Goal: Task Accomplishment & Management: Manage account settings

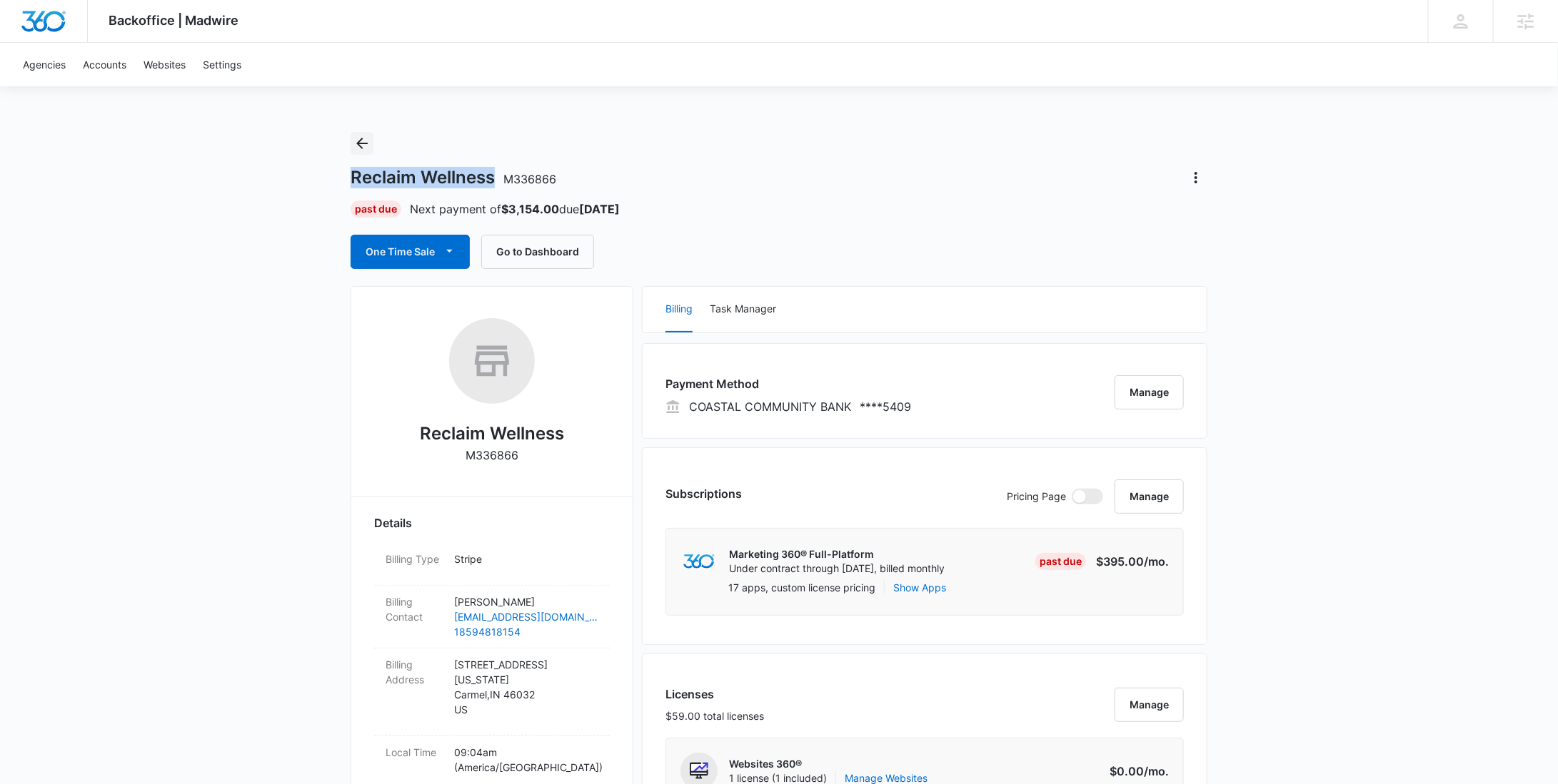
click at [366, 142] on icon "Back" at bounding box center [362, 143] width 17 height 17
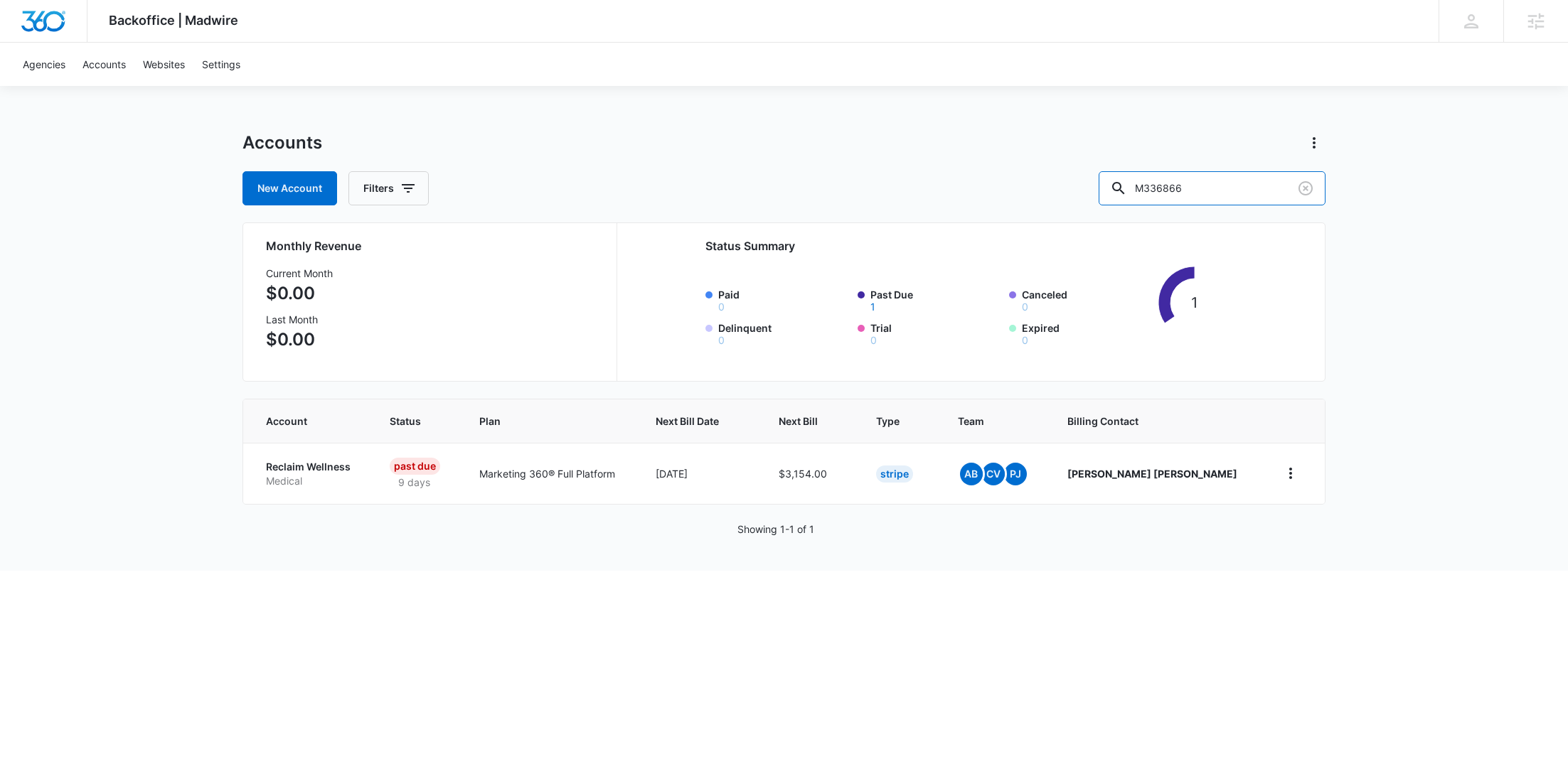
drag, startPoint x: 1203, startPoint y: 190, endPoint x: 1115, endPoint y: 186, distance: 88.1
click at [1120, 186] on div "New Account Filters M336866" at bounding box center [783, 188] width 1083 height 34
paste input "8728"
type input "M38728"
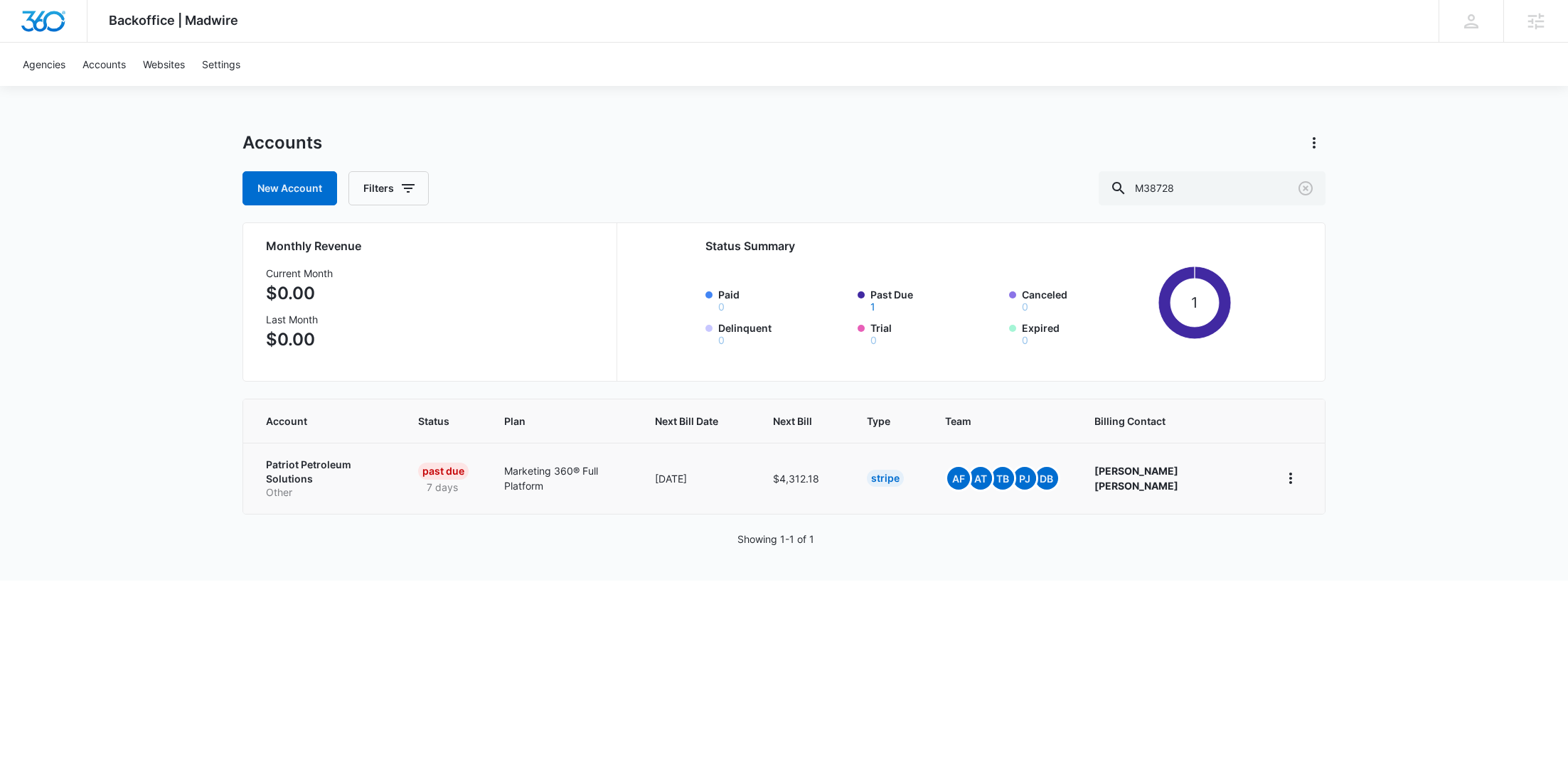
click at [365, 485] on p "Other" at bounding box center [325, 492] width 118 height 15
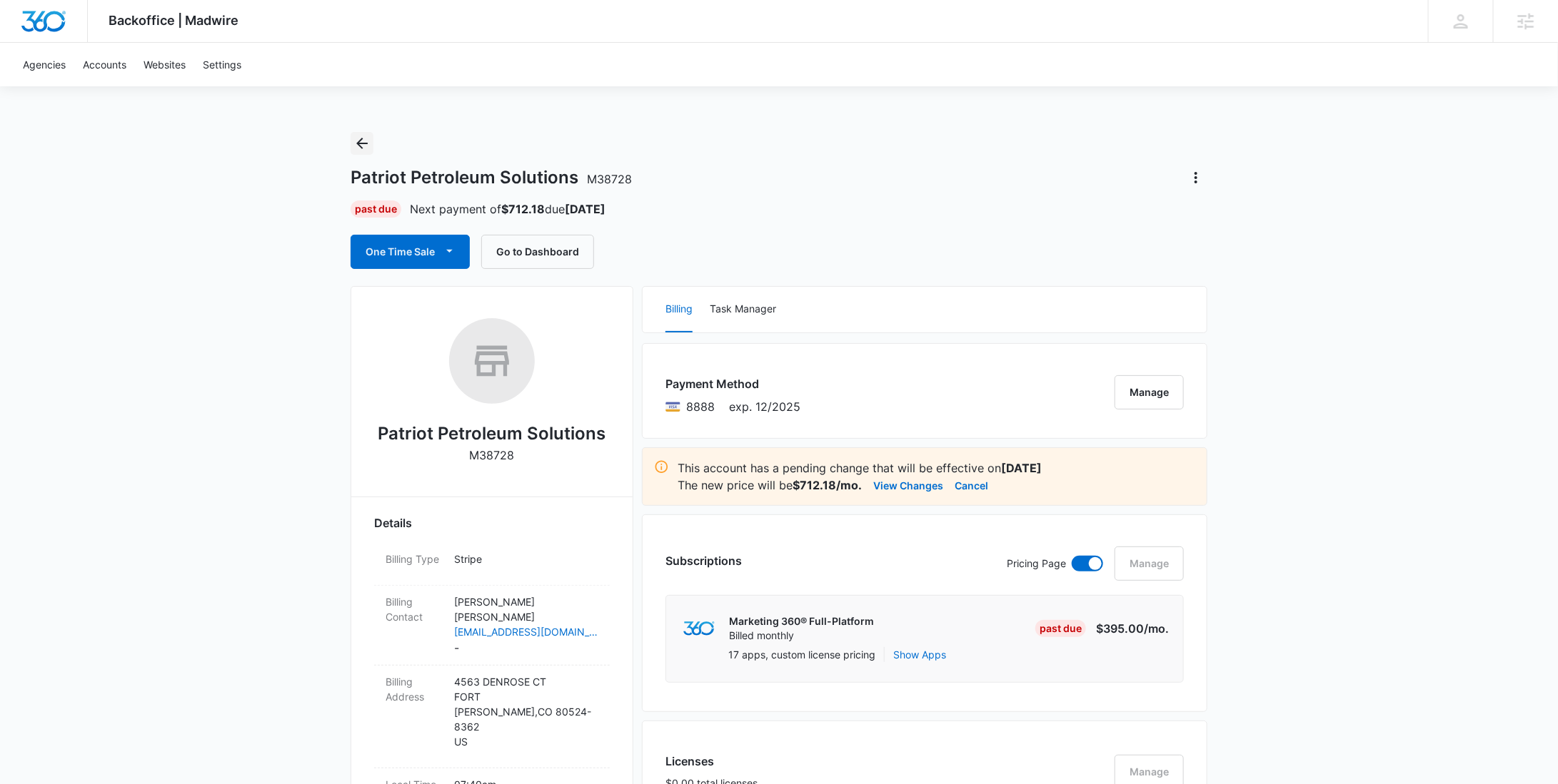
click at [364, 140] on icon "Back" at bounding box center [362, 143] width 17 height 17
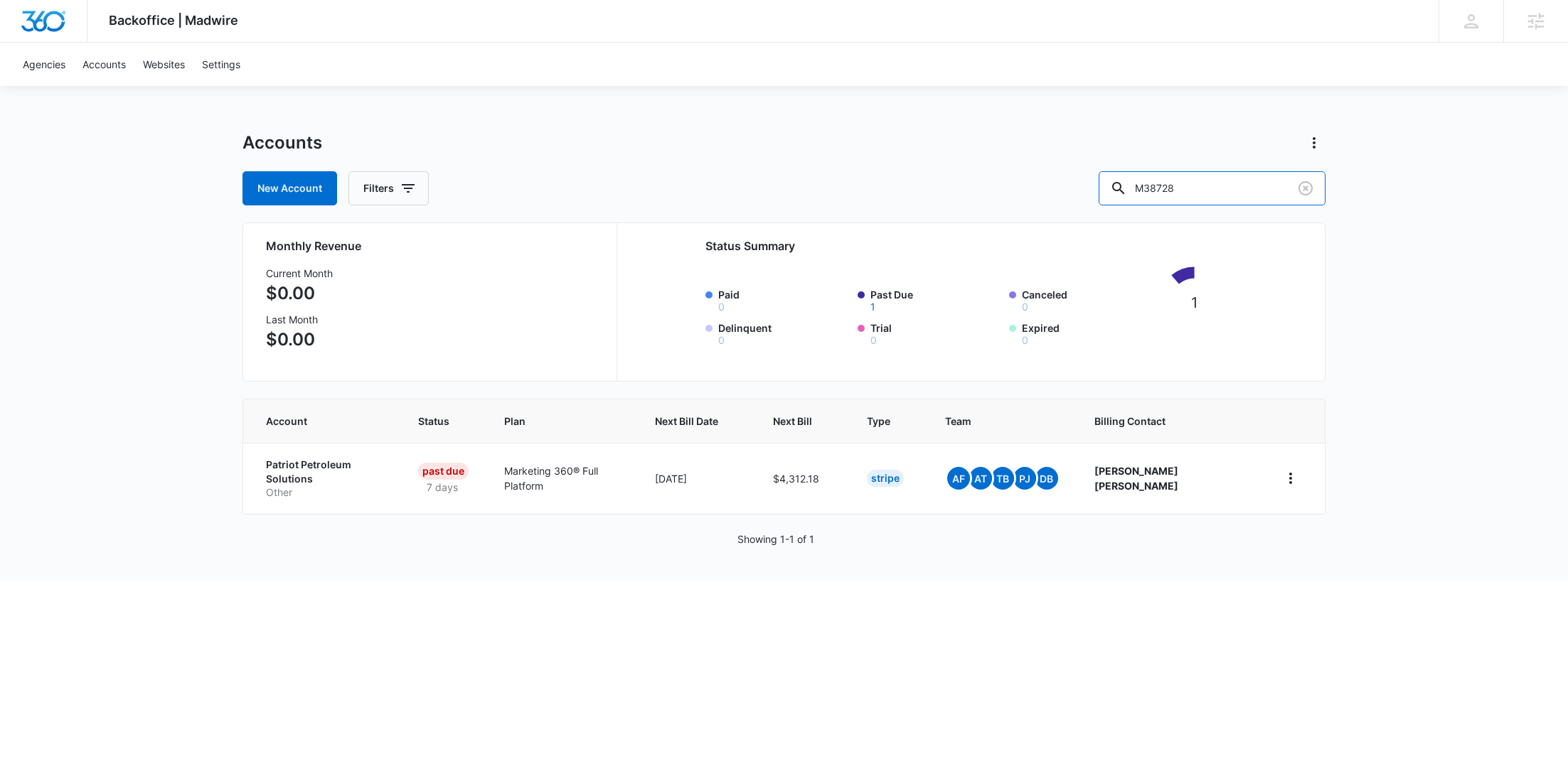
drag, startPoint x: 1227, startPoint y: 199, endPoint x: 1072, endPoint y: 204, distance: 155.1
click at [1072, 205] on div "New Account Filters M38728" at bounding box center [783, 188] width 1083 height 34
paste input "127270"
type input "M127270"
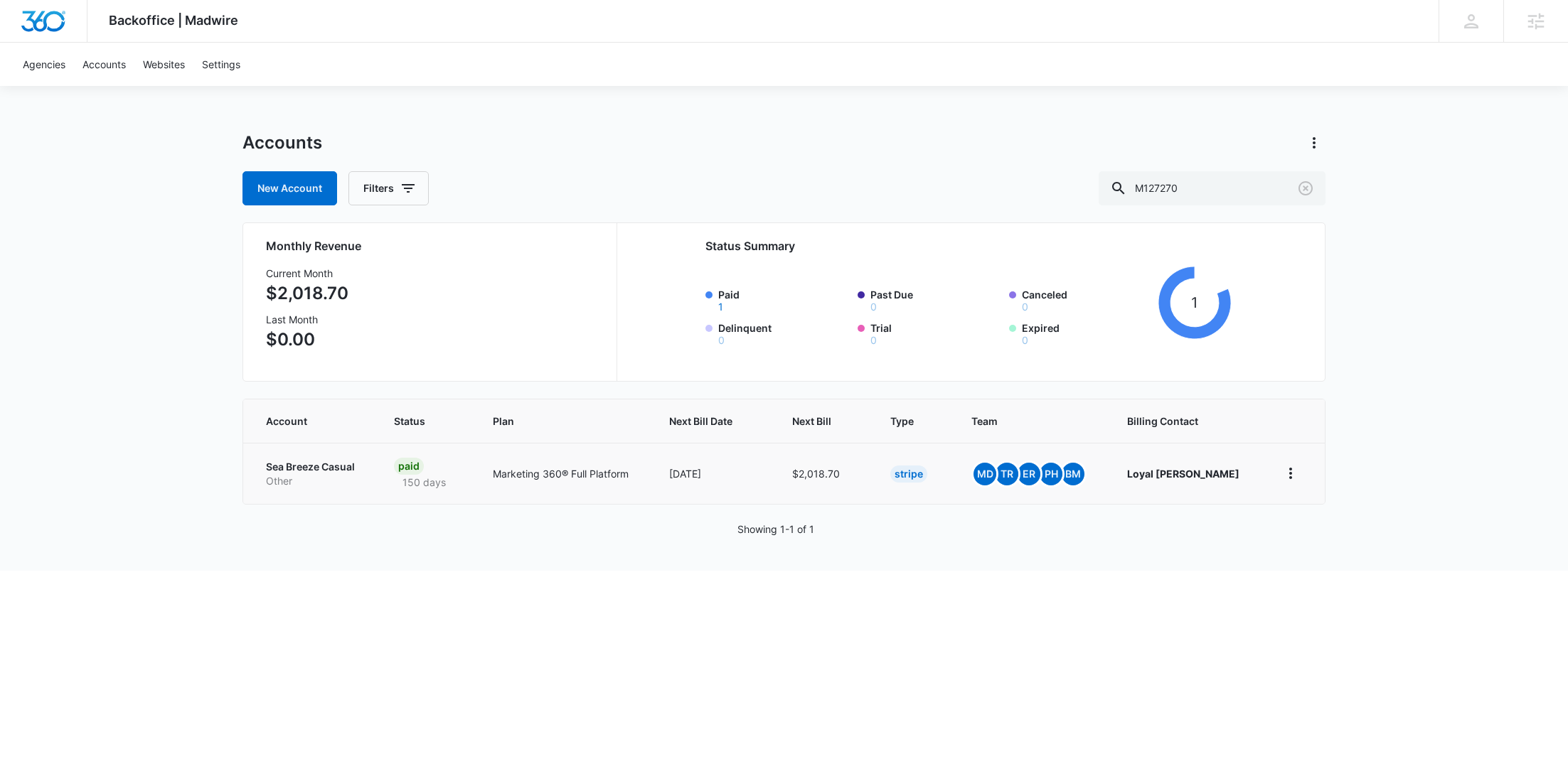
click at [321, 478] on p "Other" at bounding box center [312, 482] width 94 height 15
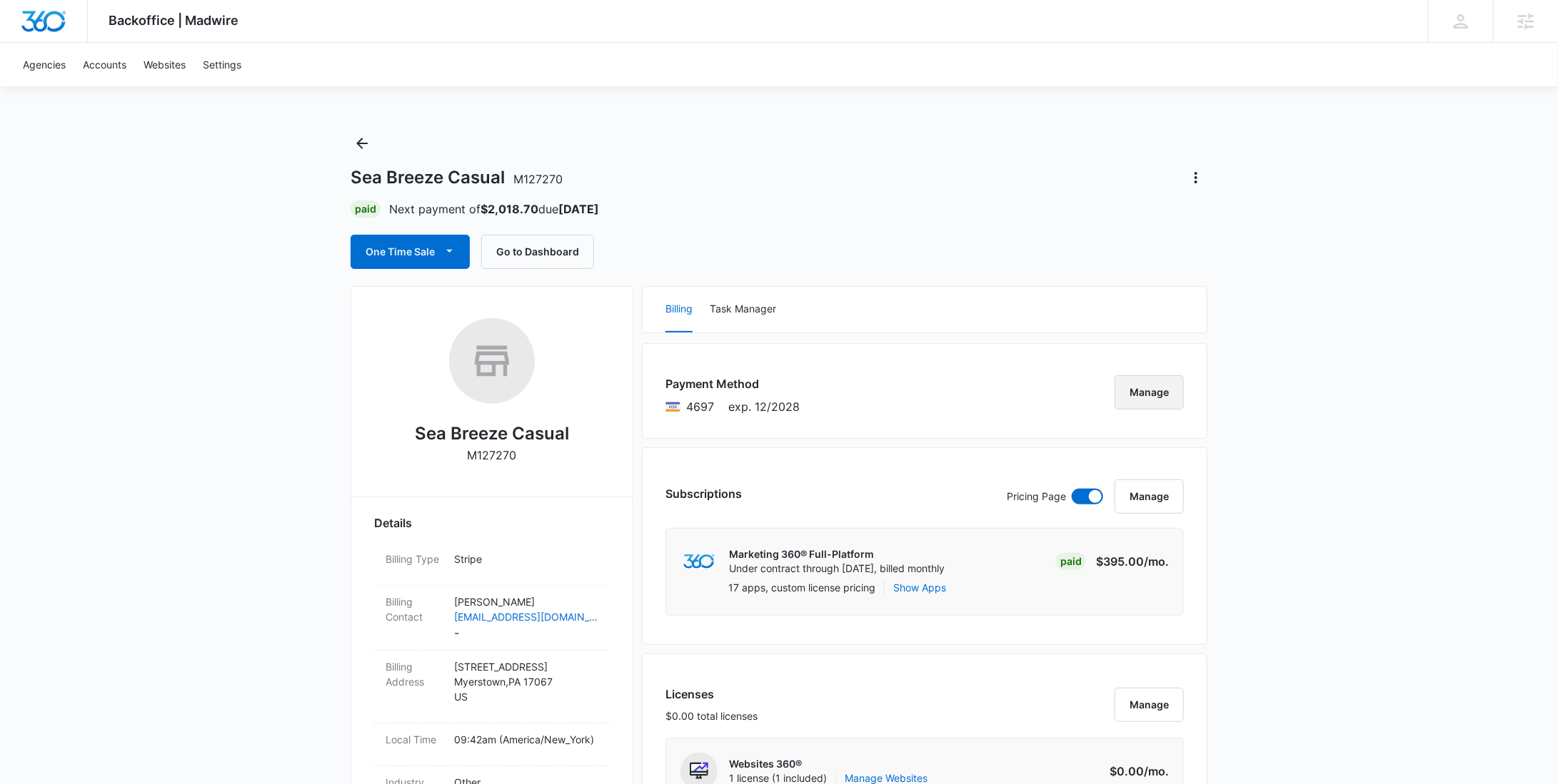
click at [1165, 382] on button "Manage" at bounding box center [1149, 392] width 69 height 34
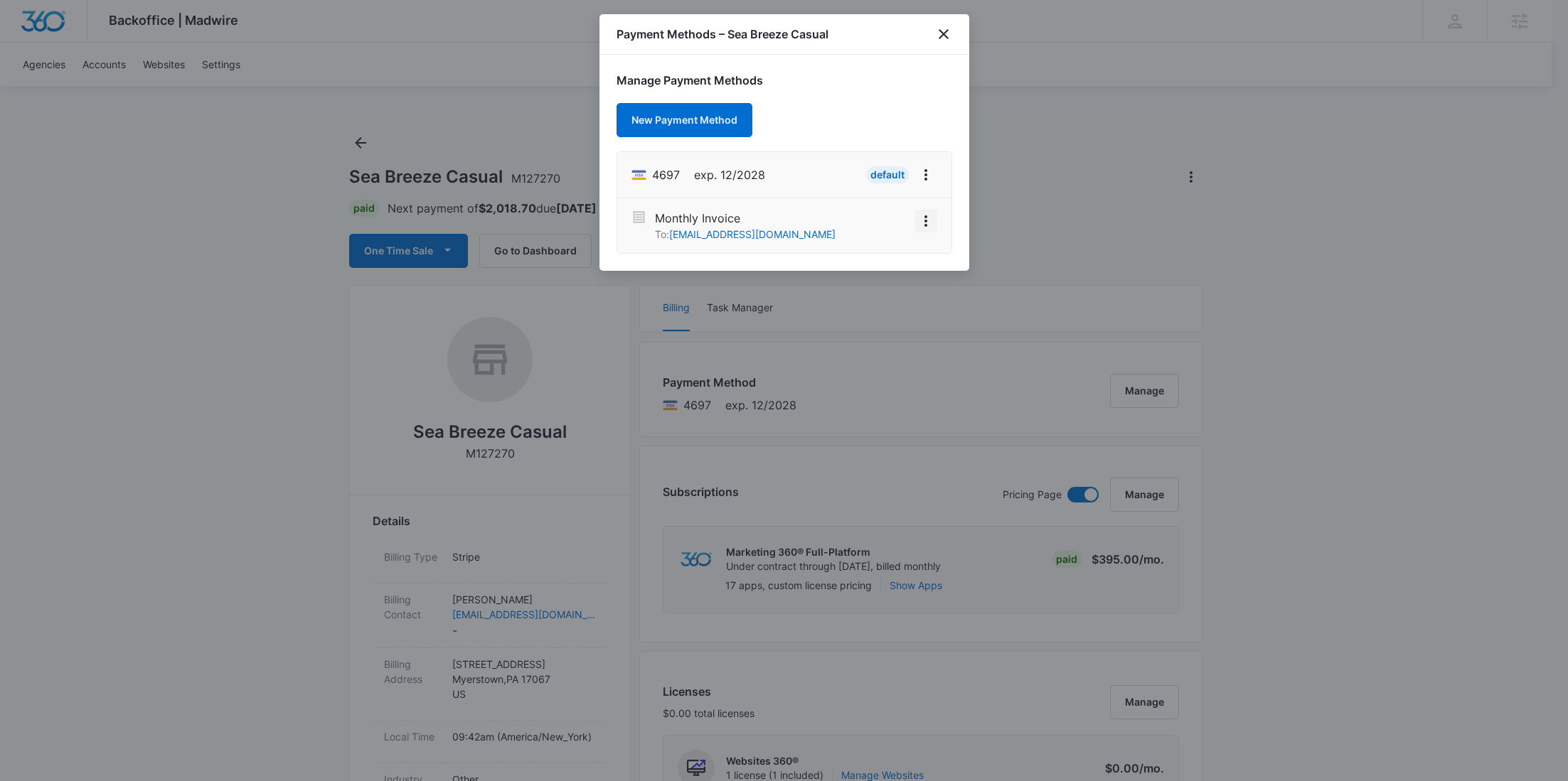
click at [921, 224] on icon "View More" at bounding box center [925, 221] width 17 height 17
click at [896, 183] on div "Activate" at bounding box center [883, 181] width 38 height 10
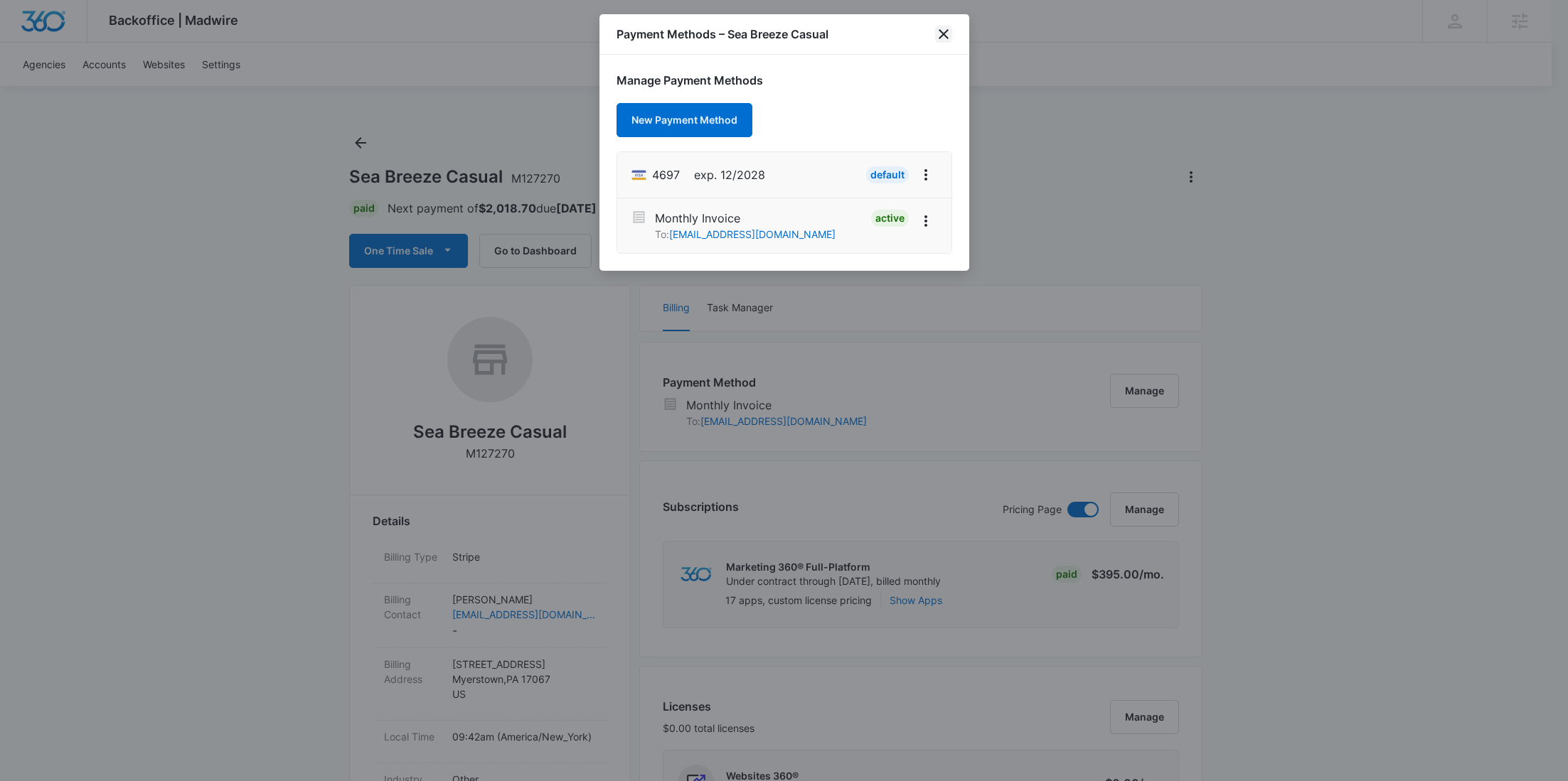
click at [941, 35] on icon "close" at bounding box center [943, 34] width 17 height 17
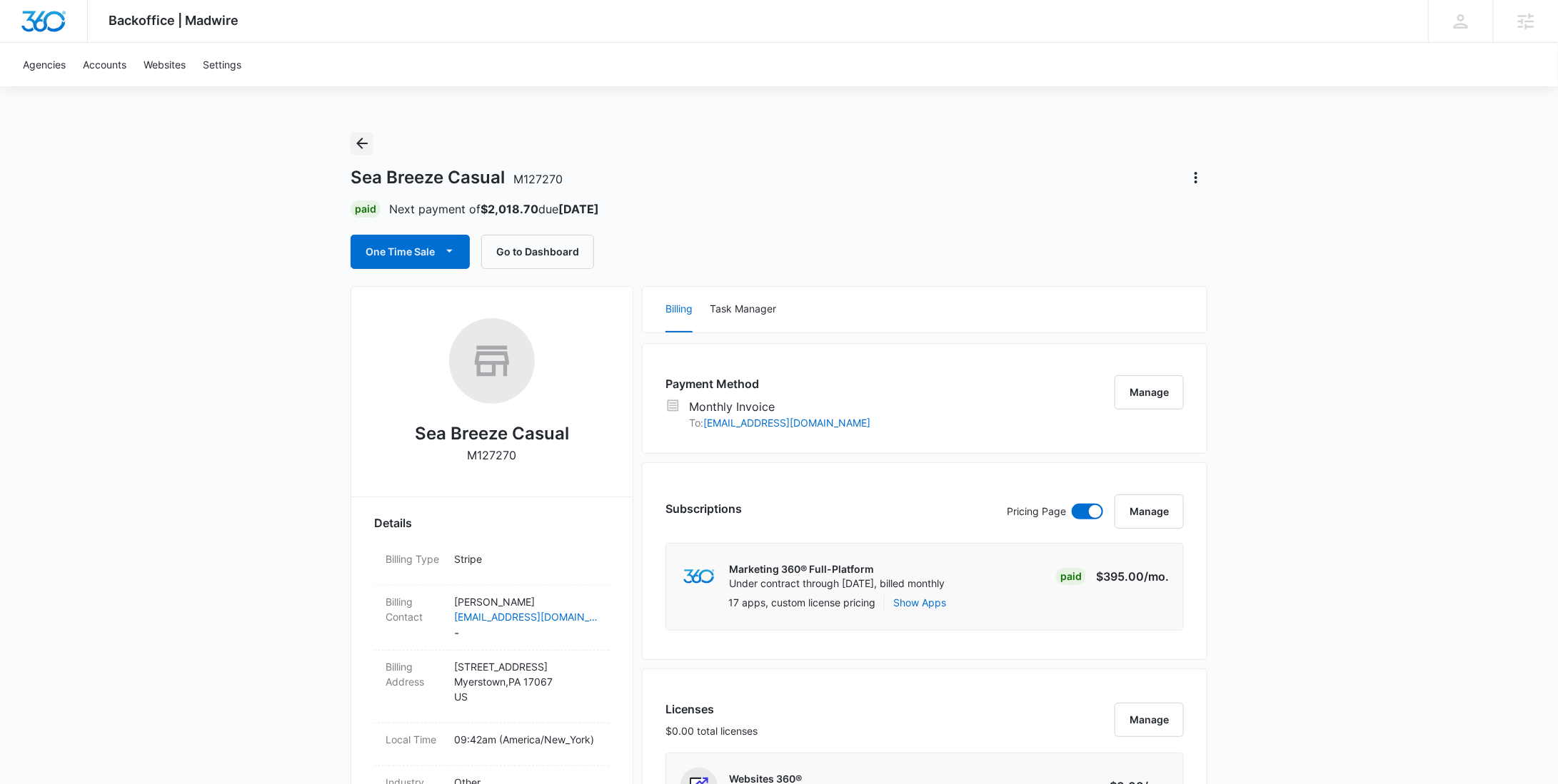
click at [358, 146] on icon "Back" at bounding box center [362, 143] width 17 height 17
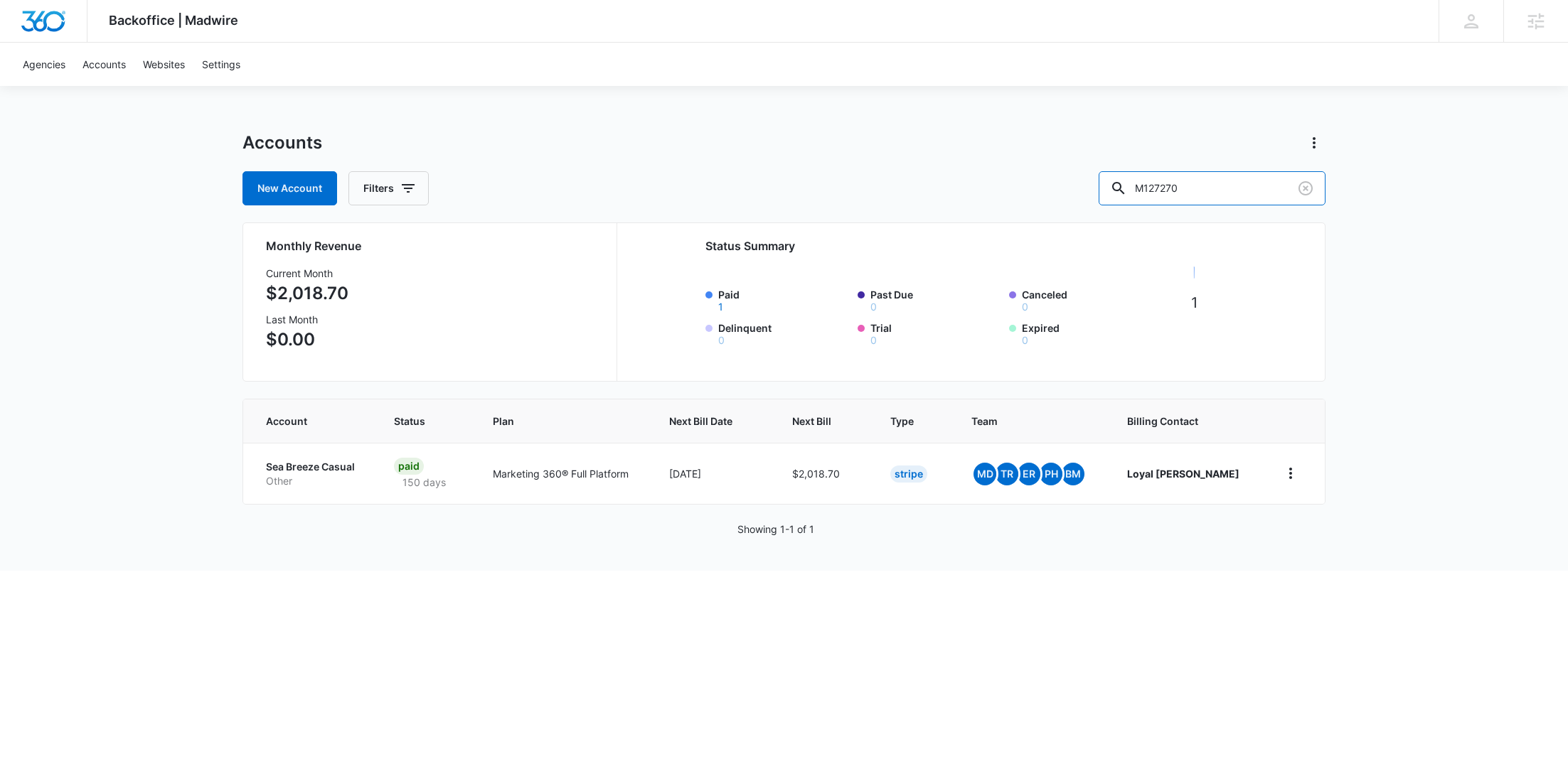
drag, startPoint x: 1255, startPoint y: 196, endPoint x: 1092, endPoint y: 190, distance: 163.1
click at [1092, 192] on div "New Account Filters M127270" at bounding box center [783, 188] width 1083 height 34
paste input "317365"
type input "M317365"
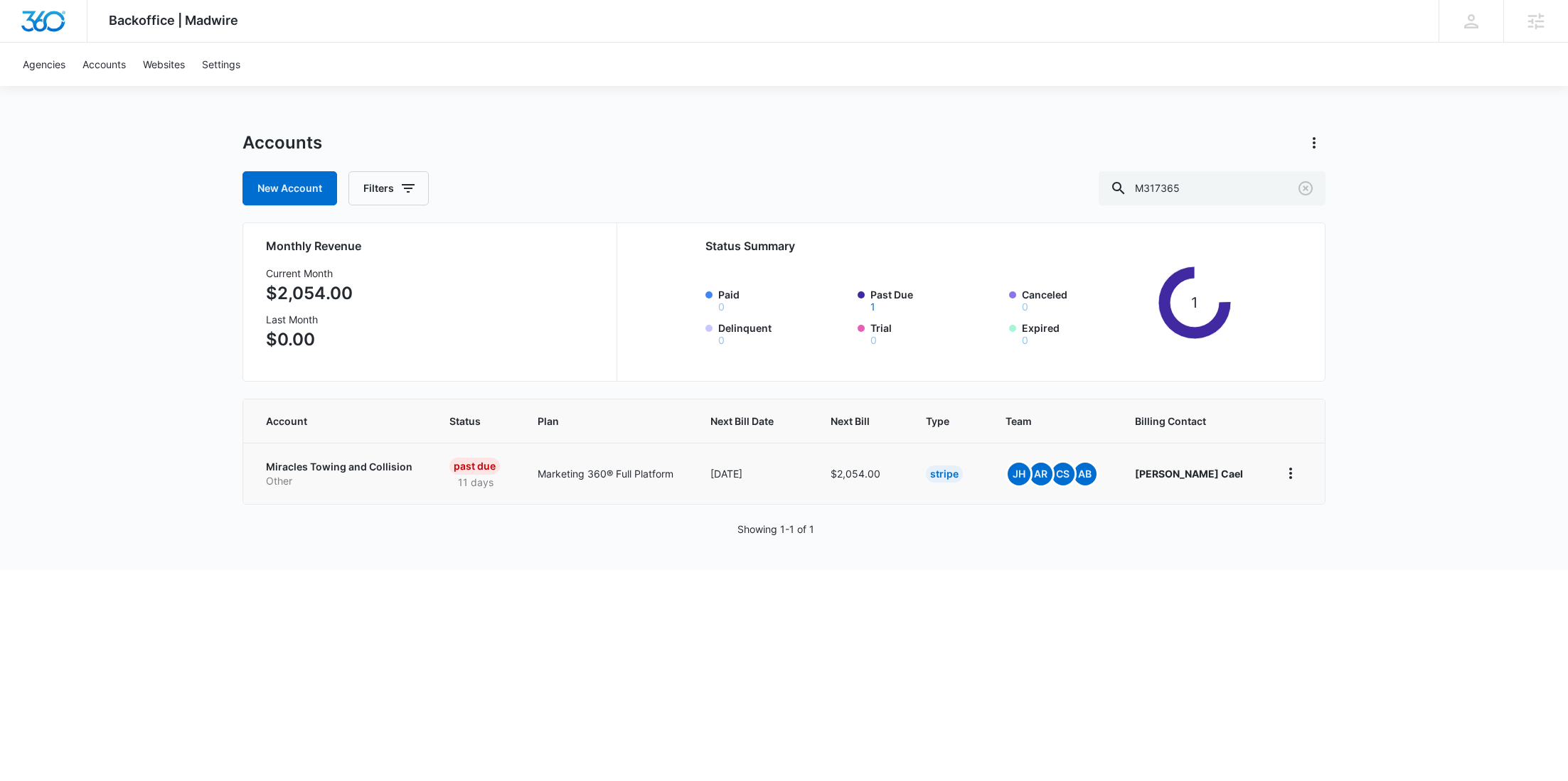
click at [324, 458] on td "Miracles Towing and Collision Other" at bounding box center [338, 473] width 189 height 61
click at [372, 474] on p "Other" at bounding box center [341, 482] width 149 height 15
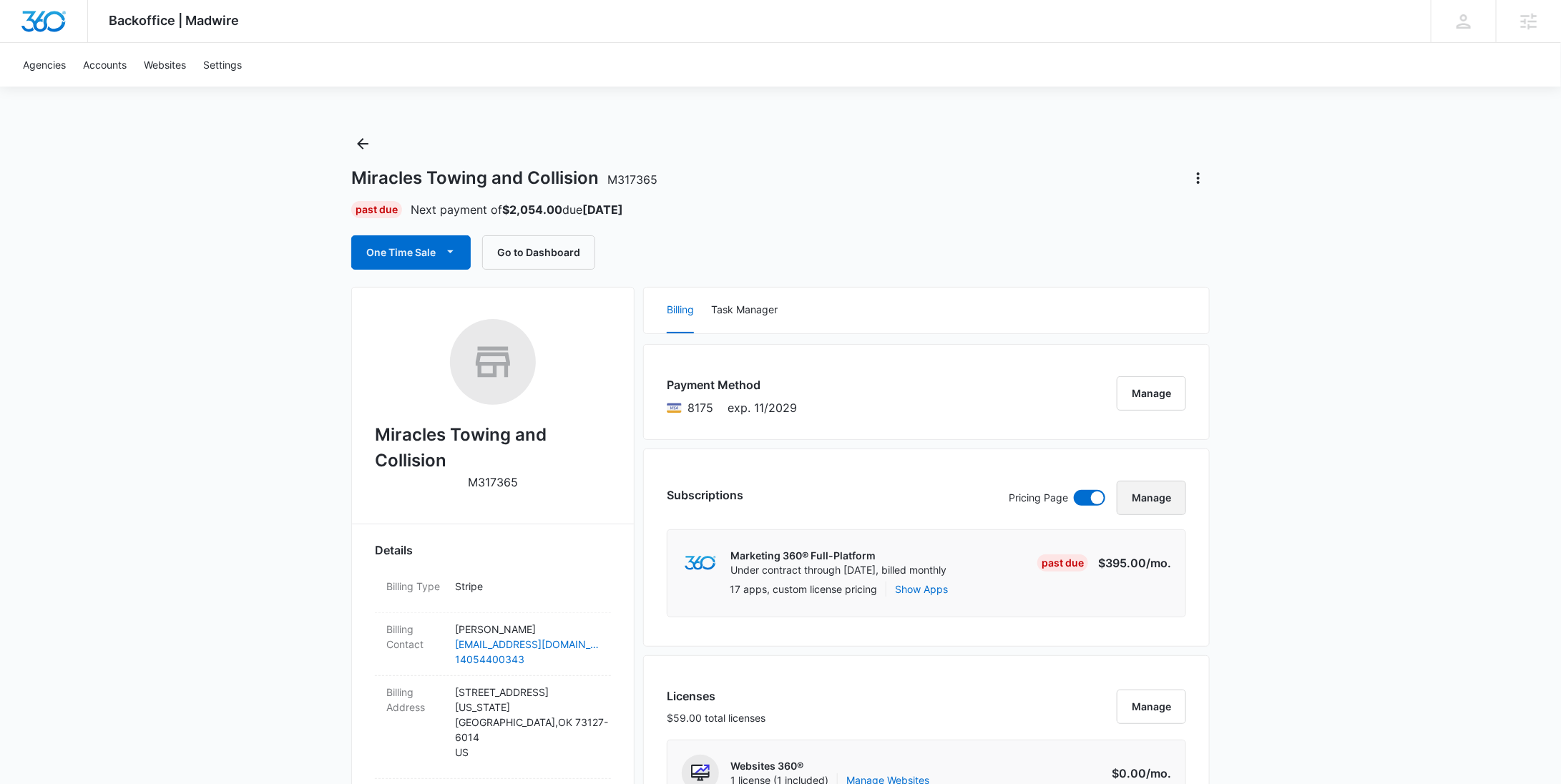
click at [1164, 493] on button "Manage" at bounding box center [1152, 497] width 70 height 34
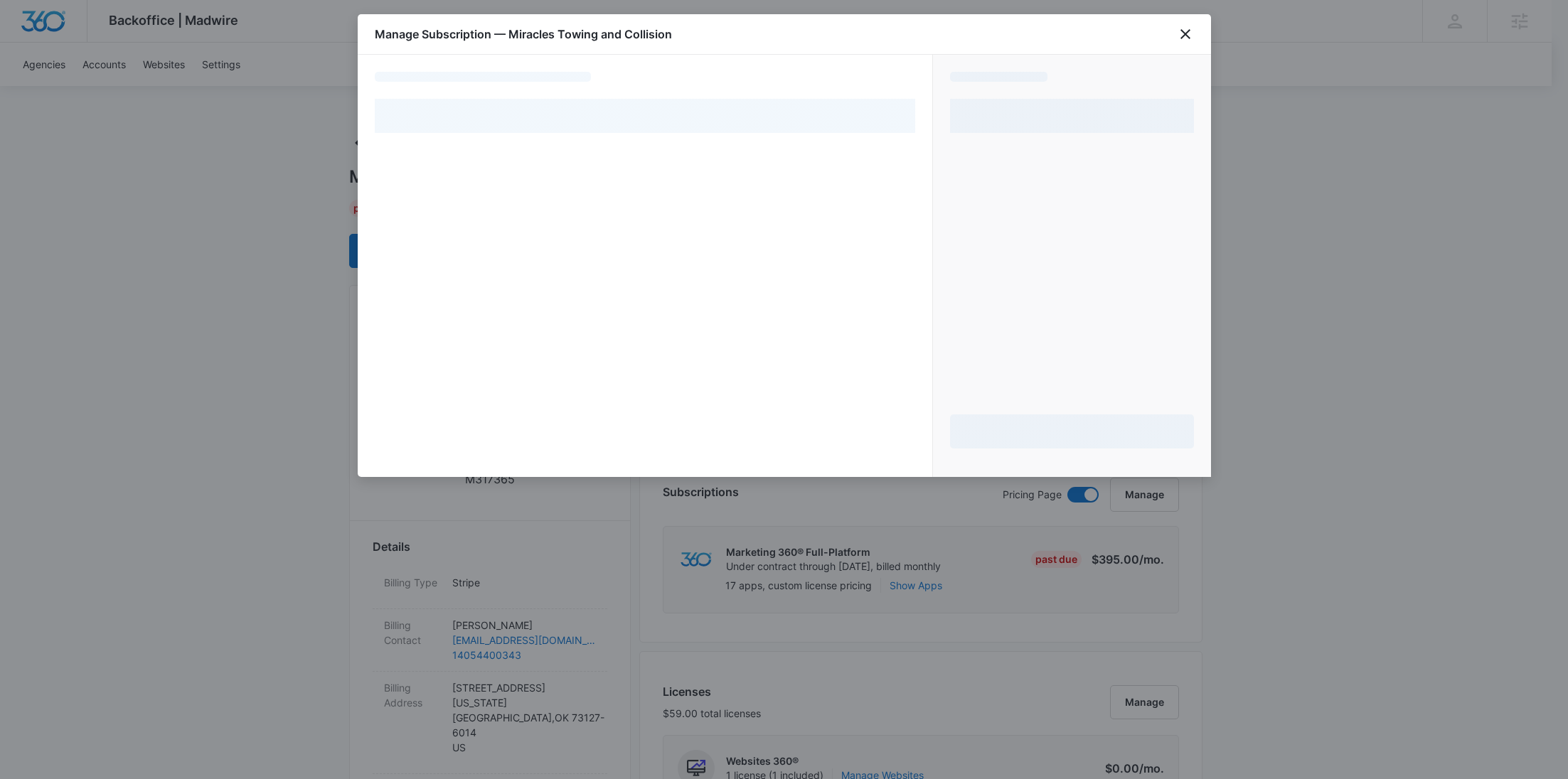
select select "pm_1QUAwEA4n8RTgNjUMdWFZQOj"
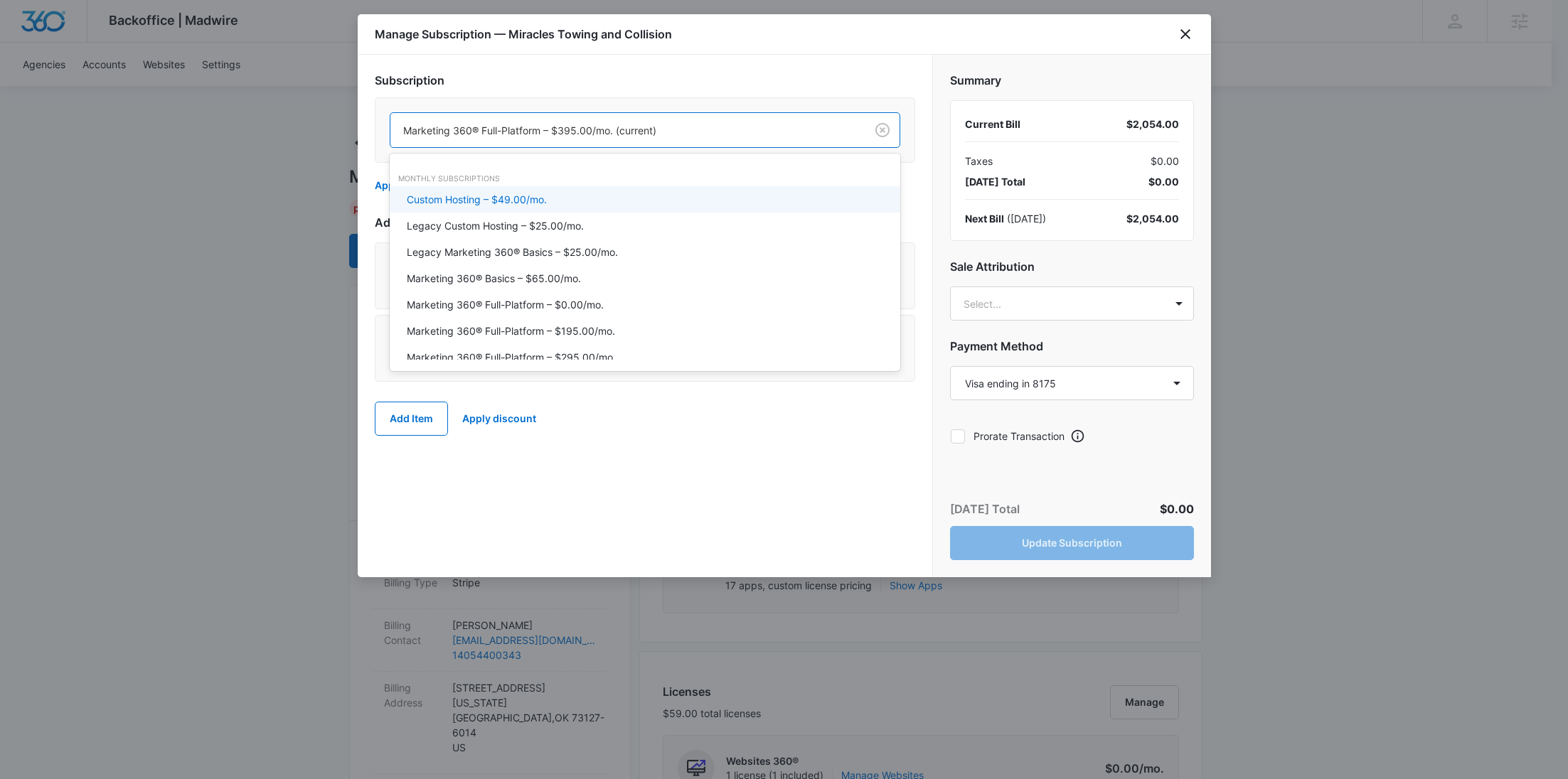
click at [672, 124] on div at bounding box center [625, 131] width 443 height 18
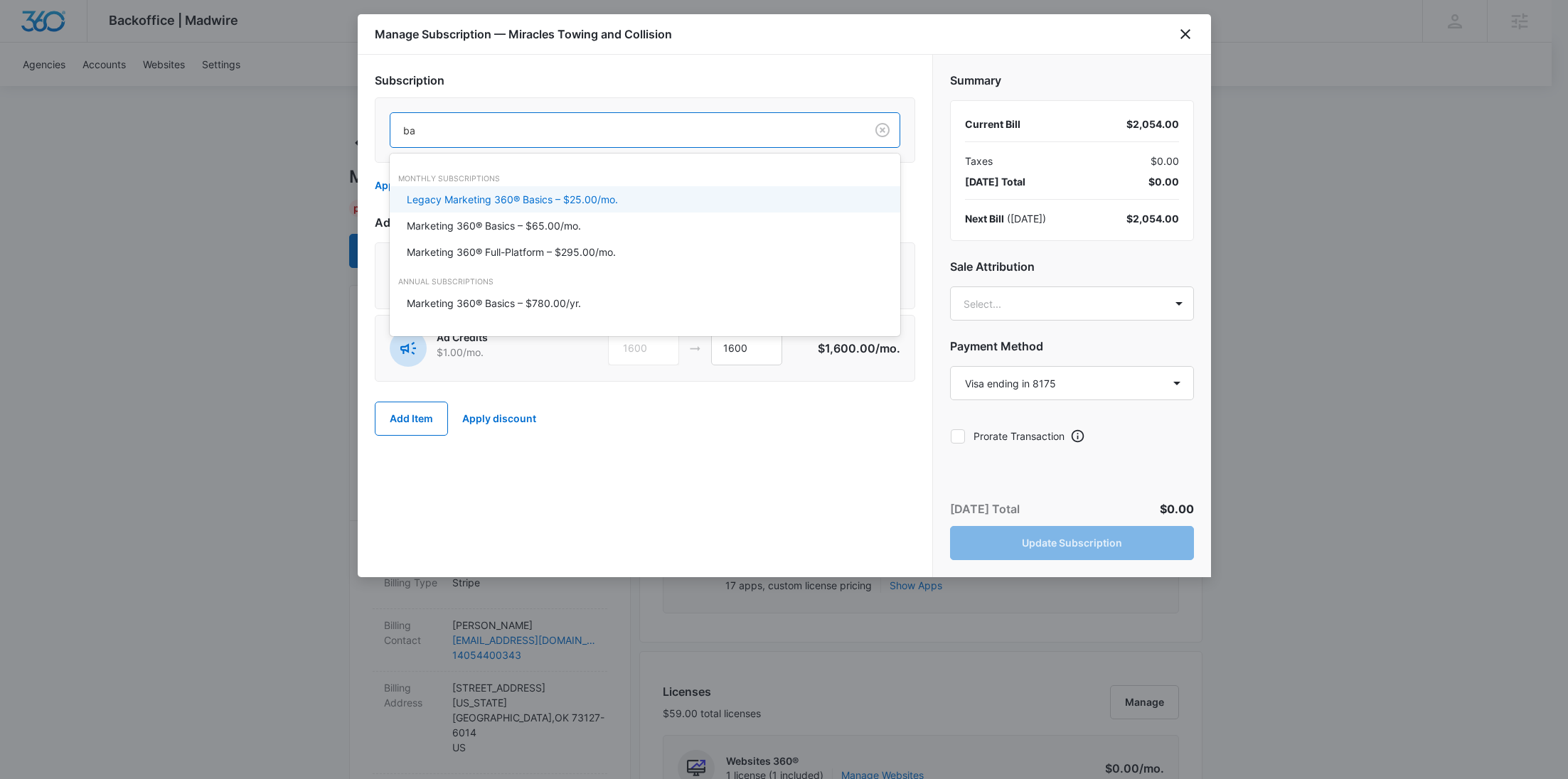
type input "bas"
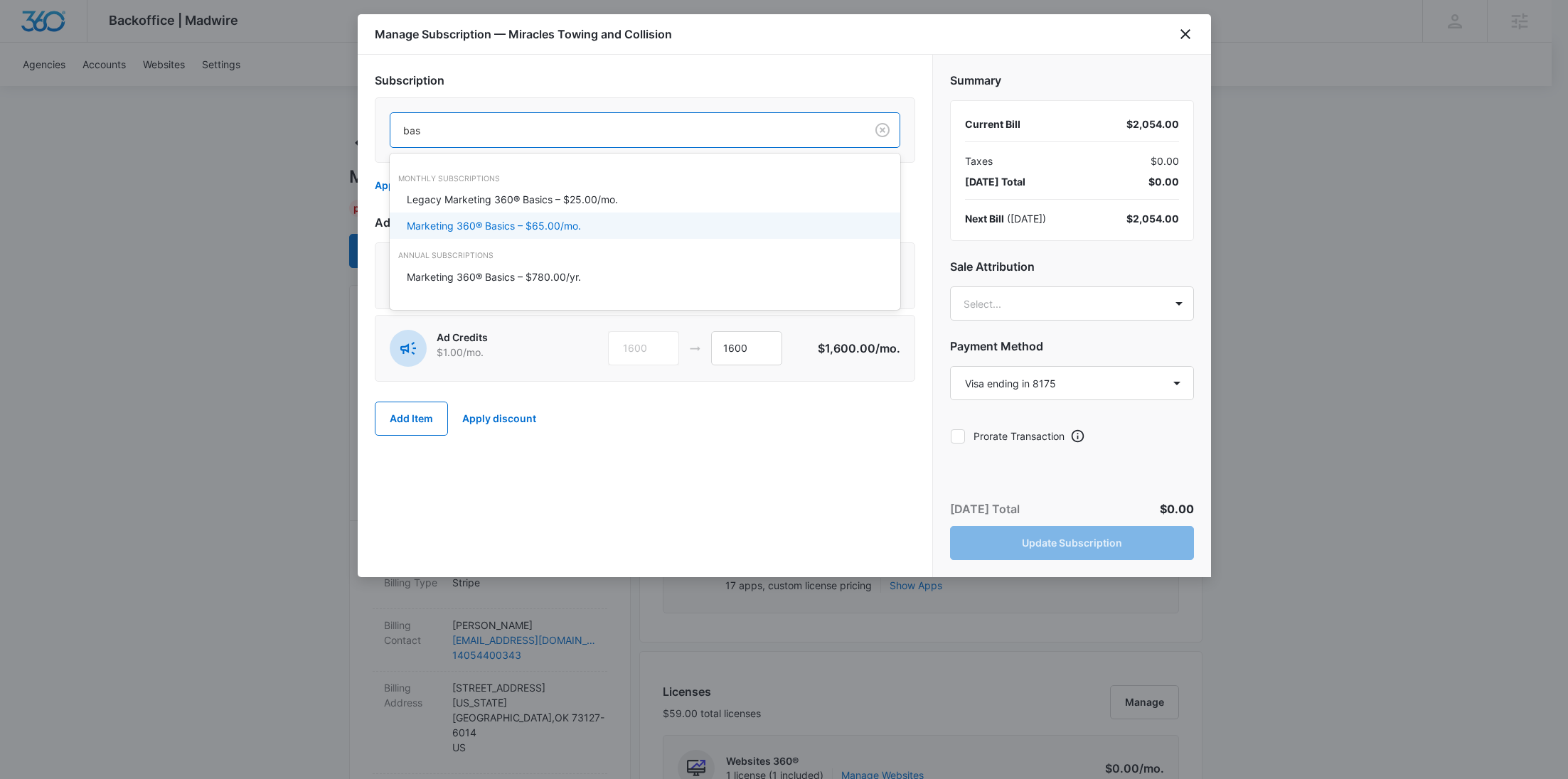
click at [622, 223] on div "Marketing 360® Basics – $65.00/mo." at bounding box center [644, 226] width 473 height 15
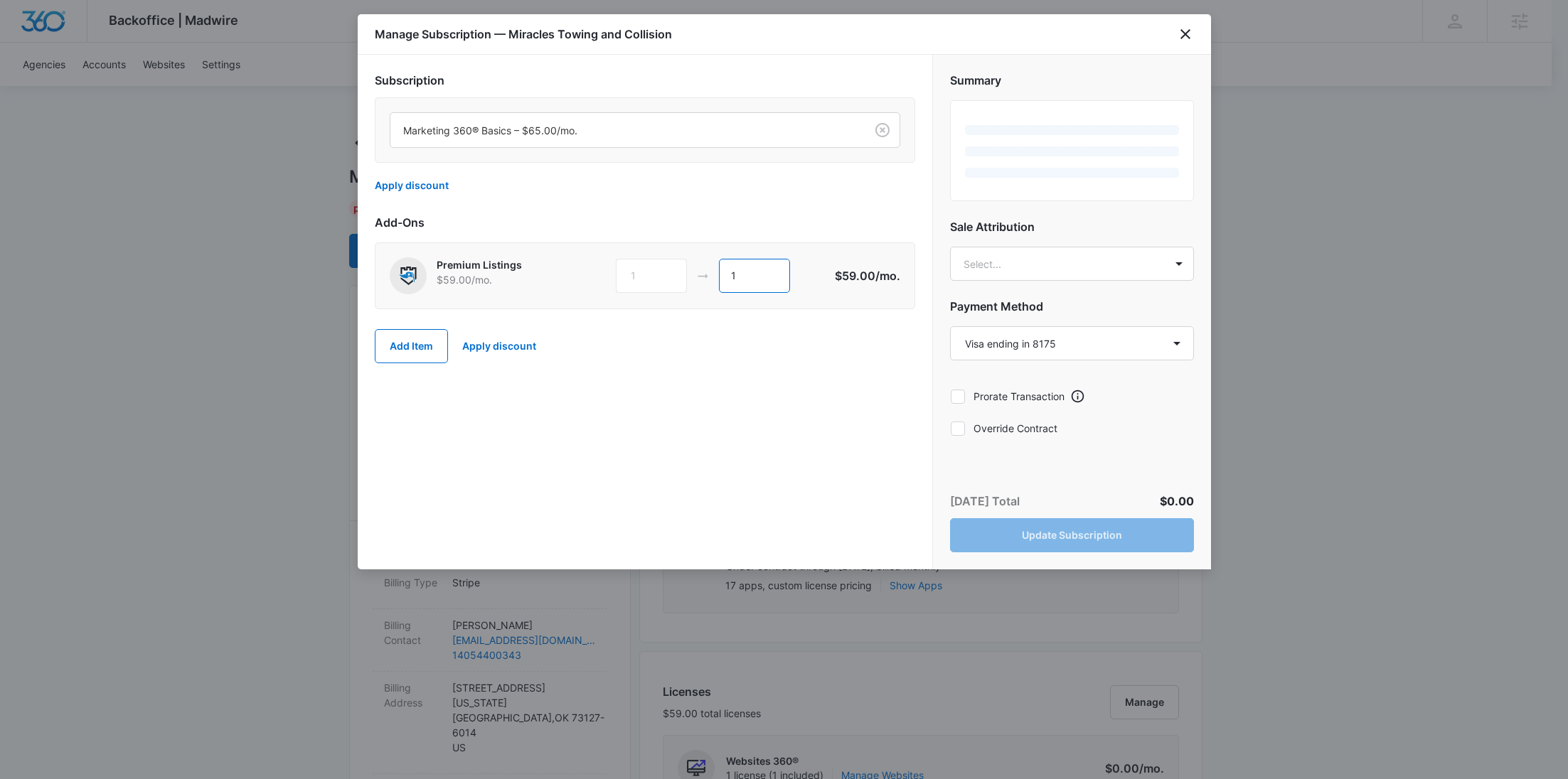
drag, startPoint x: 745, startPoint y: 274, endPoint x: 691, endPoint y: 272, distance: 54.0
click at [692, 272] on div "1 1" at bounding box center [724, 275] width 218 height 34
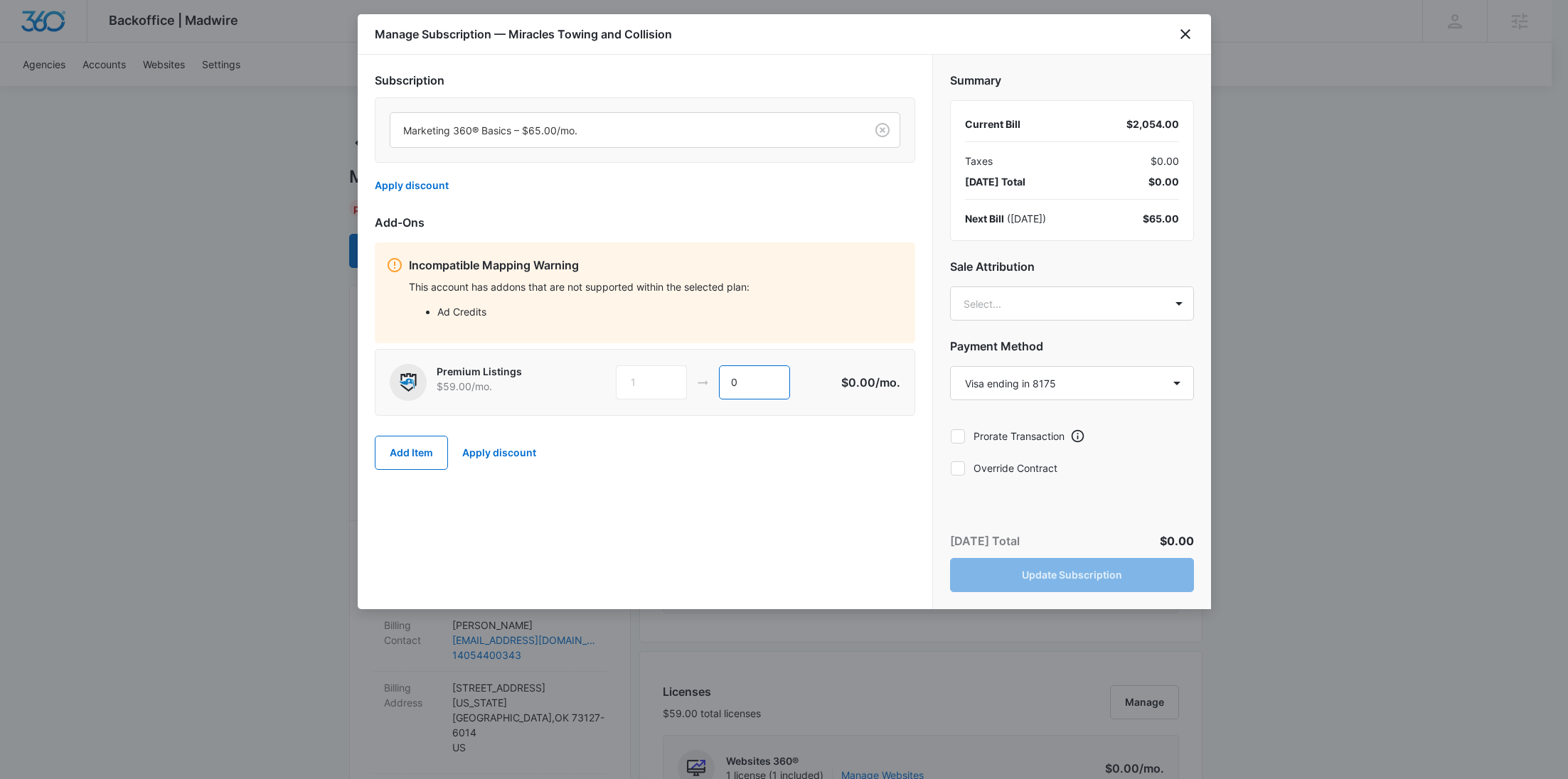
type input "0"
click at [1035, 467] on label "Override Contract" at bounding box center [1072, 468] width 244 height 15
click at [951, 468] on input "Override Contract" at bounding box center [950, 468] width 1 height 1
checkbox input "true"
click at [1102, 566] on button "Update Subscription" at bounding box center [1072, 574] width 244 height 34
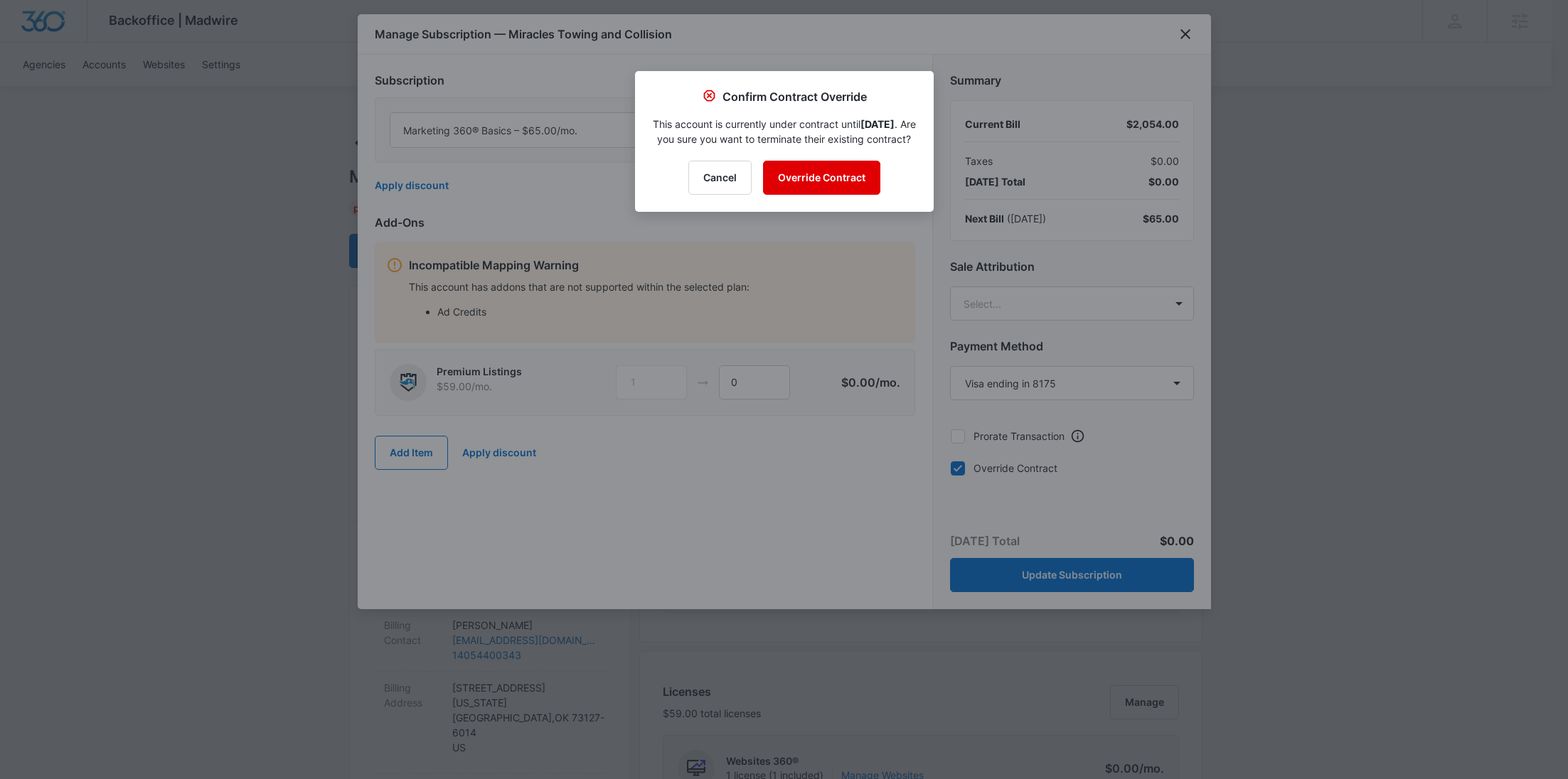
click at [858, 187] on button "Override Contract" at bounding box center [821, 177] width 117 height 34
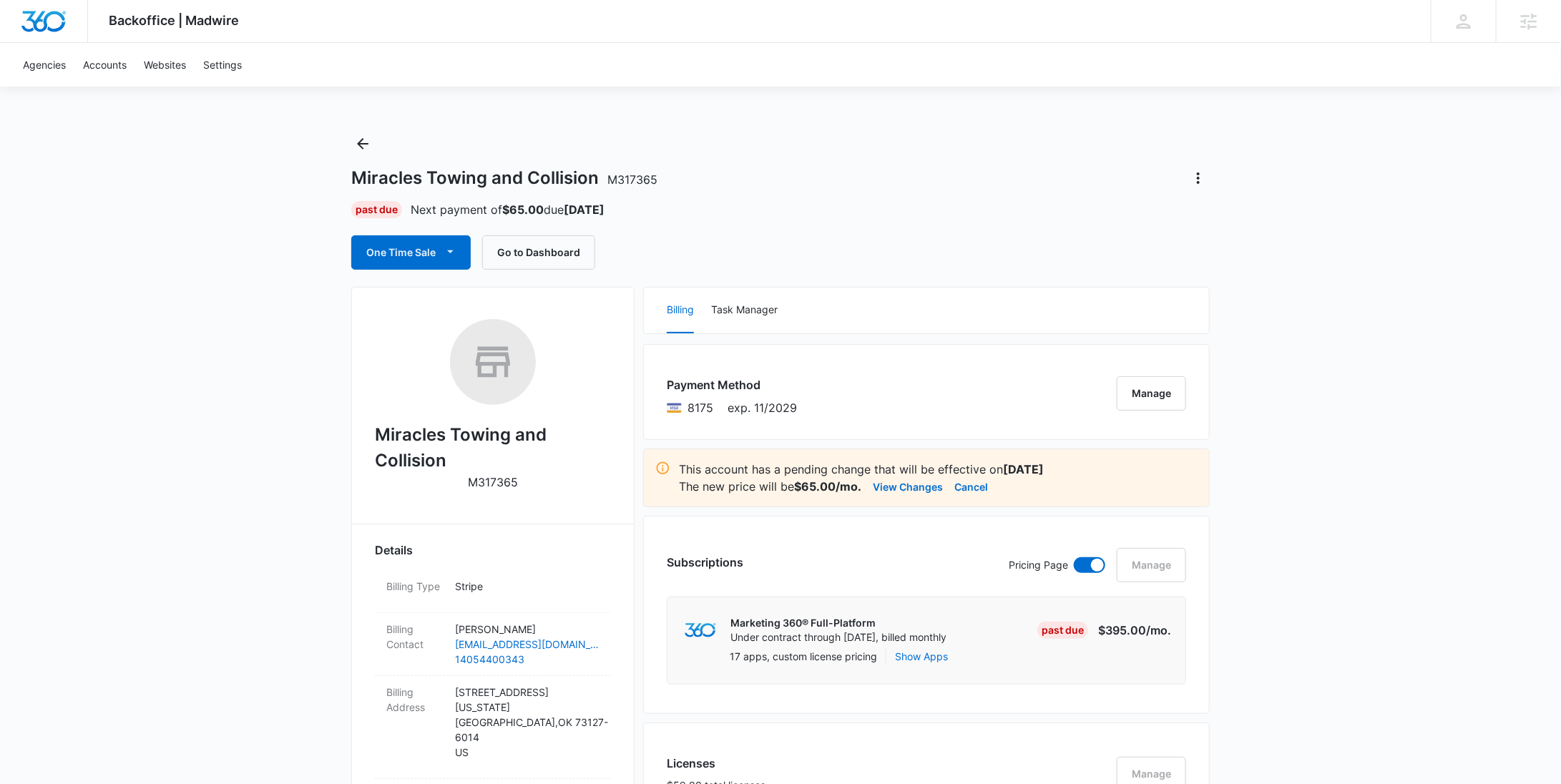
click at [702, 403] on span "8175" at bounding box center [700, 408] width 26 height 17
click at [701, 404] on span "8175" at bounding box center [700, 408] width 26 height 17
copy span "8175"
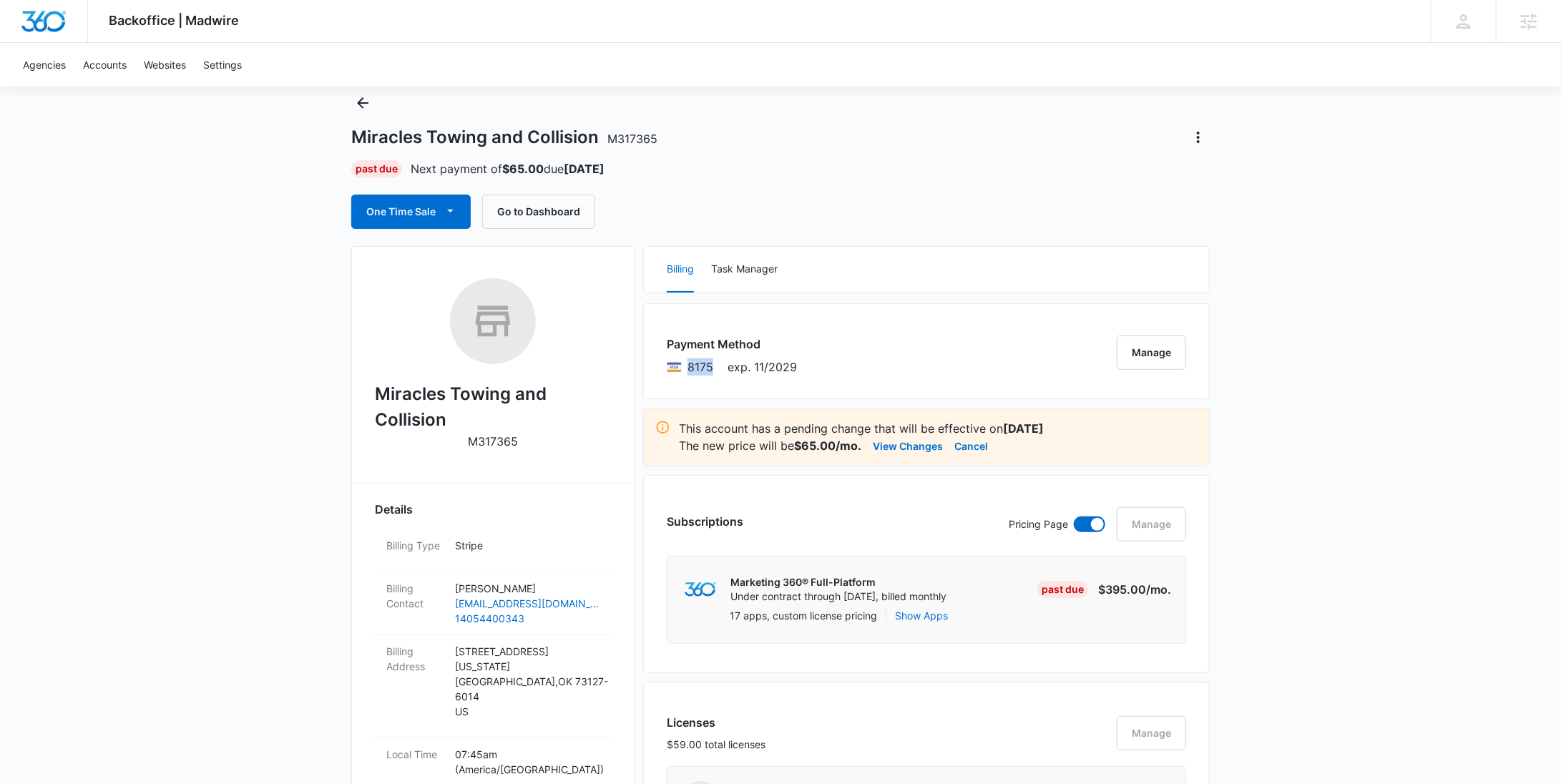
scroll to position [1443, 0]
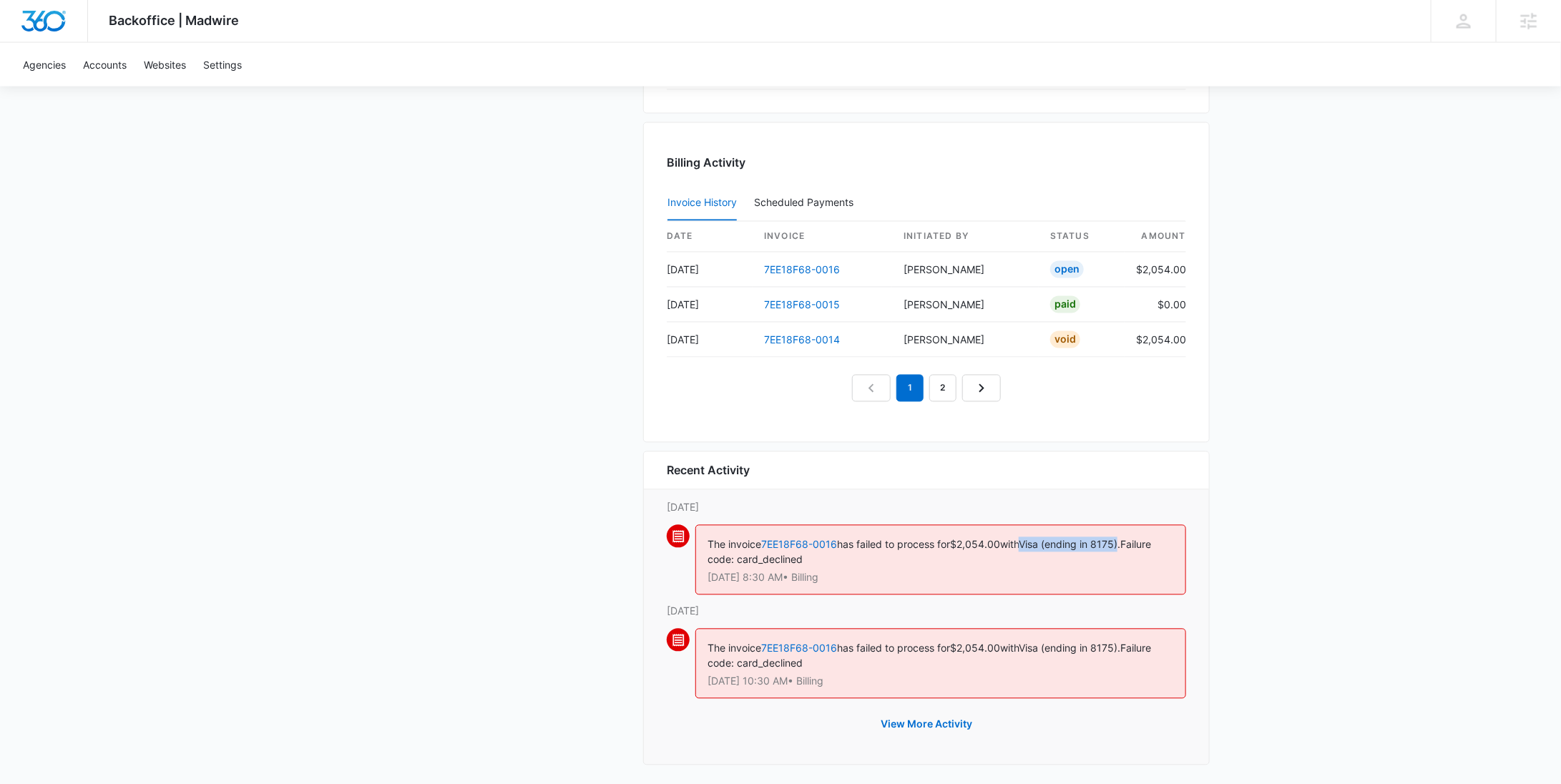
drag, startPoint x: 1033, startPoint y: 537, endPoint x: 1132, endPoint y: 541, distance: 99.1
click at [1120, 541] on span "Visa (ending in 8175)." at bounding box center [1069, 544] width 102 height 12
copy span "Visa (ending in 8175)"
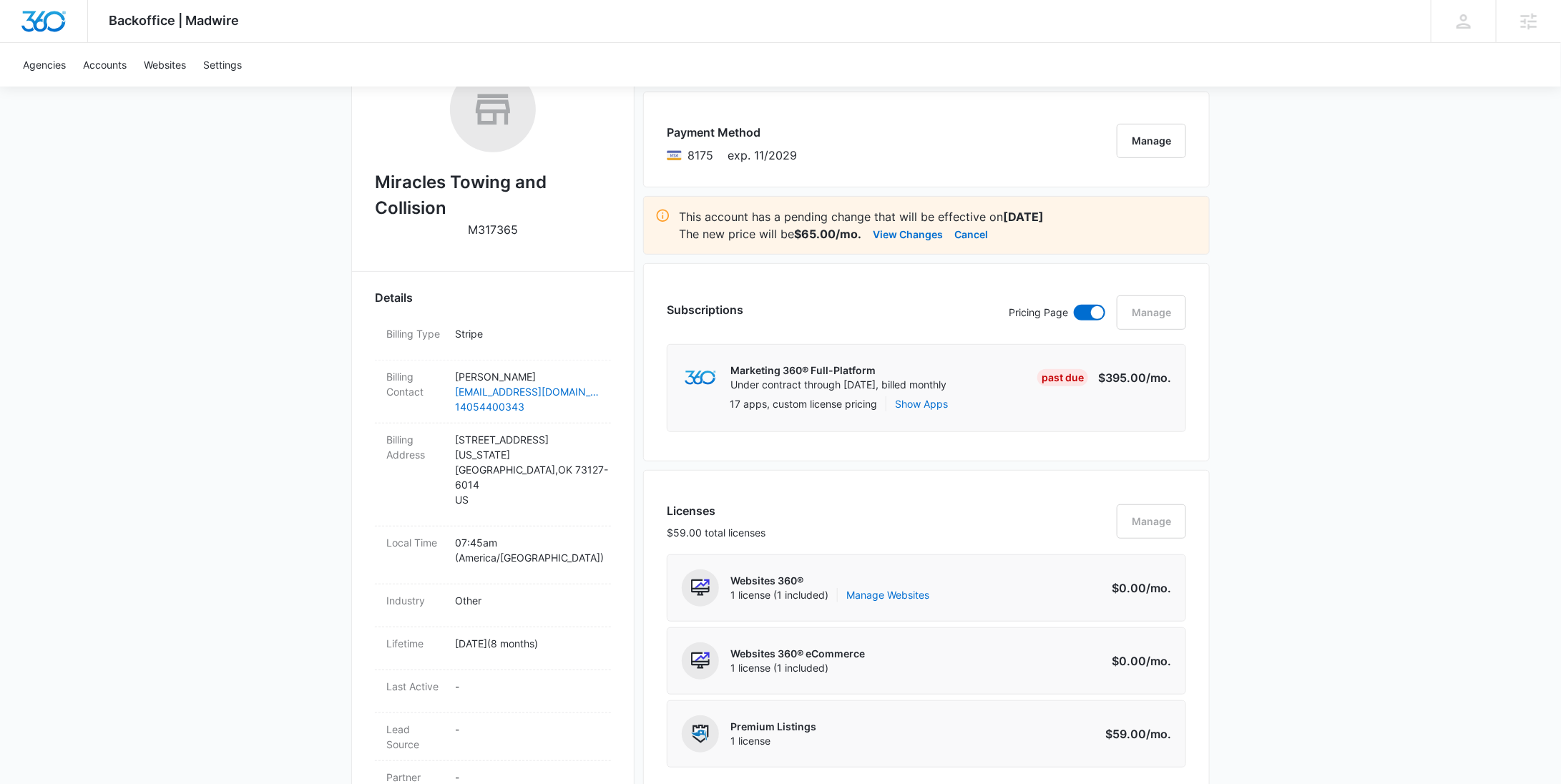
scroll to position [0, 0]
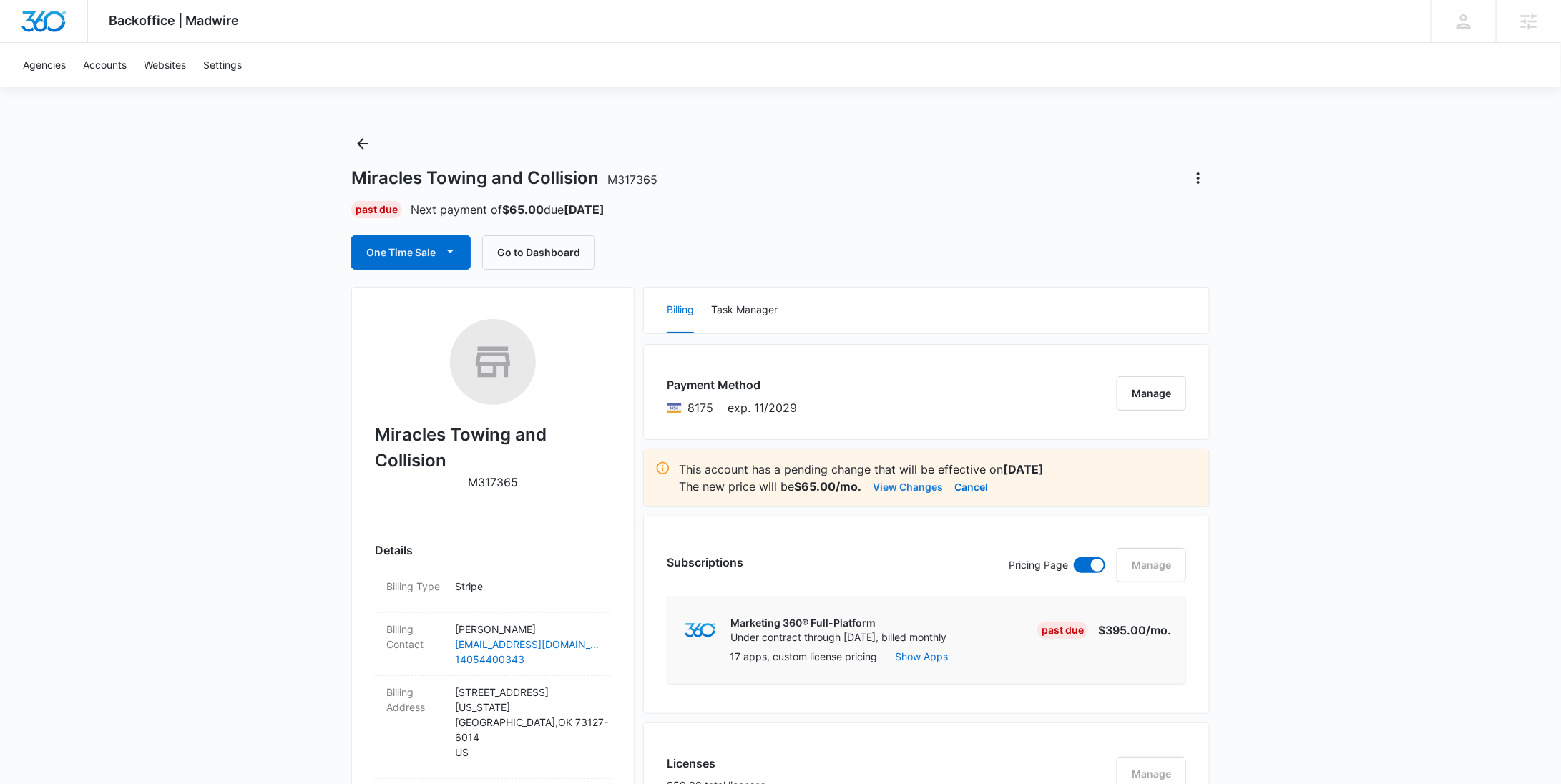
click at [915, 488] on button "View Changes" at bounding box center [908, 486] width 71 height 17
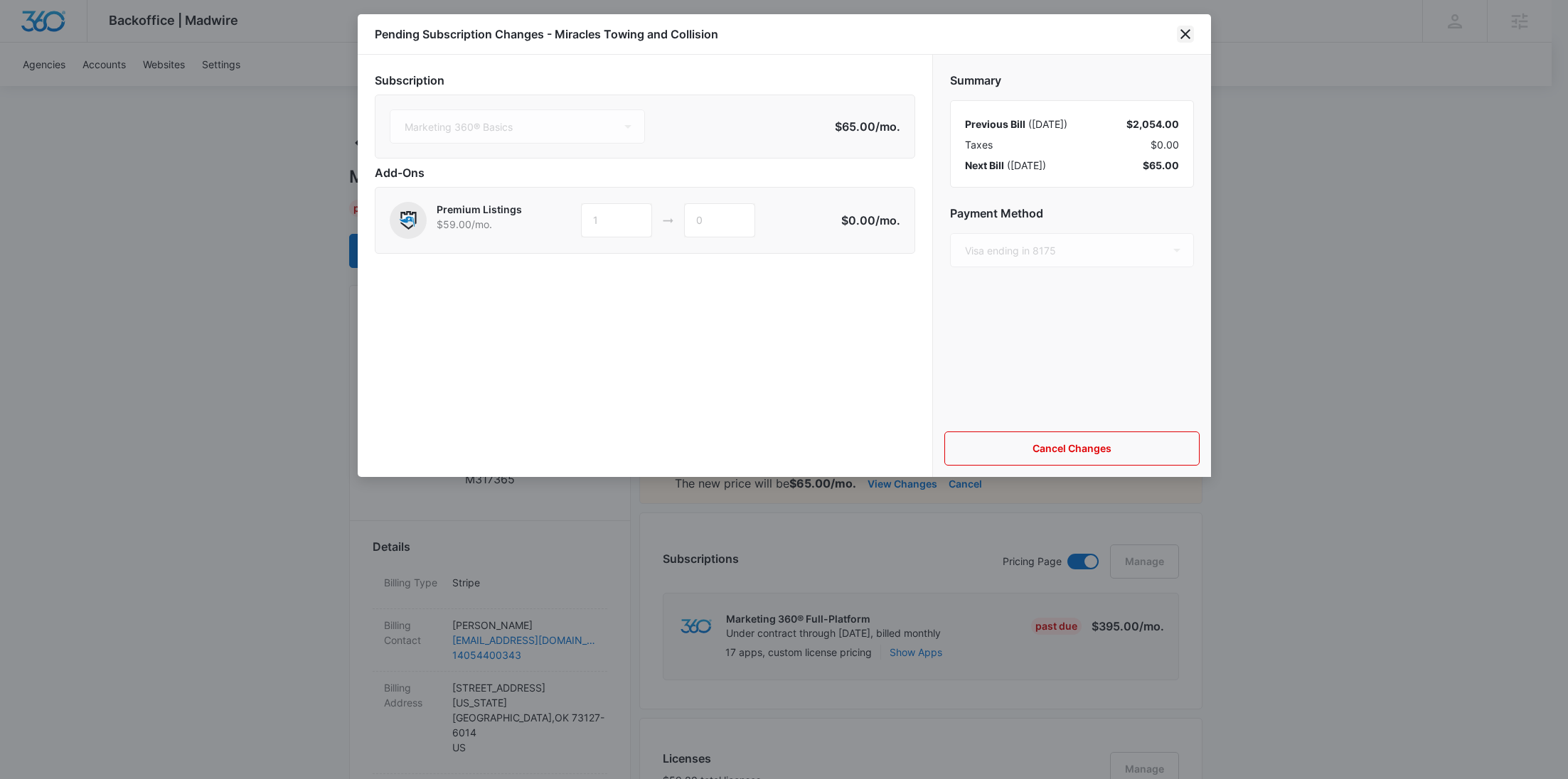
click at [1185, 35] on icon "close" at bounding box center [1185, 34] width 10 height 10
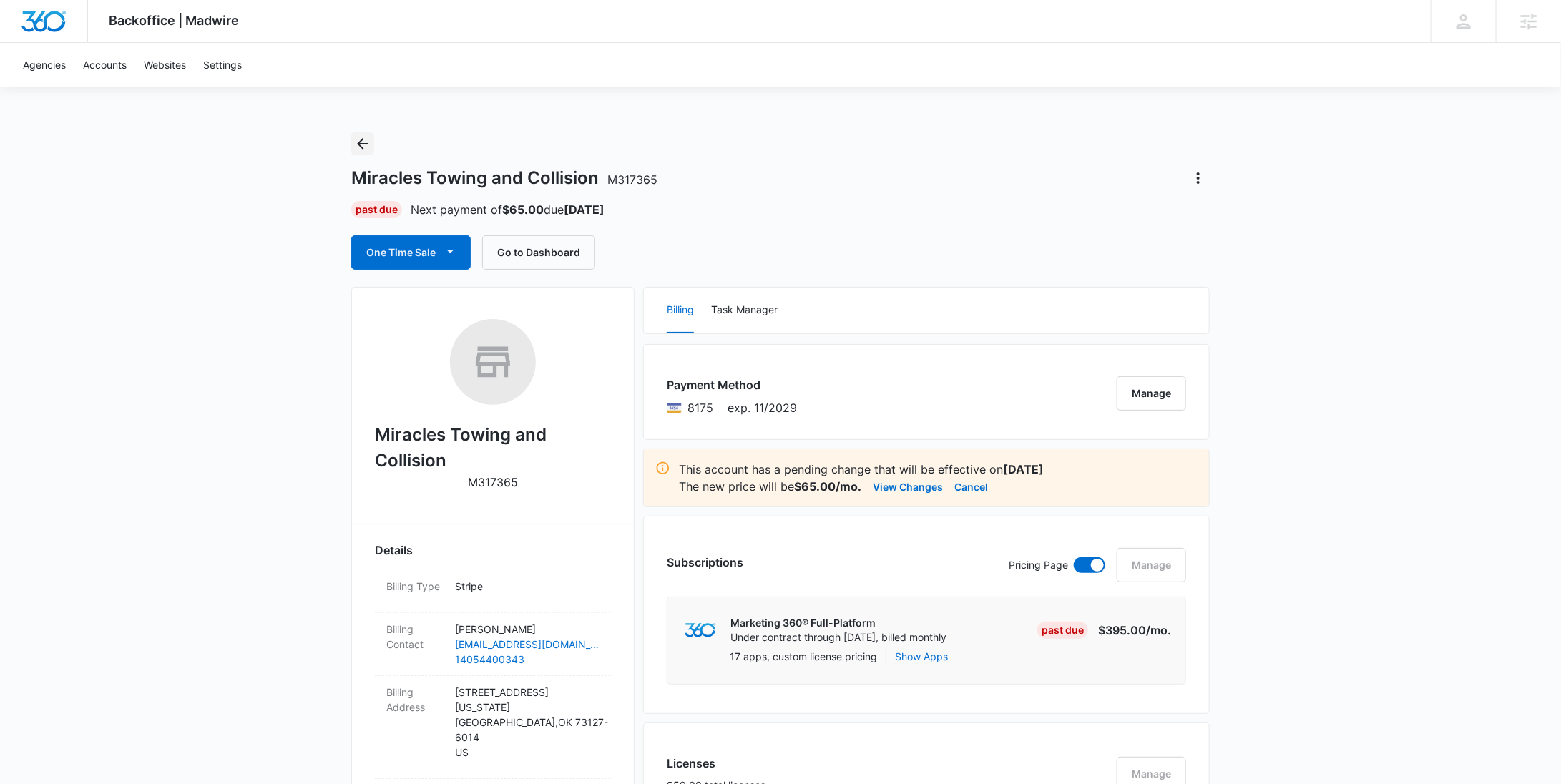
click at [369, 139] on icon "Back" at bounding box center [363, 144] width 17 height 17
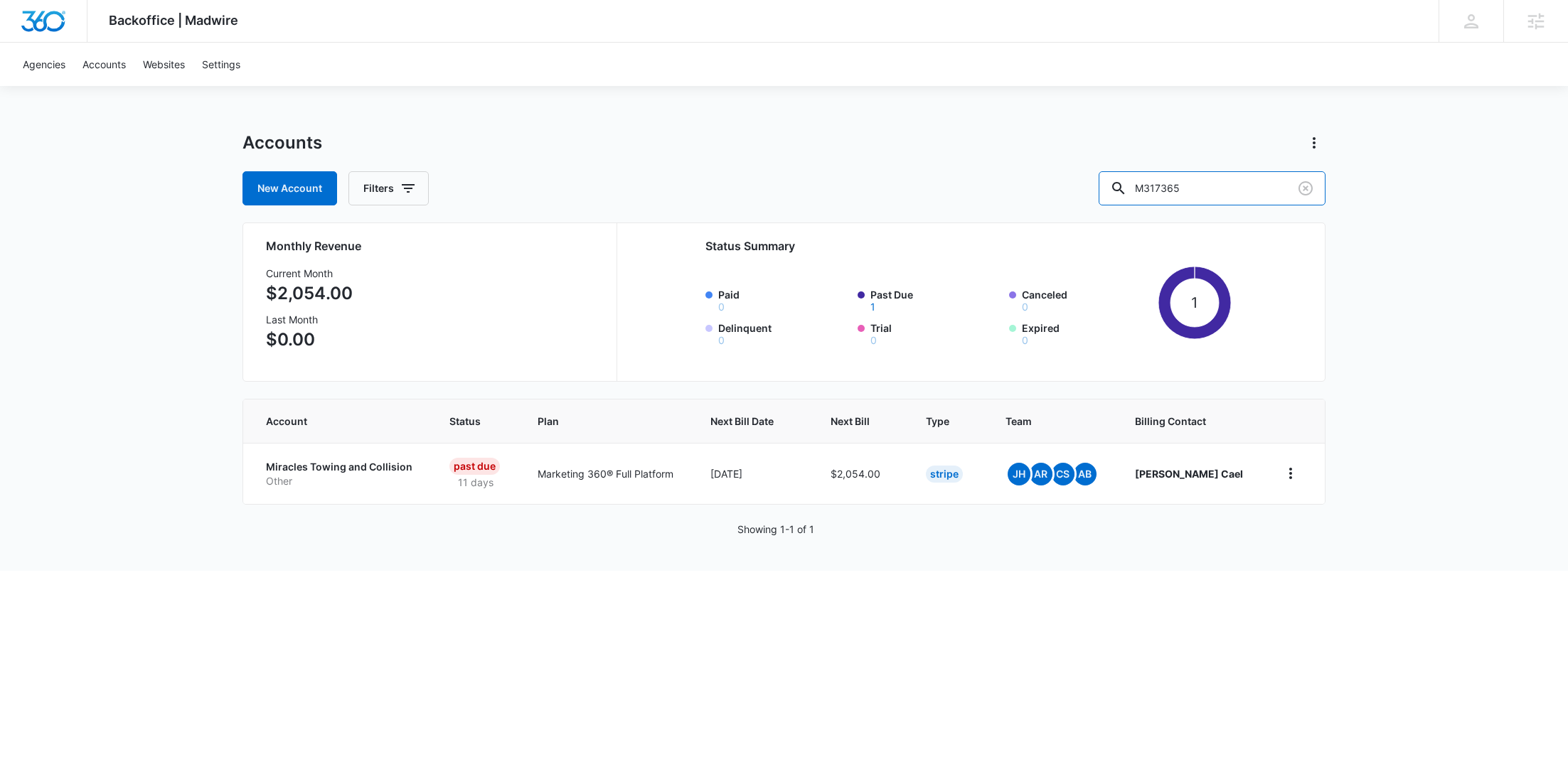
drag, startPoint x: 1224, startPoint y: 190, endPoint x: 1122, endPoint y: 186, distance: 102.1
click at [1122, 186] on div "New Account Filters M317365" at bounding box center [783, 187] width 1083 height 34
paste input "452"
type input "M314525"
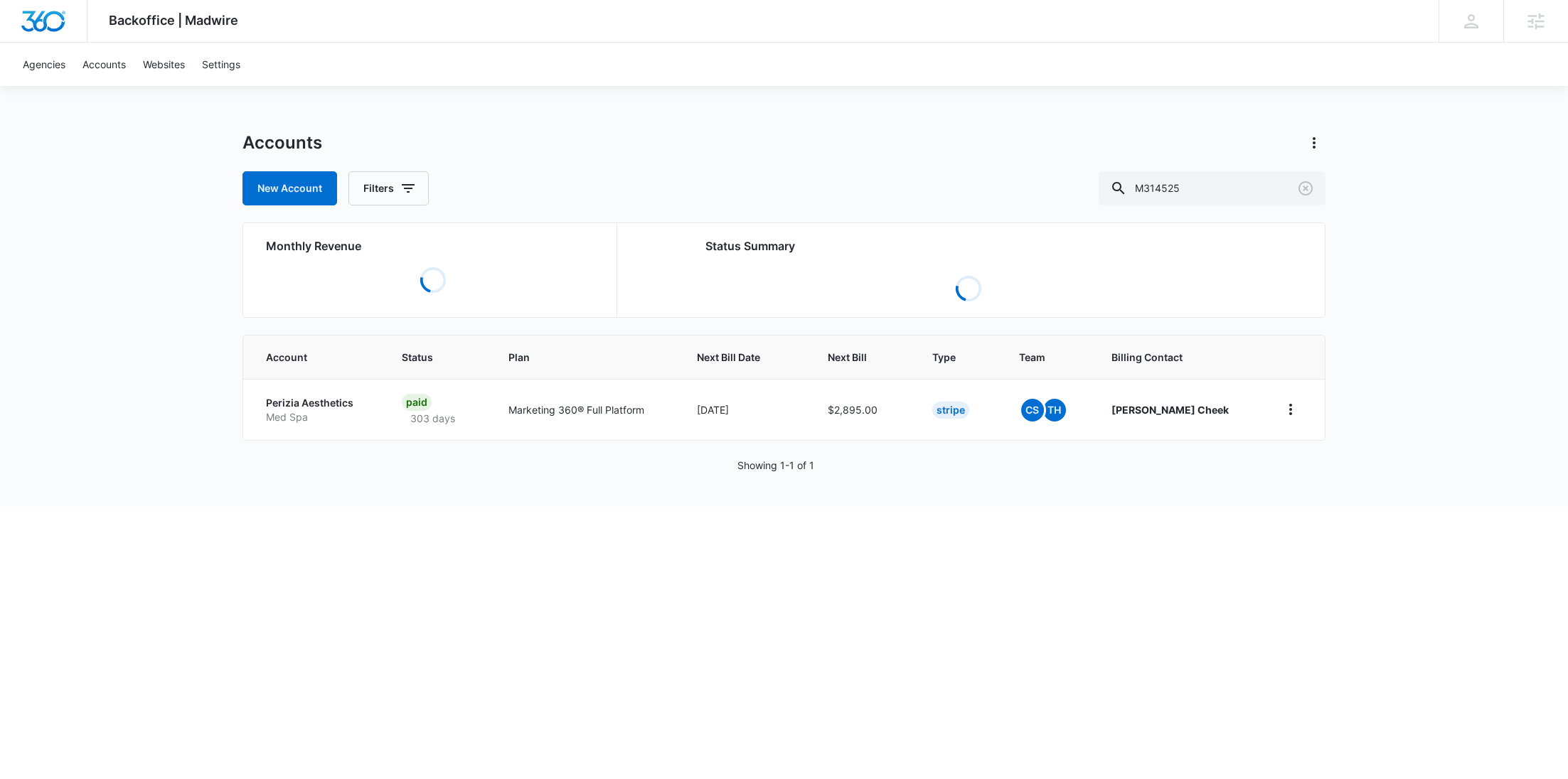
click at [333, 418] on table "Account Status Plan Next Bill Date Next Bill Type Team Billing Contact Perizia …" at bounding box center [784, 388] width 1082 height 105
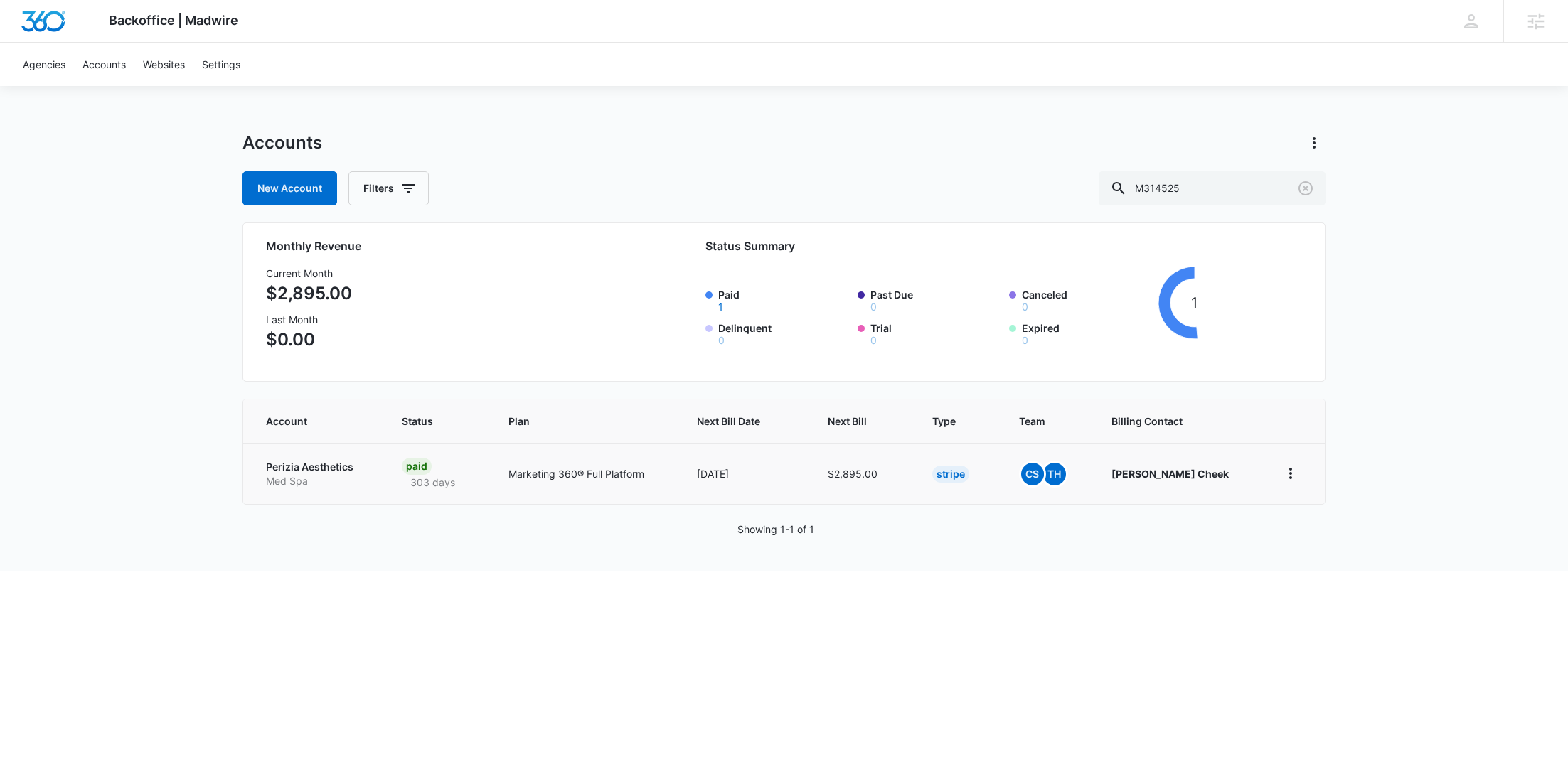
click at [324, 469] on p "Perizia Aesthetics" at bounding box center [317, 467] width 102 height 15
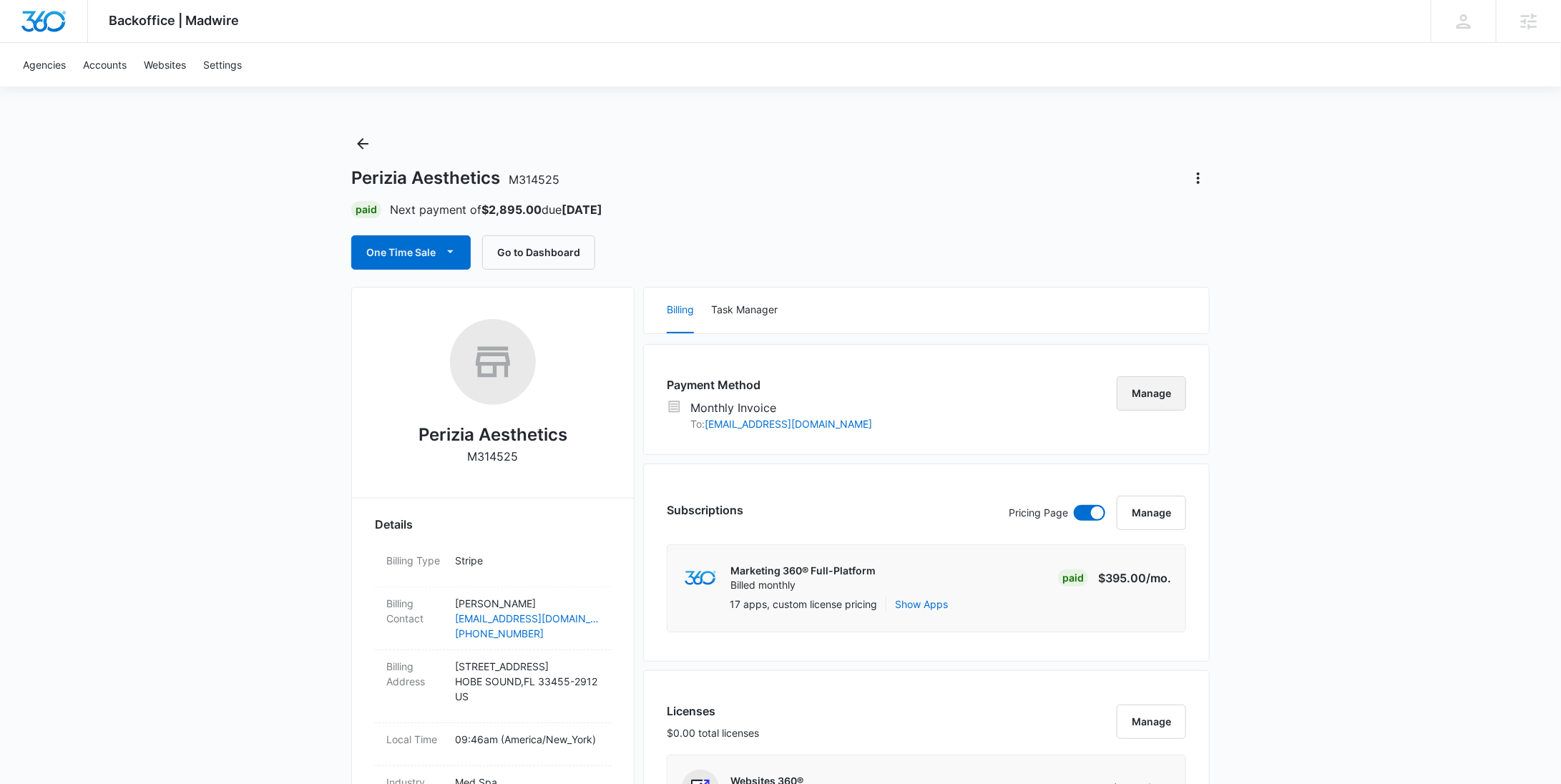
click at [1171, 397] on button "Manage" at bounding box center [1152, 393] width 70 height 34
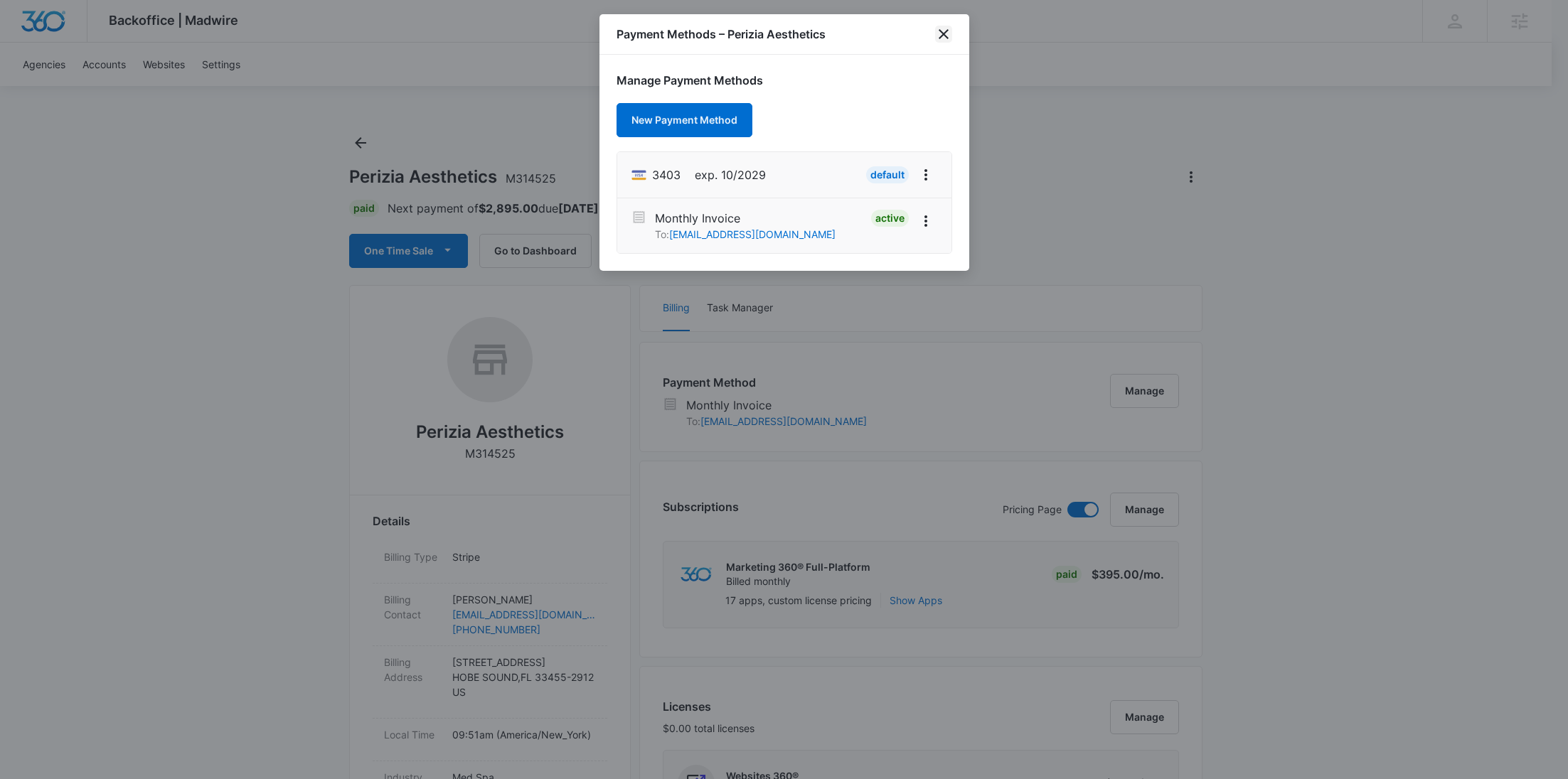
click at [938, 35] on icon "close" at bounding box center [943, 34] width 17 height 17
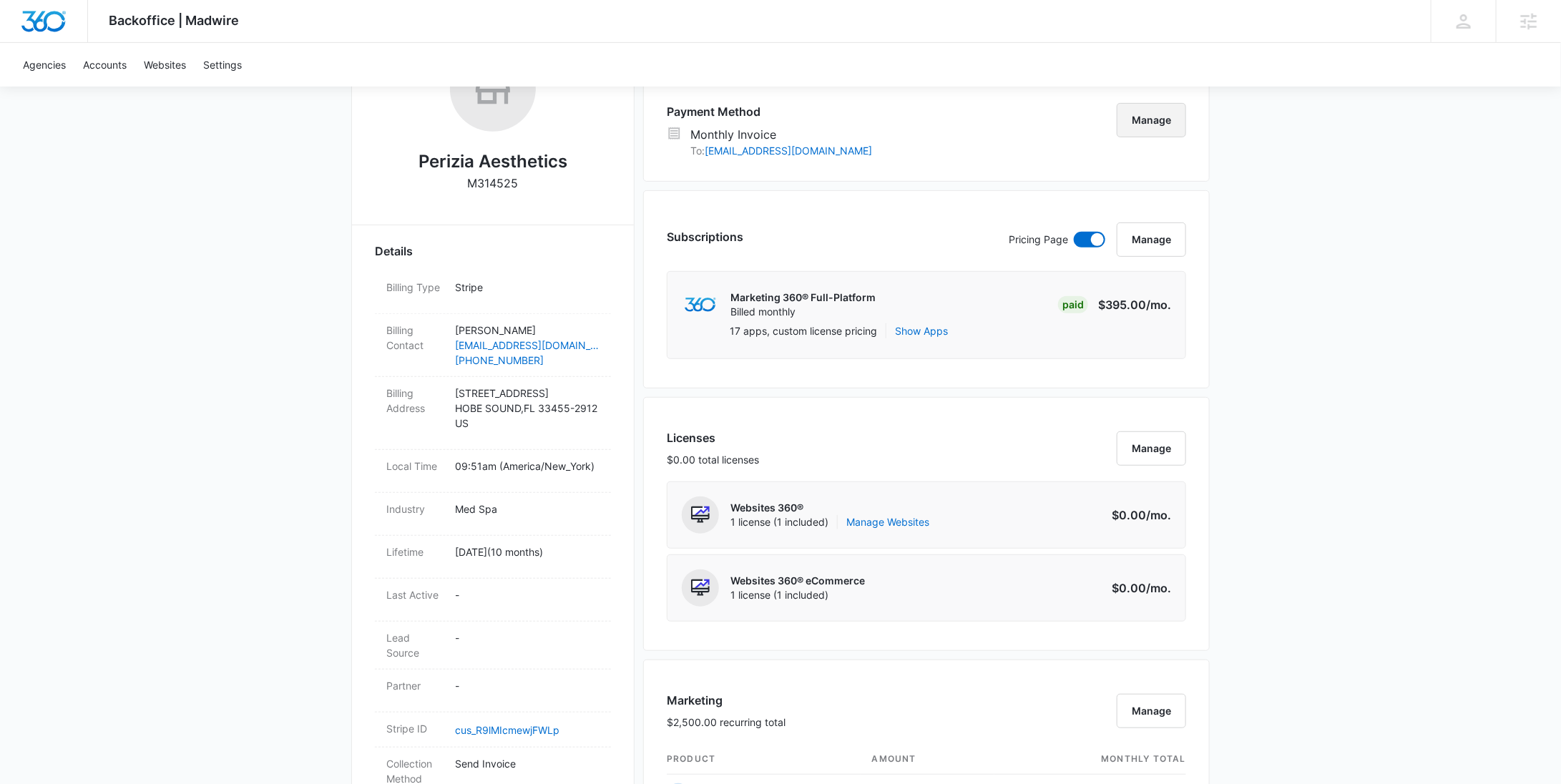
scroll to position [377, 0]
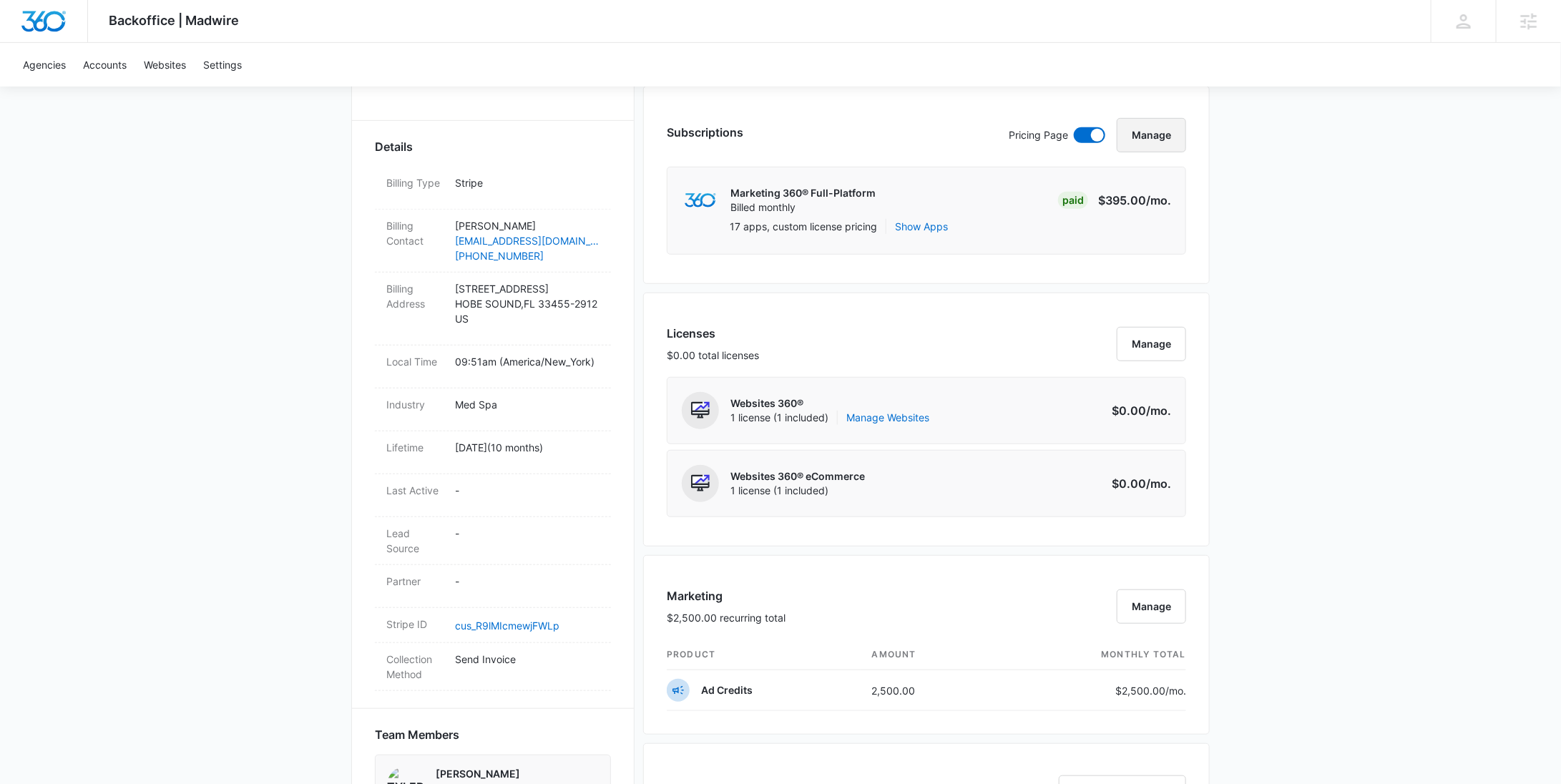
click at [1143, 139] on button "Manage" at bounding box center [1152, 135] width 70 height 34
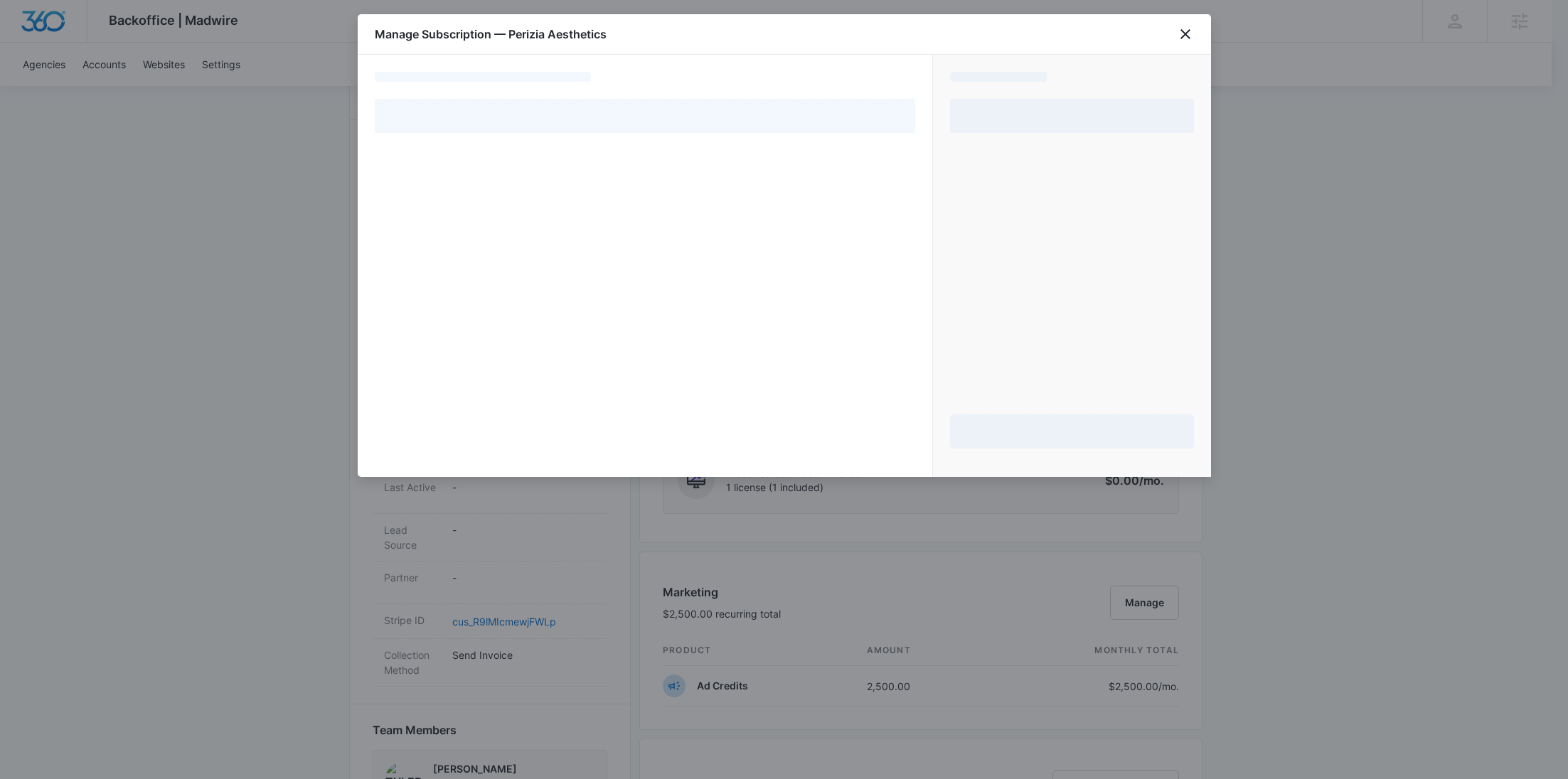
select select "MANUAL_INVOICE"
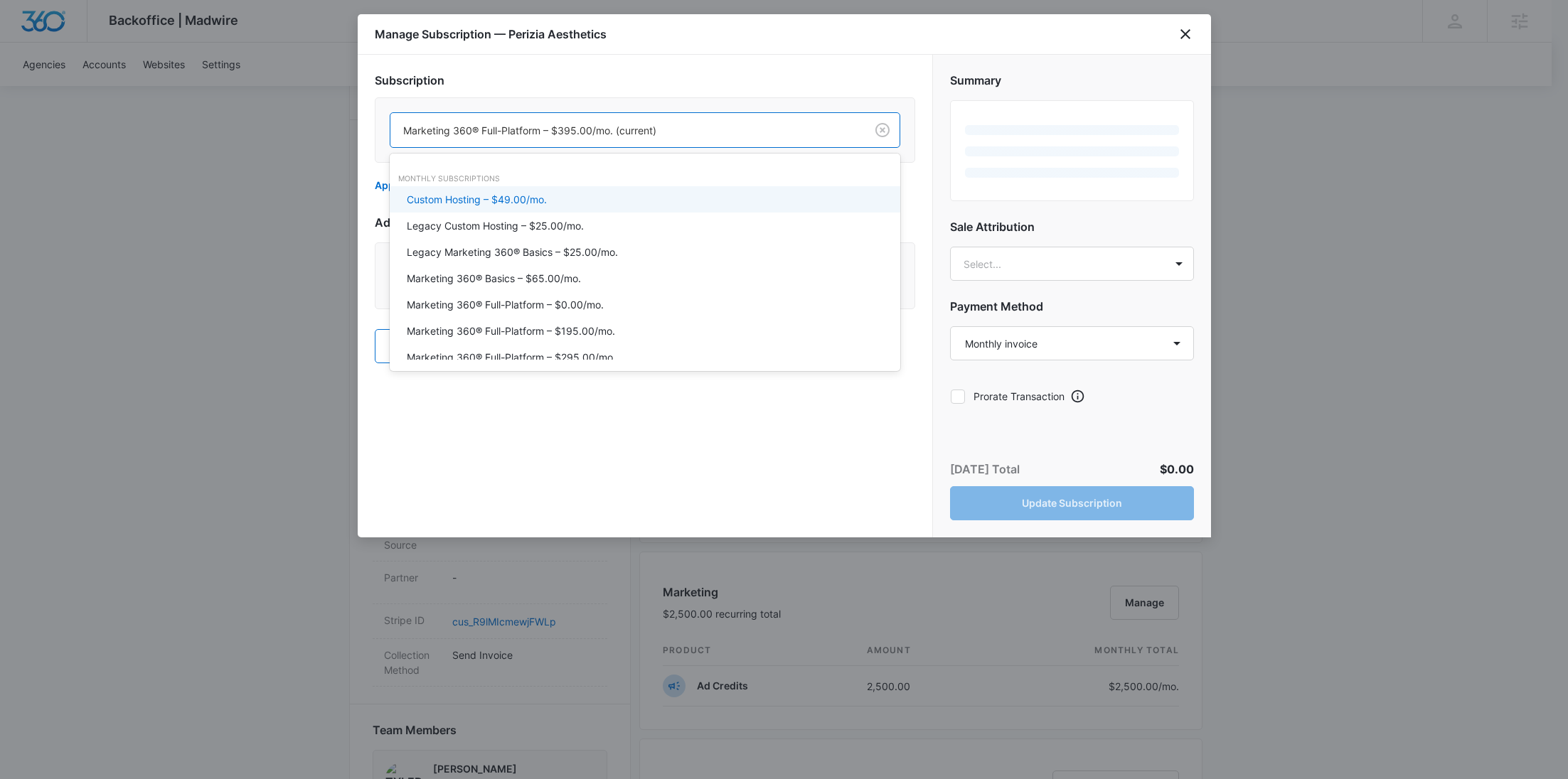
click at [554, 131] on div at bounding box center [625, 131] width 443 height 18
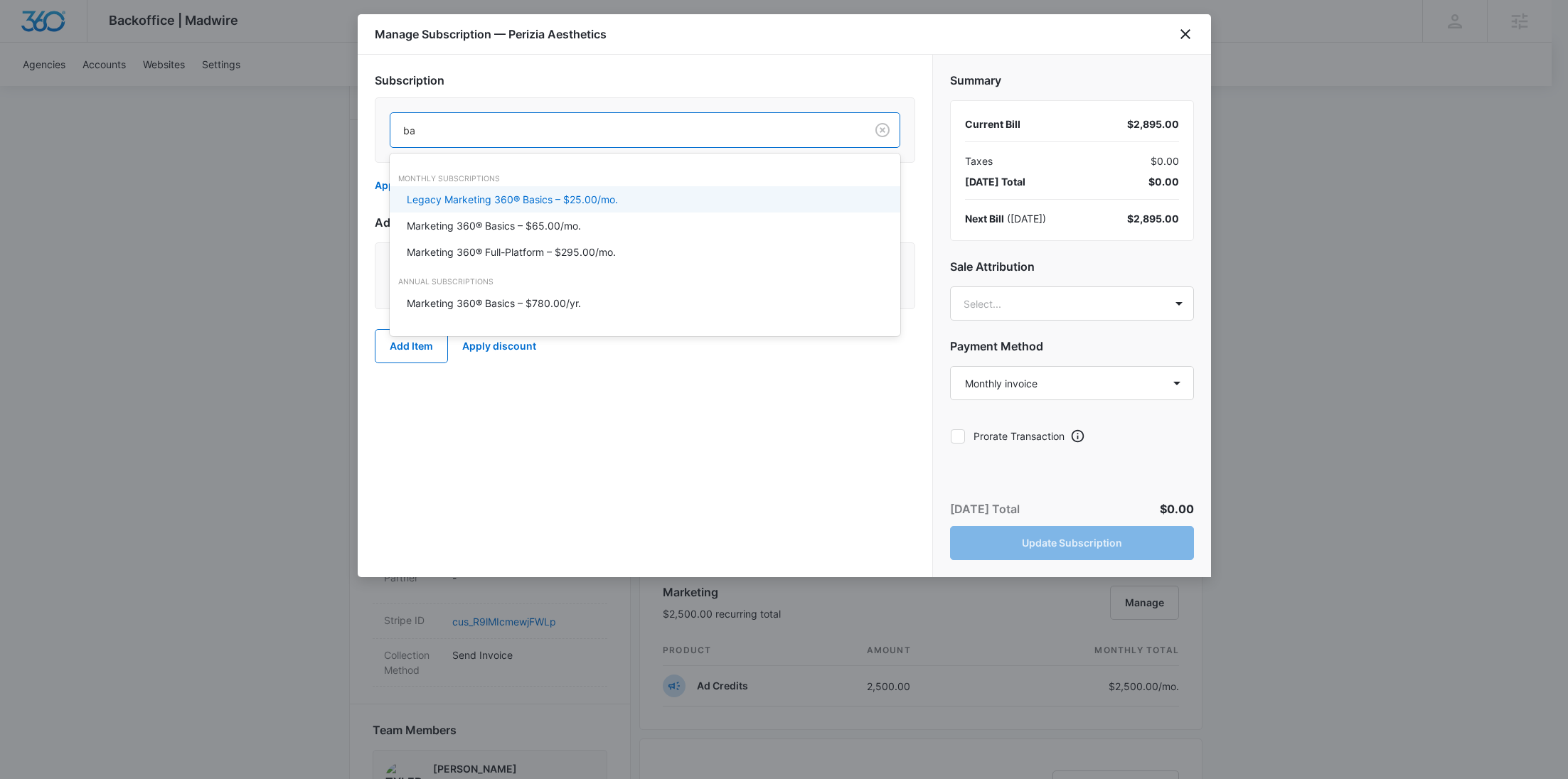
type input "bas"
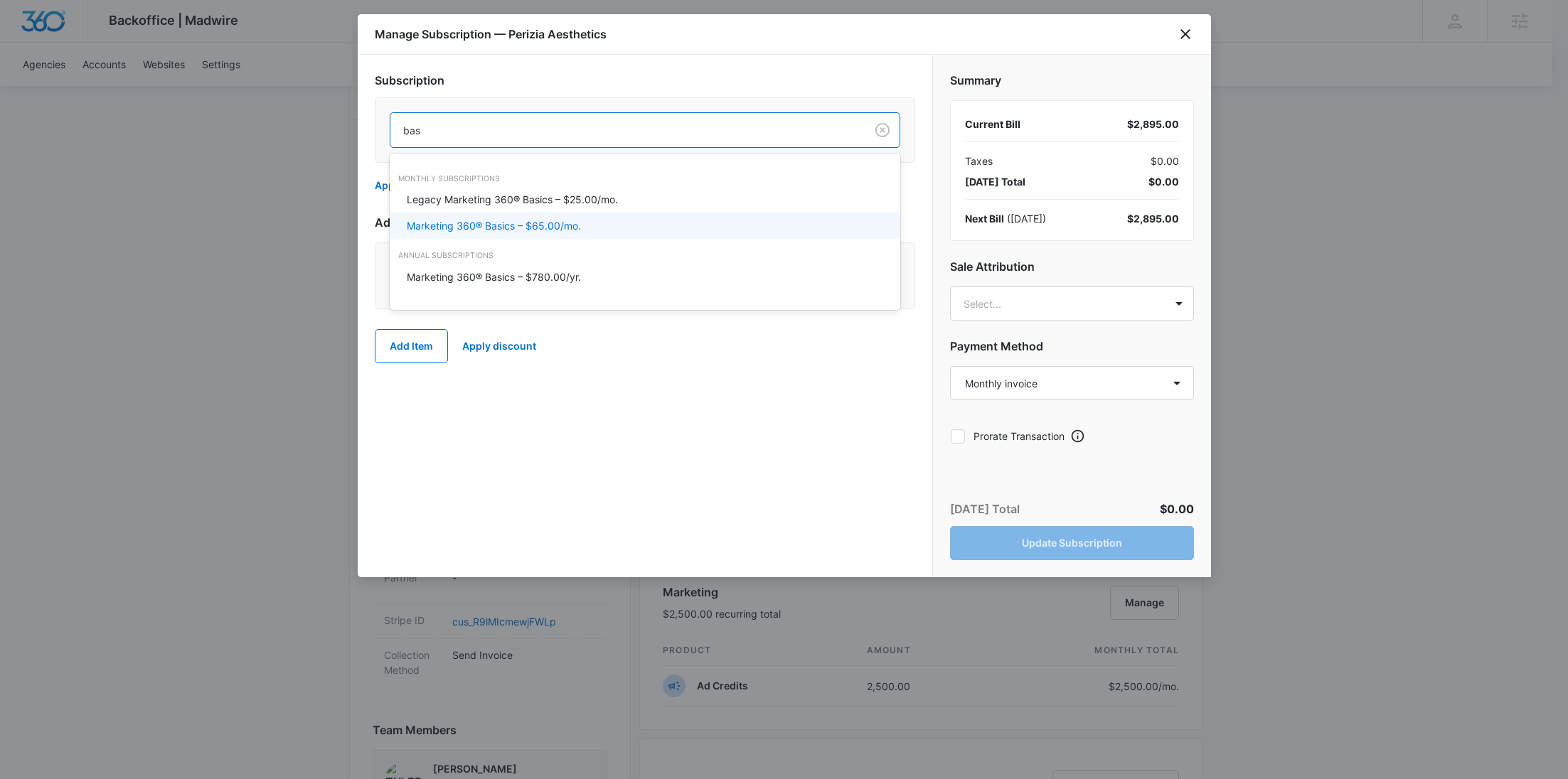
click at [570, 219] on p "Marketing 360® Basics – $65.00/mo." at bounding box center [494, 226] width 174 height 15
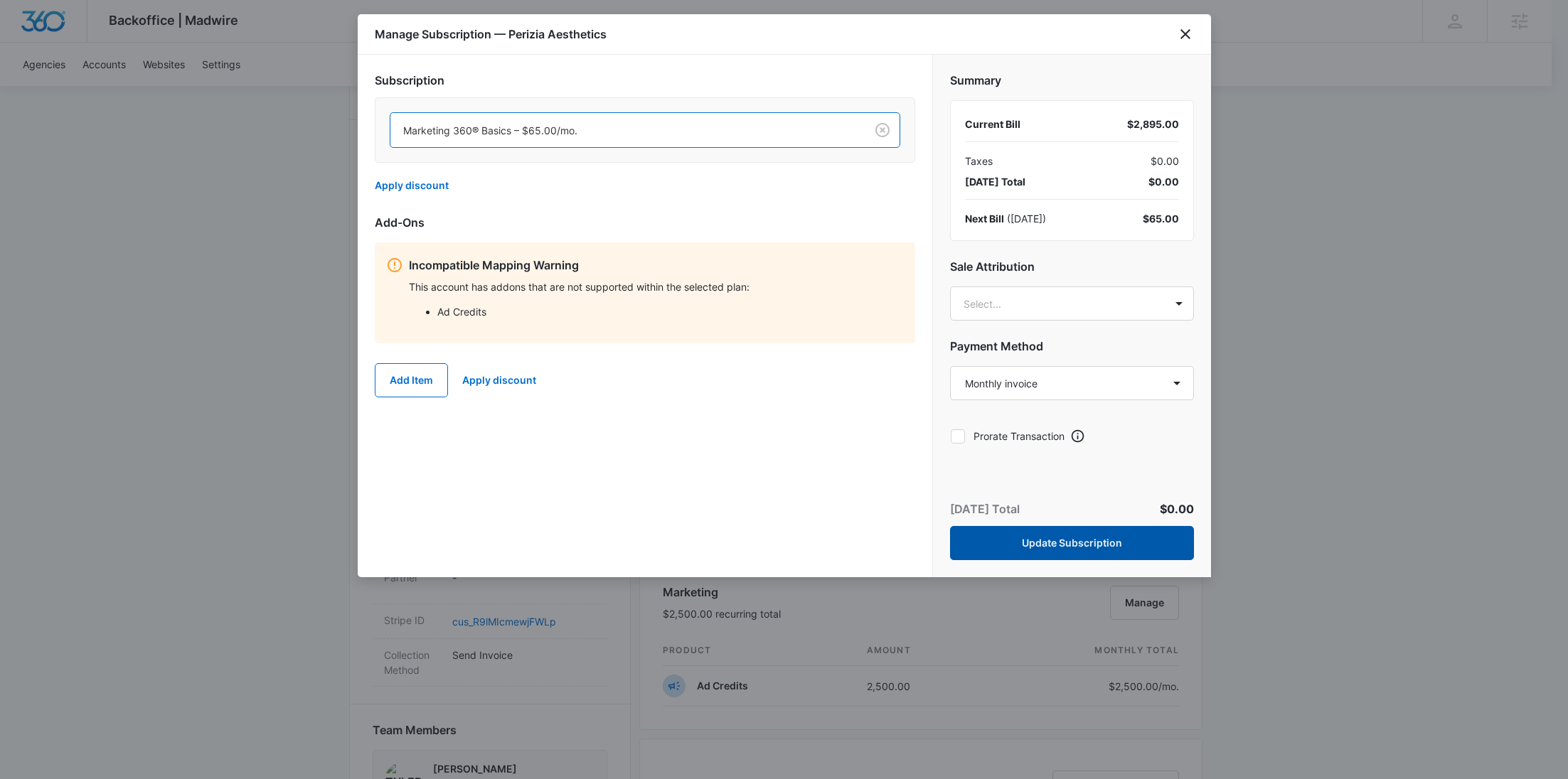
click at [1095, 541] on button "Update Subscription" at bounding box center [1072, 542] width 244 height 34
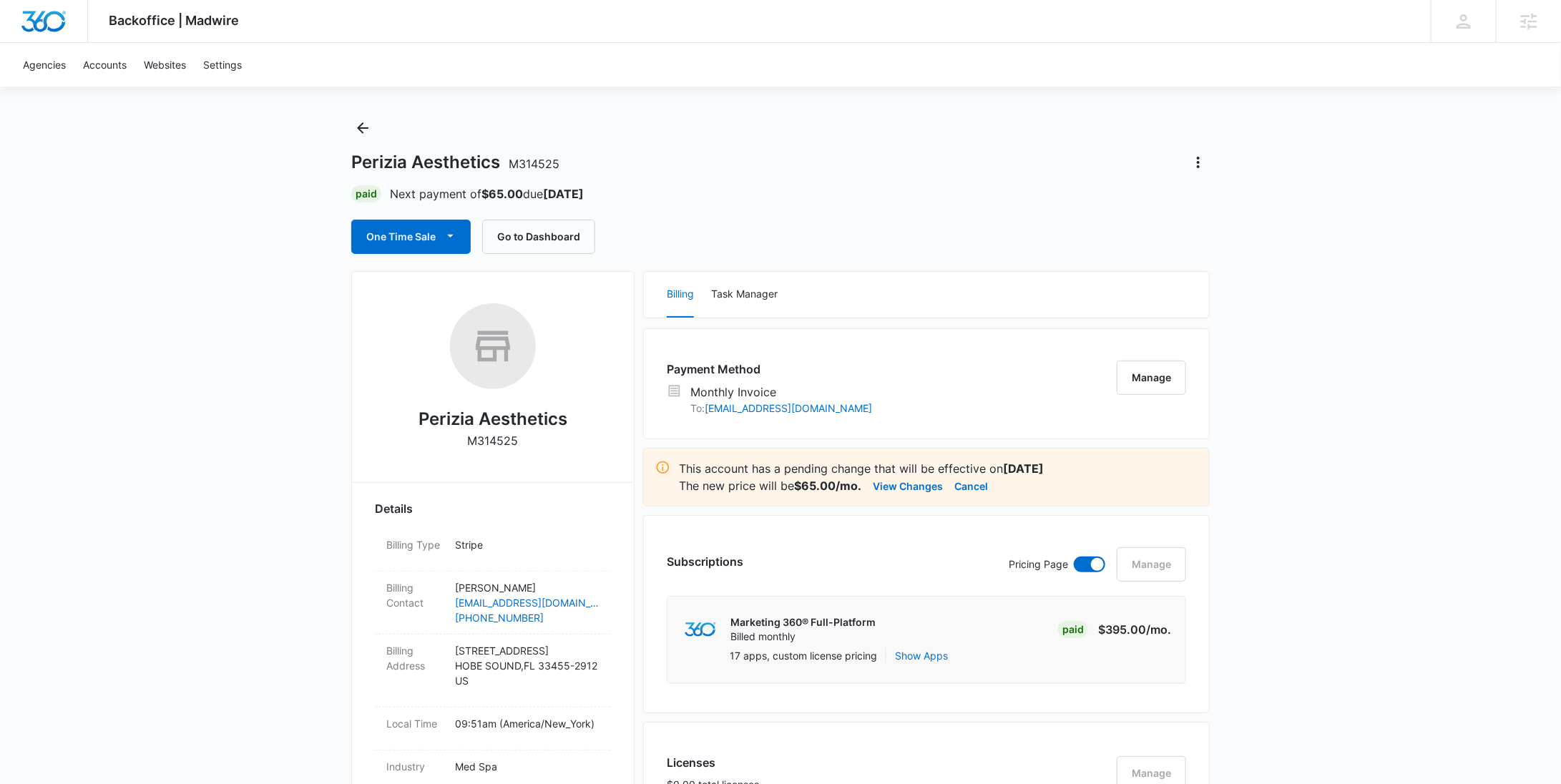
scroll to position [0, 0]
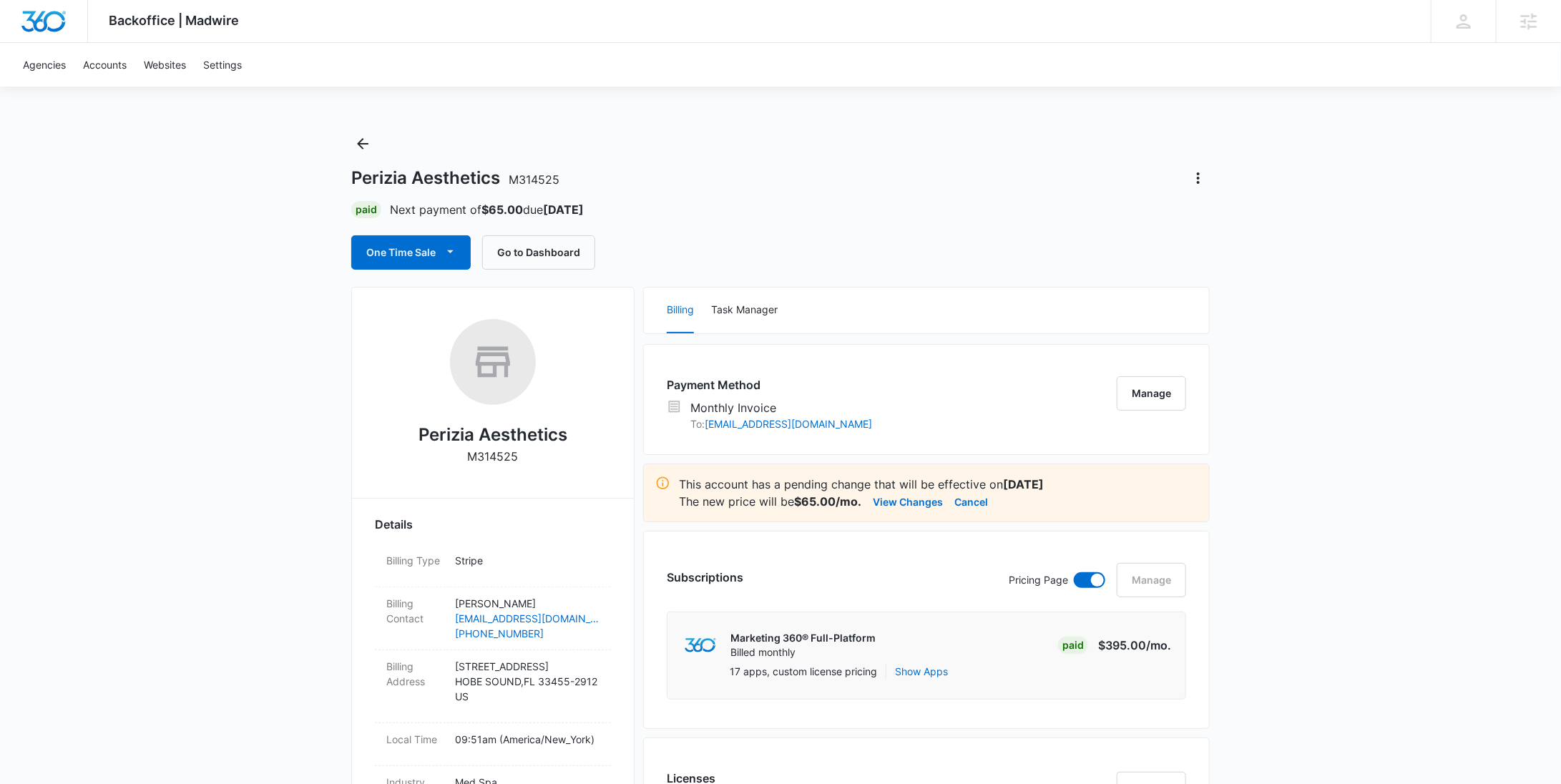
click at [505, 459] on p "M314525" at bounding box center [493, 456] width 50 height 17
copy p "M314525"
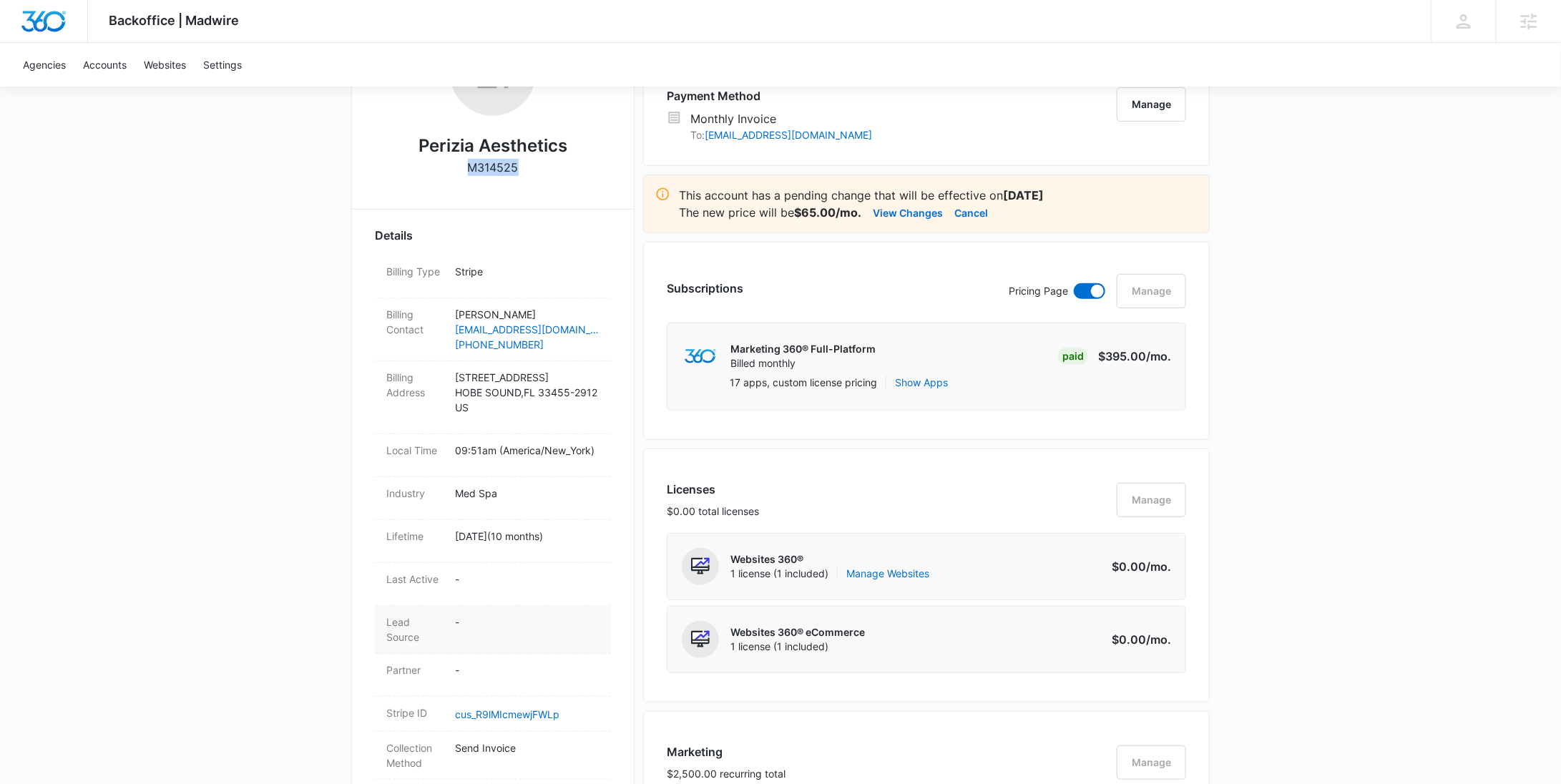
scroll to position [404, 0]
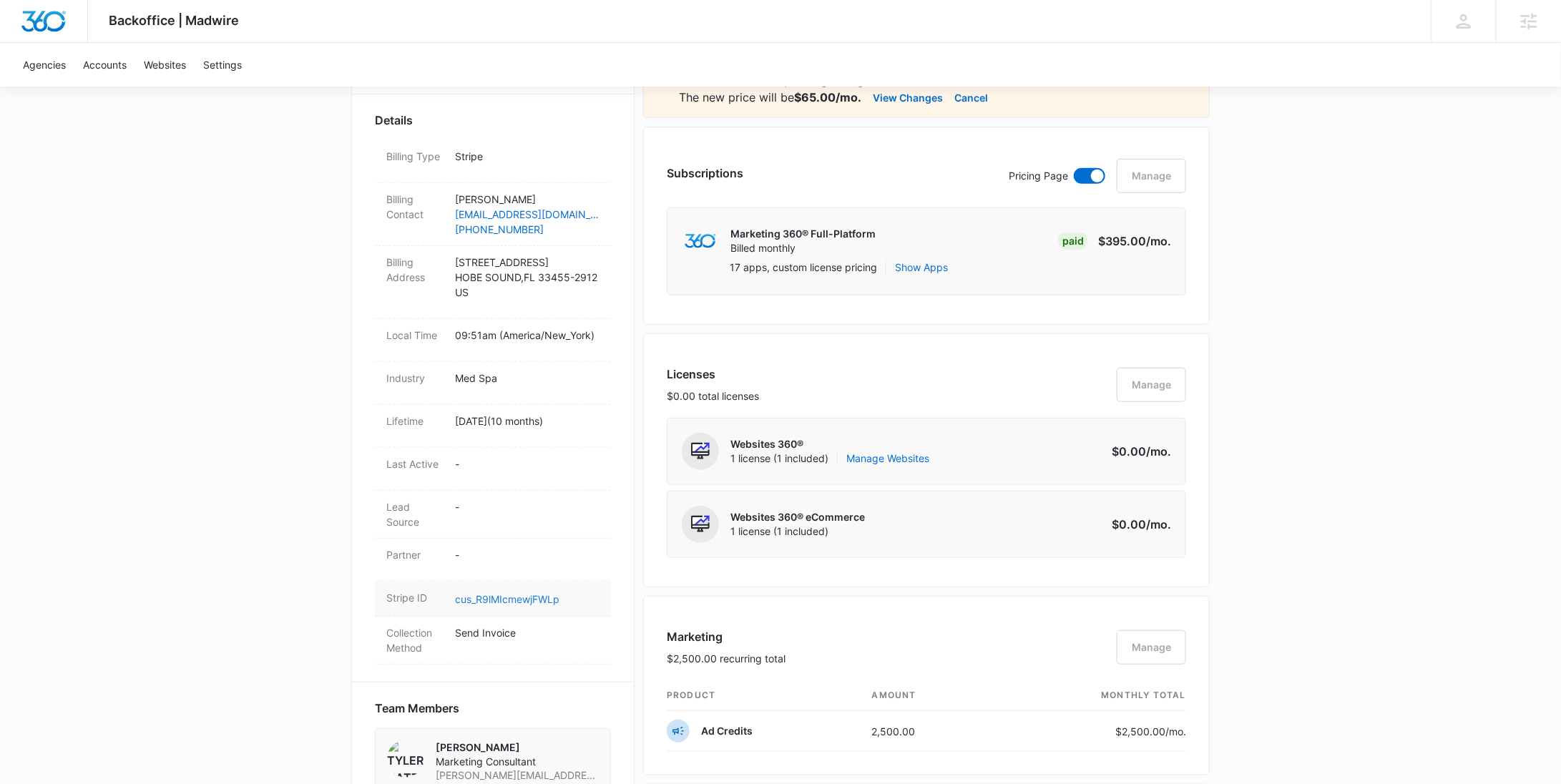
click at [498, 599] on link "cus_R9lMIcmewjFWLp" at bounding box center [508, 598] width 104 height 12
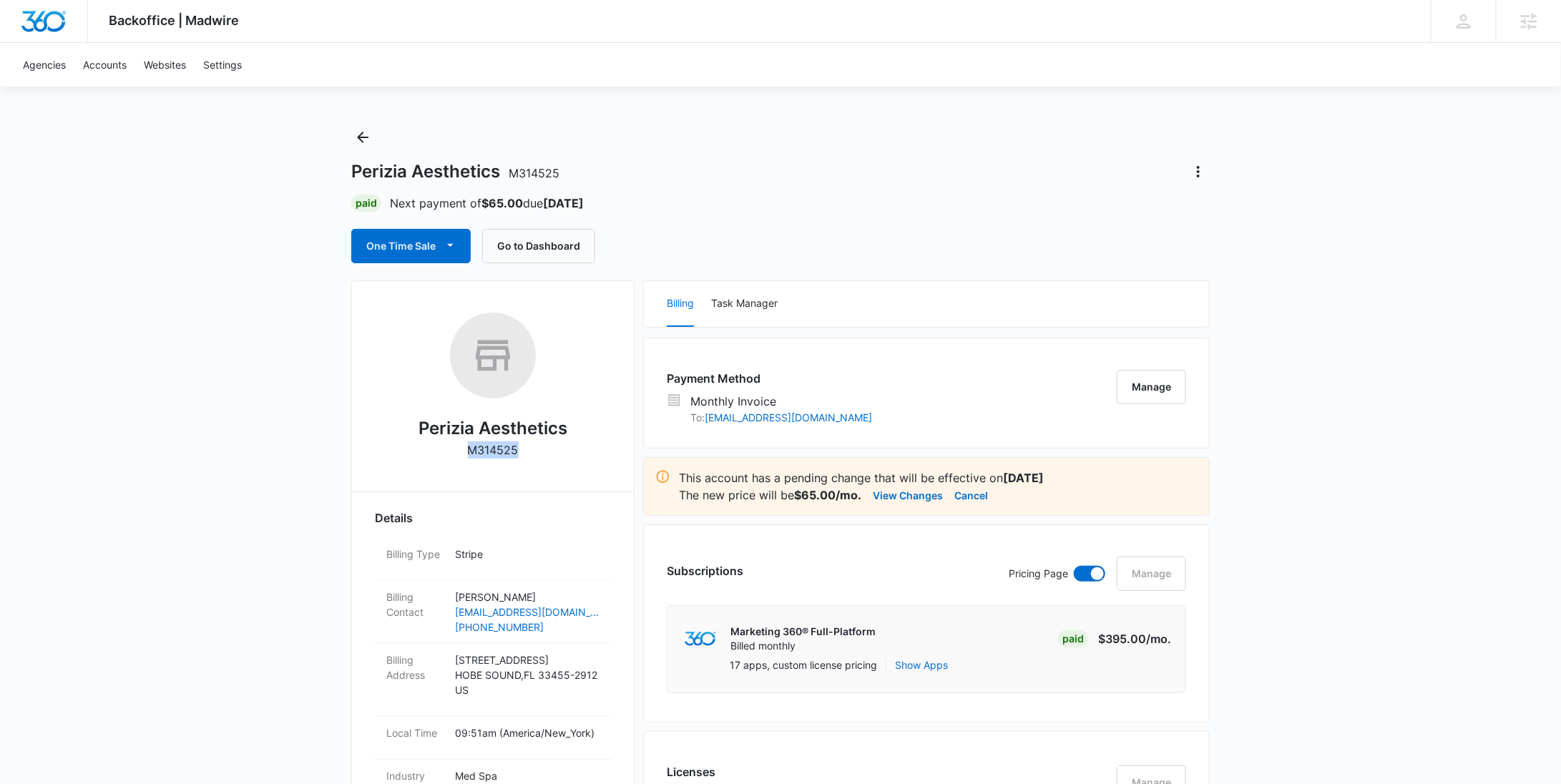
scroll to position [0, 0]
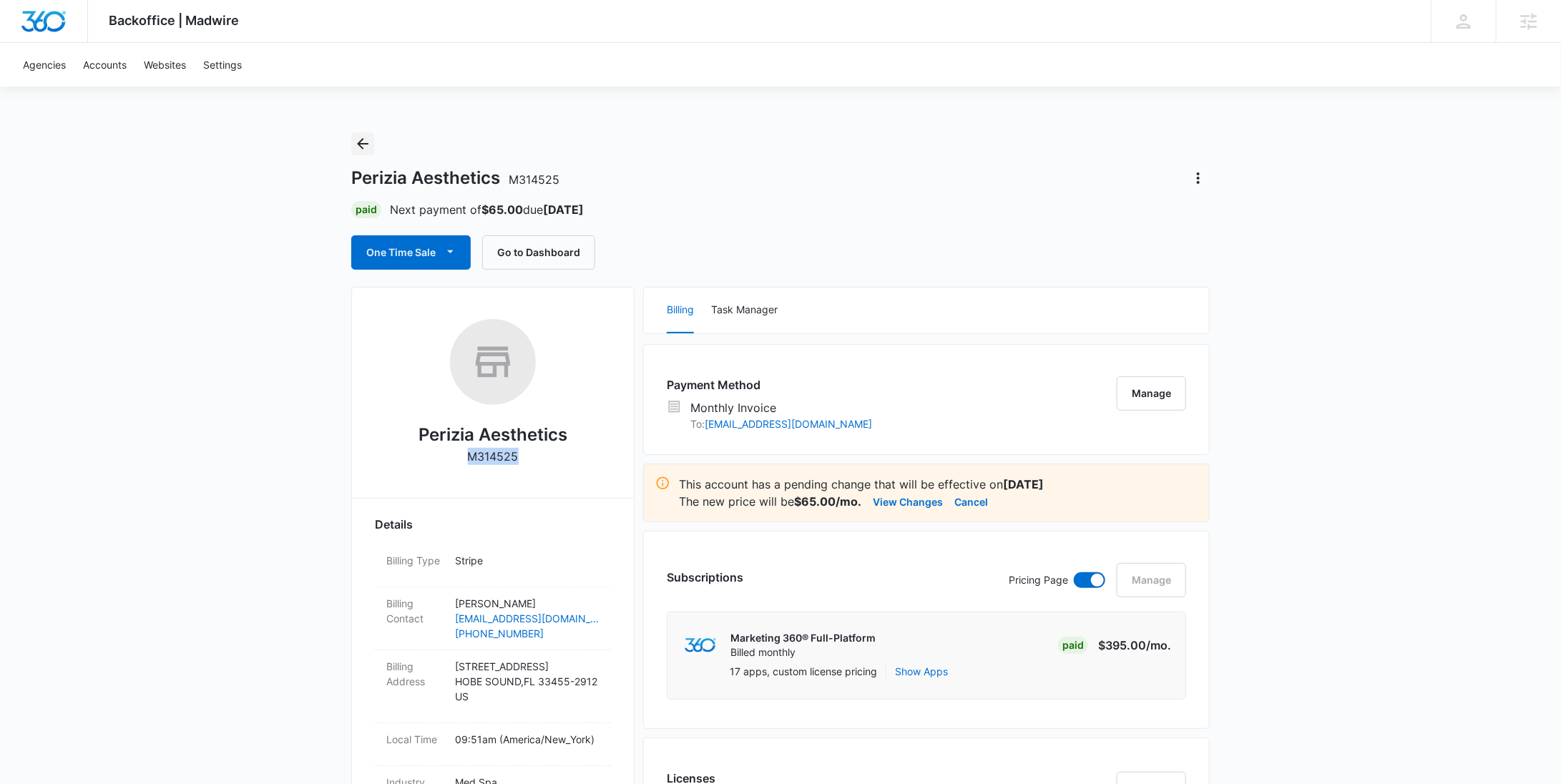
click at [361, 148] on icon "Back" at bounding box center [363, 144] width 17 height 17
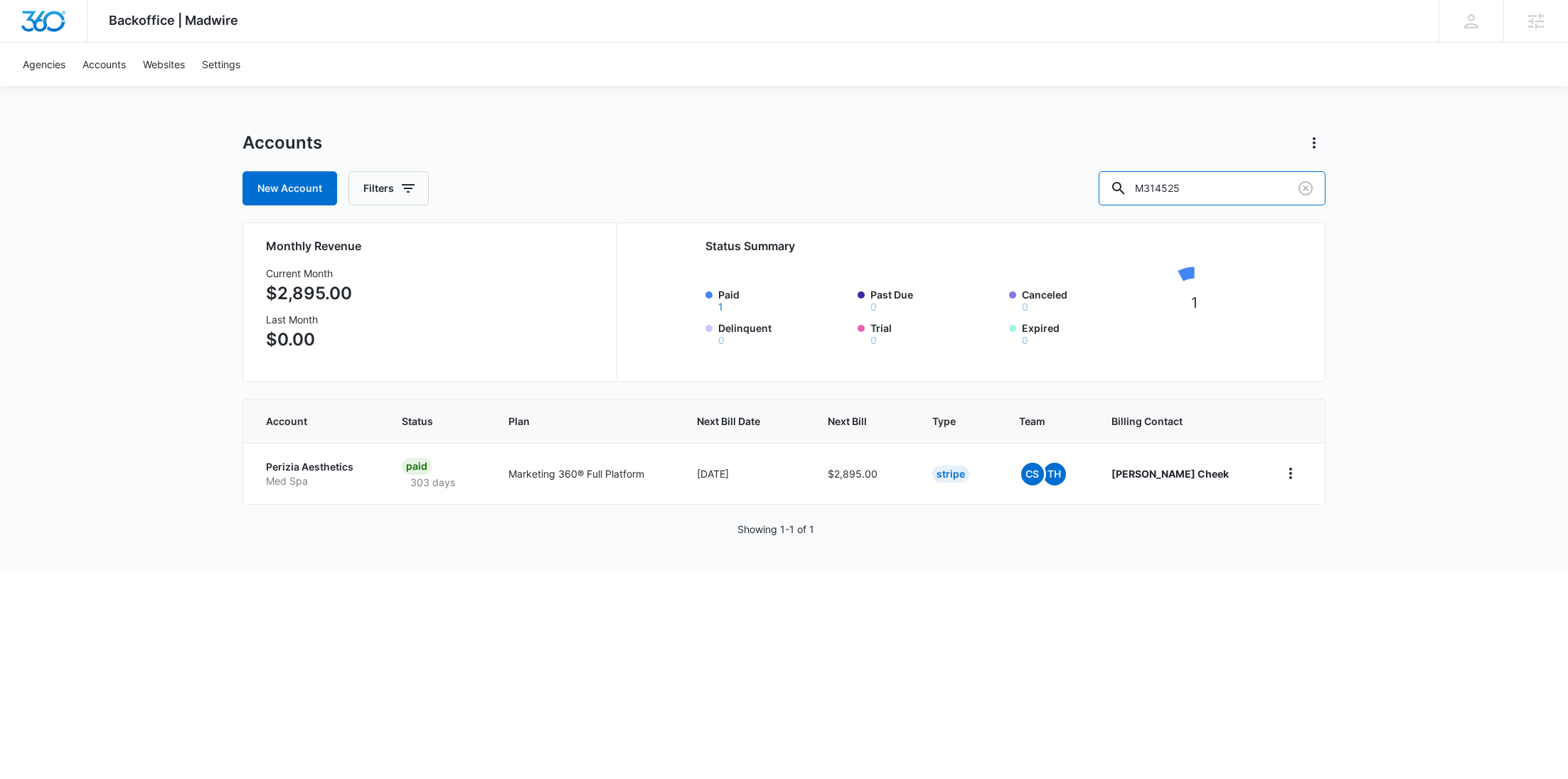
drag, startPoint x: 1170, startPoint y: 187, endPoint x: 1115, endPoint y: 189, distance: 55.0
click at [1115, 190] on div "New Account Filters M314525" at bounding box center [783, 187] width 1083 height 34
paste input "8663"
type input "M318663"
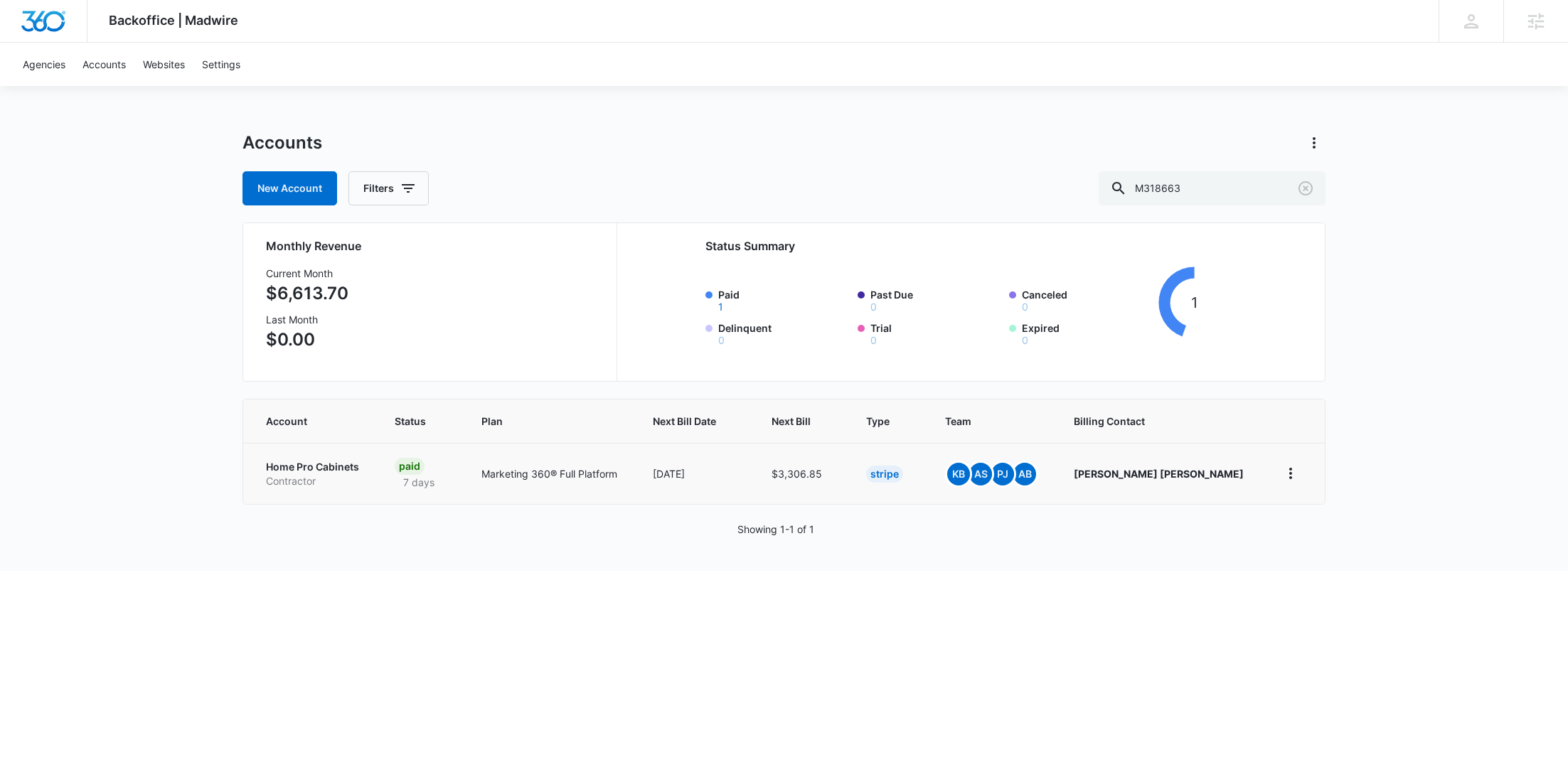
click at [334, 470] on p "Home Pro Cabinets" at bounding box center [313, 467] width 95 height 15
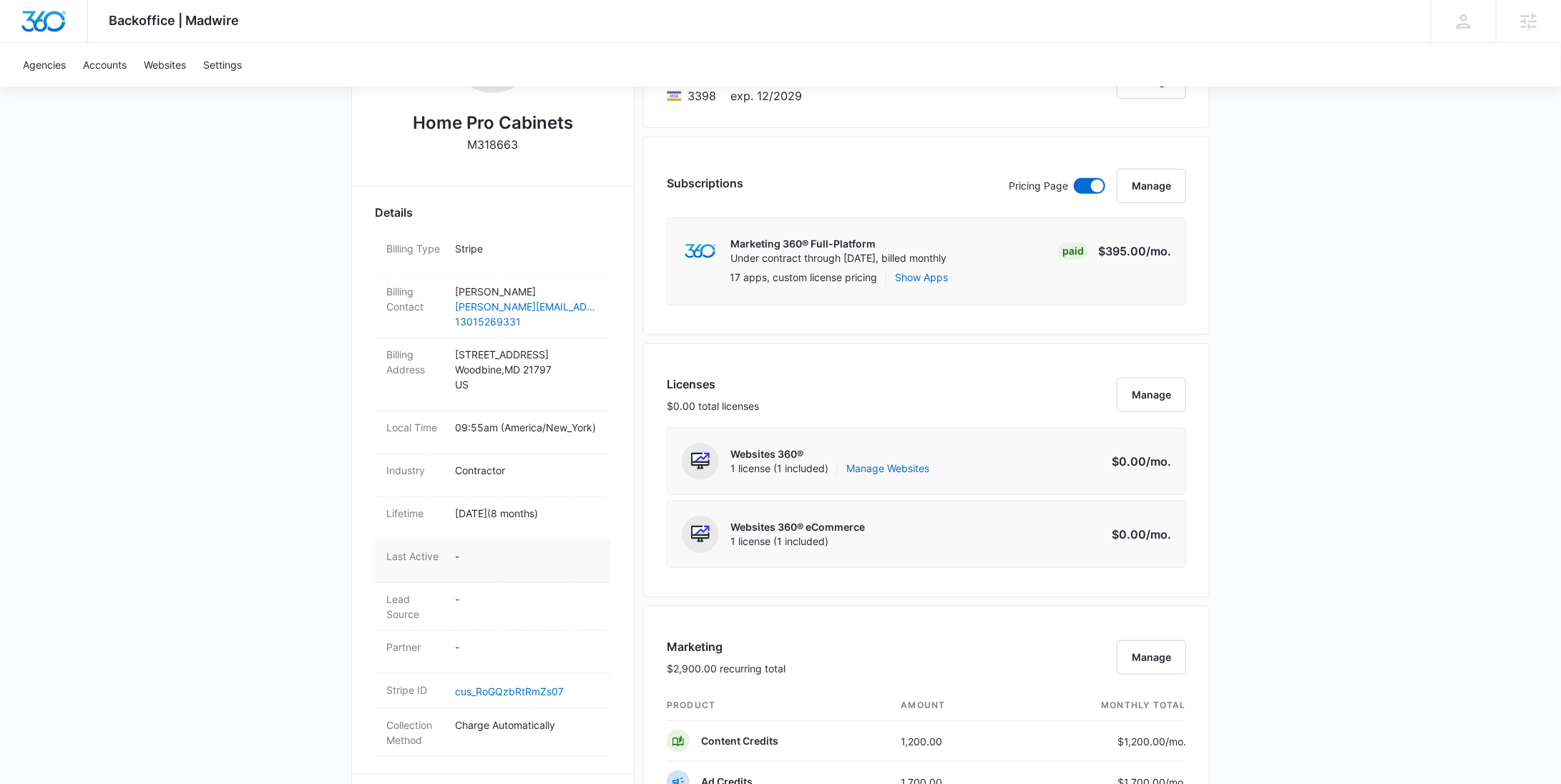
scroll to position [394, 0]
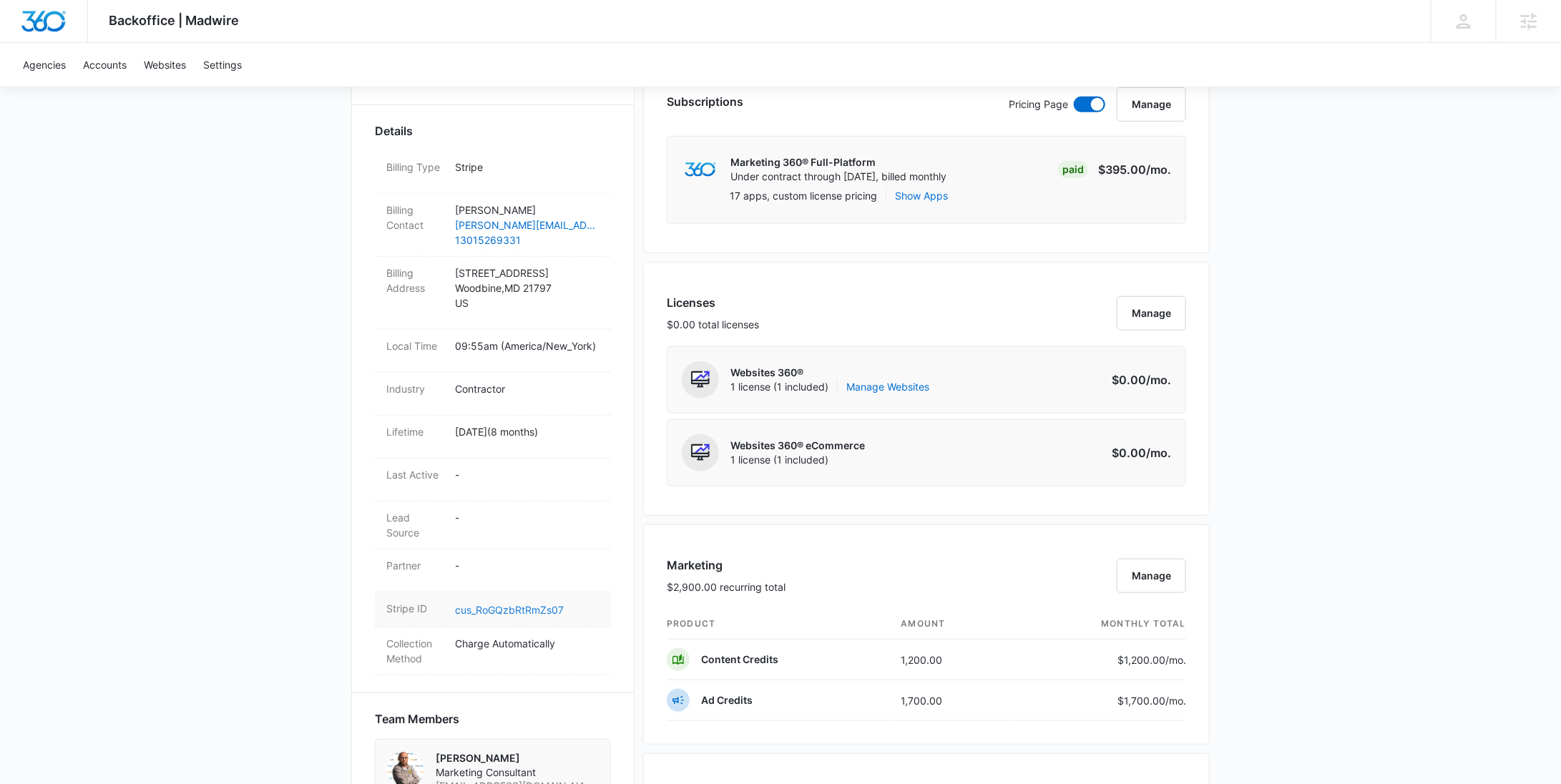
click at [517, 604] on link "cus_RoGQzbRtRmZs07" at bounding box center [509, 609] width 109 height 12
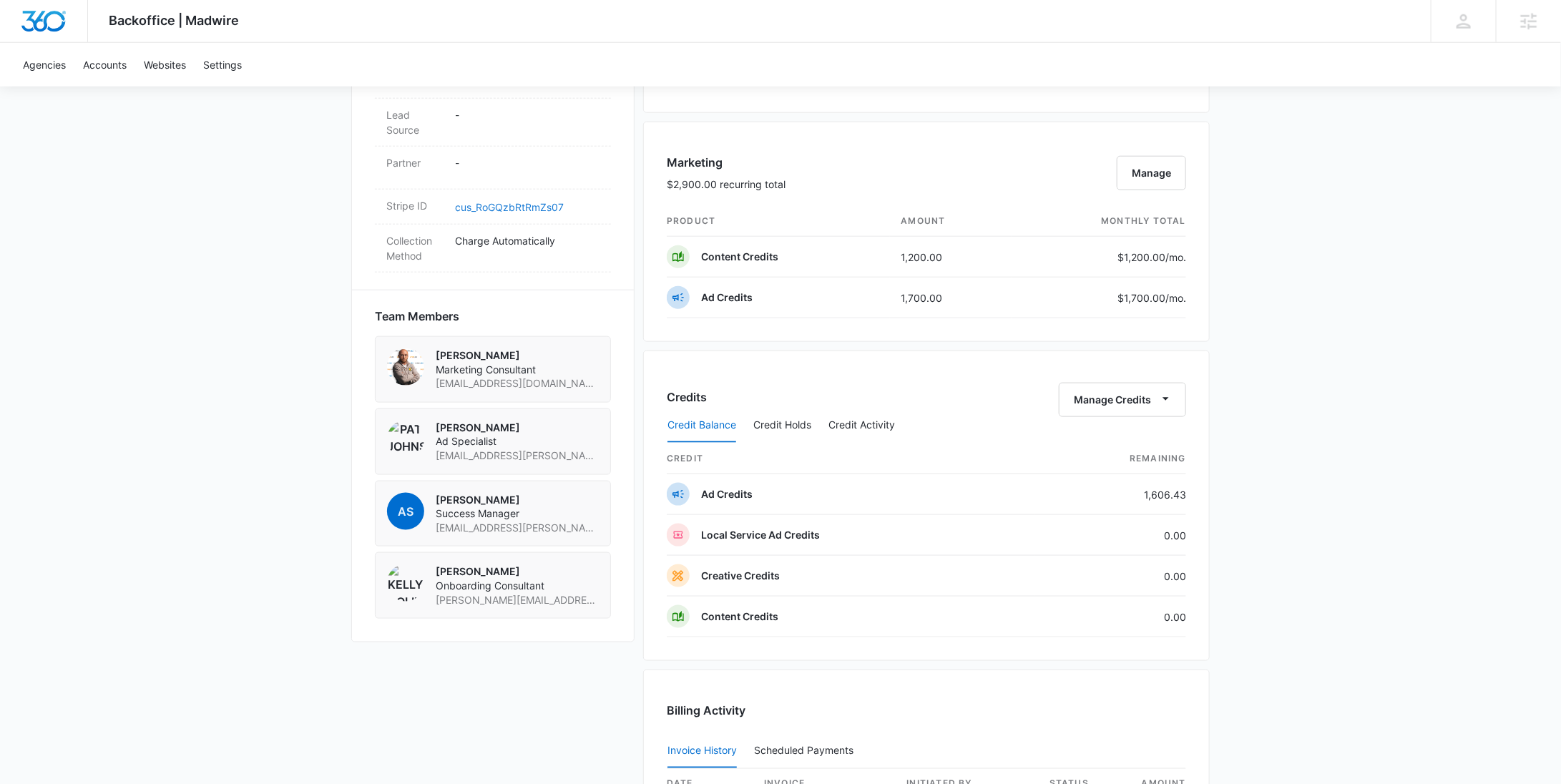
scroll to position [1177, 0]
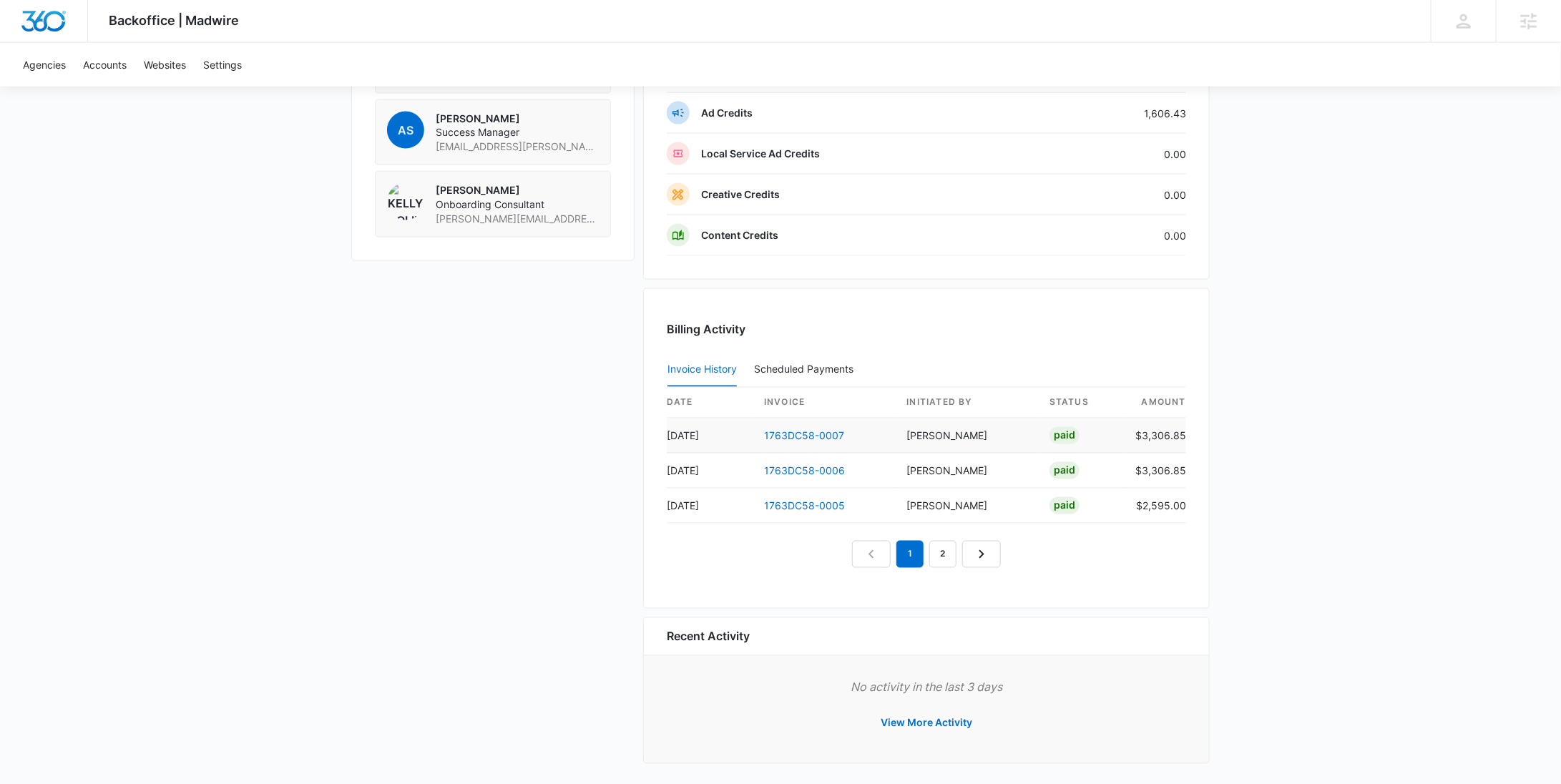
click at [1166, 428] on td "$3,306.85" at bounding box center [1155, 436] width 62 height 35
copy td "3,306.85"
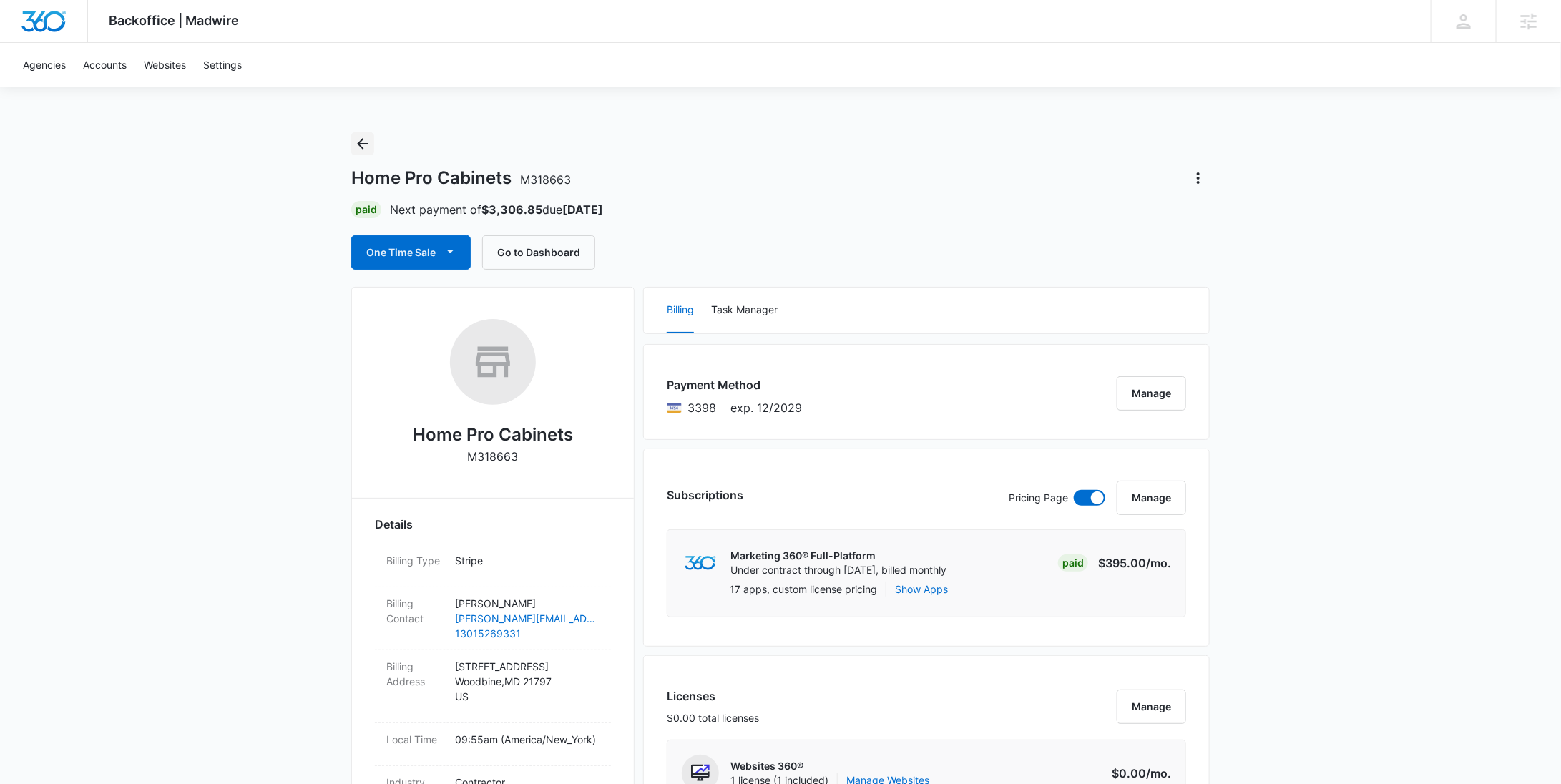
click at [367, 147] on icon "Back" at bounding box center [363, 144] width 17 height 17
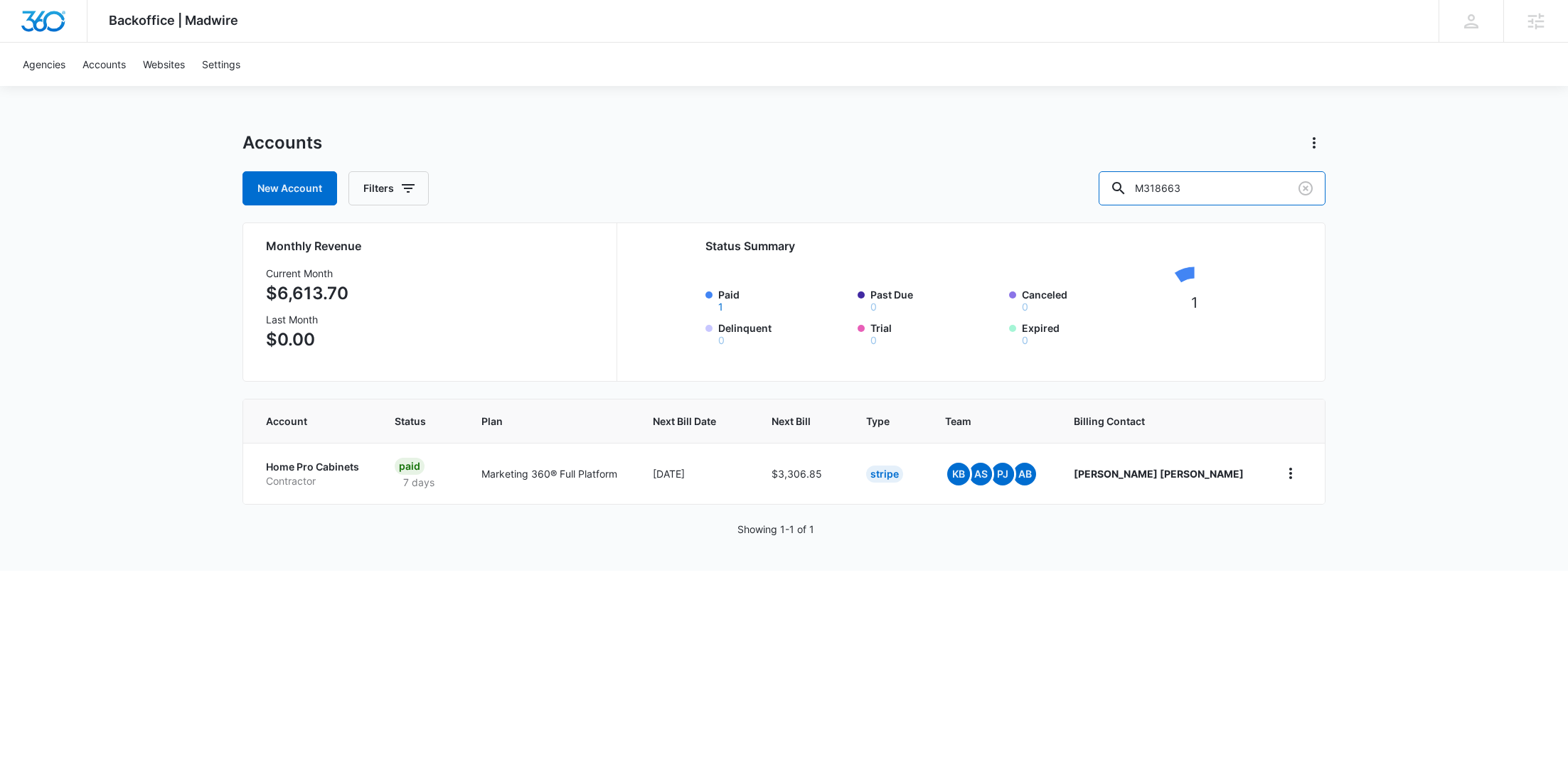
drag, startPoint x: 1092, startPoint y: 195, endPoint x: 1015, endPoint y: 187, distance: 77.4
click at [1019, 189] on div "New Account Filters M318663" at bounding box center [783, 187] width 1083 height 34
paste input "25040"
type input "M325040"
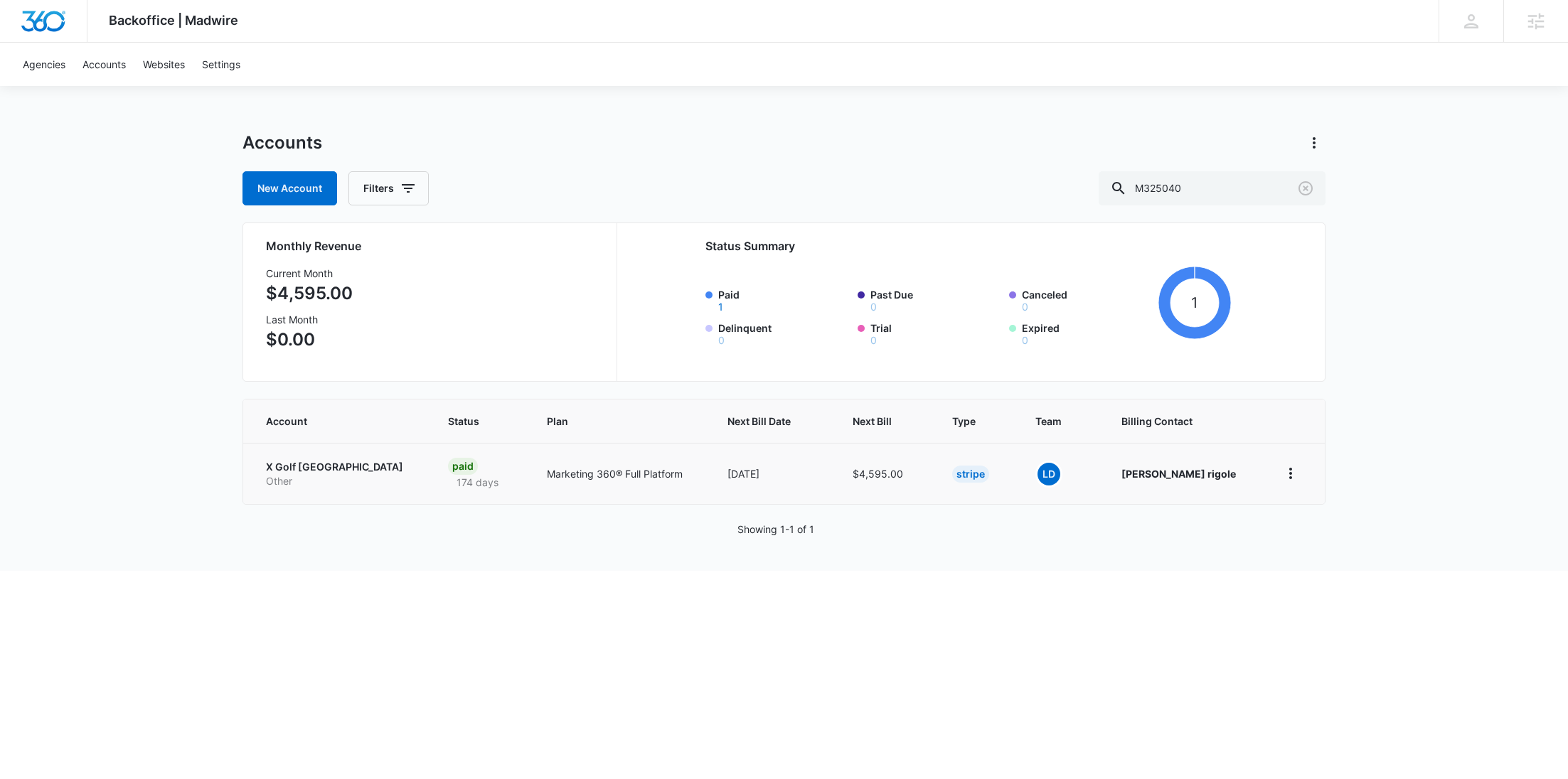
click at [313, 469] on p "X Golf Fredericksburg" at bounding box center [340, 467] width 148 height 15
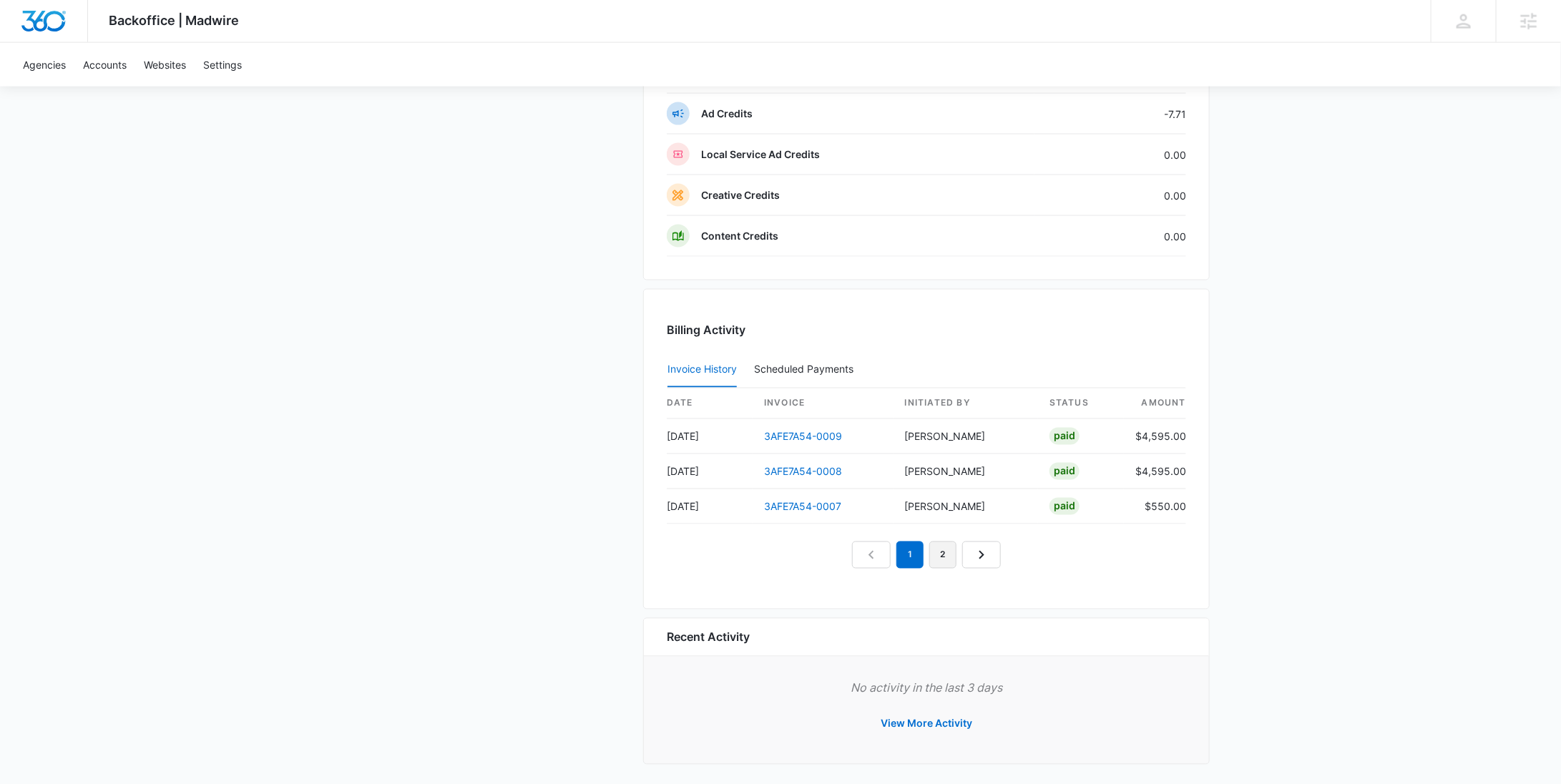
scroll to position [799, 0]
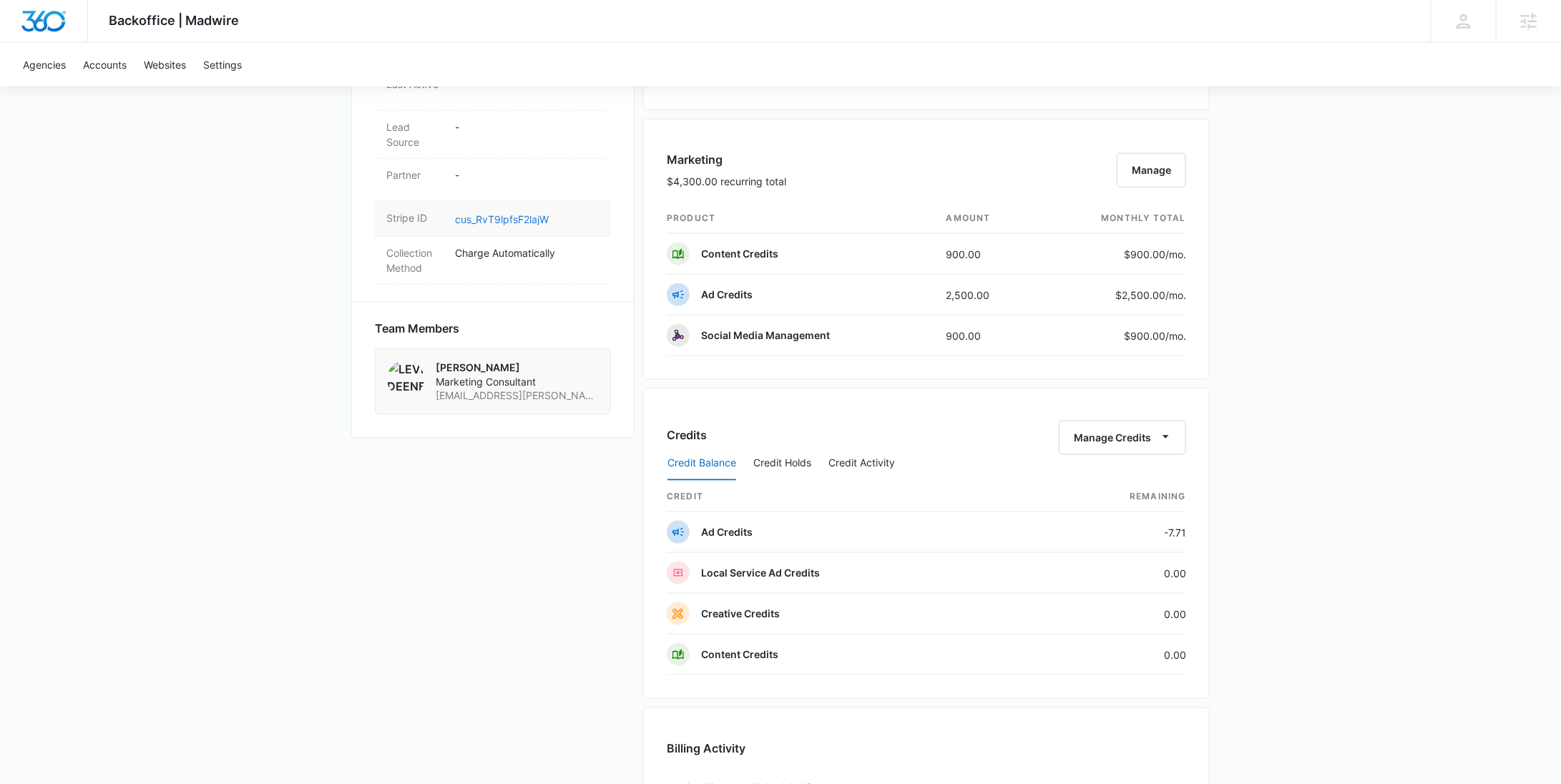
click at [518, 213] on link "cus_RvT9lpfsF2lajW" at bounding box center [502, 219] width 93 height 12
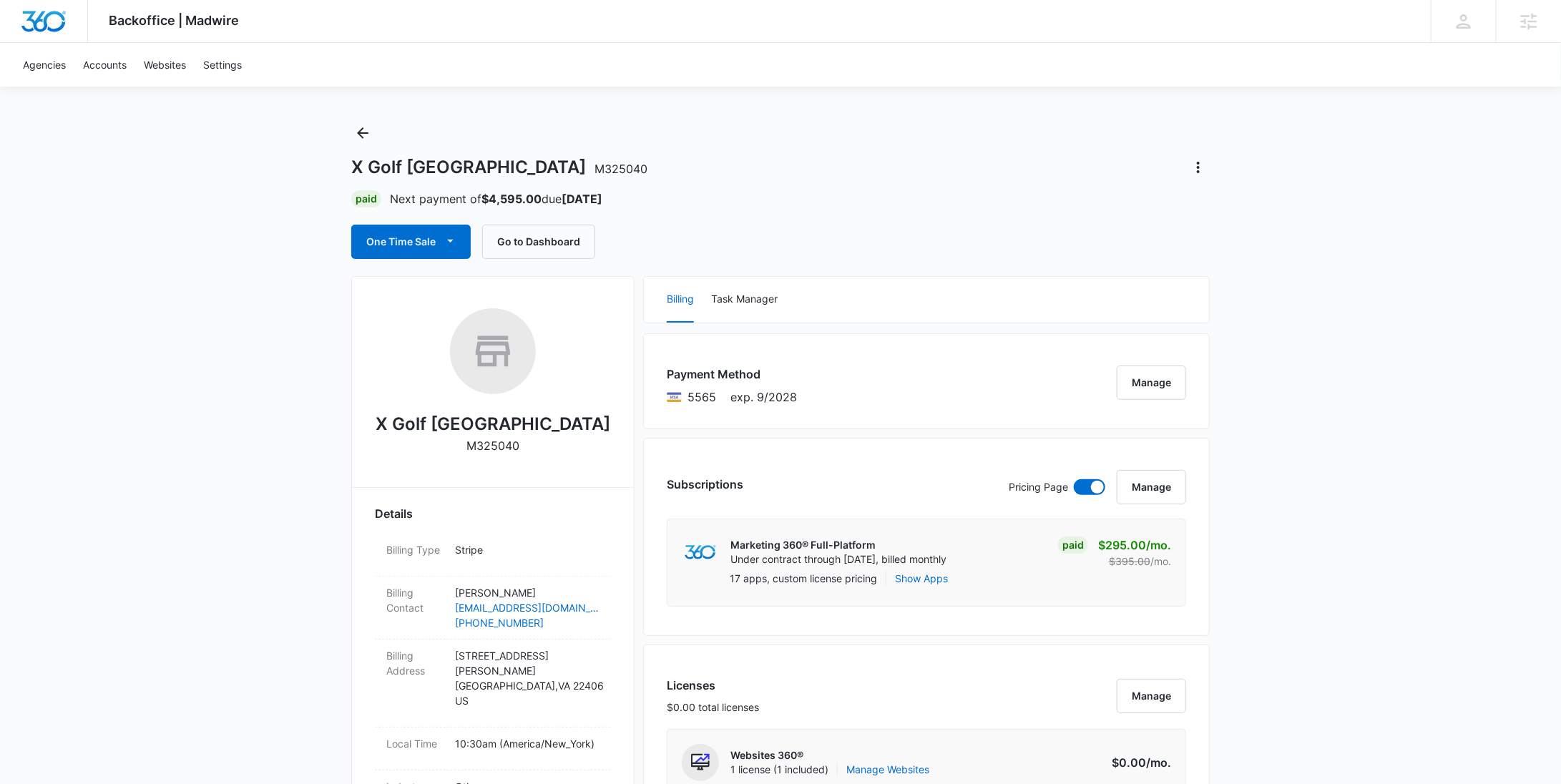
scroll to position [0, 0]
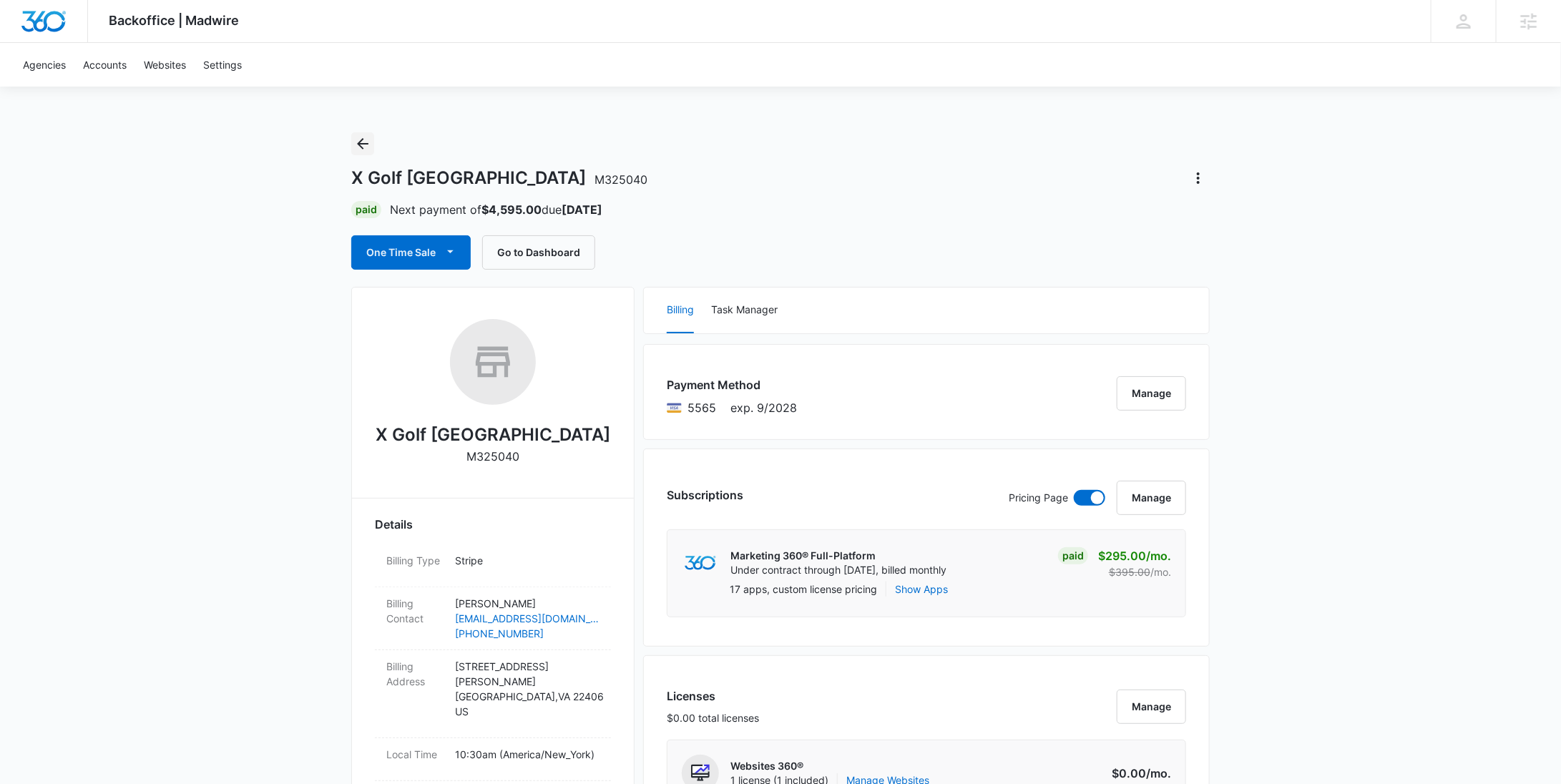
click at [364, 142] on icon "Back" at bounding box center [363, 144] width 17 height 17
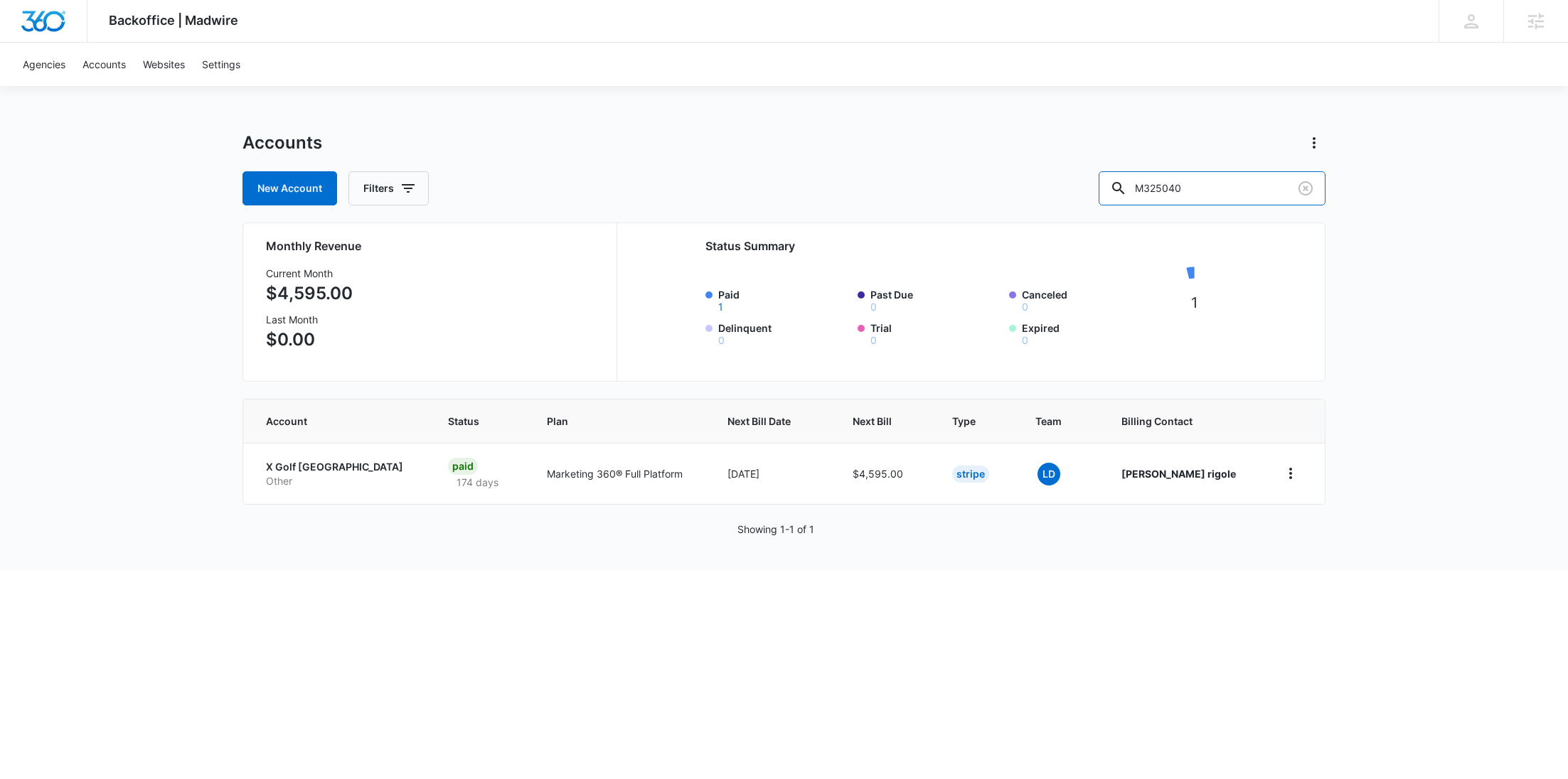
drag, startPoint x: 1247, startPoint y: 190, endPoint x: 1125, endPoint y: 190, distance: 122.0
click at [1125, 190] on div "New Account Filters M325040" at bounding box center [783, 187] width 1083 height 34
paste input "17365"
type input "M317365"
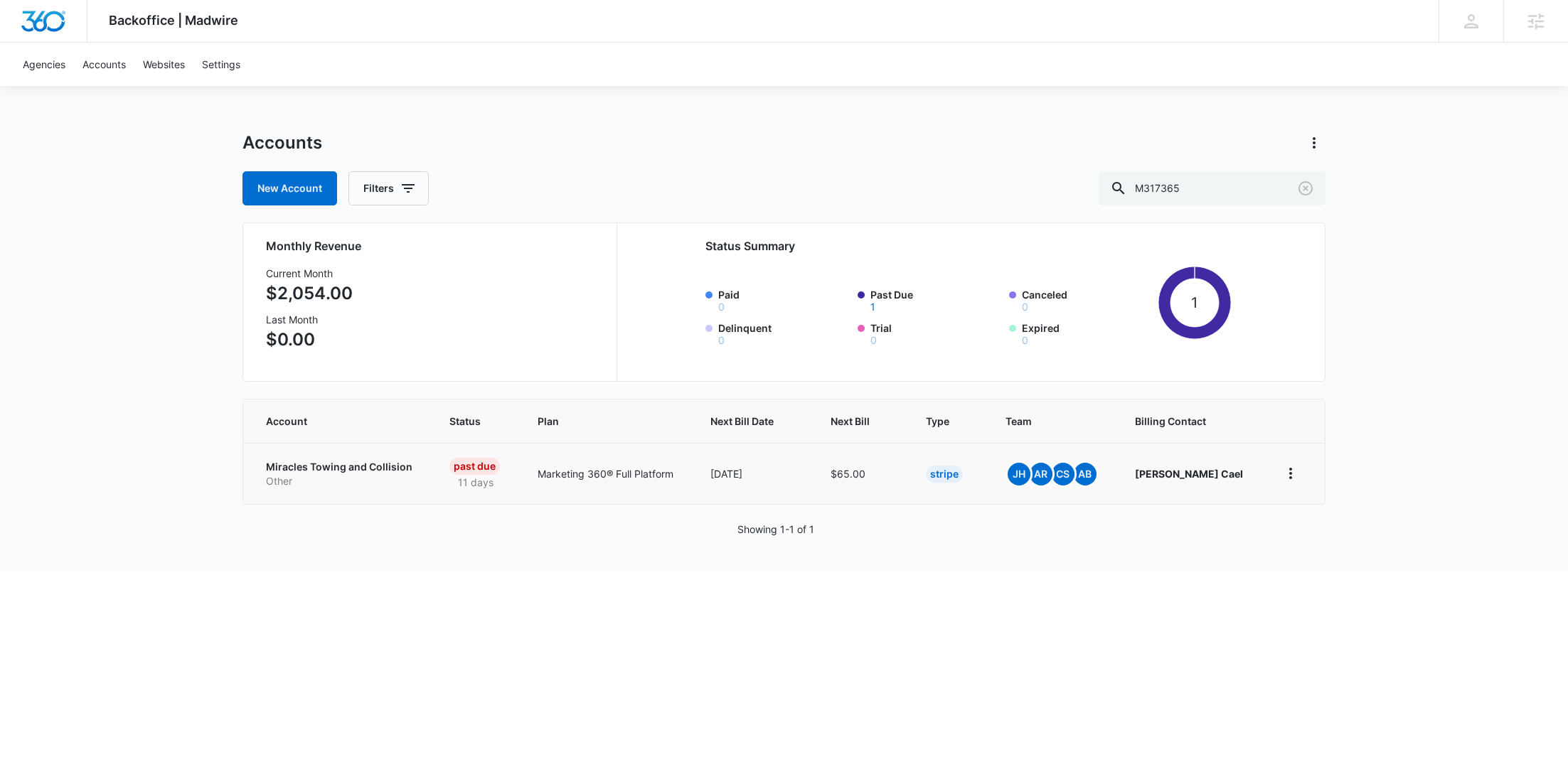
click at [339, 483] on p "Other" at bounding box center [341, 481] width 149 height 15
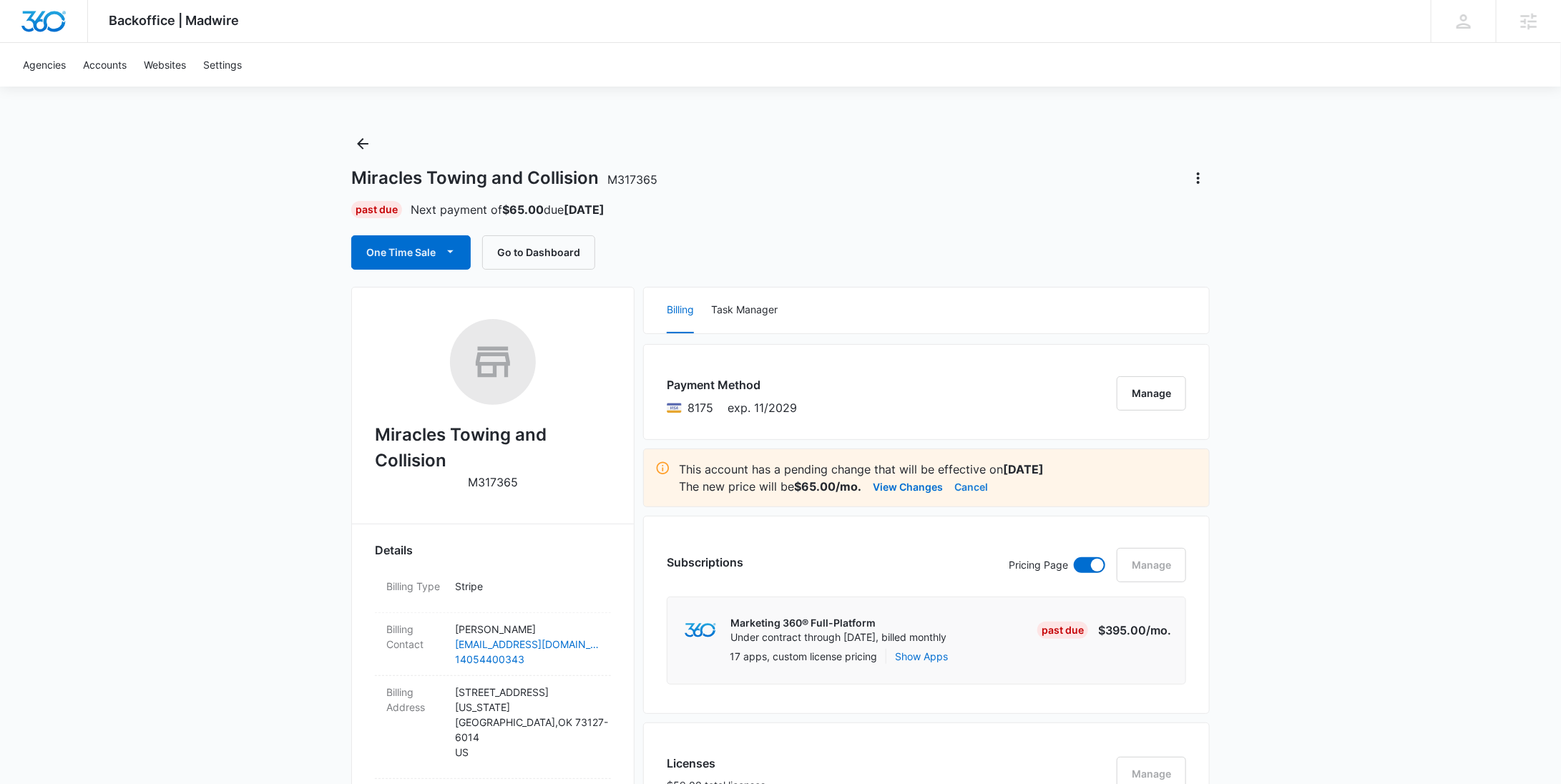
click at [985, 485] on button "Cancel" at bounding box center [971, 486] width 34 height 17
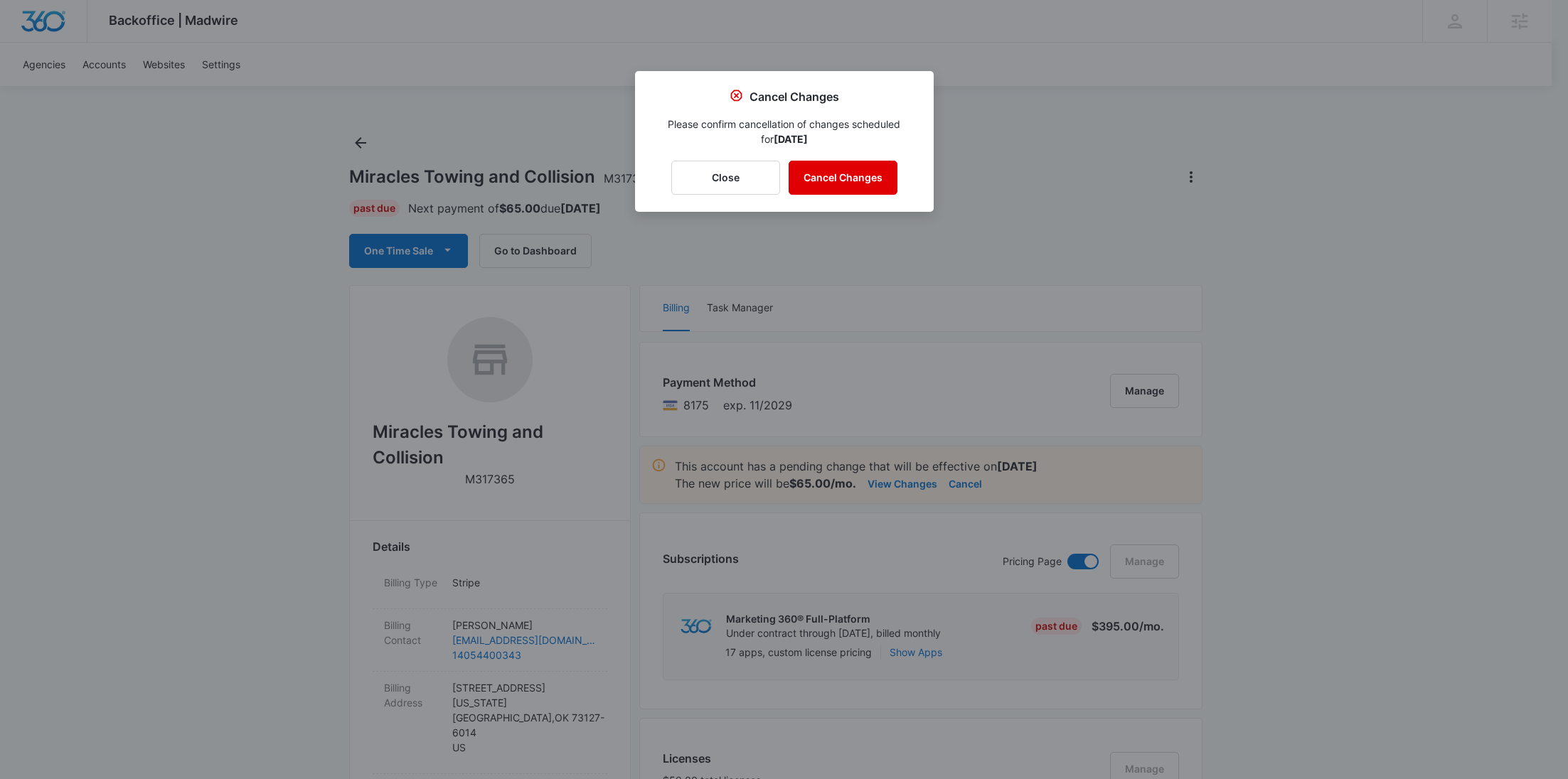
click at [868, 177] on button "Cancel Changes" at bounding box center [842, 177] width 108 height 34
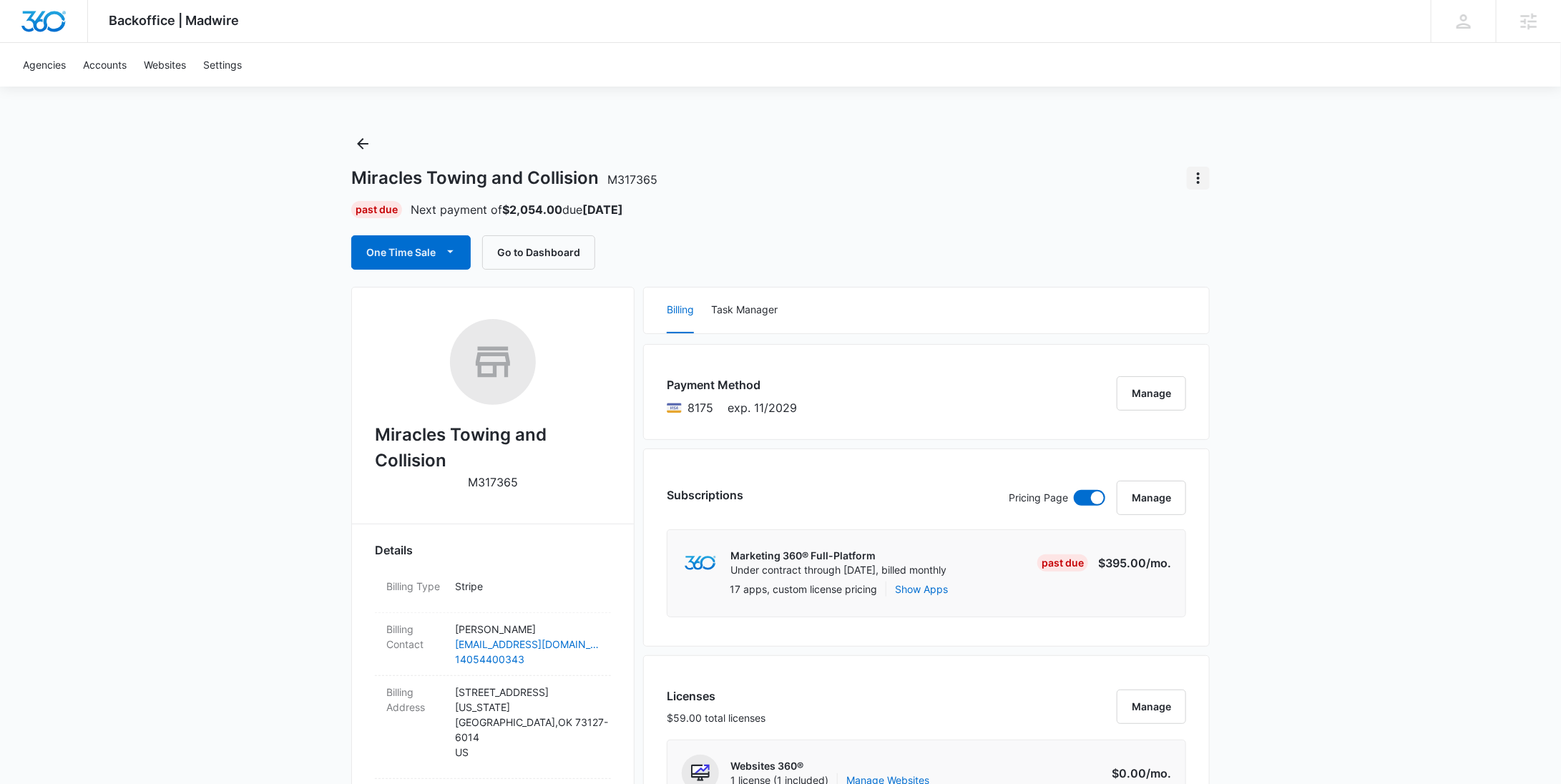
click at [1195, 178] on icon "Actions" at bounding box center [1198, 178] width 17 height 17
click at [1228, 263] on div "Close Account" at bounding box center [1239, 261] width 71 height 10
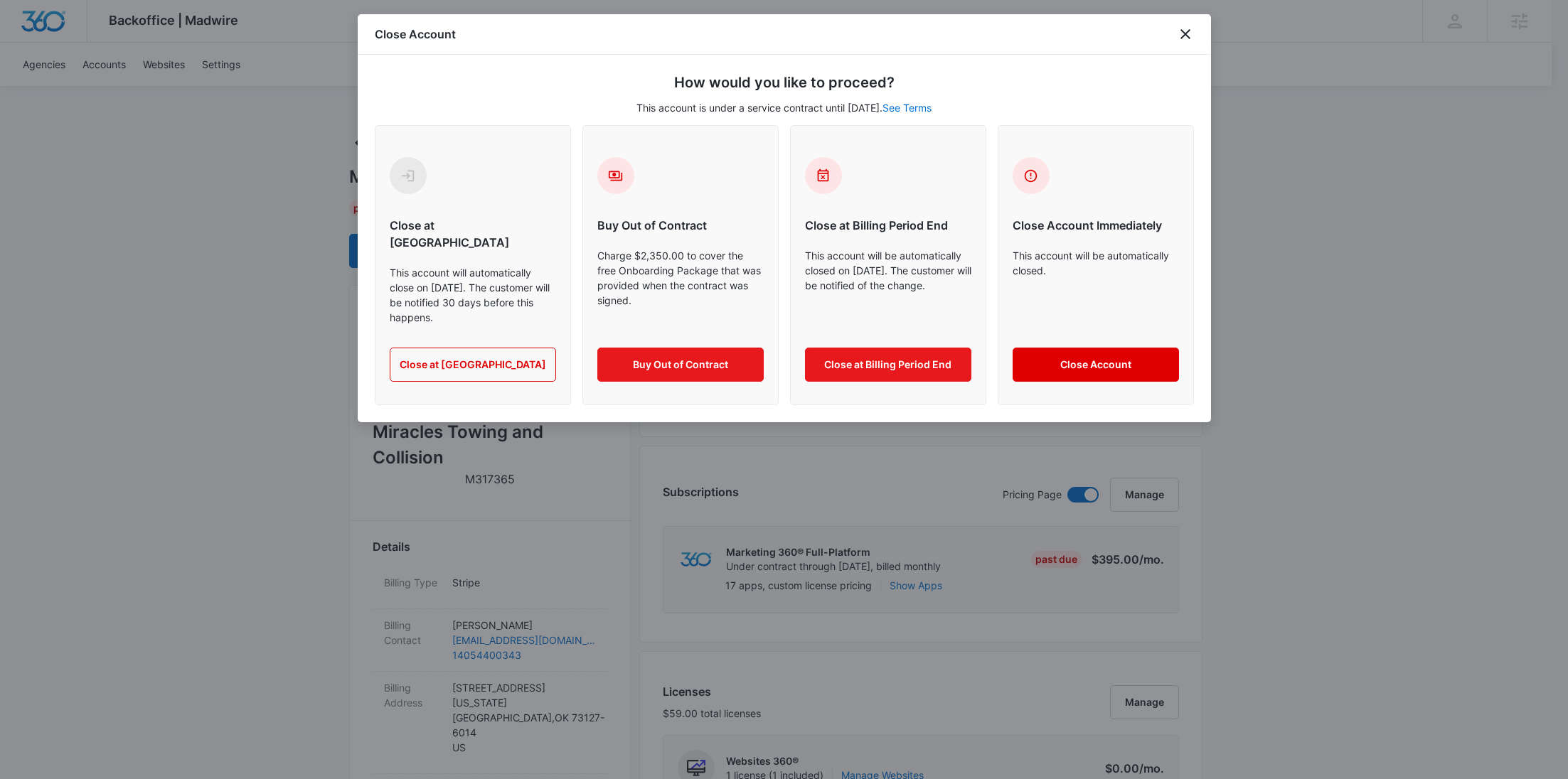
click at [1093, 348] on button "Close Account" at bounding box center [1095, 364] width 167 height 34
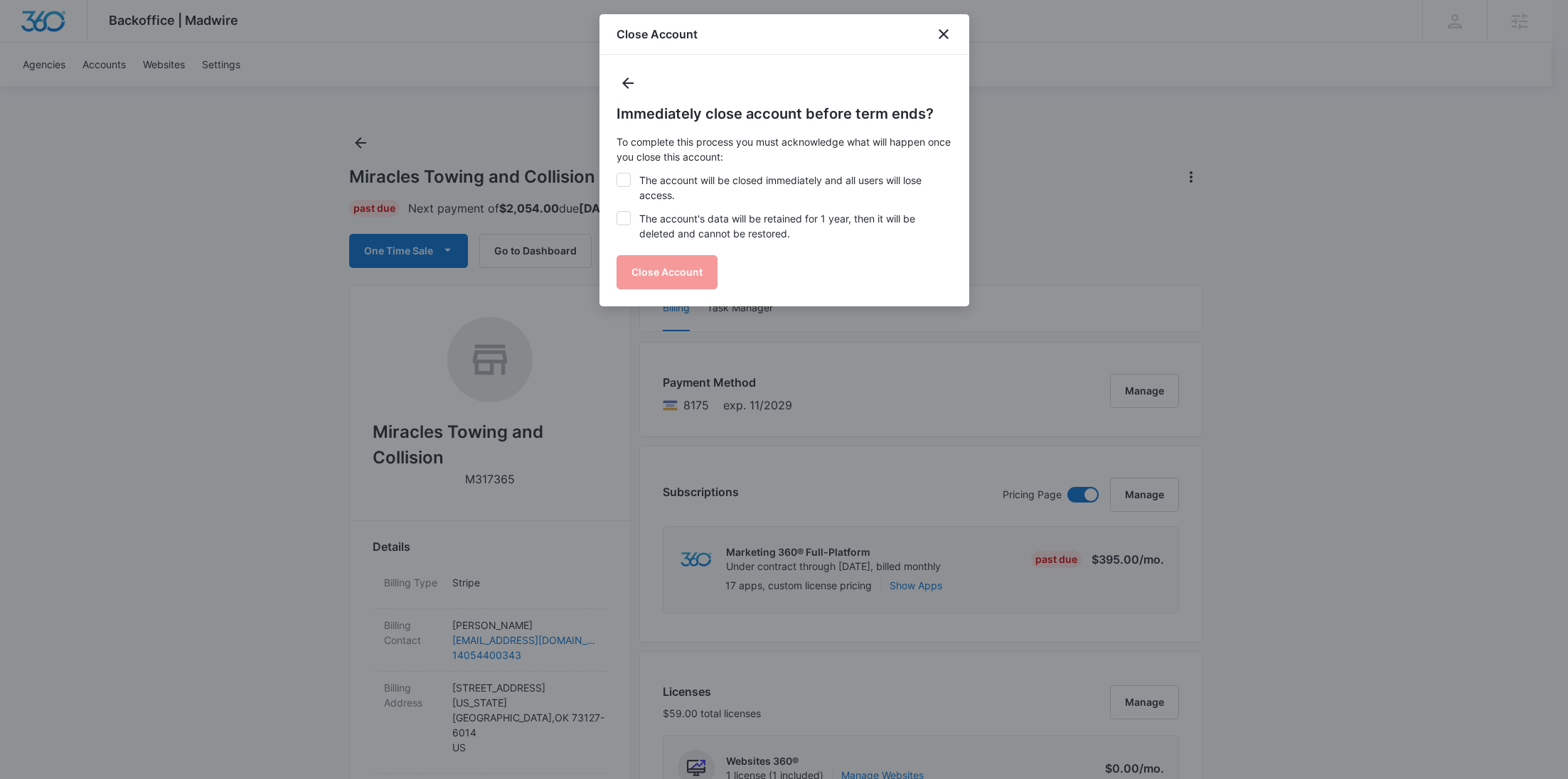
click at [760, 177] on label "The account will be closed immediately and all users will lose access." at bounding box center [784, 187] width 336 height 30
click at [617, 174] on input "The account will be closed immediately and all users will lose access." at bounding box center [616, 173] width 1 height 1
checkbox input "true"
click at [734, 222] on label "The account's data will be retained for 1 year, then it will be deleted and can…" at bounding box center [784, 226] width 336 height 30
click at [617, 212] on input "The account's data will be retained for 1 year, then it will be deleted and can…" at bounding box center [616, 211] width 1 height 1
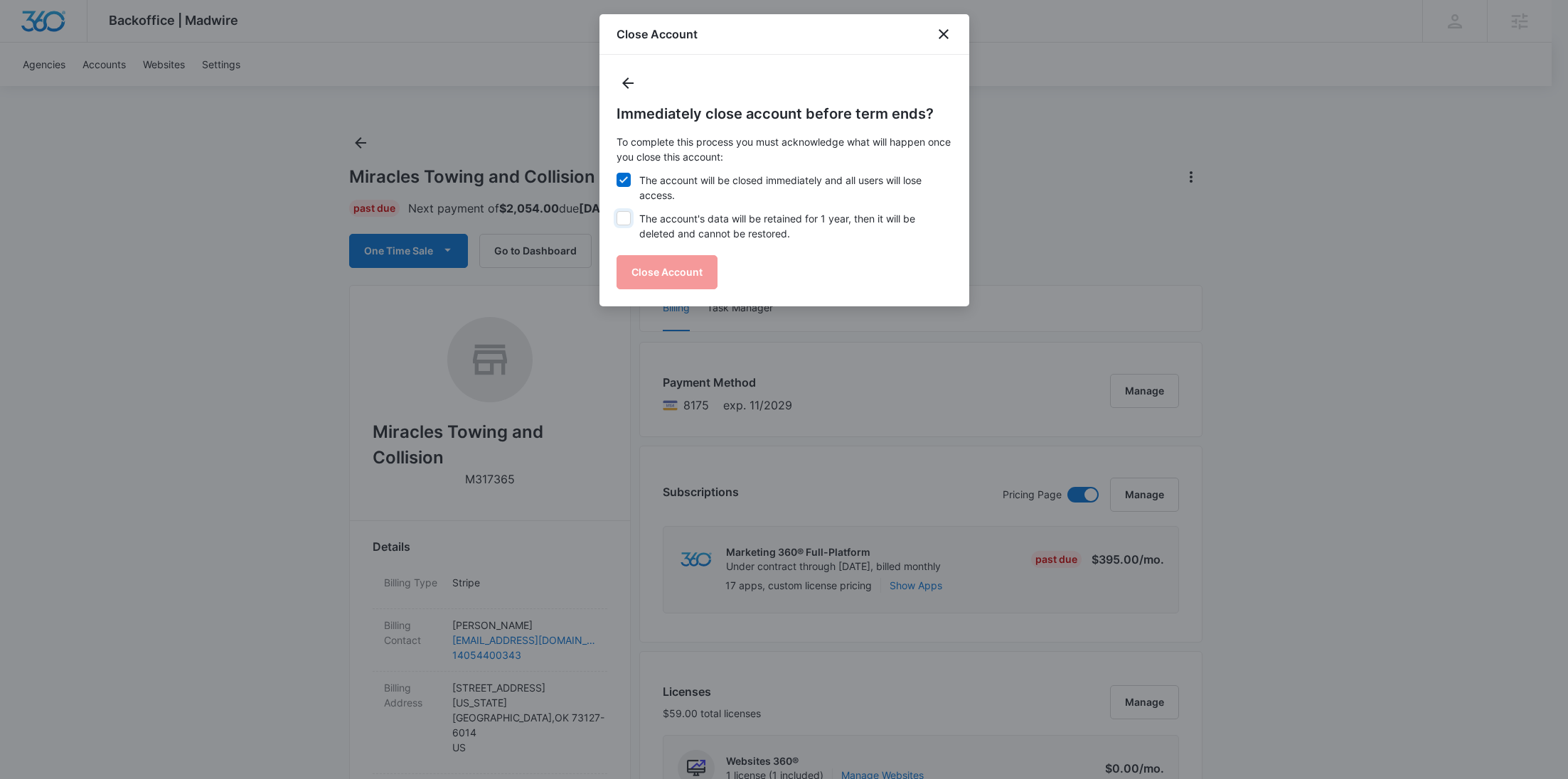
checkbox input "true"
click at [687, 264] on button "Close Account" at bounding box center [667, 271] width 101 height 34
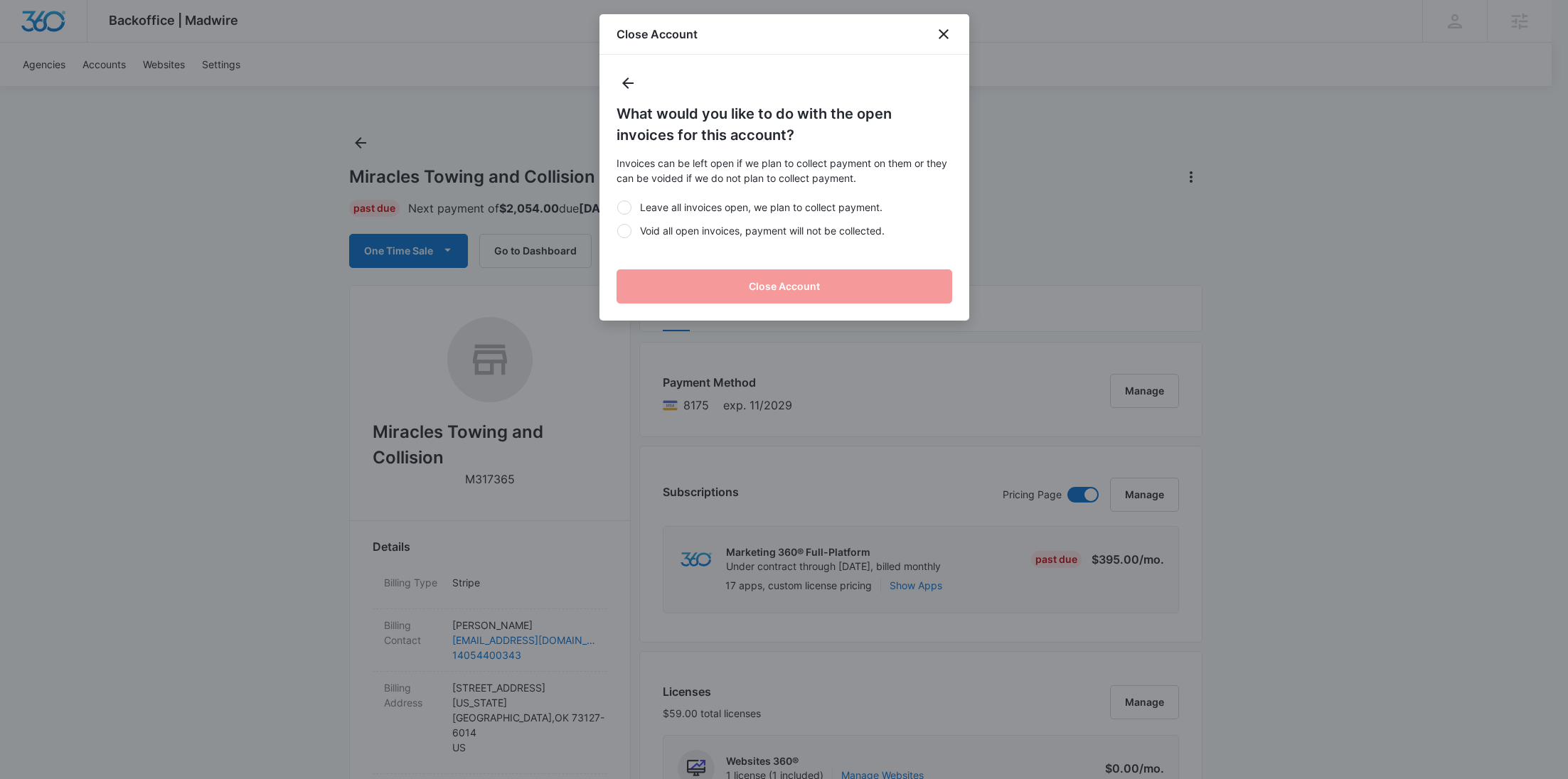
click at [693, 234] on label "Void all open invoices, payment will not be collected." at bounding box center [784, 230] width 336 height 15
click at [617, 231] on input "Void all open invoices, payment will not be collected." at bounding box center [616, 230] width 1 height 1
radio input "true"
click at [691, 289] on button "Close Account" at bounding box center [784, 286] width 336 height 34
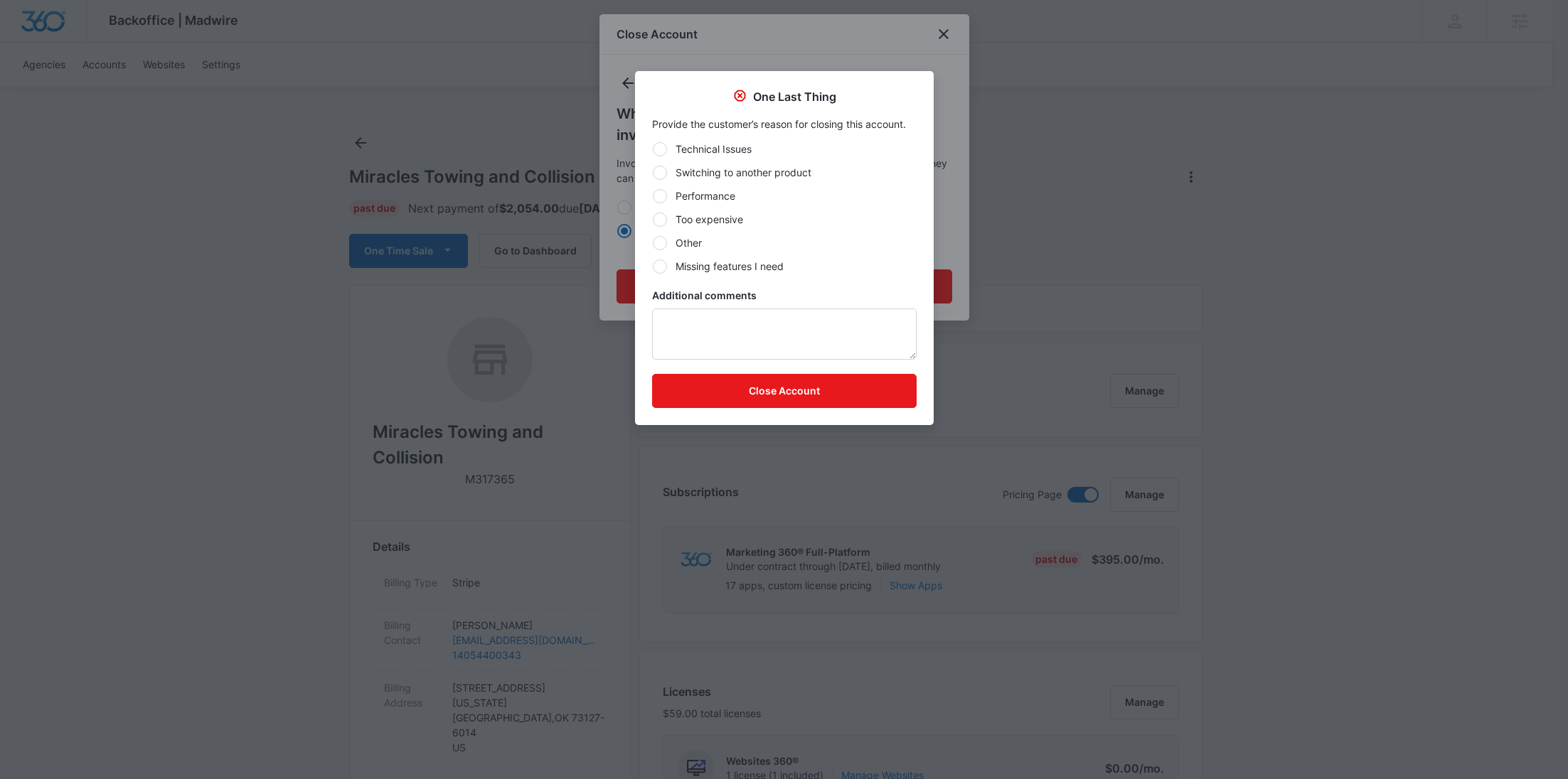
click at [692, 243] on label "Other" at bounding box center [784, 242] width 265 height 15
click at [653, 243] on input "Other" at bounding box center [652, 242] width 1 height 1
radio input "true"
click at [708, 339] on textarea "Additional comments" at bounding box center [784, 334] width 265 height 51
type textarea "Past due Downgrade"
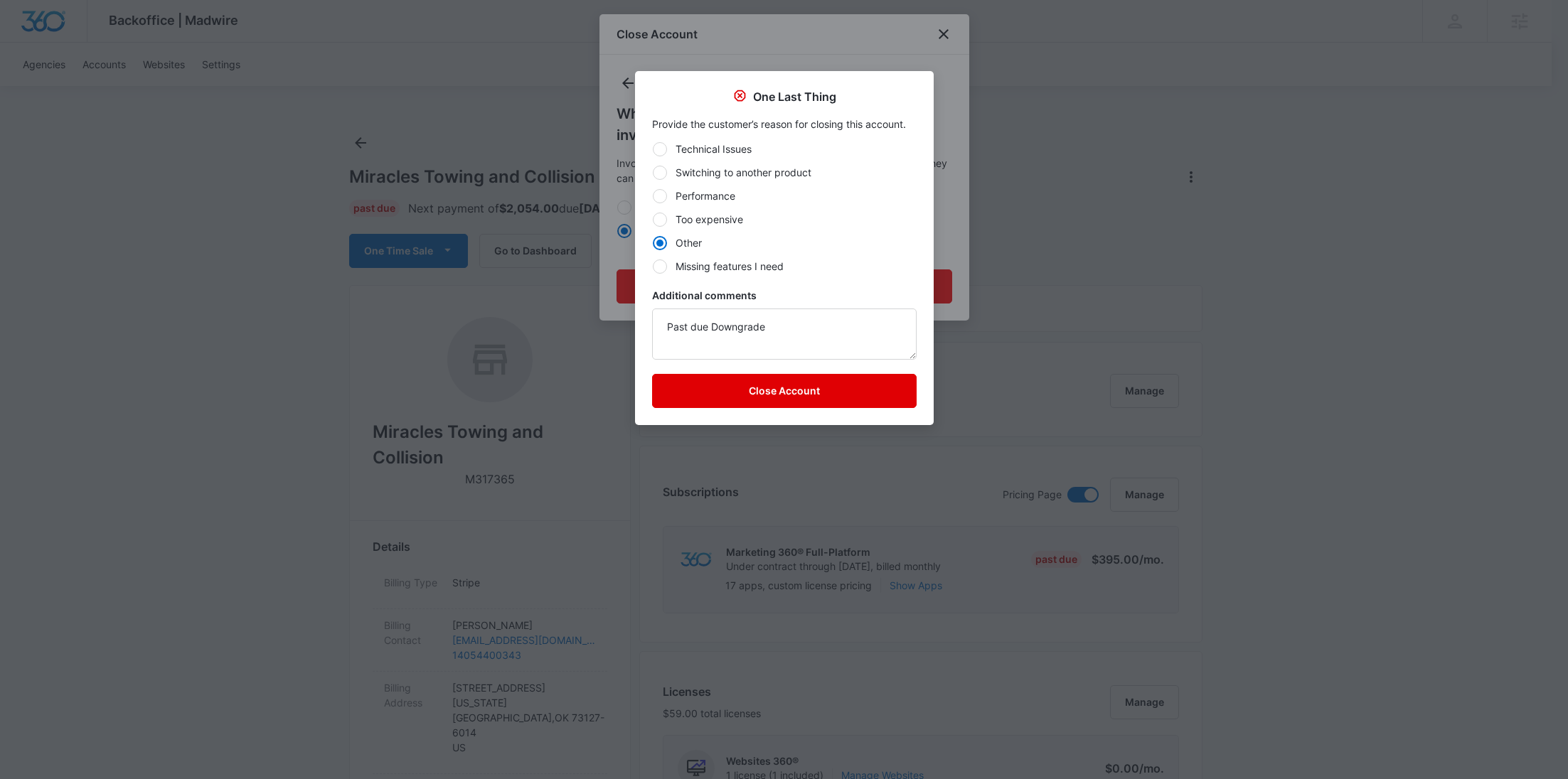
click at [762, 390] on button "Close Account" at bounding box center [784, 390] width 265 height 34
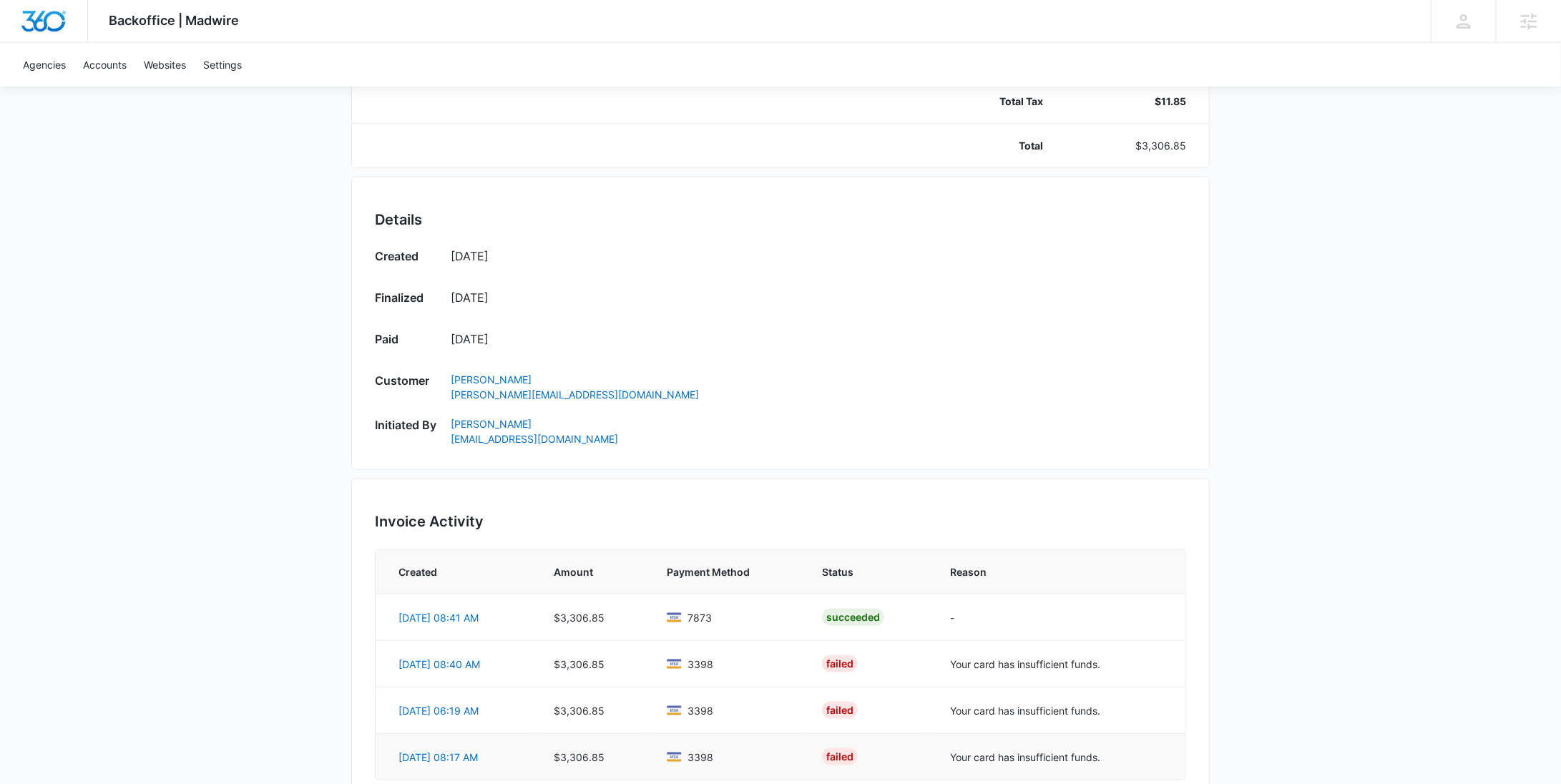
scroll to position [367, 0]
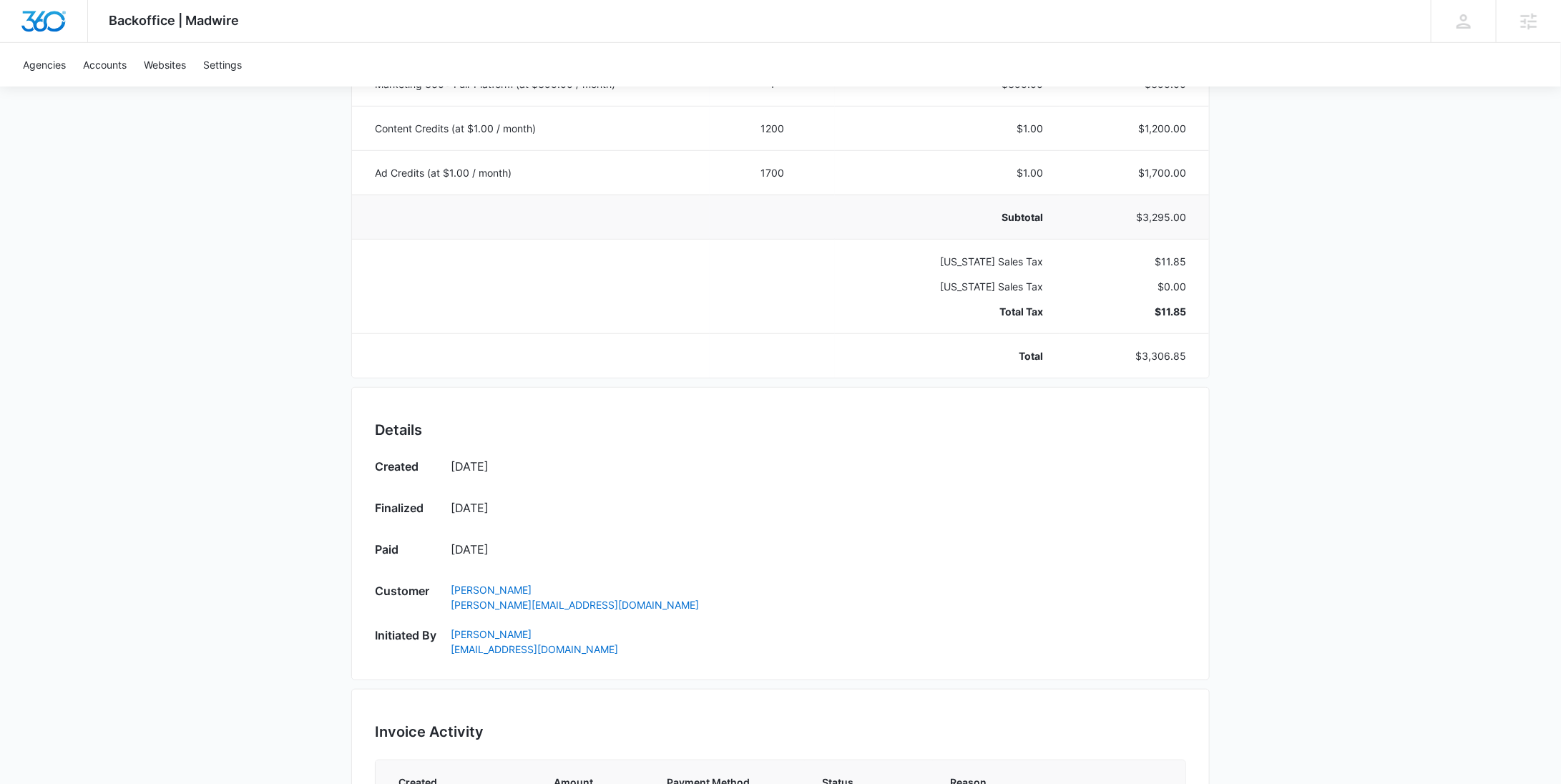
click at [1163, 220] on p "$3,295.00" at bounding box center [1131, 217] width 109 height 15
copy p "3,295.00"
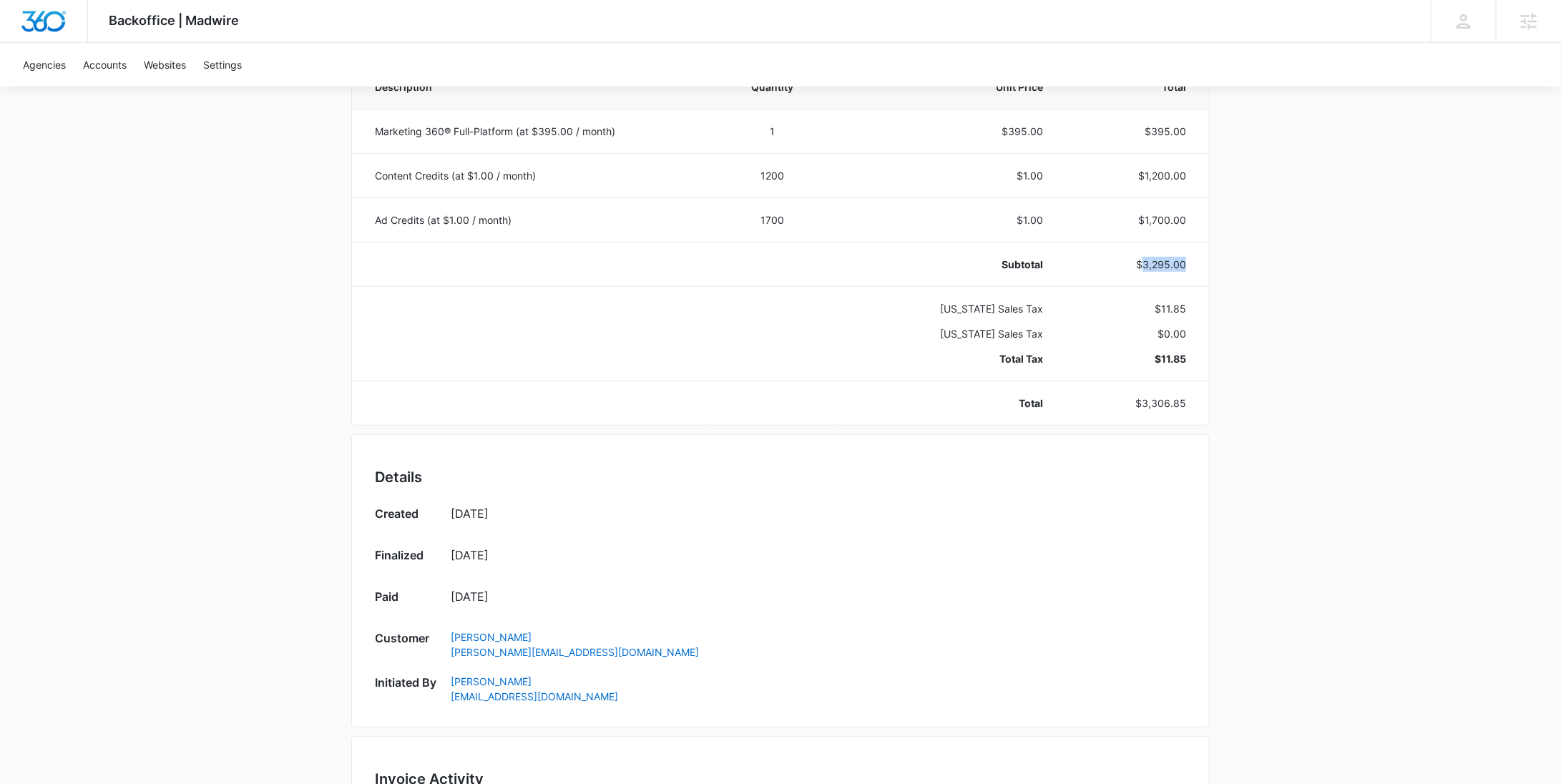
scroll to position [315, 0]
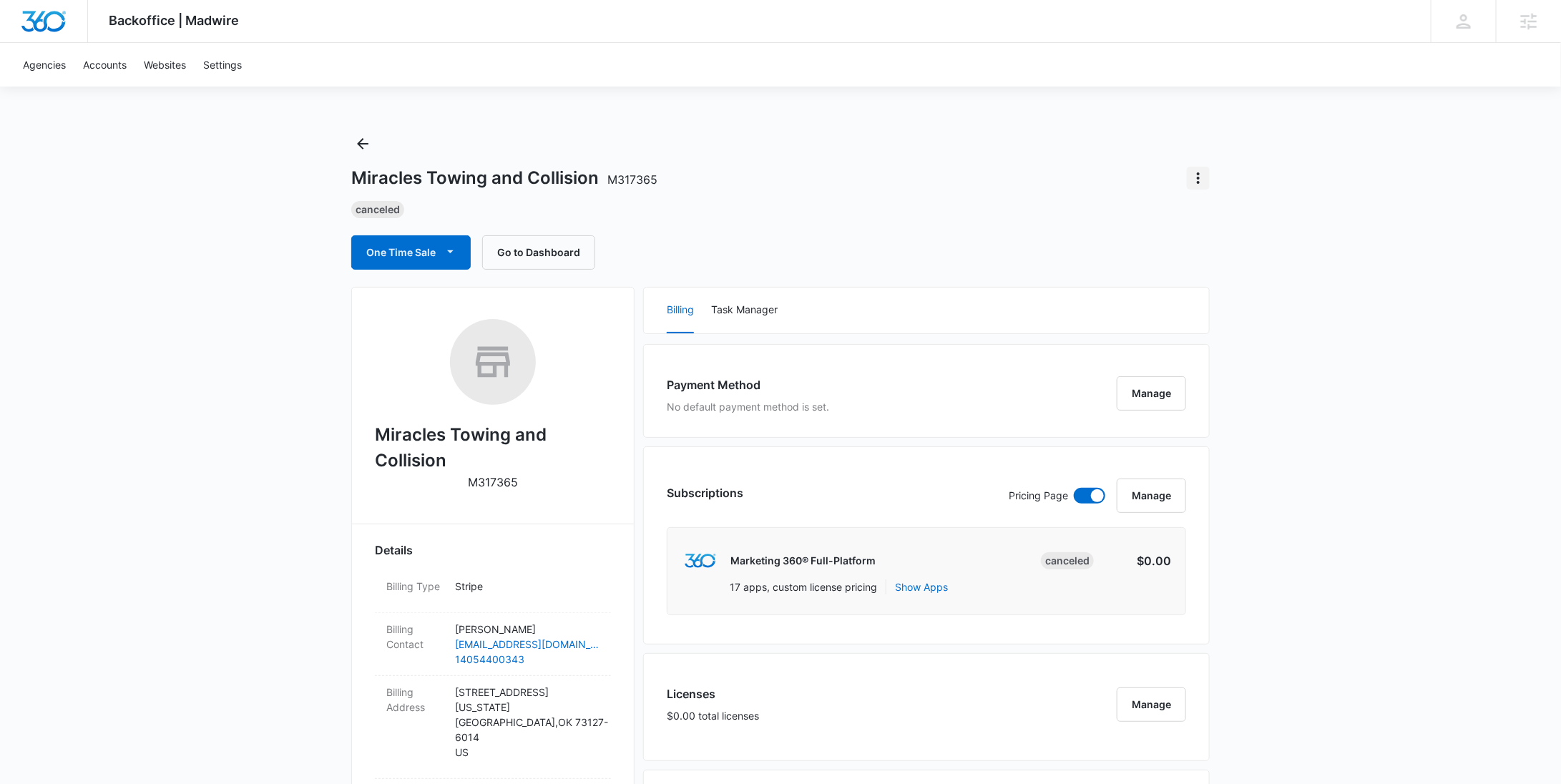
click at [1201, 177] on icon "Actions" at bounding box center [1198, 178] width 17 height 17
click at [1214, 217] on div "Update Status" at bounding box center [1239, 218] width 71 height 10
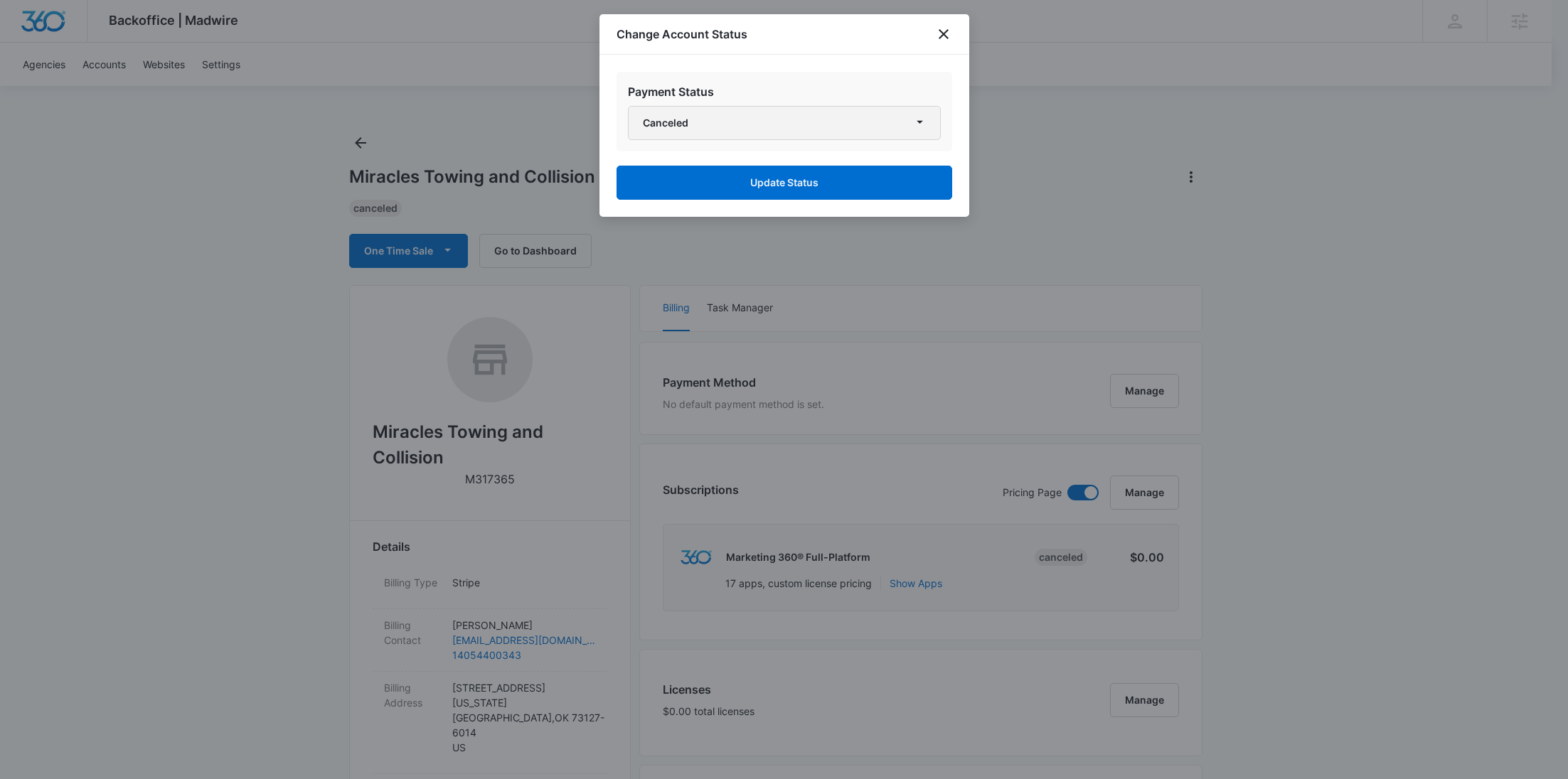
click at [781, 131] on button "Canceled" at bounding box center [785, 122] width 313 height 34
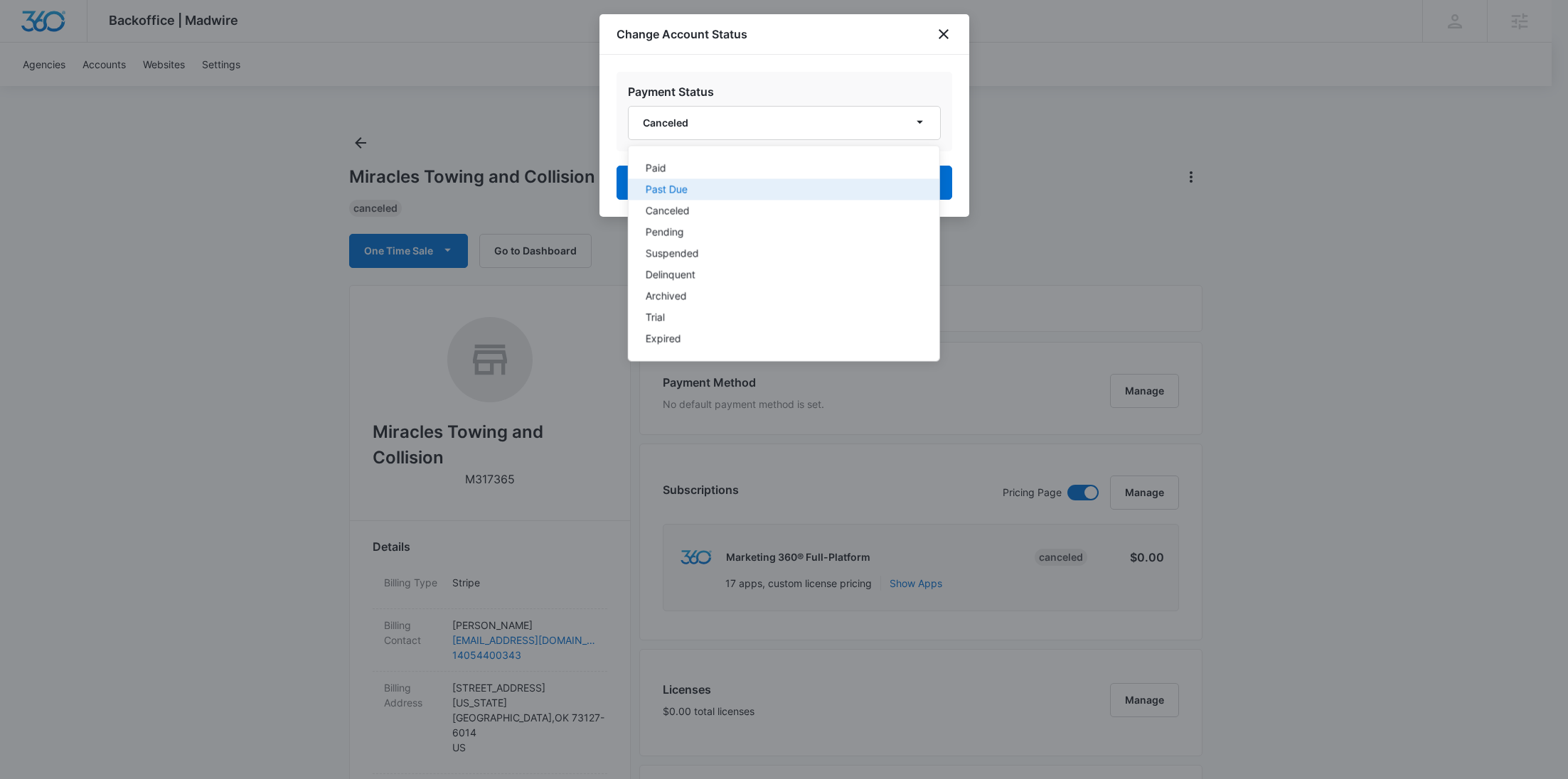
click at [709, 187] on div "Past Due" at bounding box center [774, 189] width 260 height 10
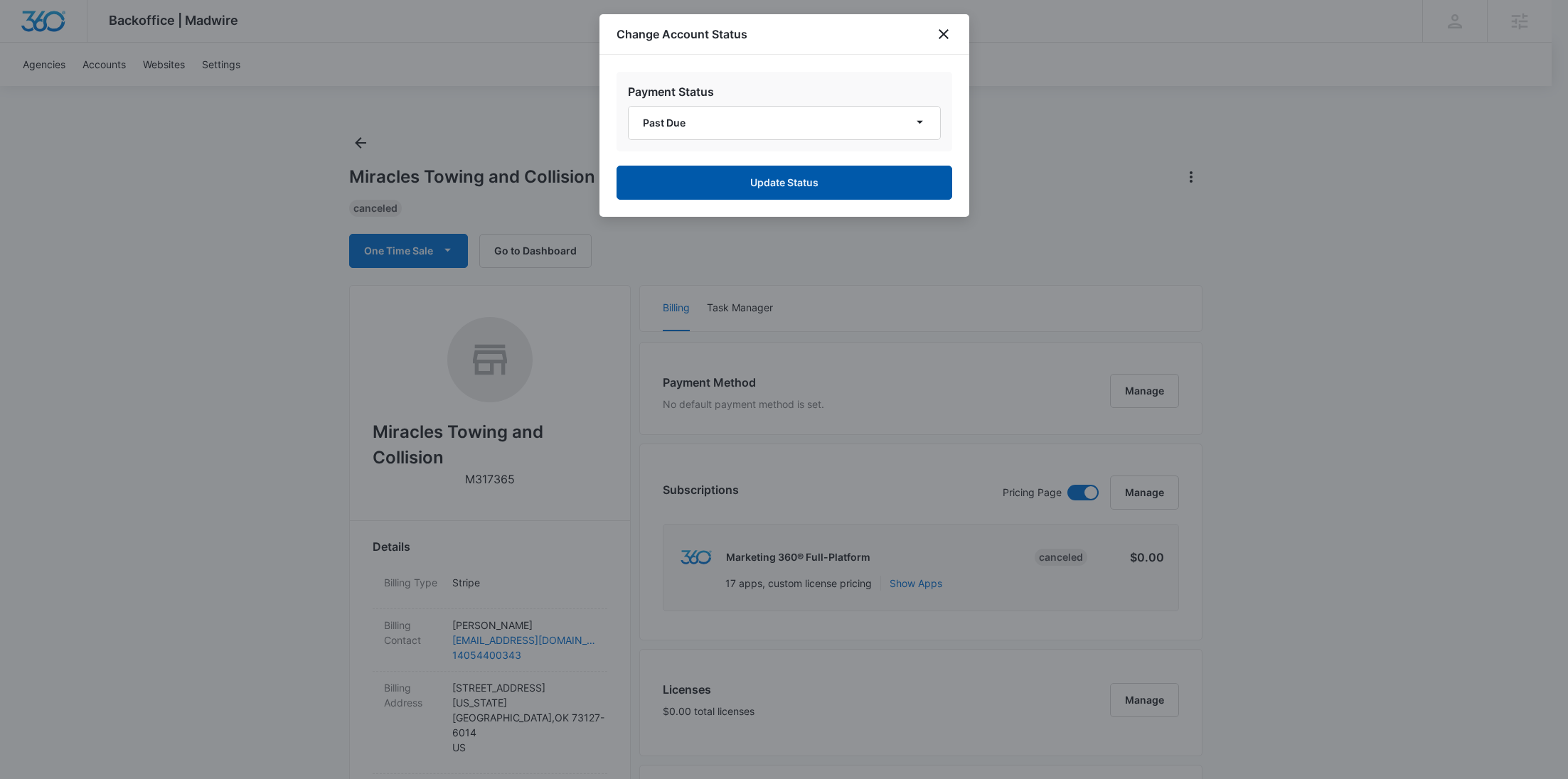
click at [738, 183] on button "Update Status" at bounding box center [784, 182] width 336 height 34
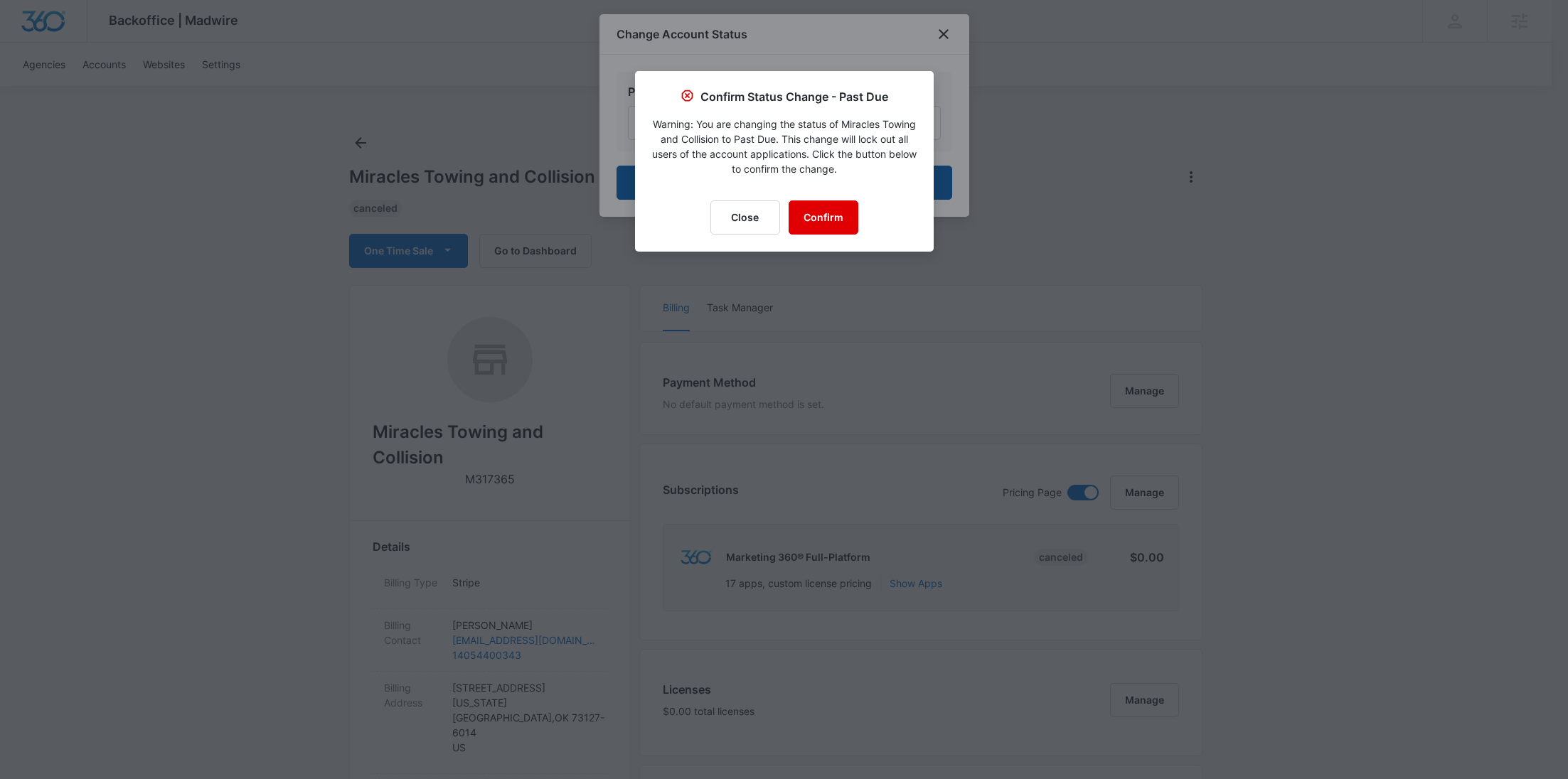
click at [823, 218] on button "Confirm" at bounding box center [823, 217] width 70 height 34
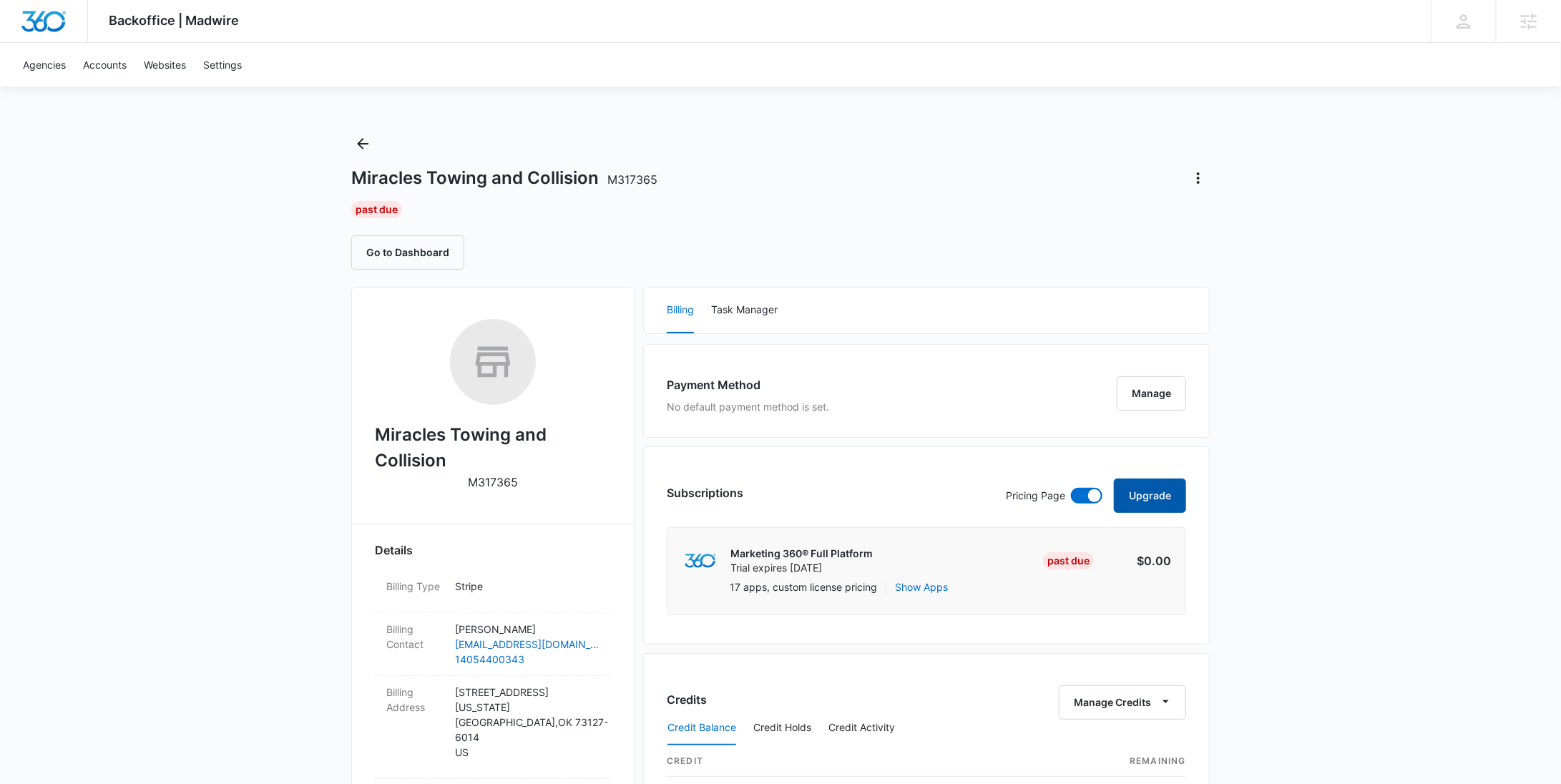
click at [1160, 492] on button "Upgrade" at bounding box center [1150, 495] width 72 height 34
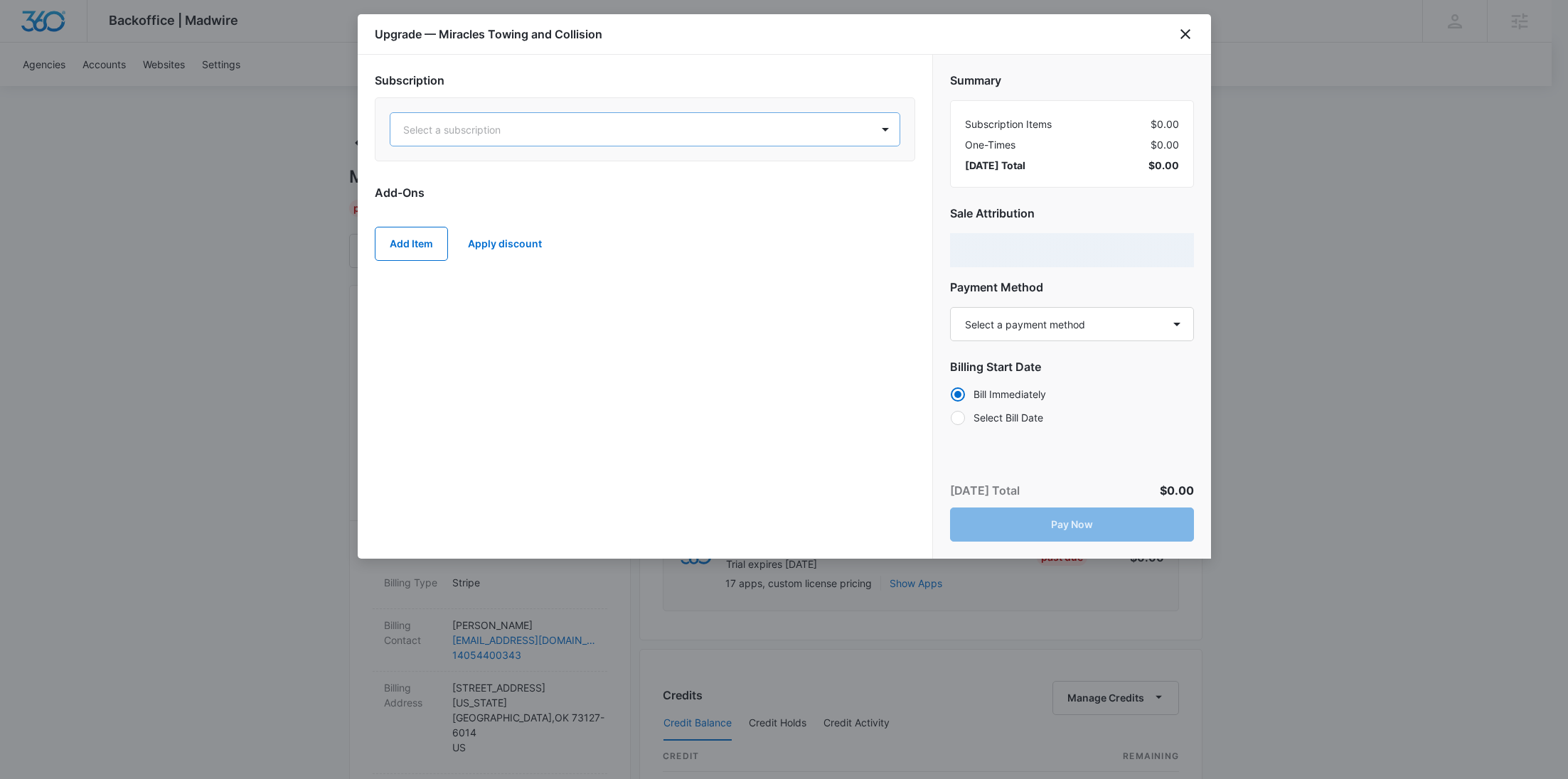
click at [538, 131] on div at bounding box center [628, 130] width 450 height 18
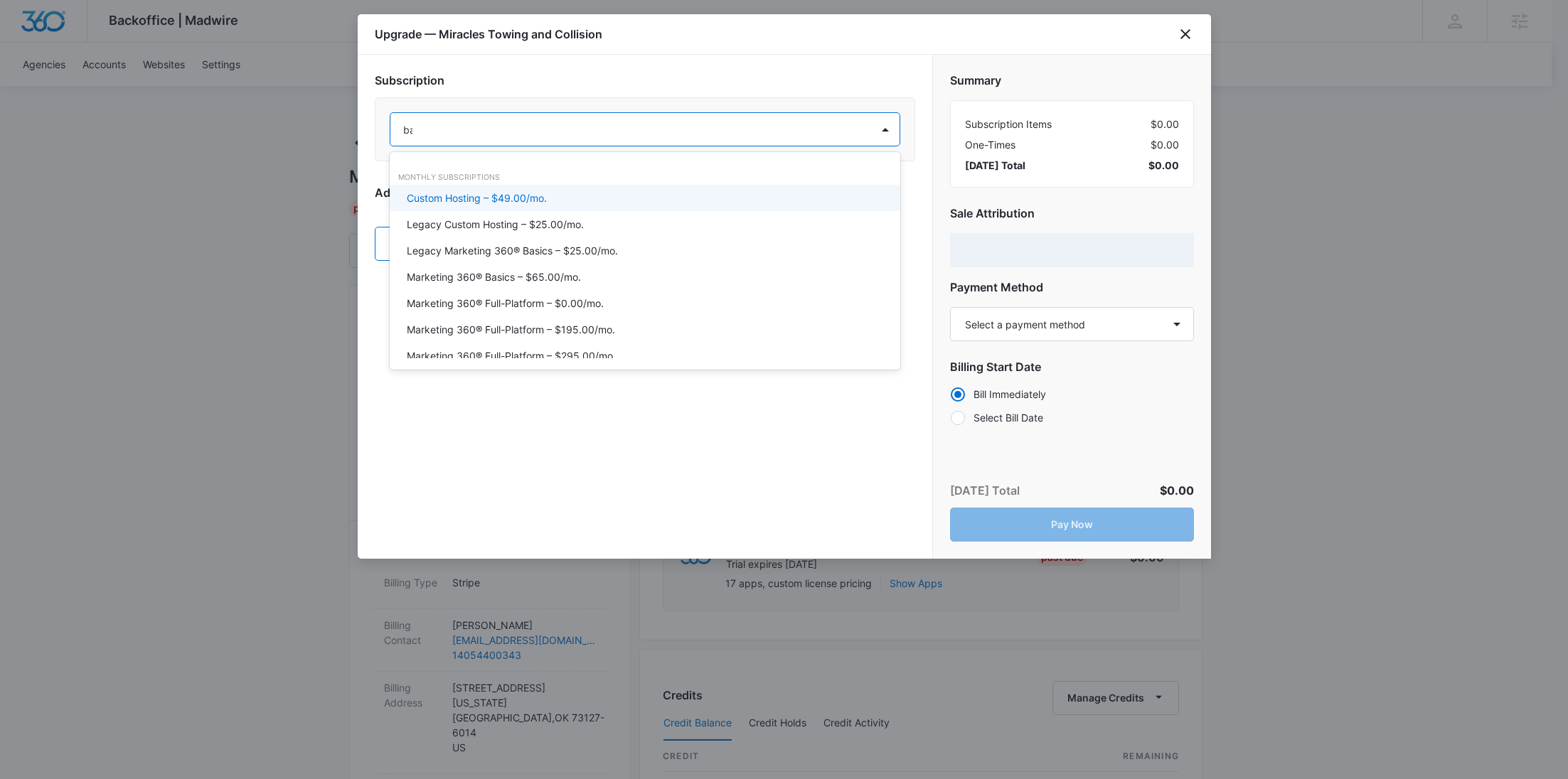
type input "bas"
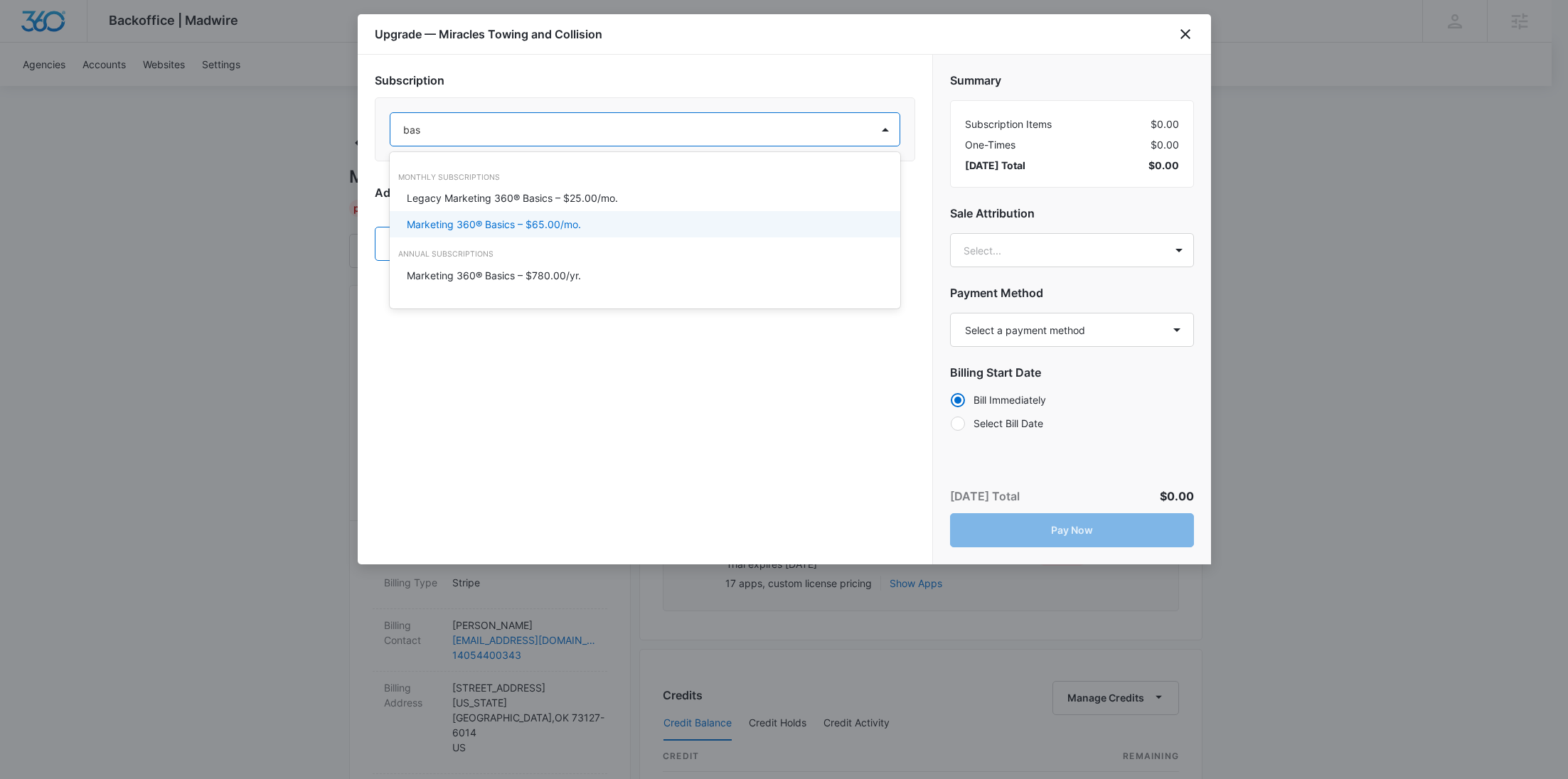
click at [541, 226] on p "Marketing 360® Basics – $65.00/mo." at bounding box center [494, 224] width 174 height 15
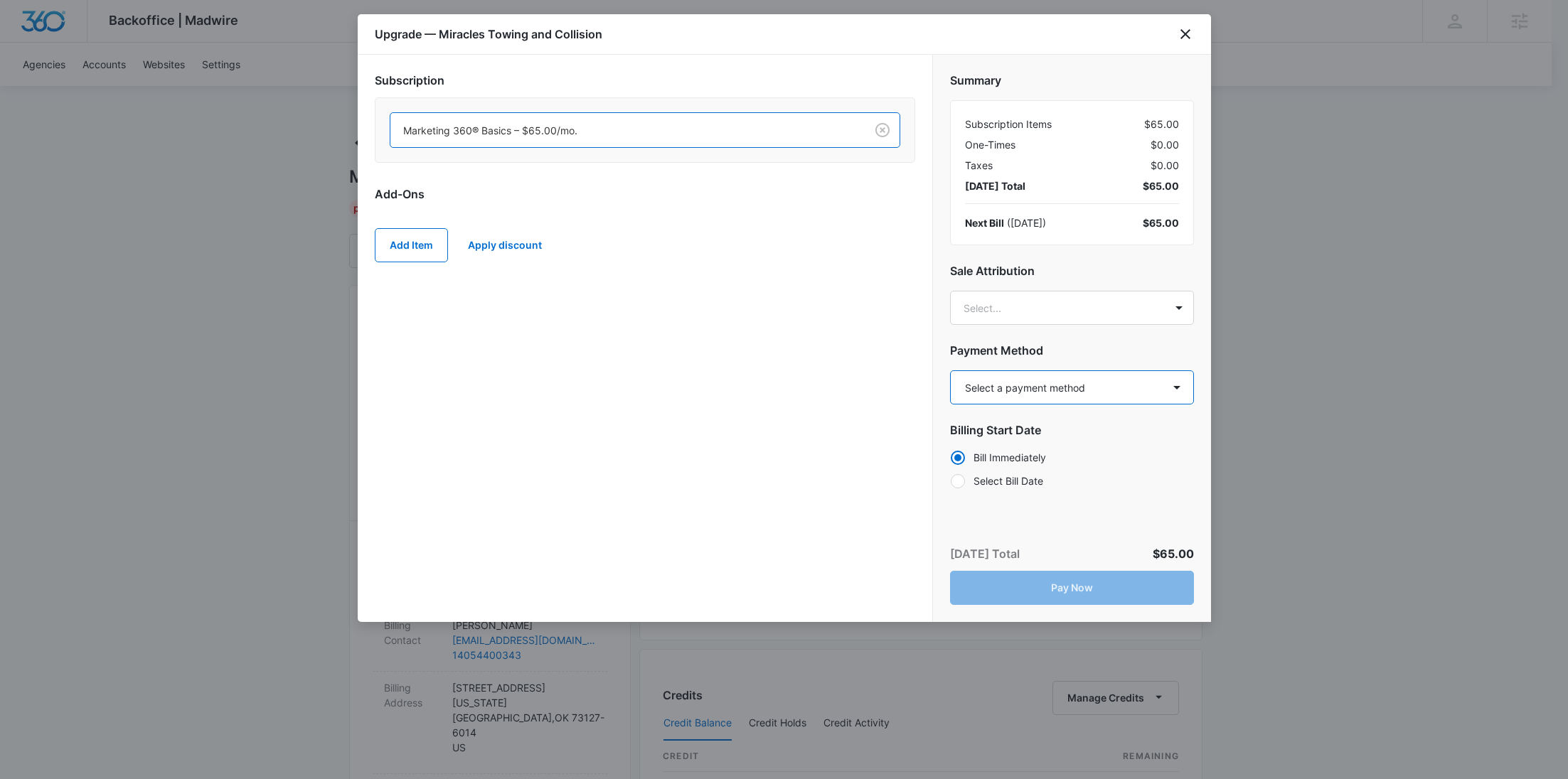
click at [1064, 383] on select "Select a payment method Visa ending in 8175 New payment method Monthly invoice" at bounding box center [1072, 387] width 244 height 34
select select "pm_1QUAwEA4n8RTgNjUMdWFZQOj"
click at [950, 370] on select "Select a payment method Visa ending in 8175 New payment method Monthly invoice" at bounding box center [1072, 387] width 244 height 34
click at [1075, 584] on button "Pay Now" at bounding box center [1072, 587] width 244 height 34
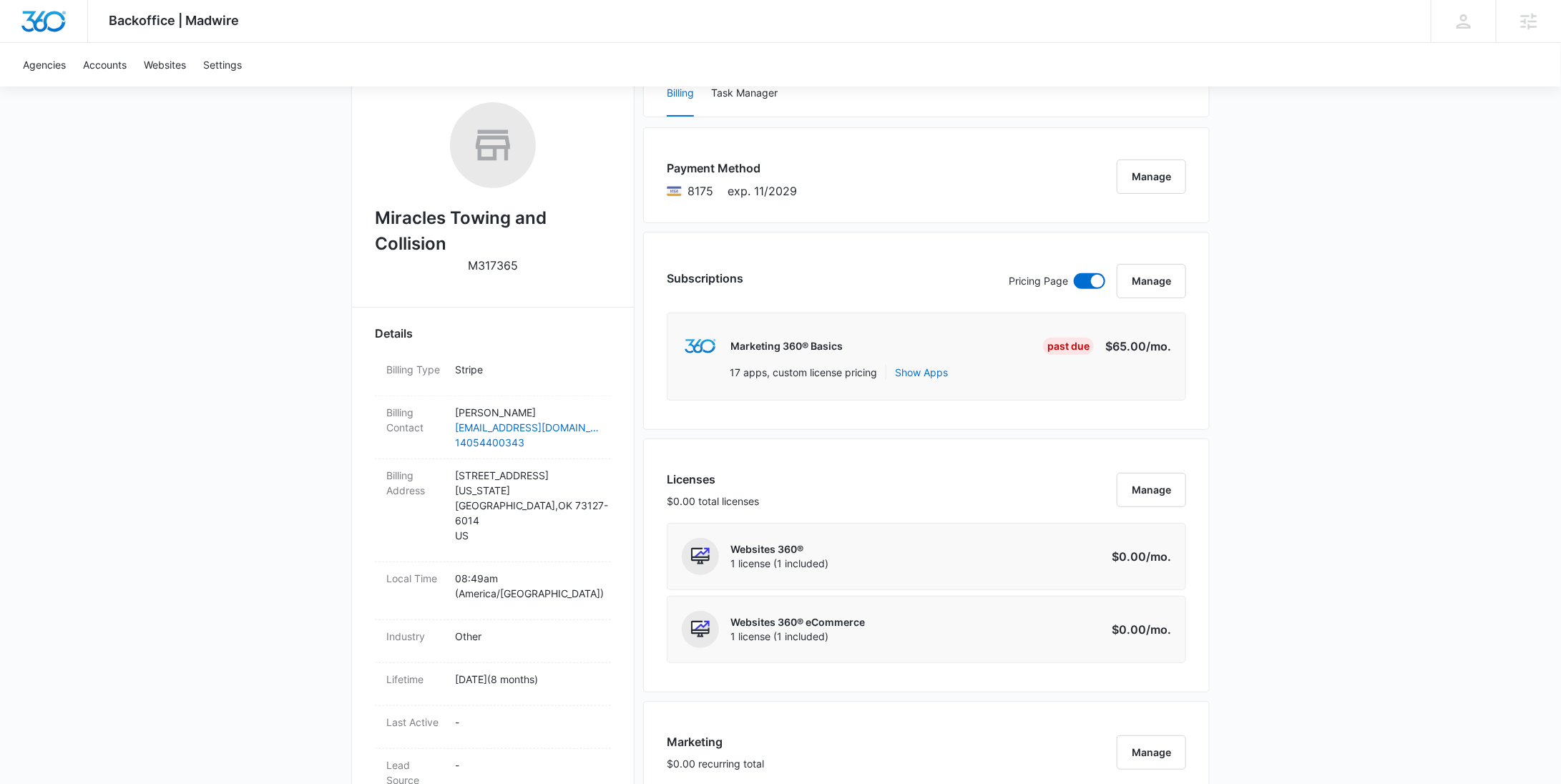
scroll to position [800, 0]
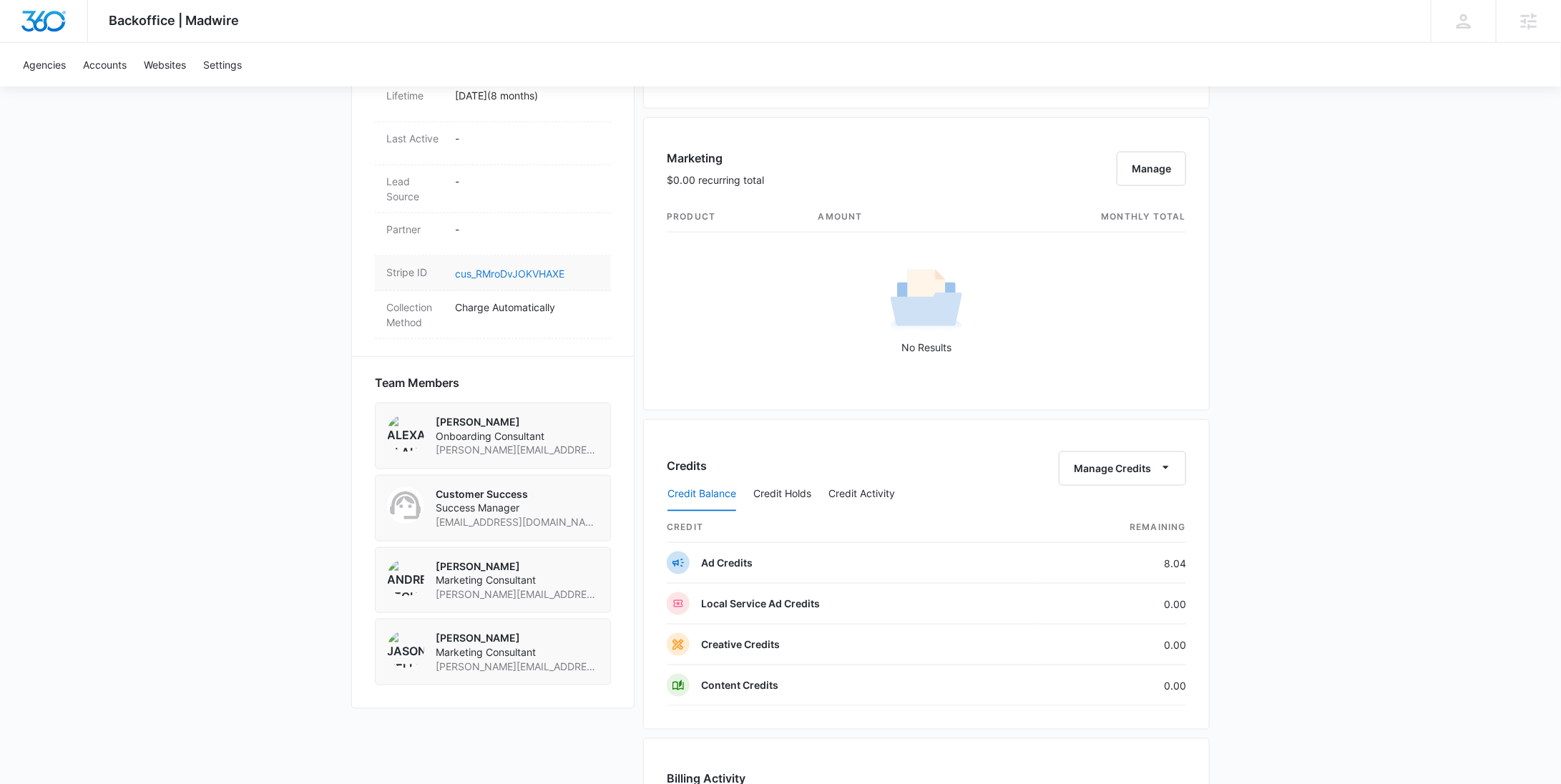
click at [543, 267] on link "cus_RMroDvJOKVHAXE" at bounding box center [509, 273] width 109 height 12
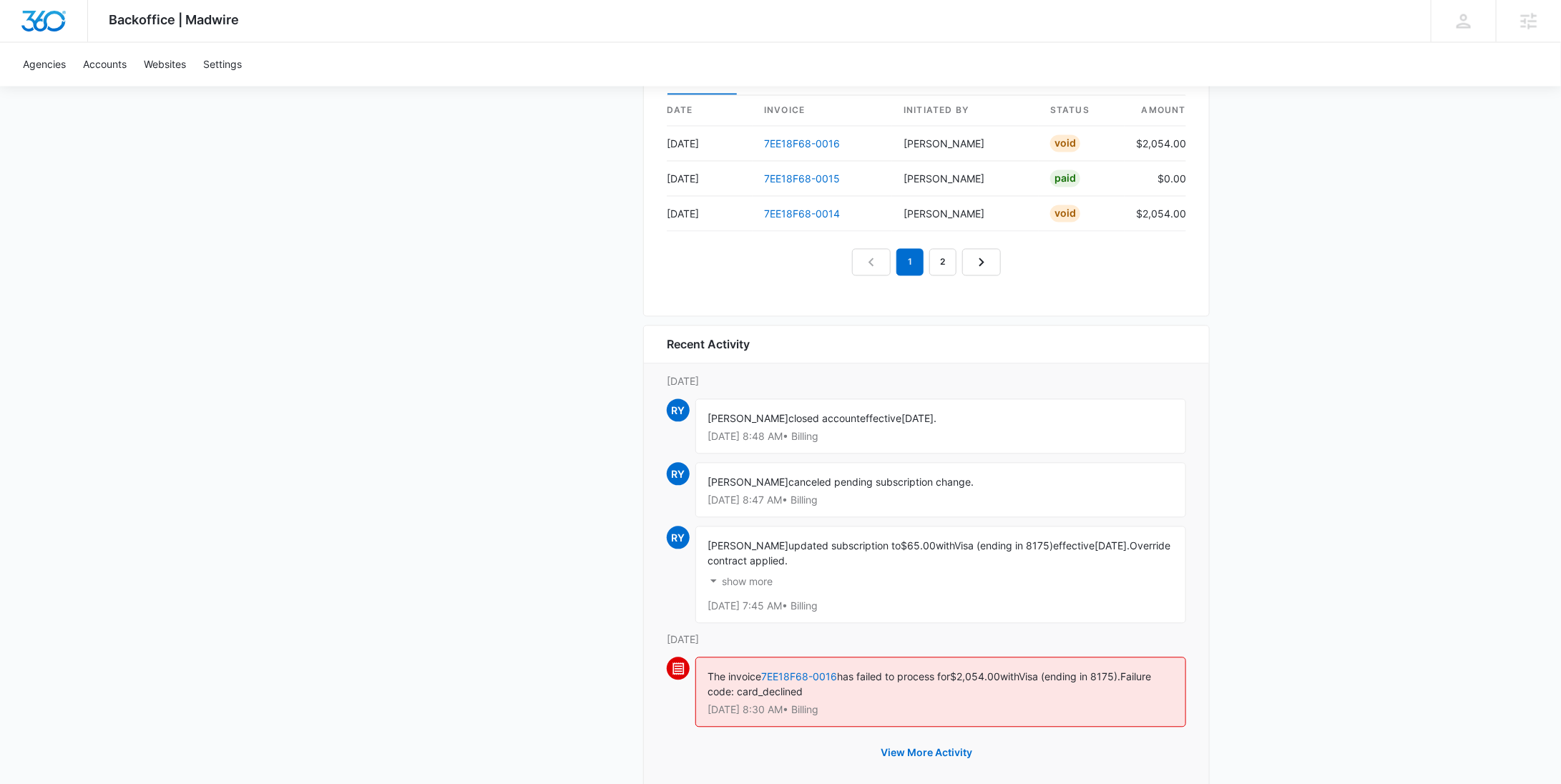
scroll to position [1506, 0]
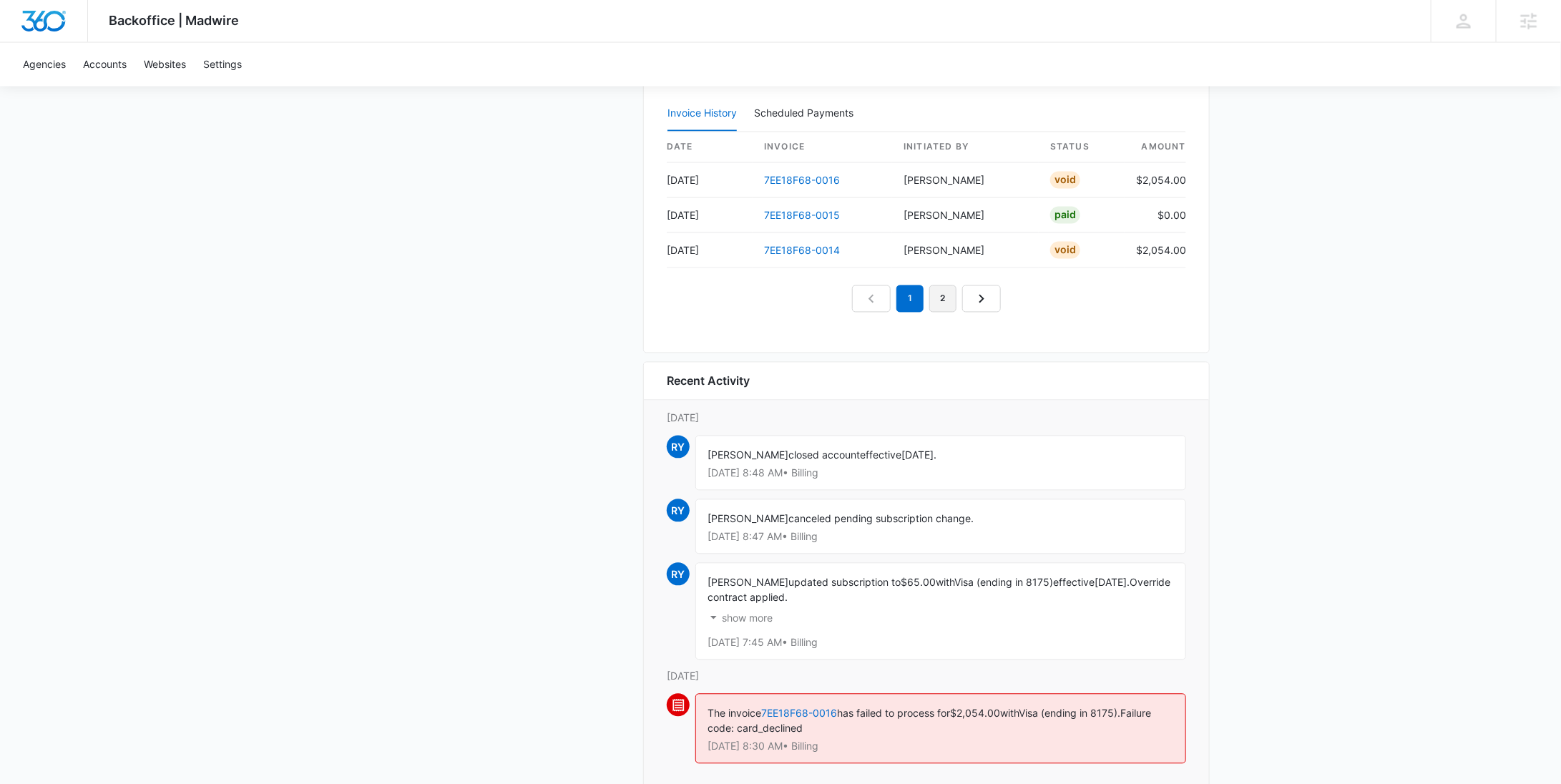
click at [930, 296] on link "2" at bounding box center [943, 299] width 27 height 27
click at [898, 295] on link "1" at bounding box center [894, 299] width 27 height 27
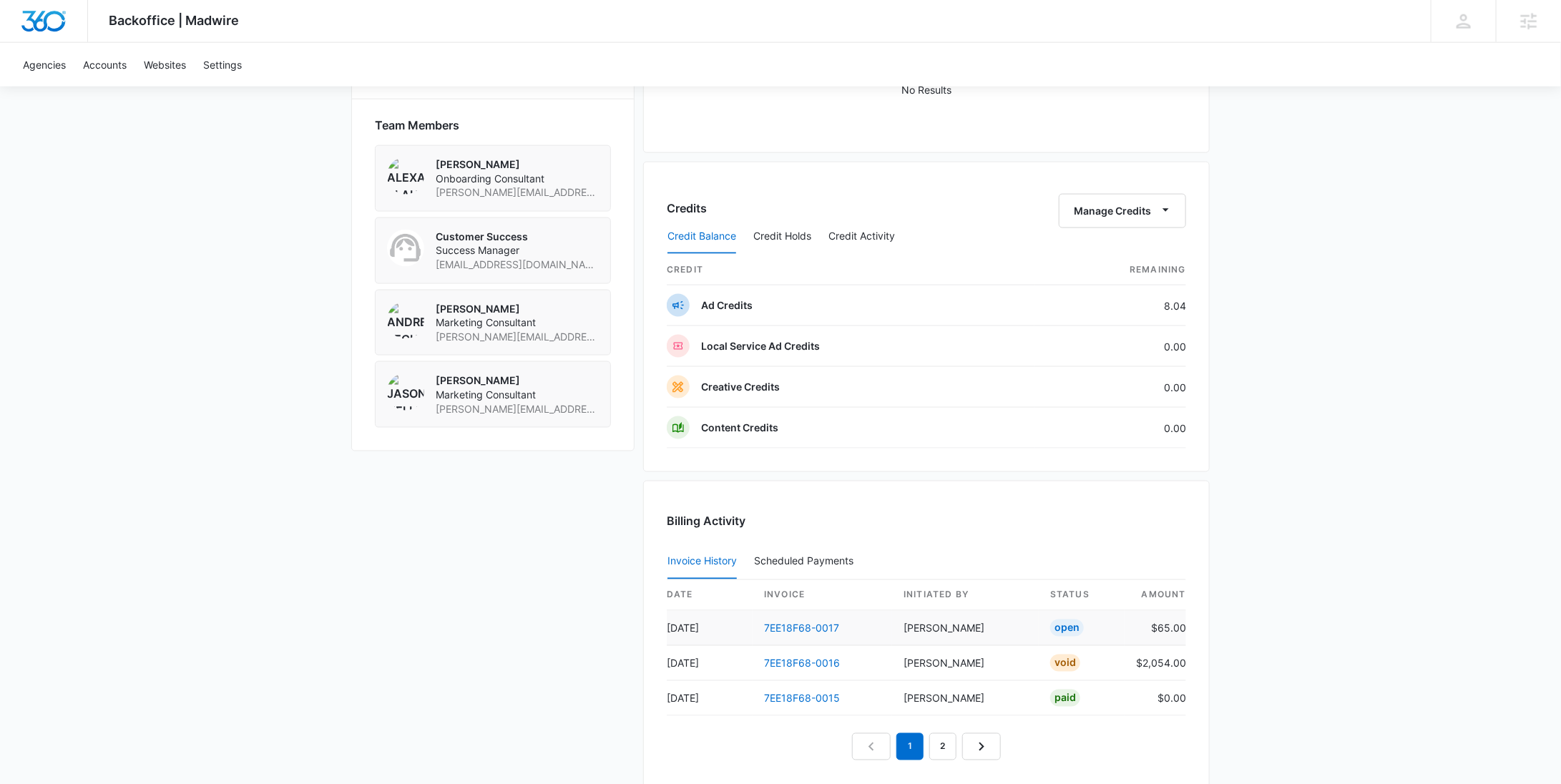
scroll to position [1254, 0]
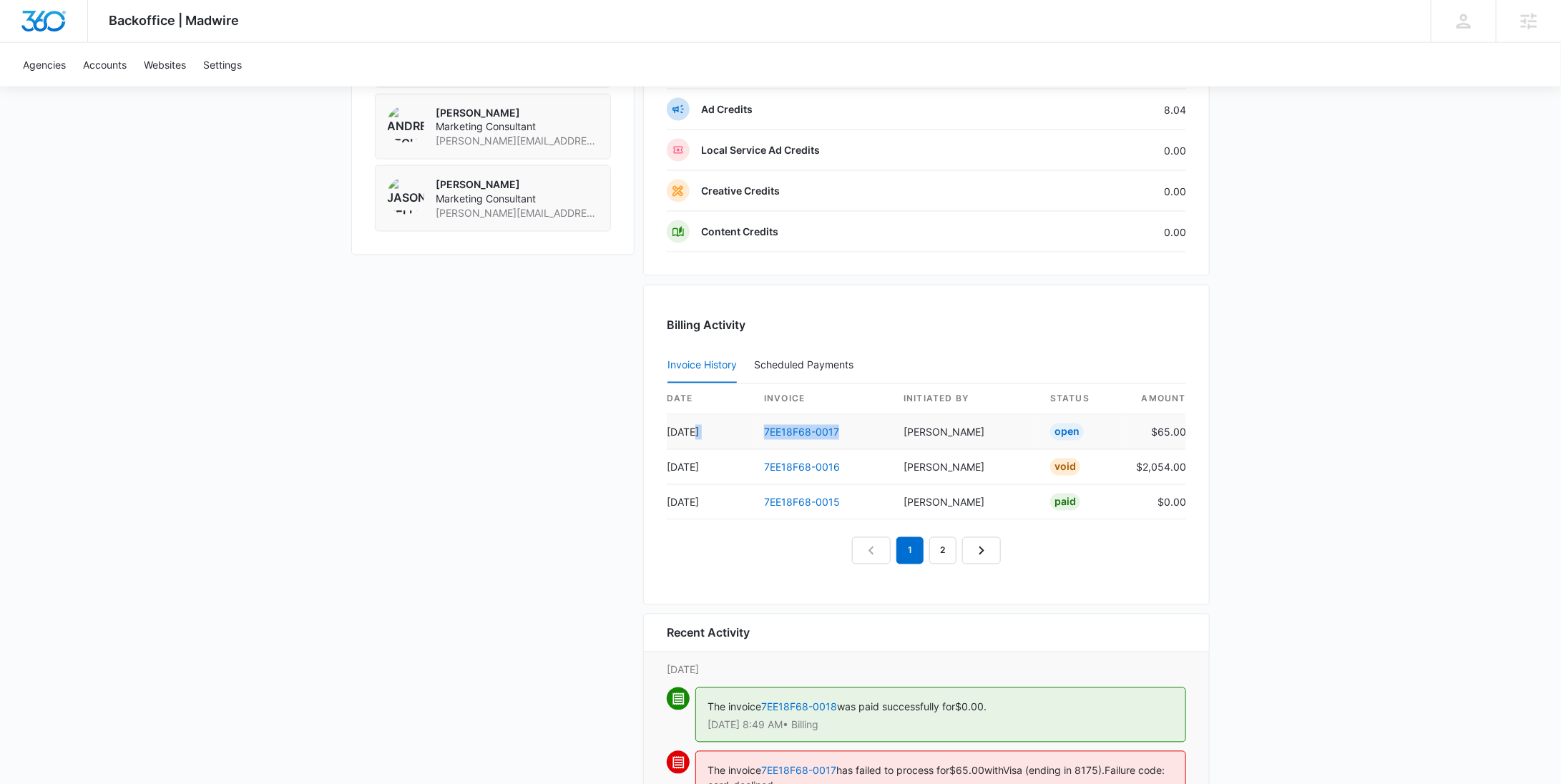
drag, startPoint x: 870, startPoint y: 429, endPoint x: 731, endPoint y: 427, distance: 139.0
click at [731, 427] on tr "Sep 5 7EE18F68-0017 Rochelle Young Open $65.00" at bounding box center [926, 432] width 519 height 35
copy tr "7EE18F68-0017"
click at [1162, 418] on td "$65.00" at bounding box center [1155, 432] width 61 height 35
click at [1163, 423] on td "$65.00" at bounding box center [1155, 432] width 61 height 35
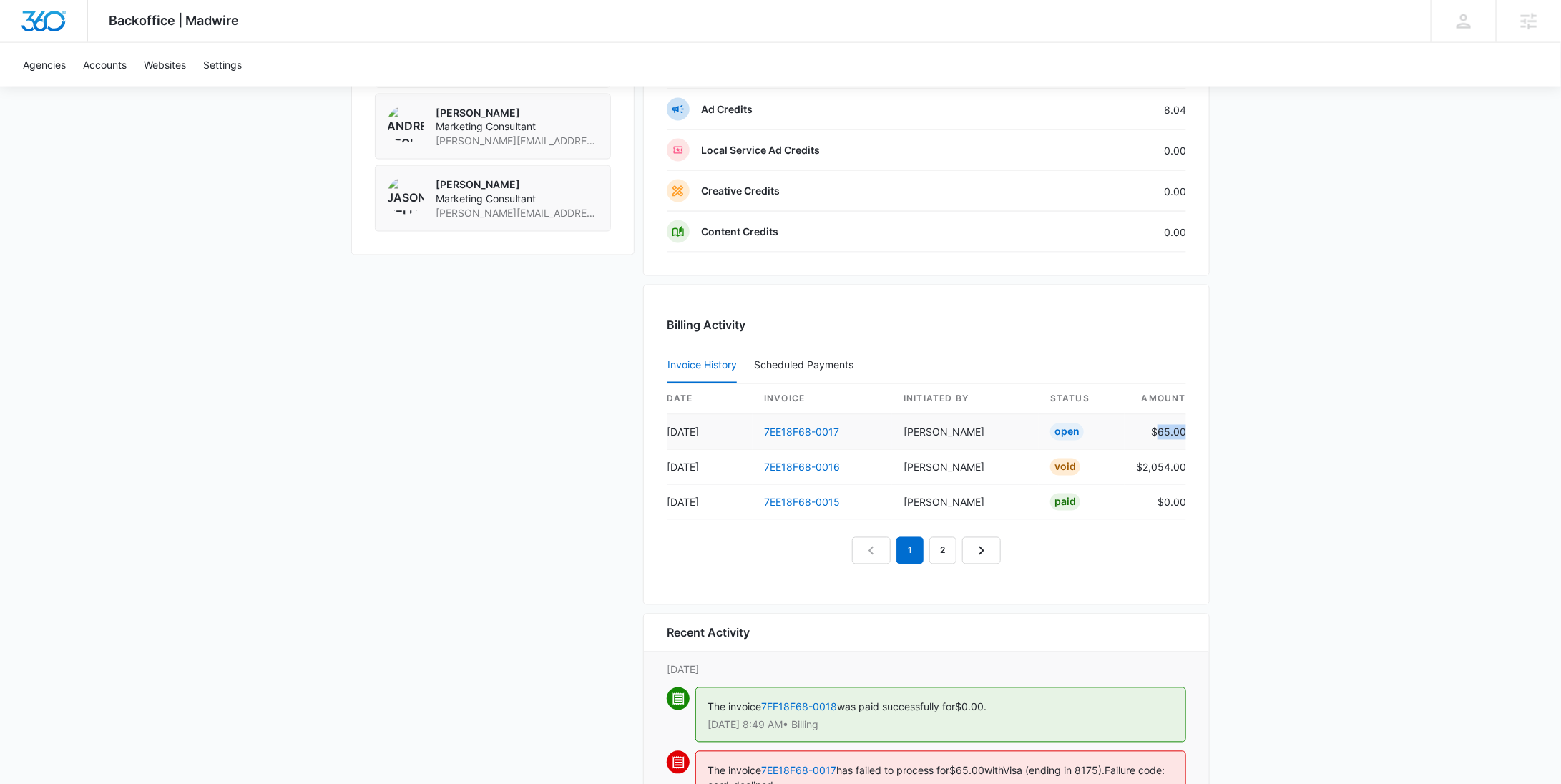
click at [1163, 423] on td "$65.00" at bounding box center [1155, 432] width 61 height 35
copy td "65.00"
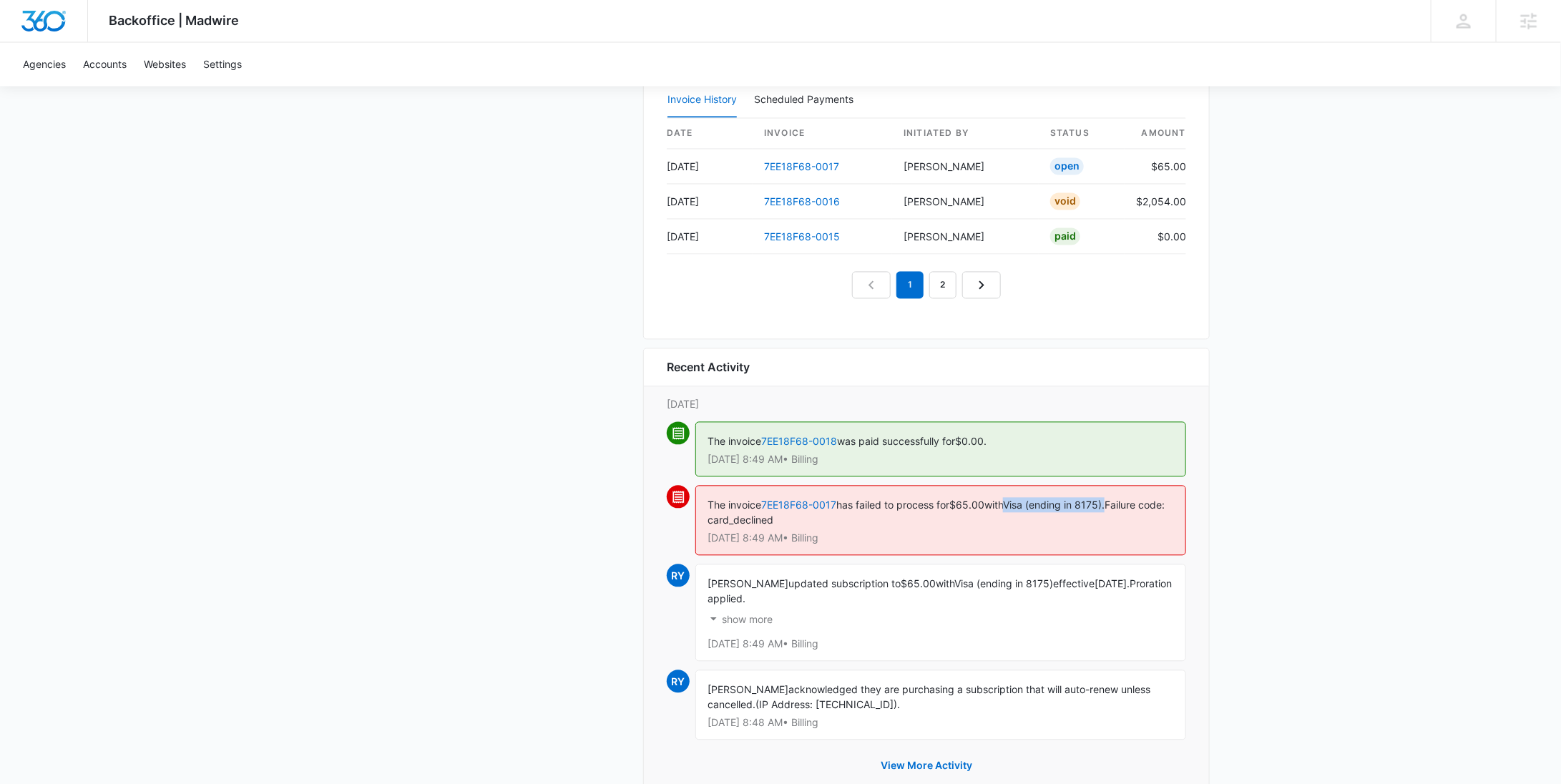
drag, startPoint x: 1021, startPoint y: 497, endPoint x: 1119, endPoint y: 501, distance: 98.1
click at [1105, 501] on span "Visa (ending in 8175)." at bounding box center [1053, 505] width 102 height 12
copy span "Visa (ending in 8175)."
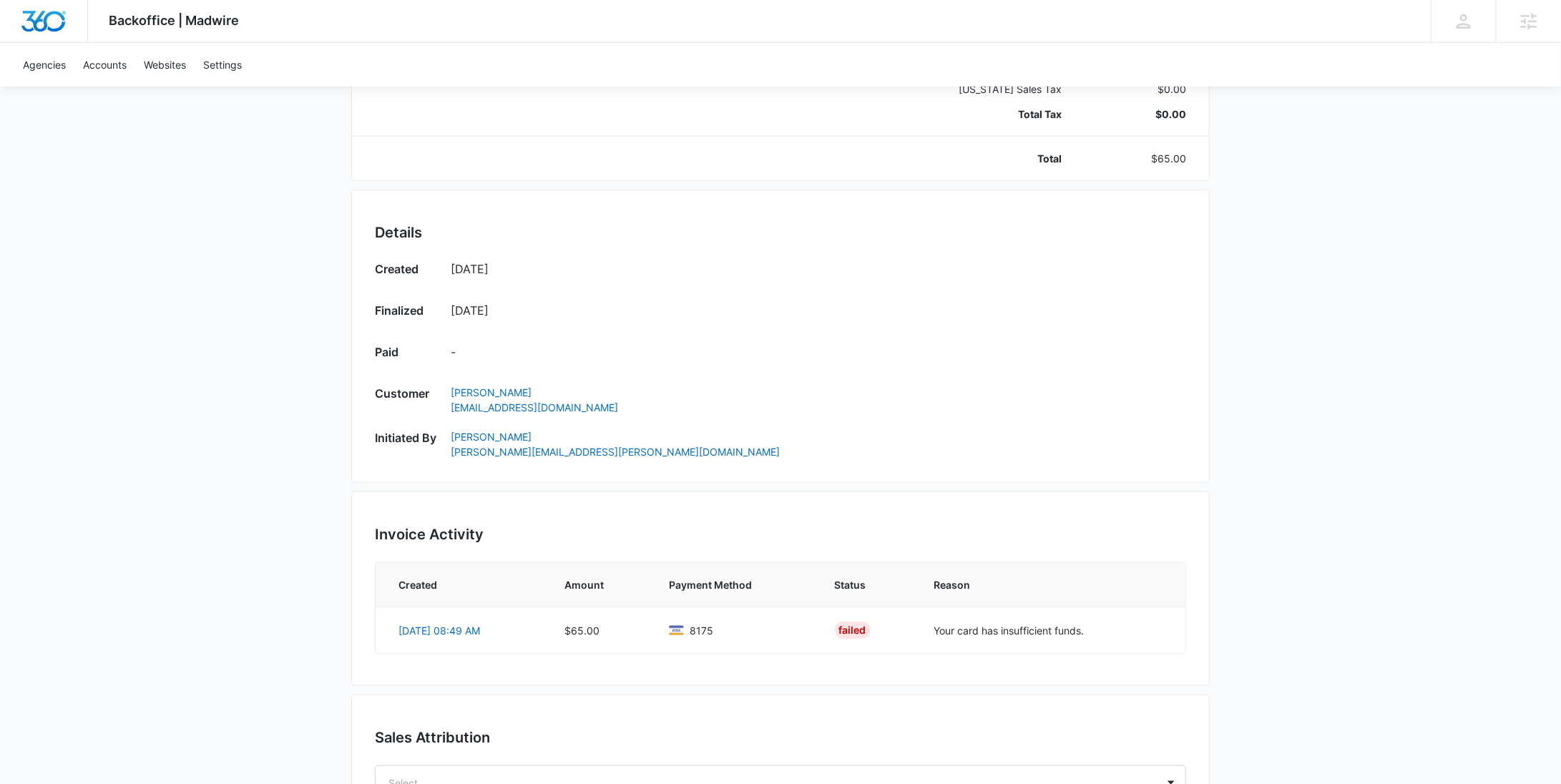
scroll to position [546, 0]
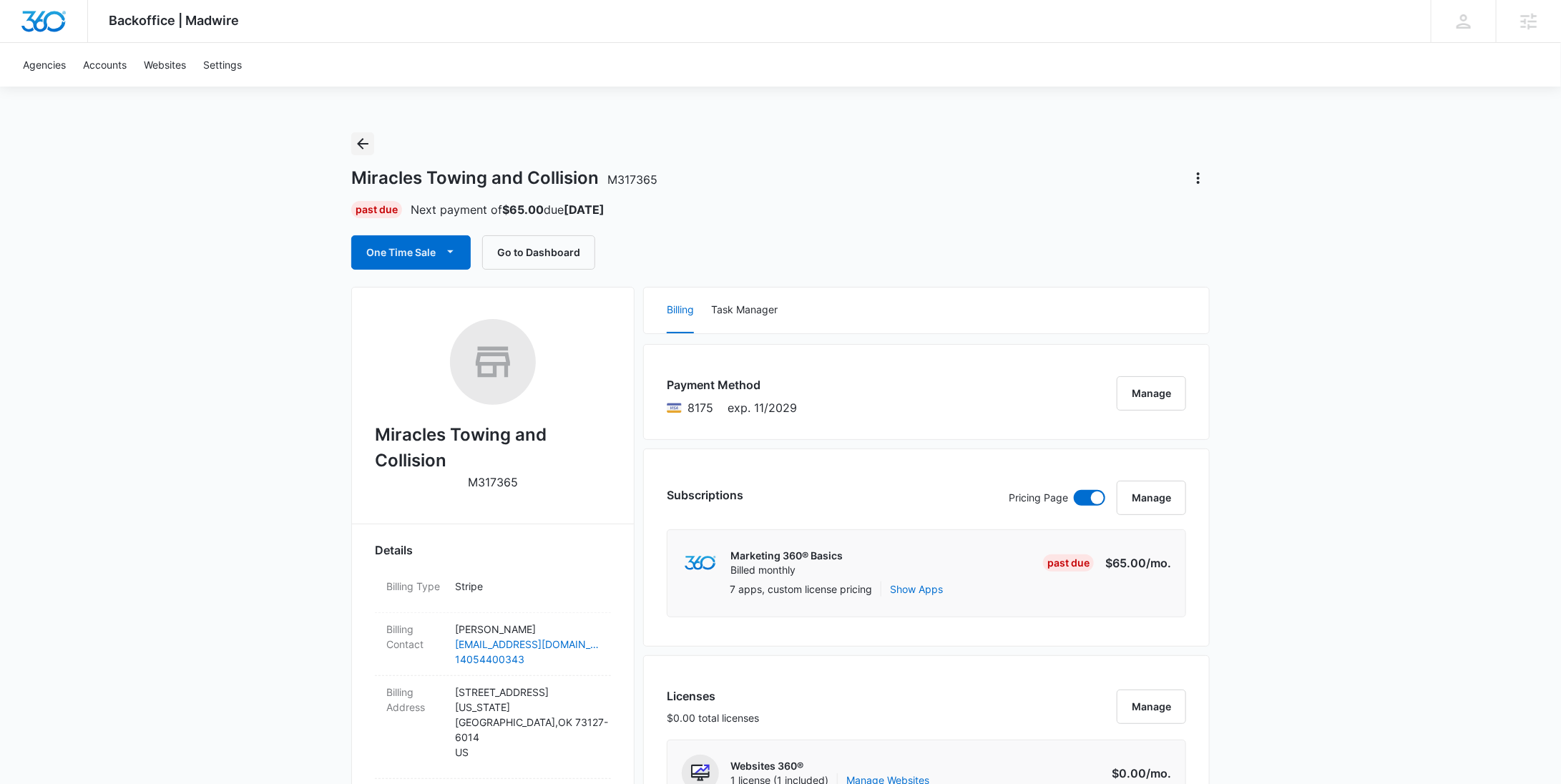
click at [371, 149] on icon "Back" at bounding box center [363, 144] width 17 height 17
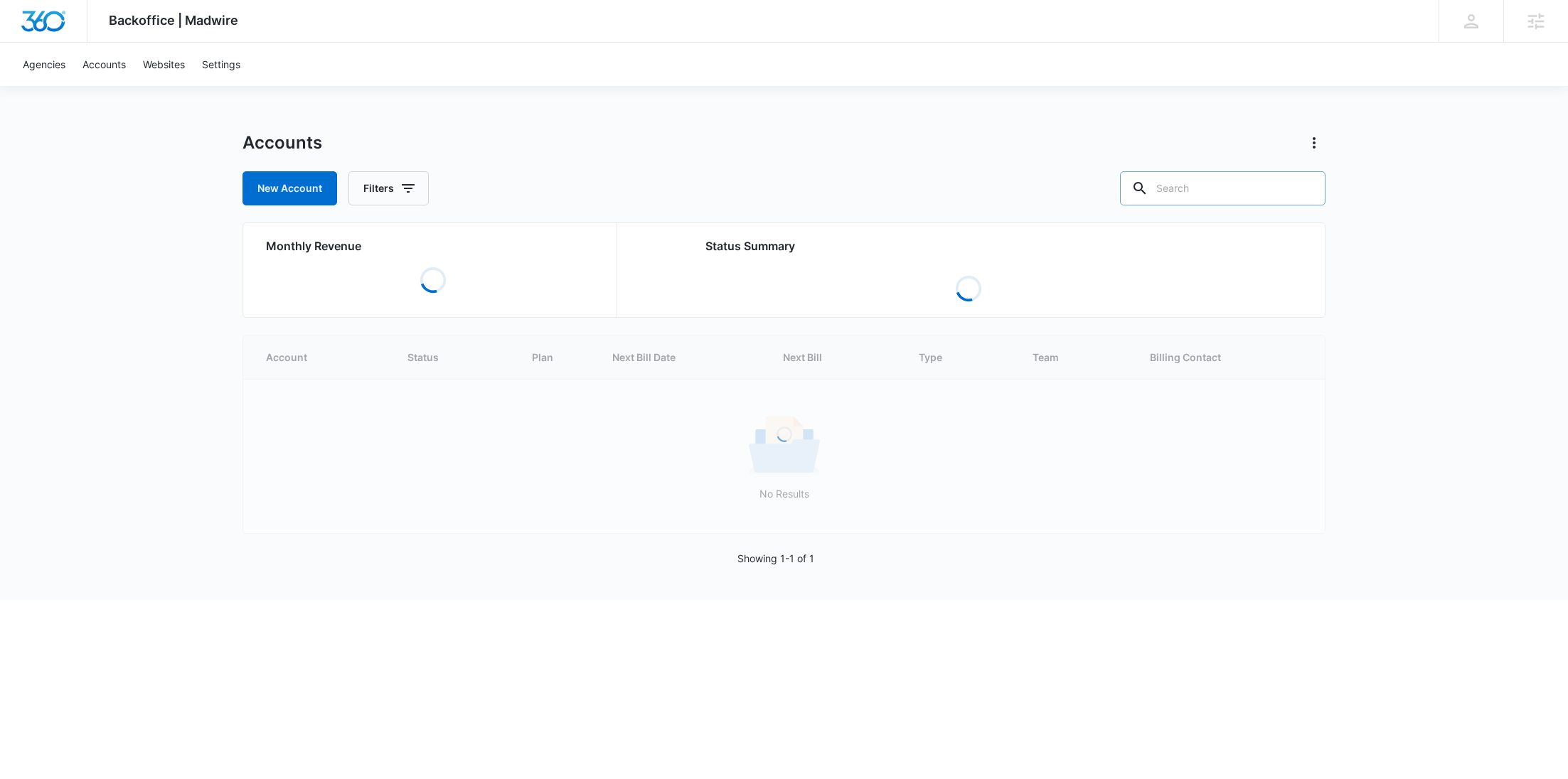
click at [1228, 198] on input "text" at bounding box center [1223, 187] width 206 height 34
paste input "M26069"
type input "M26069"
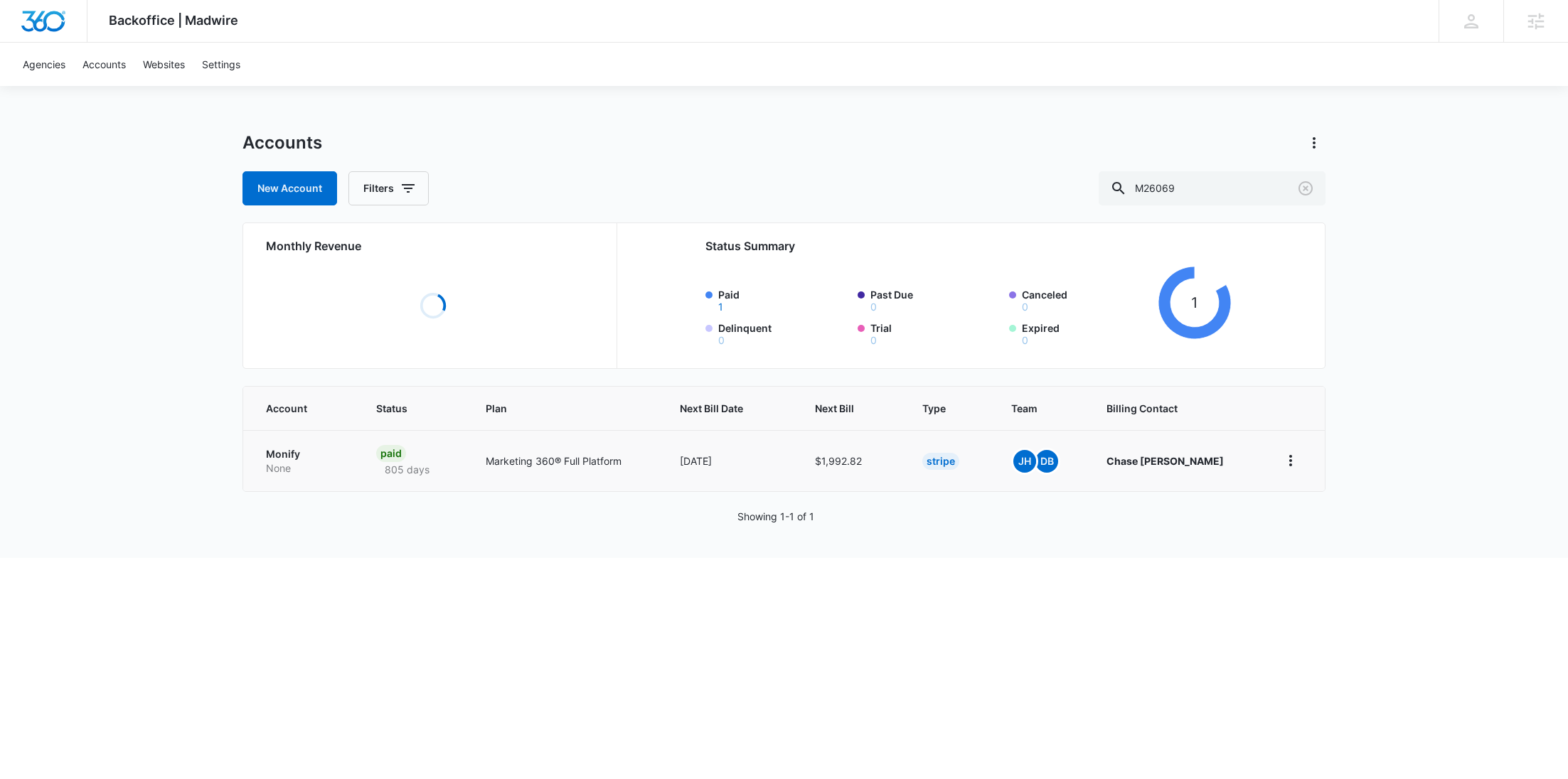
click at [306, 462] on p "None" at bounding box center [304, 469] width 76 height 15
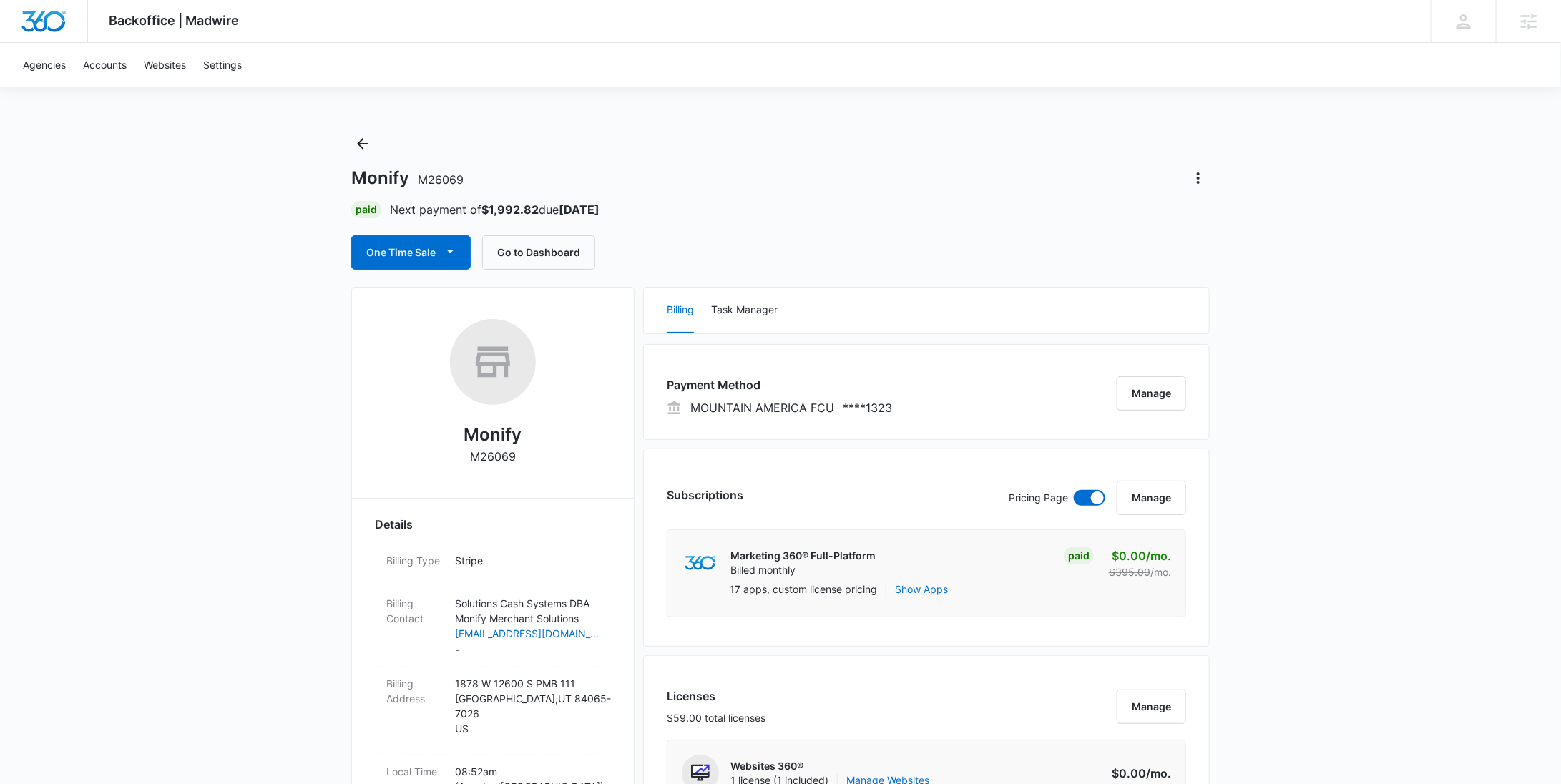
scroll to position [1249, 0]
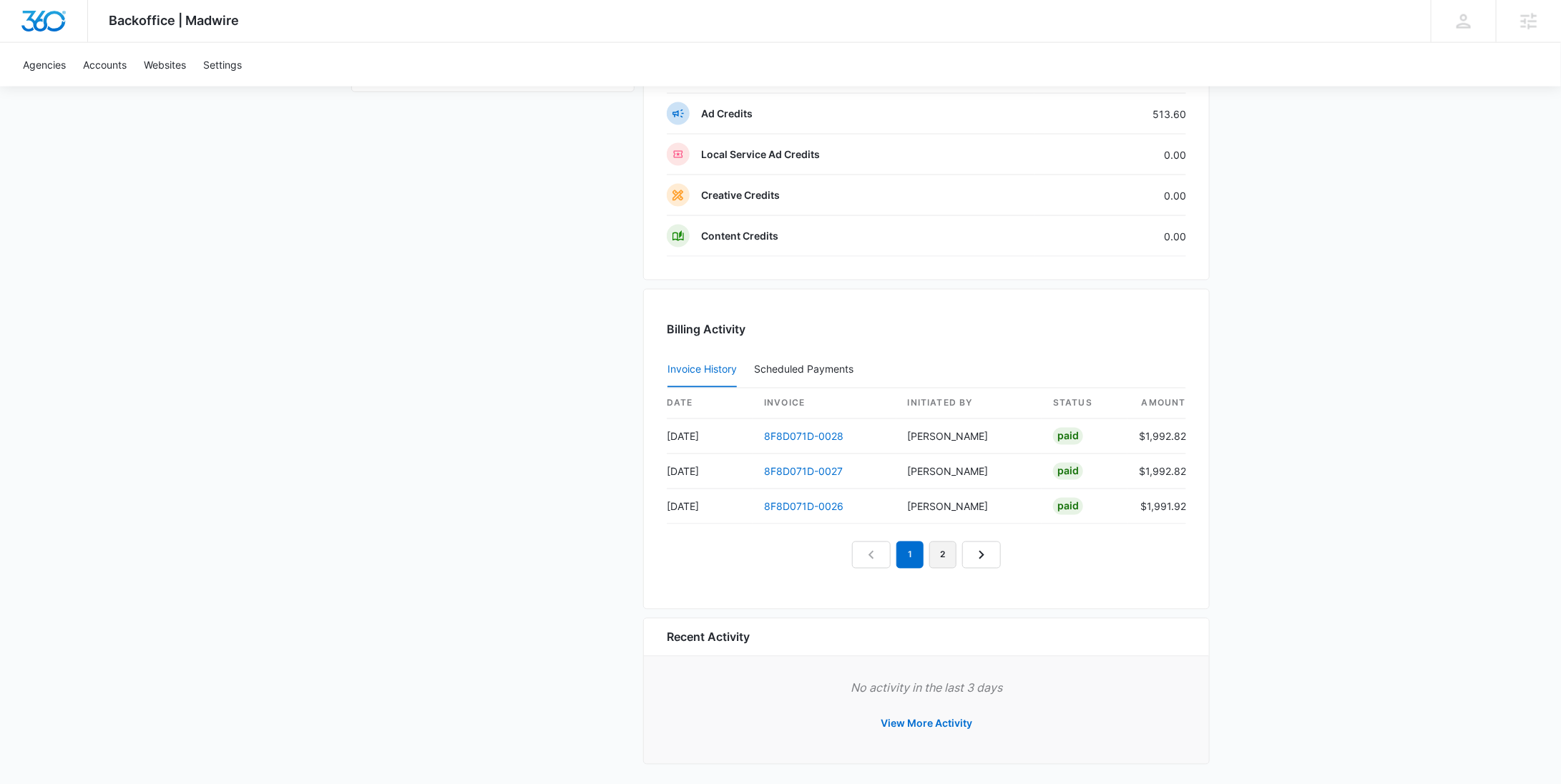
click at [933, 544] on link "2" at bounding box center [943, 555] width 27 height 27
click at [893, 553] on link "1" at bounding box center [894, 555] width 27 height 27
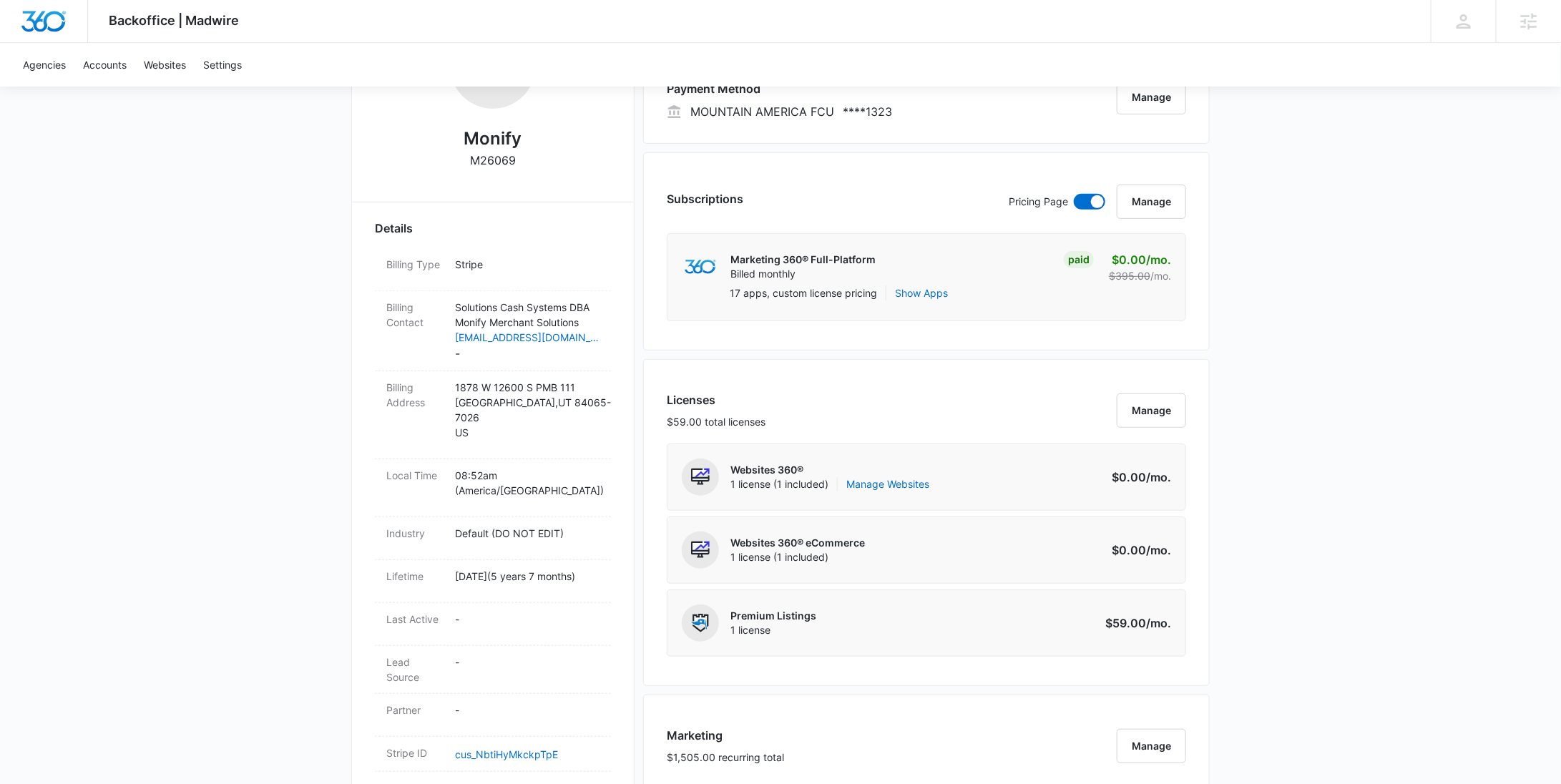
scroll to position [765, 0]
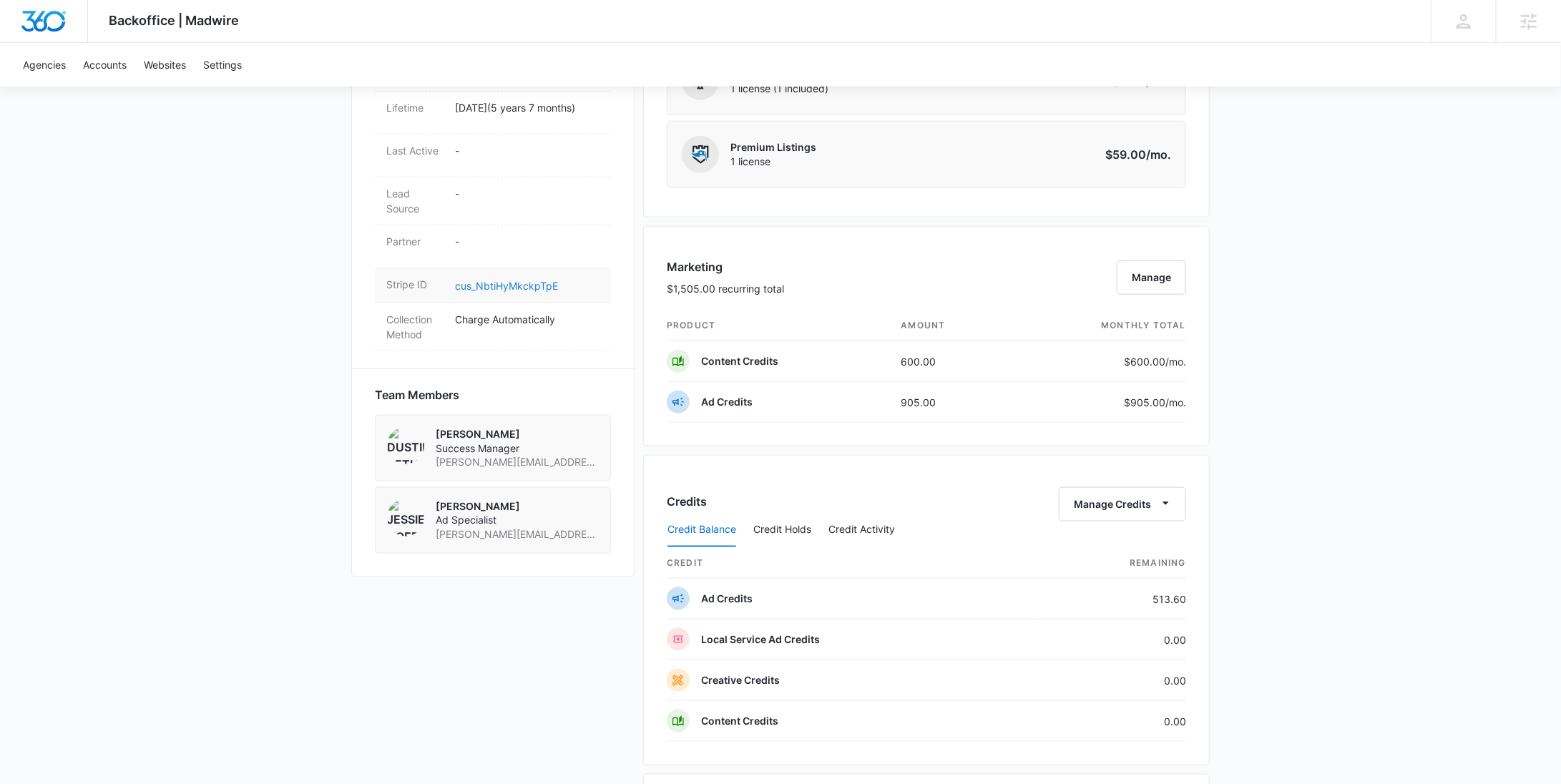
click at [525, 279] on link "cus_NbtiHyMkckpTpE" at bounding box center [507, 285] width 103 height 12
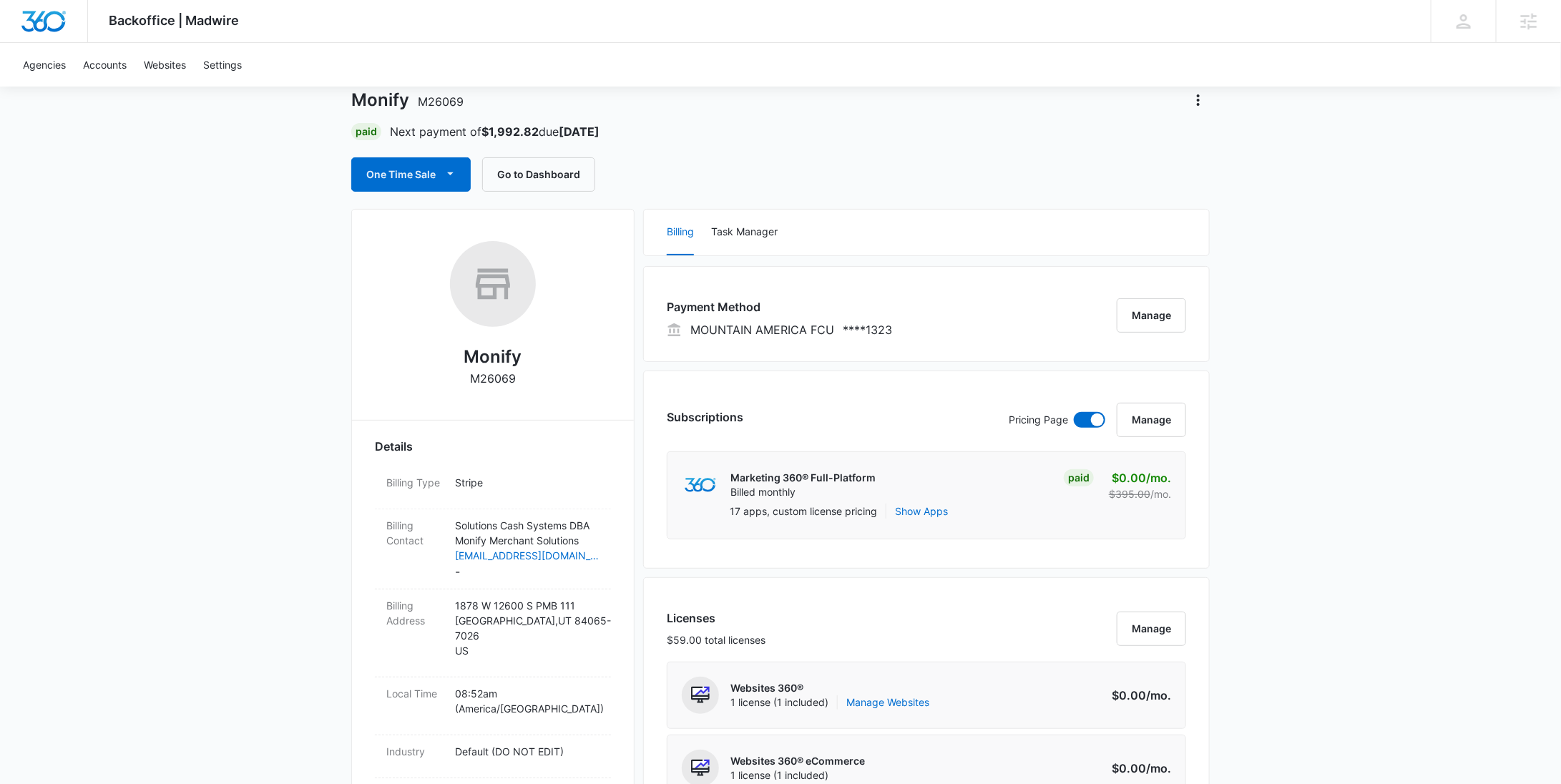
scroll to position [0, 0]
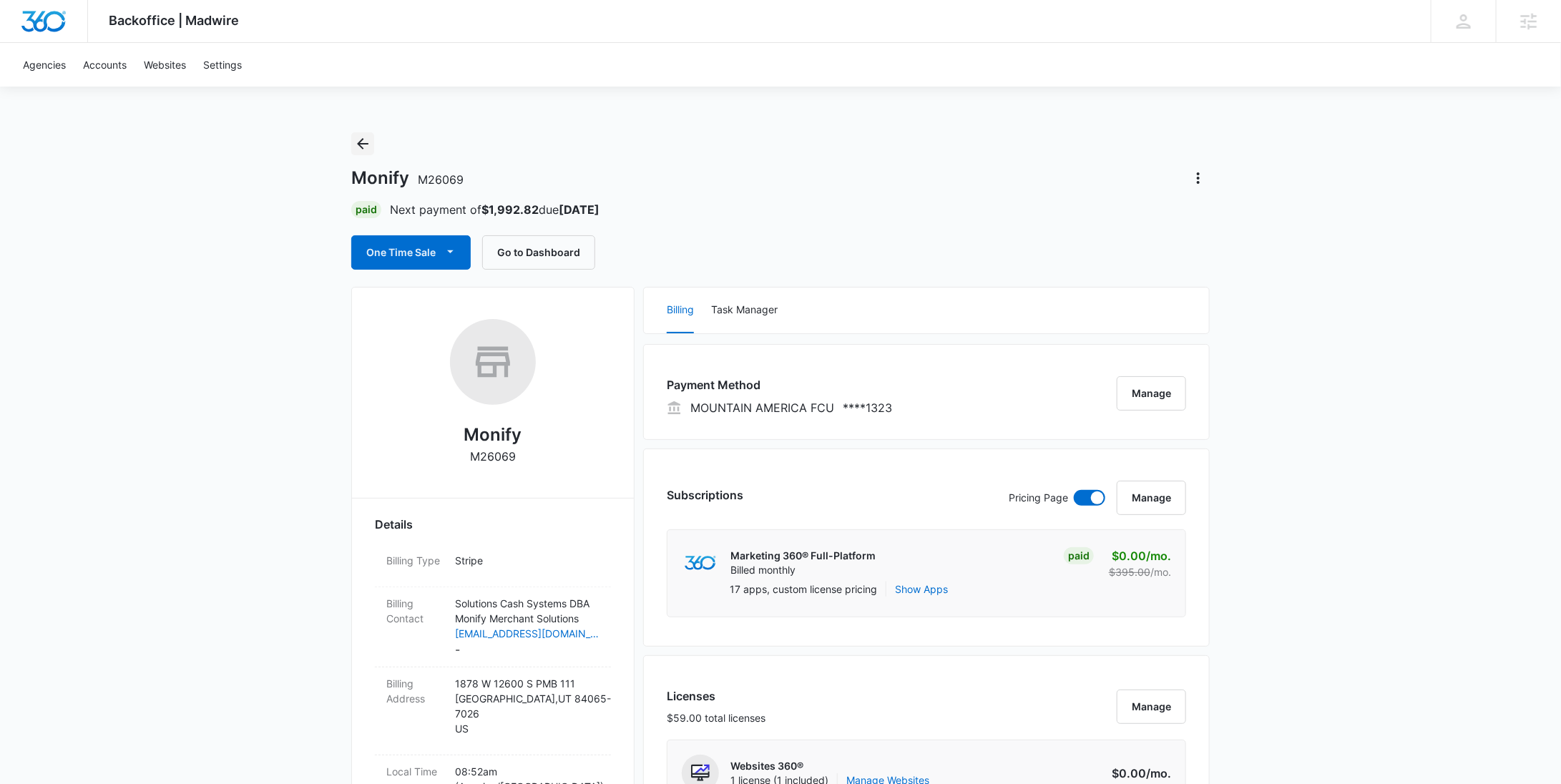
drag, startPoint x: 371, startPoint y: 143, endPoint x: 379, endPoint y: 144, distance: 8.1
click at [371, 144] on button "Back" at bounding box center [362, 143] width 23 height 23
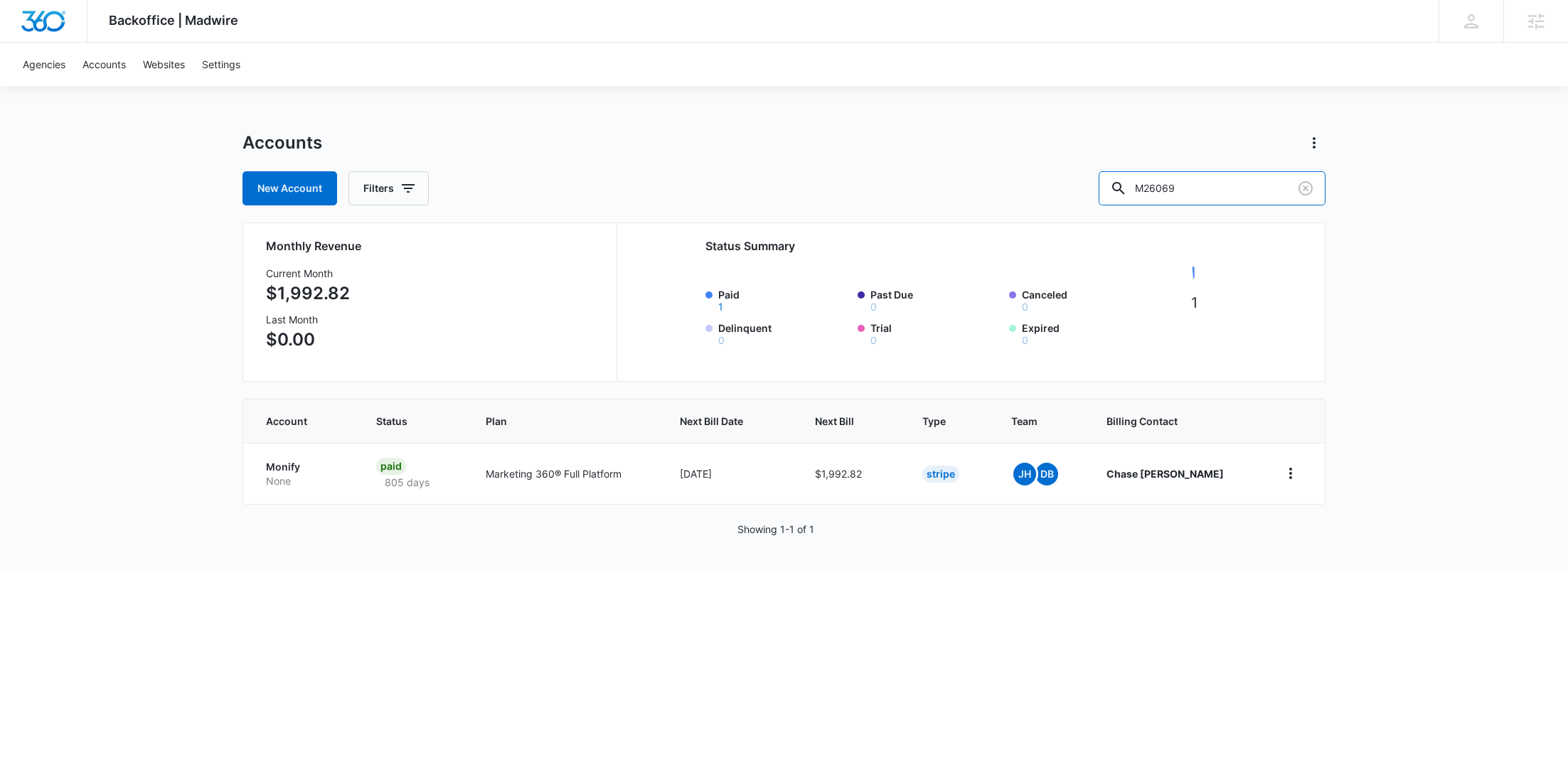
drag, startPoint x: 1229, startPoint y: 193, endPoint x: 1118, endPoint y: 193, distance: 111.0
click at [1122, 199] on div "New Account Filters M26069" at bounding box center [783, 187] width 1083 height 34
paste input "186133"
type input "M186133"
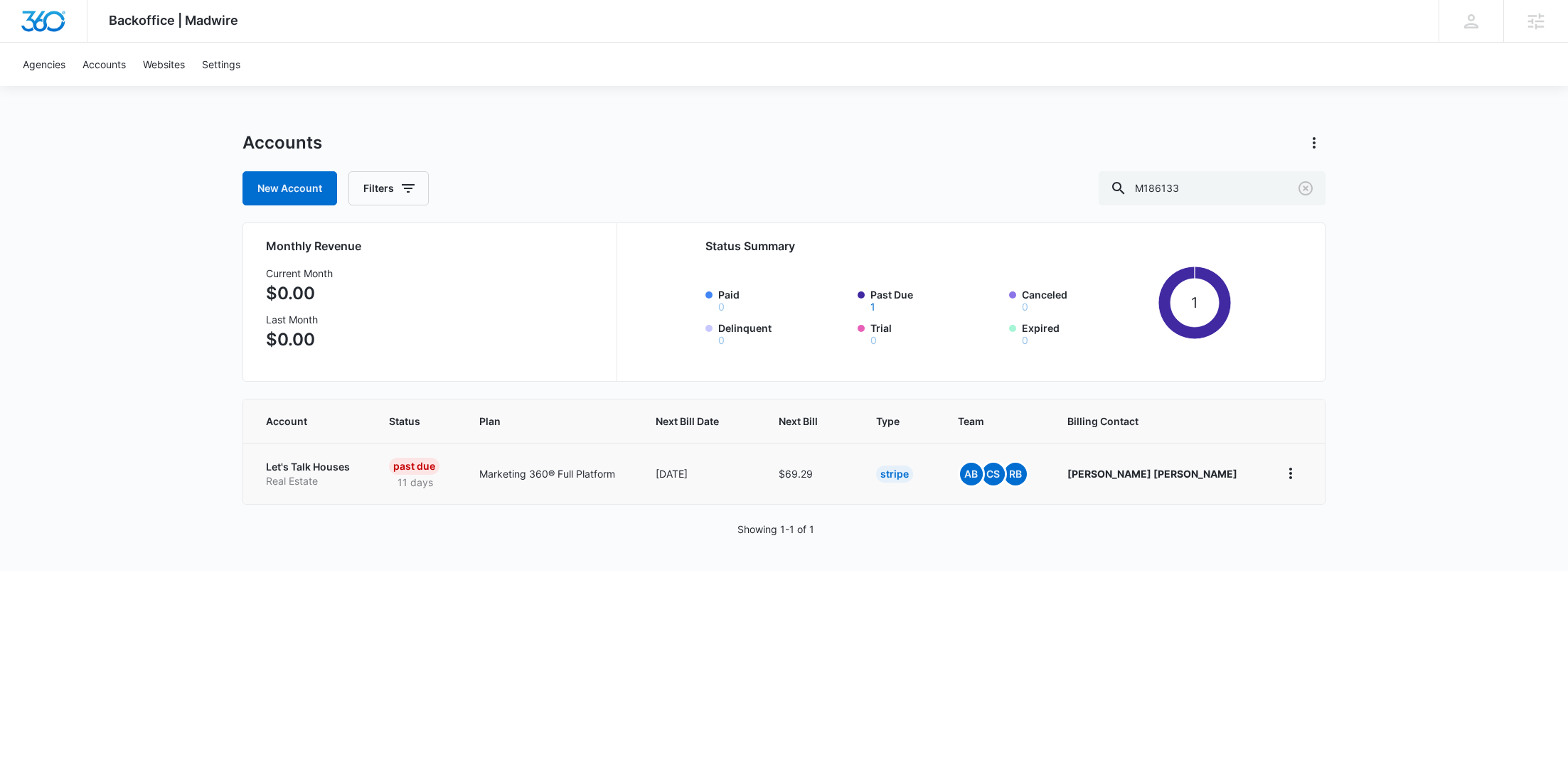
click at [316, 467] on p "Let's Talk Houses" at bounding box center [311, 467] width 89 height 15
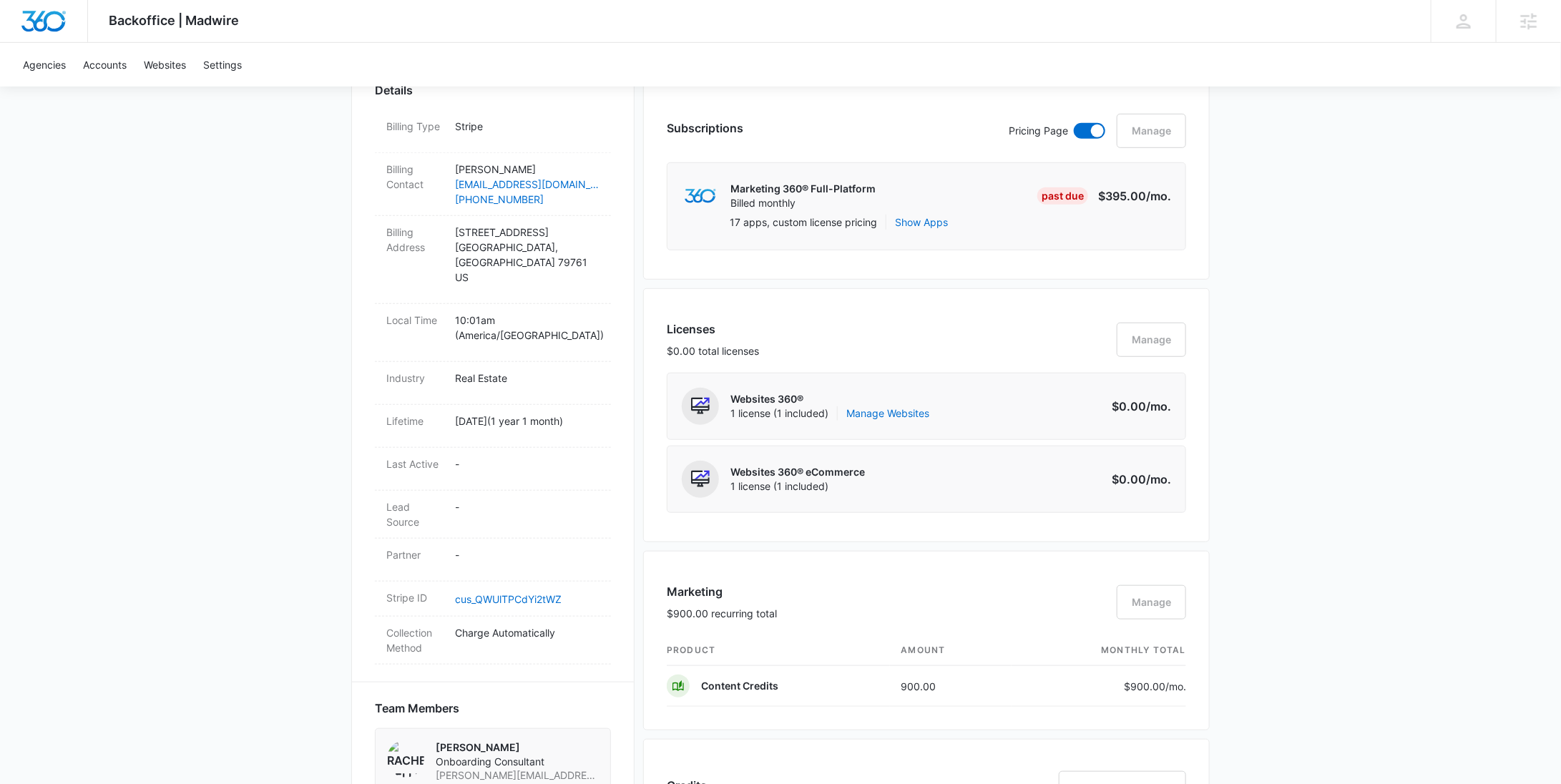
scroll to position [71, 0]
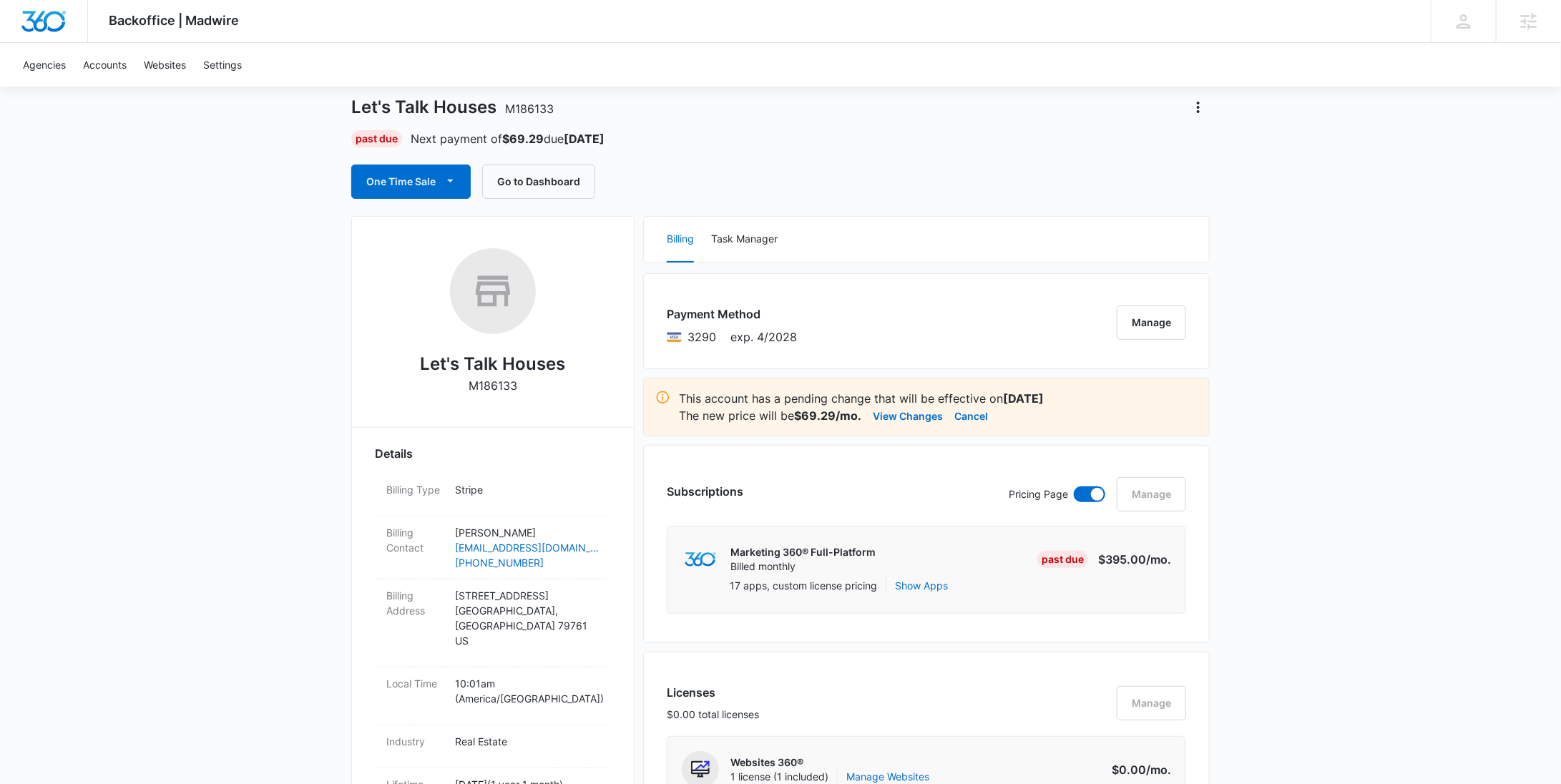
click at [693, 333] on span "3290" at bounding box center [701, 336] width 28 height 17
copy span "3290"
click at [972, 414] on button "Cancel" at bounding box center [971, 415] width 34 height 17
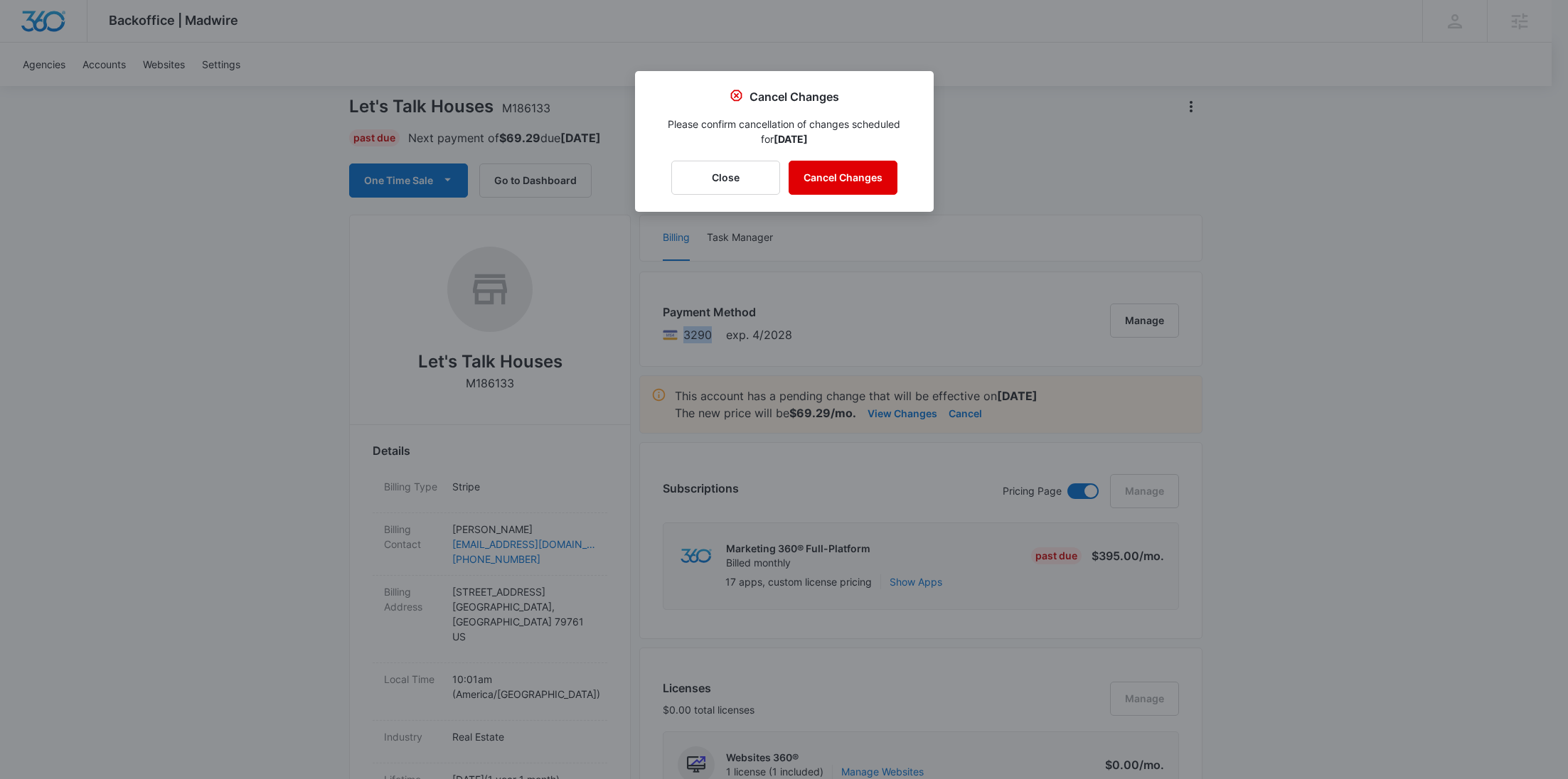
click at [855, 174] on button "Cancel Changes" at bounding box center [842, 177] width 108 height 34
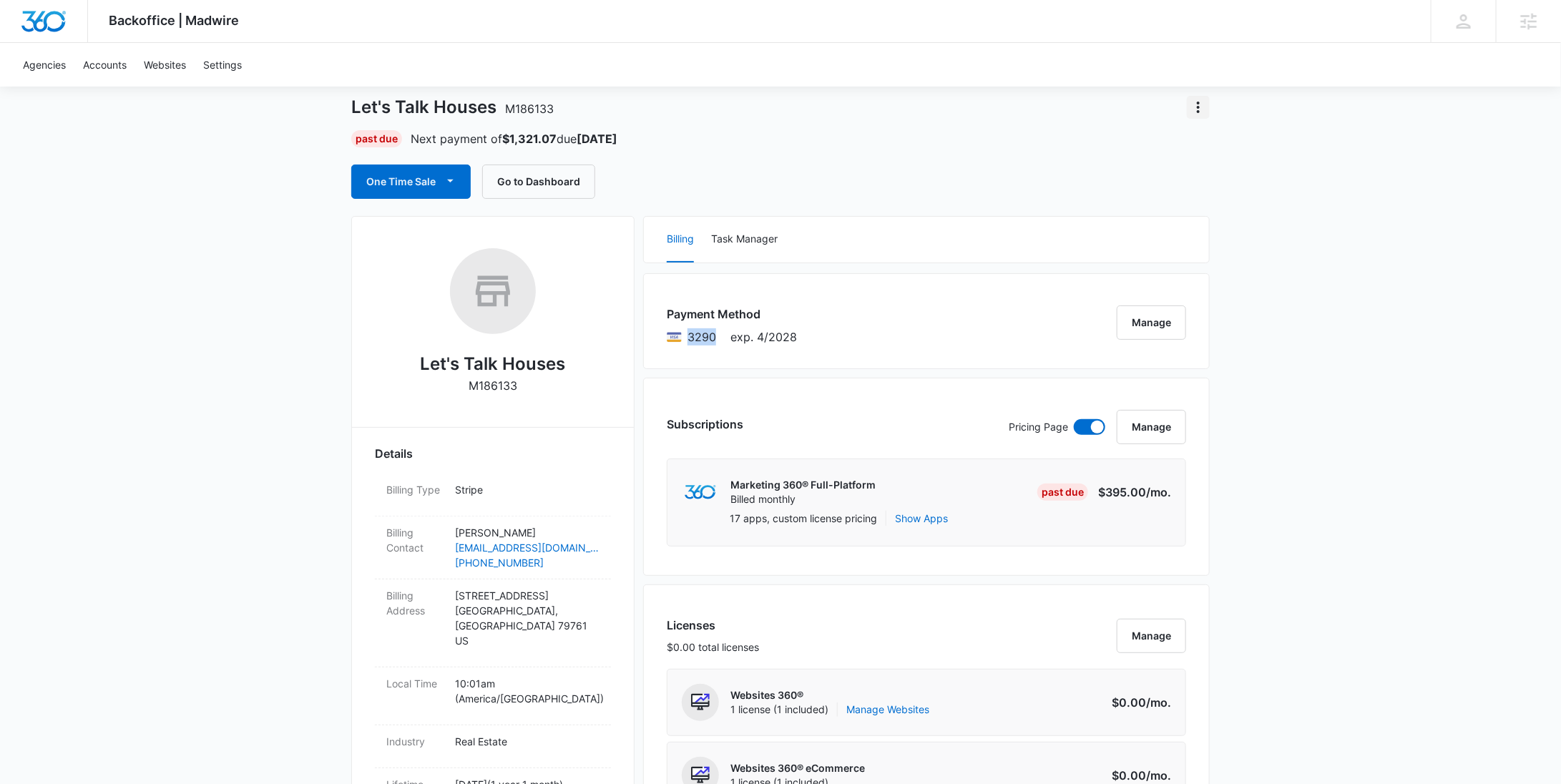
click at [1203, 109] on icon "Actions" at bounding box center [1198, 107] width 17 height 17
click at [1213, 181] on button "Close Account" at bounding box center [1248, 190] width 122 height 21
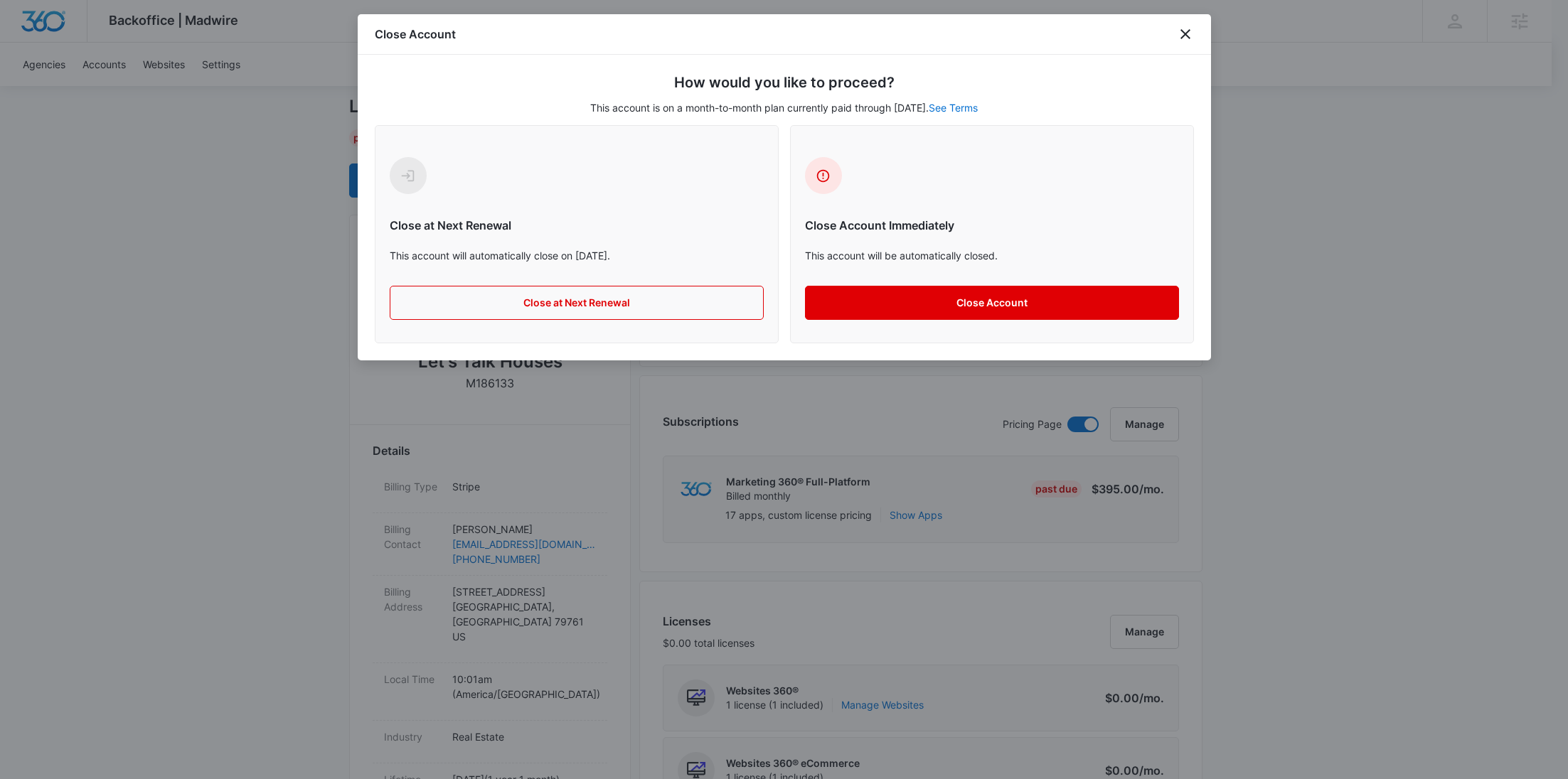
click at [1024, 298] on button "Close Account" at bounding box center [992, 302] width 374 height 34
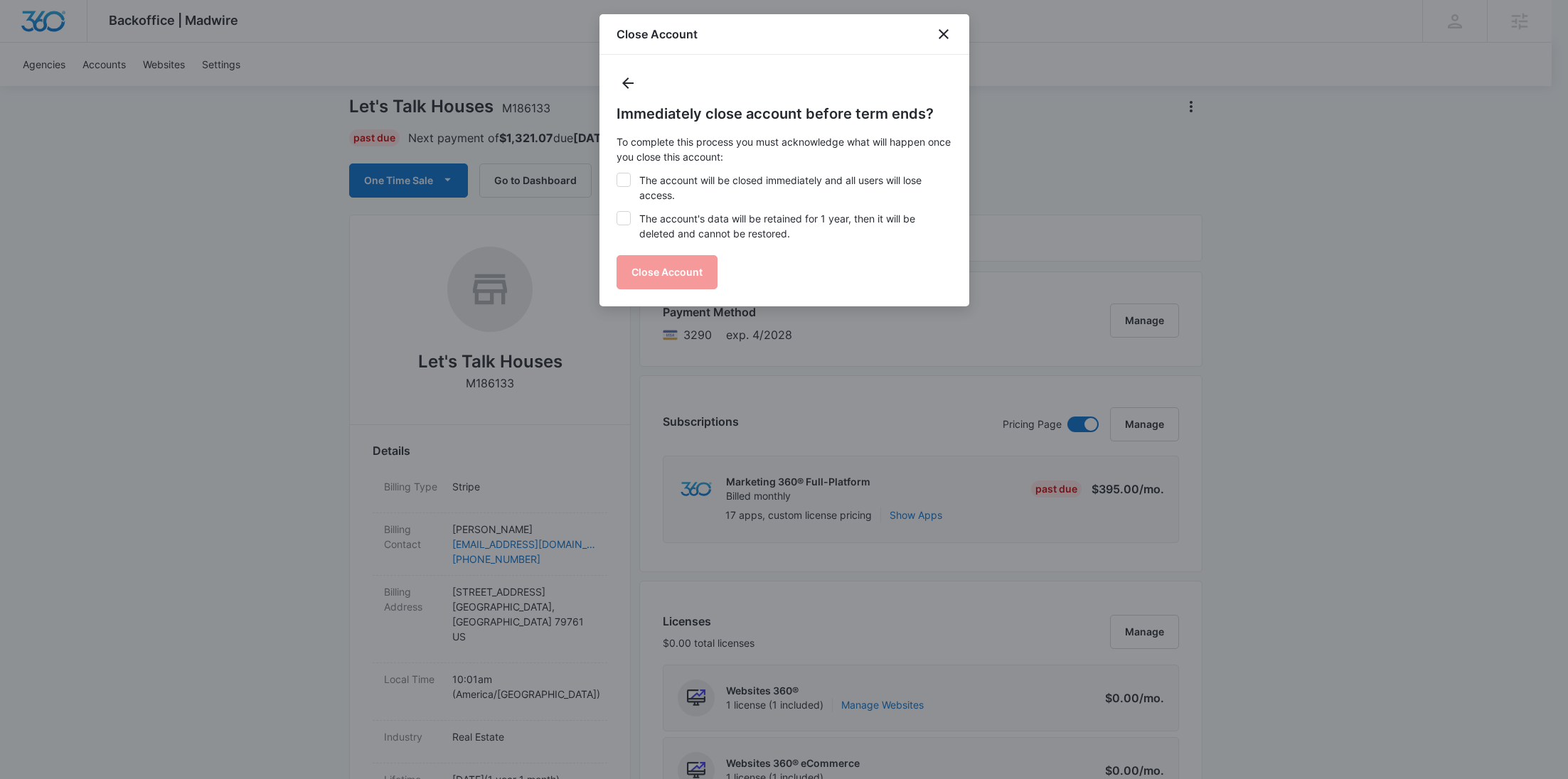
click at [761, 190] on label "The account will be closed immediately and all users will lose access." at bounding box center [784, 187] width 336 height 30
click at [617, 174] on input "The account will be closed immediately and all users will lose access." at bounding box center [616, 173] width 1 height 1
checkbox input "true"
click at [754, 226] on label "The account's data will be retained for 1 year, then it will be deleted and can…" at bounding box center [784, 226] width 336 height 30
click at [617, 212] on input "The account's data will be retained for 1 year, then it will be deleted and can…" at bounding box center [616, 211] width 1 height 1
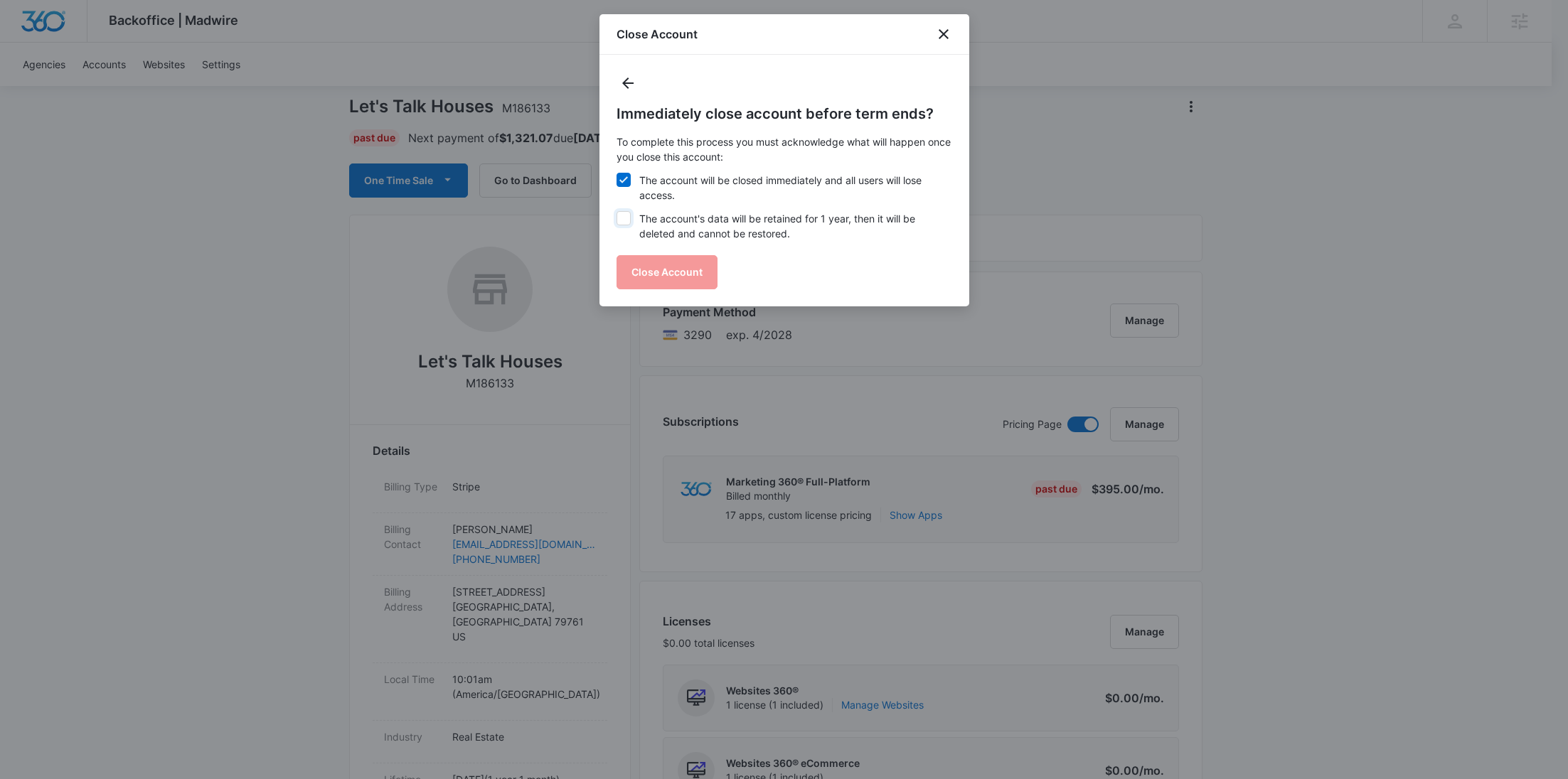
checkbox input "true"
click at [677, 266] on button "Close Account" at bounding box center [667, 271] width 101 height 34
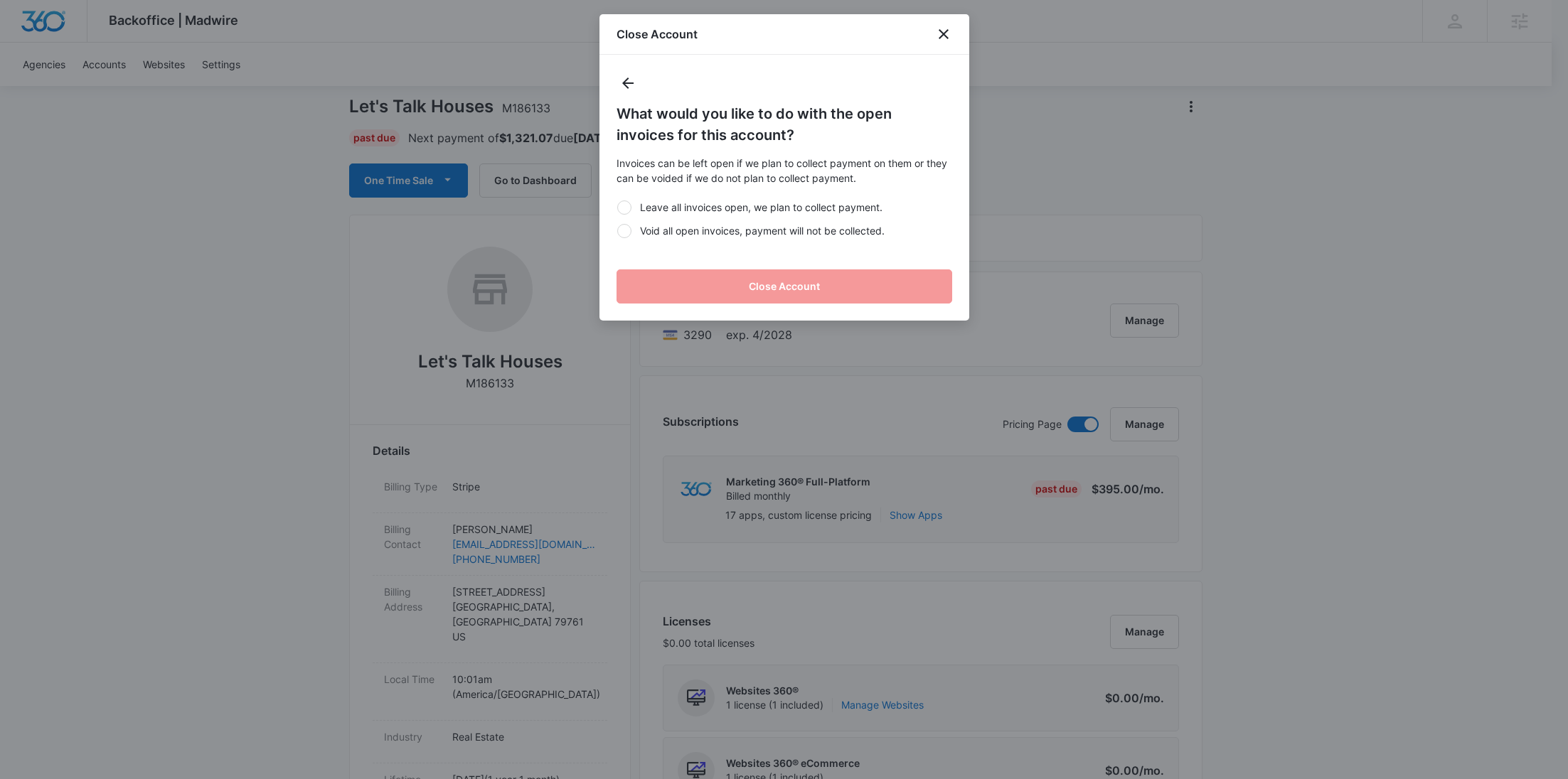
click at [681, 234] on label "Void all open invoices, payment will not be collected." at bounding box center [784, 230] width 336 height 15
click at [617, 231] on input "Void all open invoices, payment will not be collected." at bounding box center [616, 230] width 1 height 1
radio input "true"
click at [697, 279] on button "Close Account" at bounding box center [784, 286] width 336 height 34
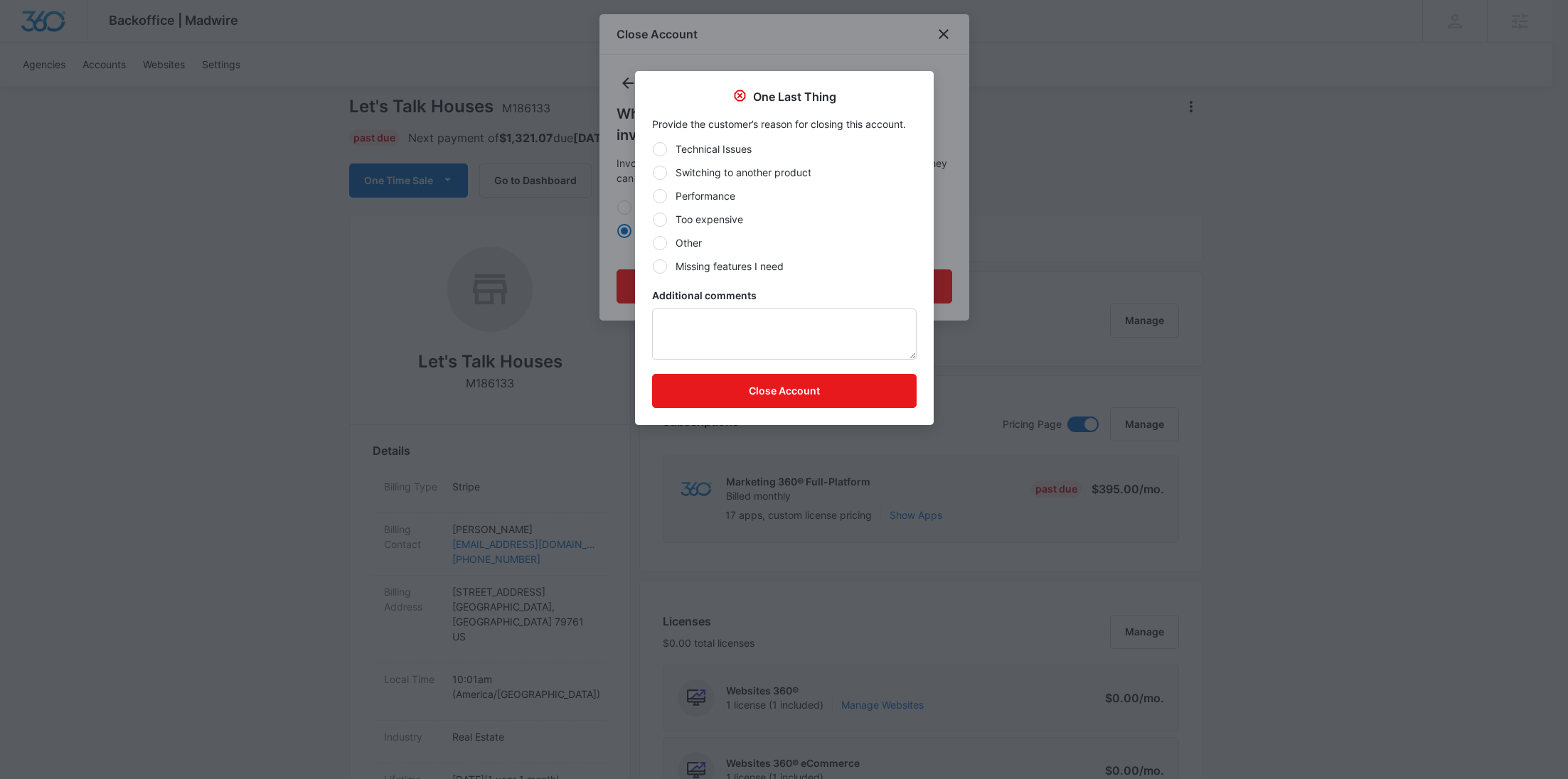
click at [679, 245] on label "Other" at bounding box center [784, 242] width 265 height 15
click at [653, 243] on input "Other" at bounding box center [652, 242] width 1 height 1
radio input "true"
click at [708, 317] on textarea "Additional comments" at bounding box center [784, 334] width 265 height 51
type textarea "Past due downgrade"
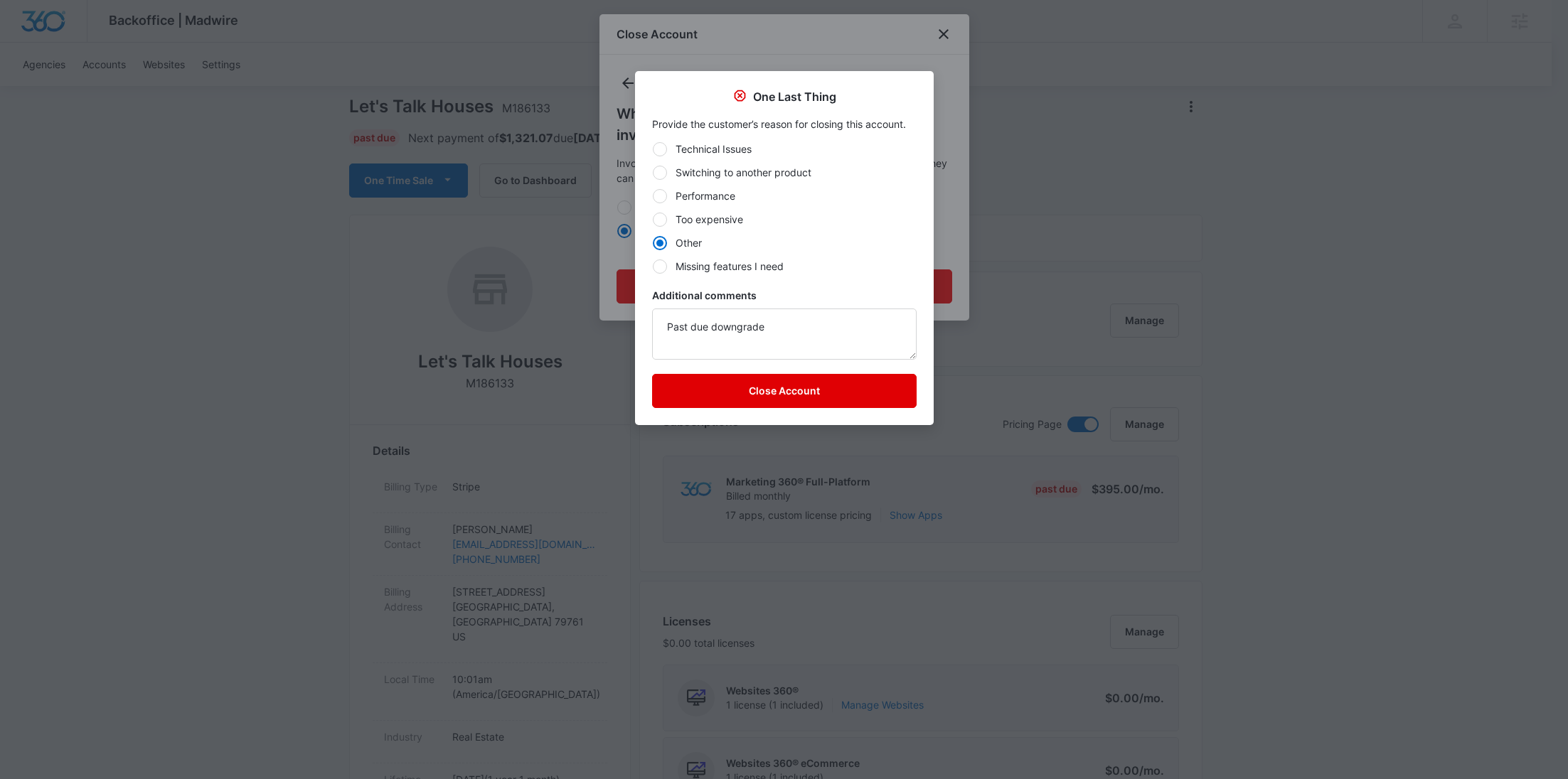
click at [762, 390] on button "Close Account" at bounding box center [784, 390] width 265 height 34
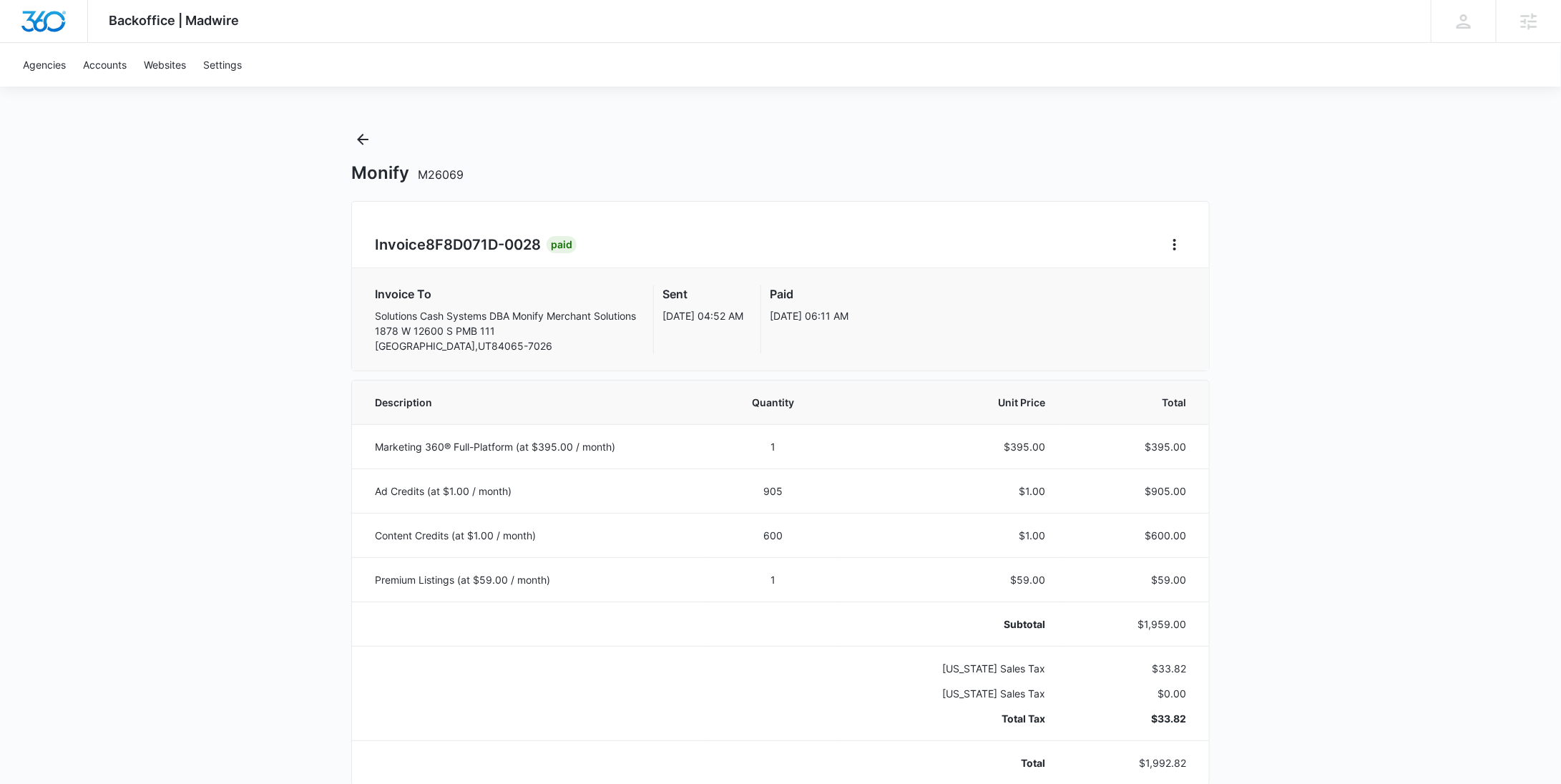
scroll to position [224, 0]
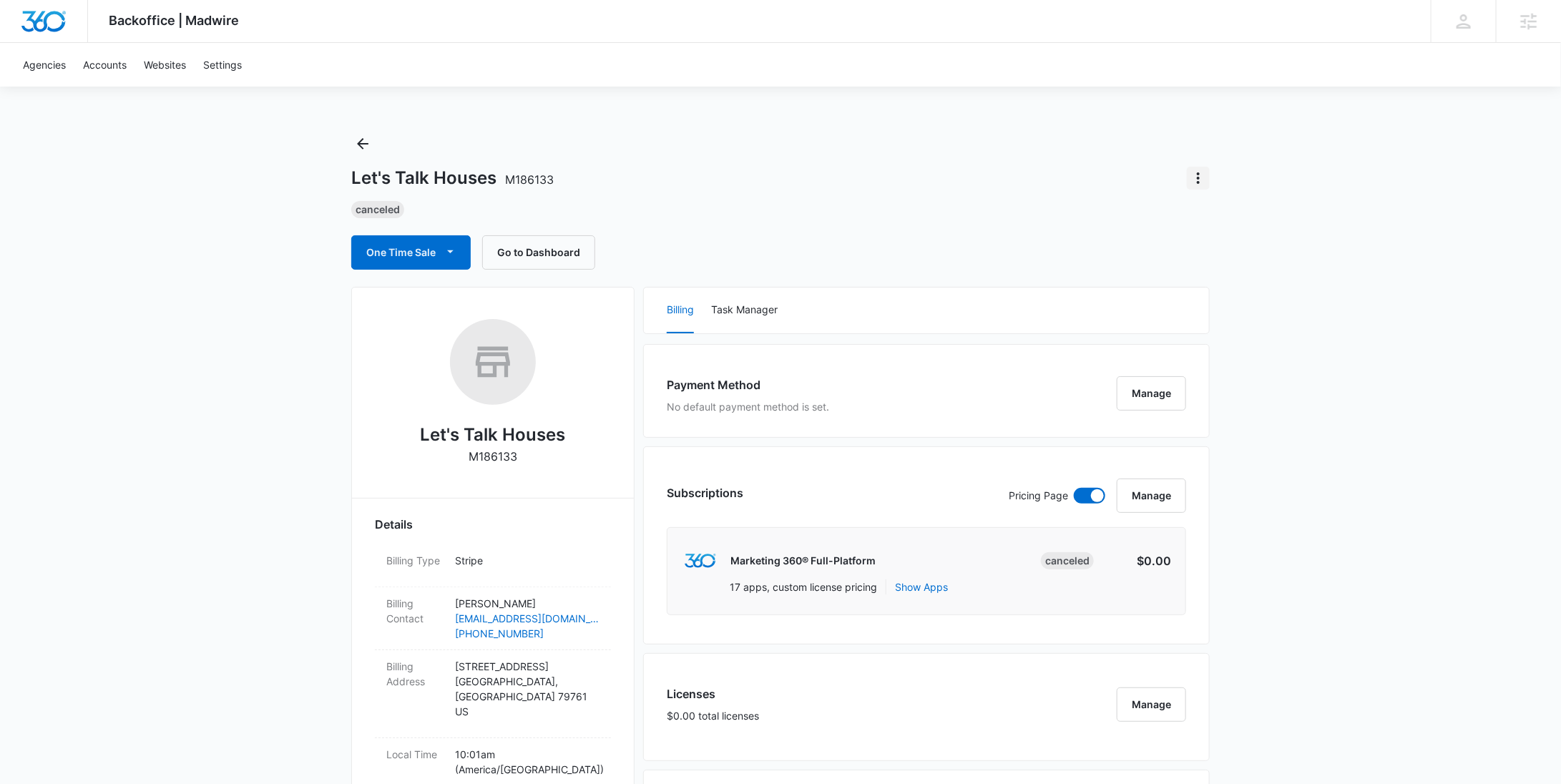
click at [1200, 186] on icon "Actions" at bounding box center [1198, 178] width 17 height 17
click at [1221, 219] on div "Update Status" at bounding box center [1239, 218] width 71 height 10
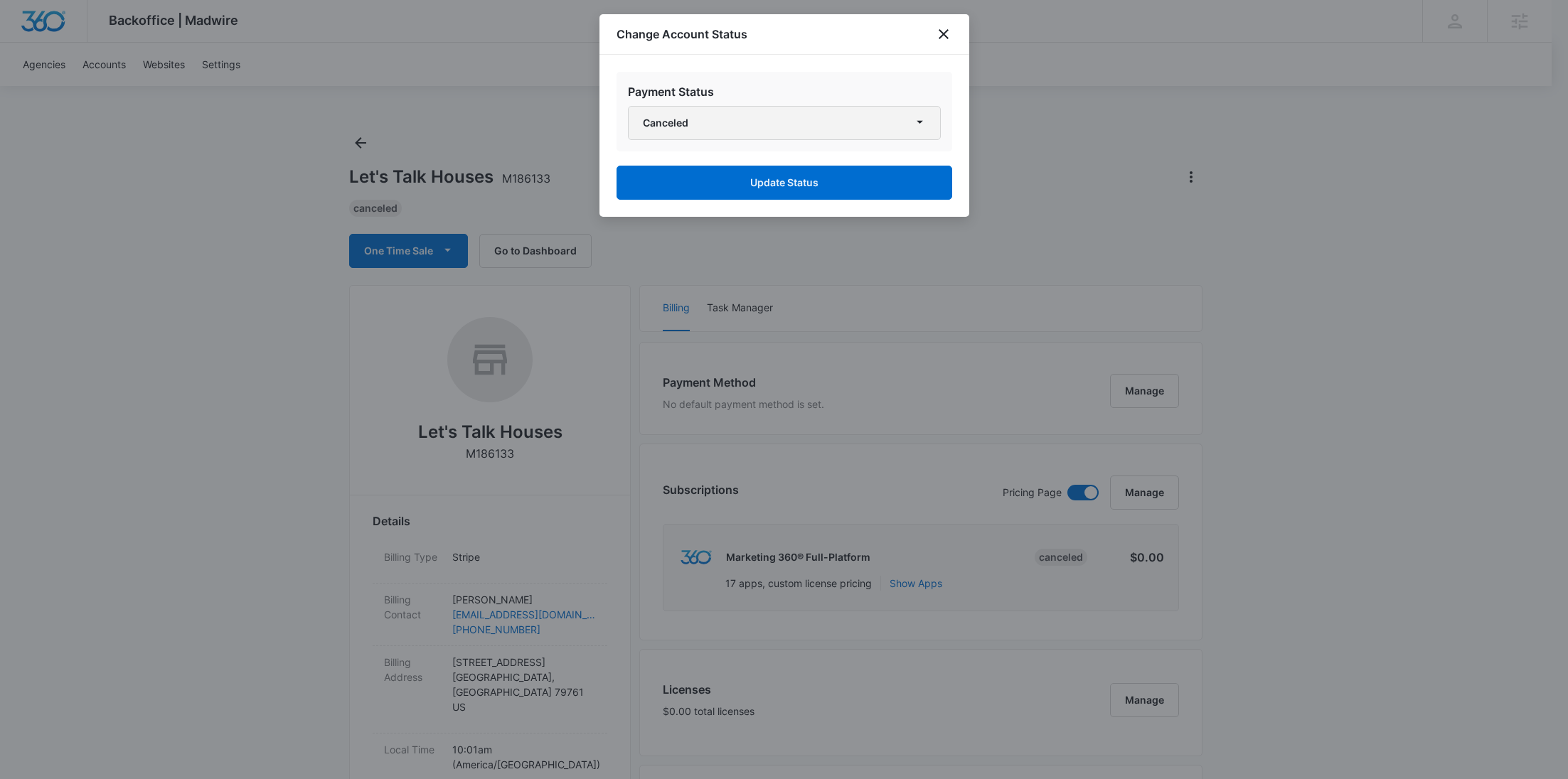
click at [762, 135] on button "Canceled" at bounding box center [785, 122] width 313 height 34
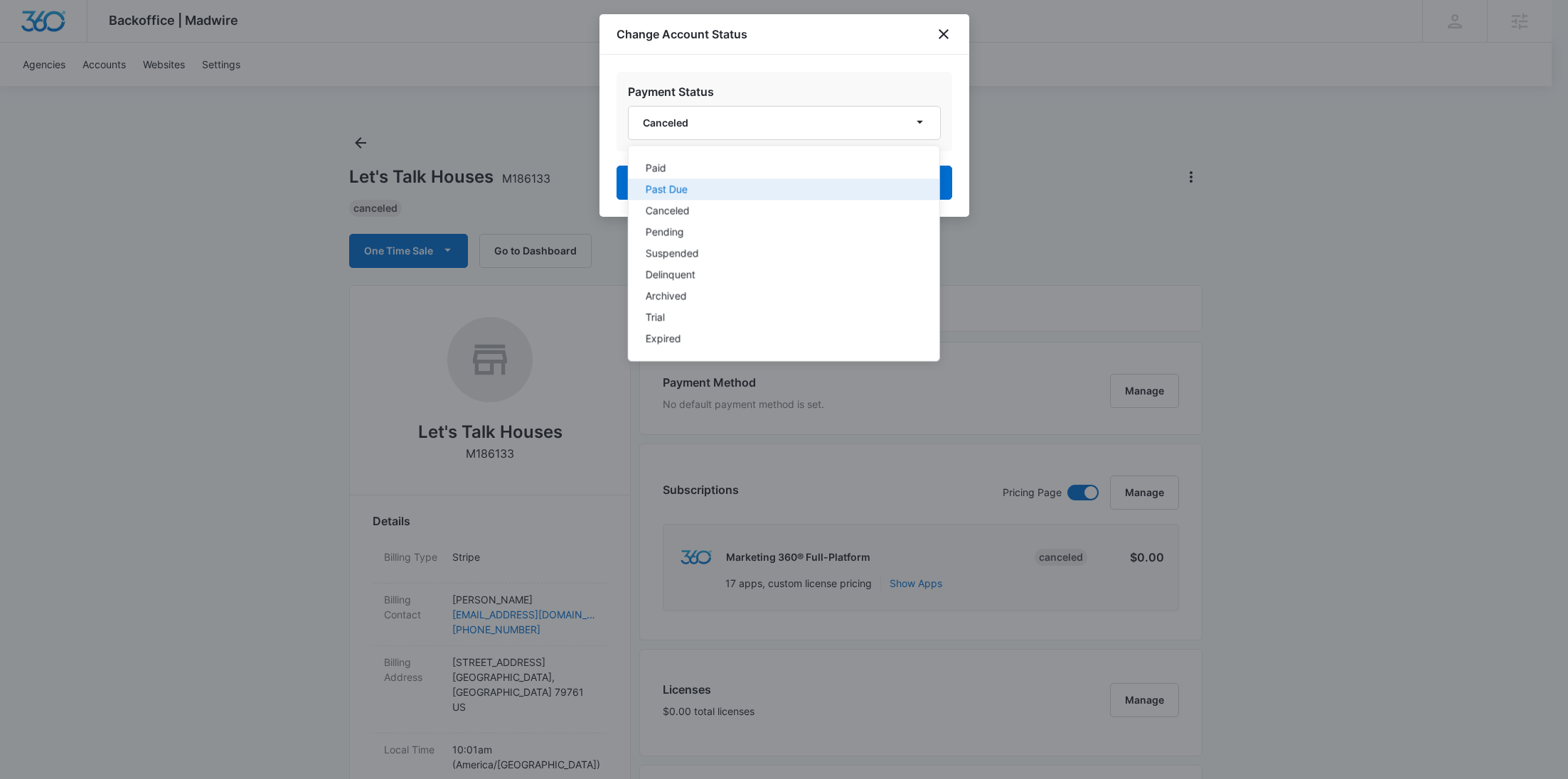
click at [688, 196] on button "Past Due" at bounding box center [783, 189] width 311 height 21
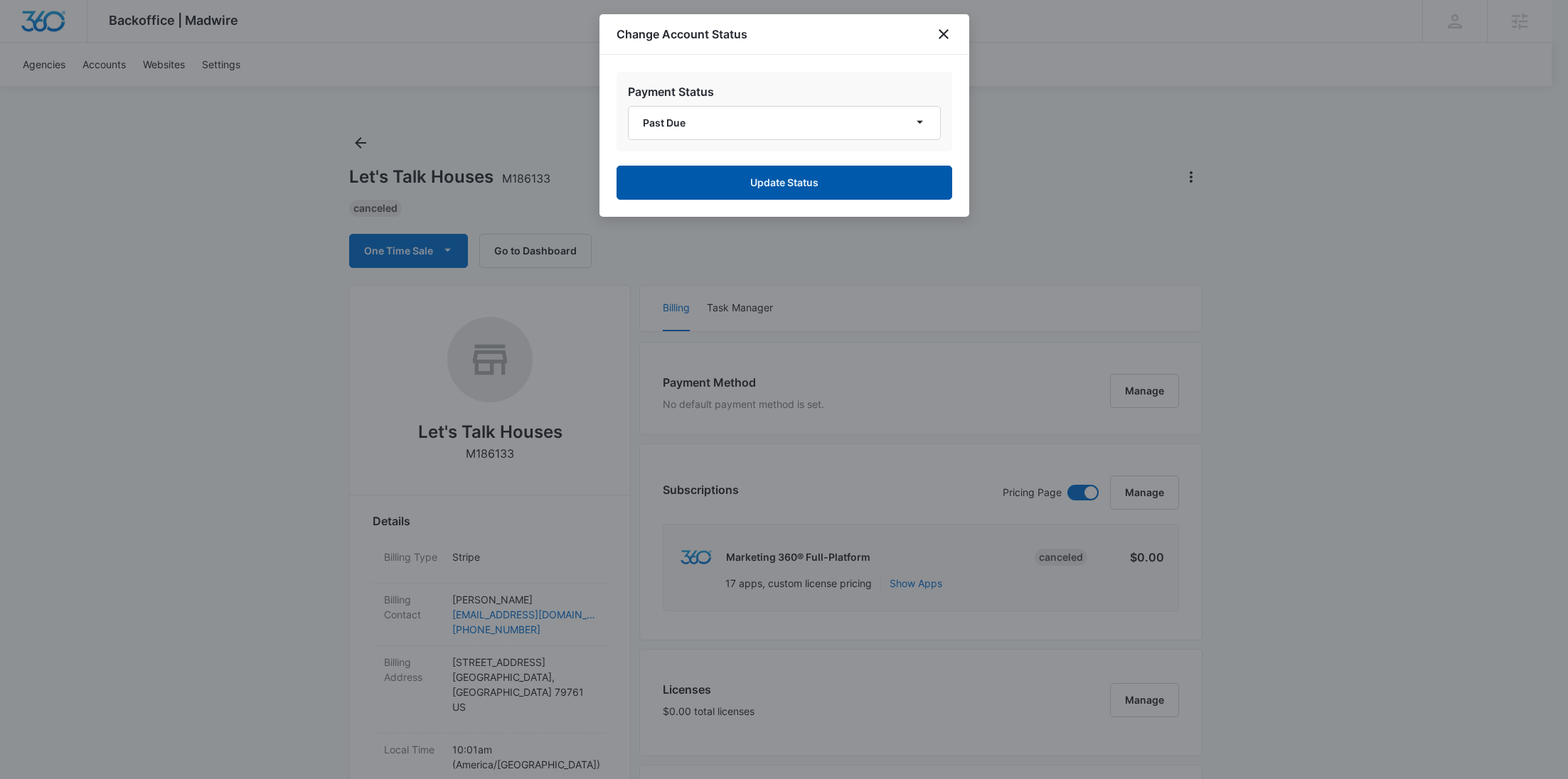
click at [800, 181] on button "Update Status" at bounding box center [784, 182] width 336 height 34
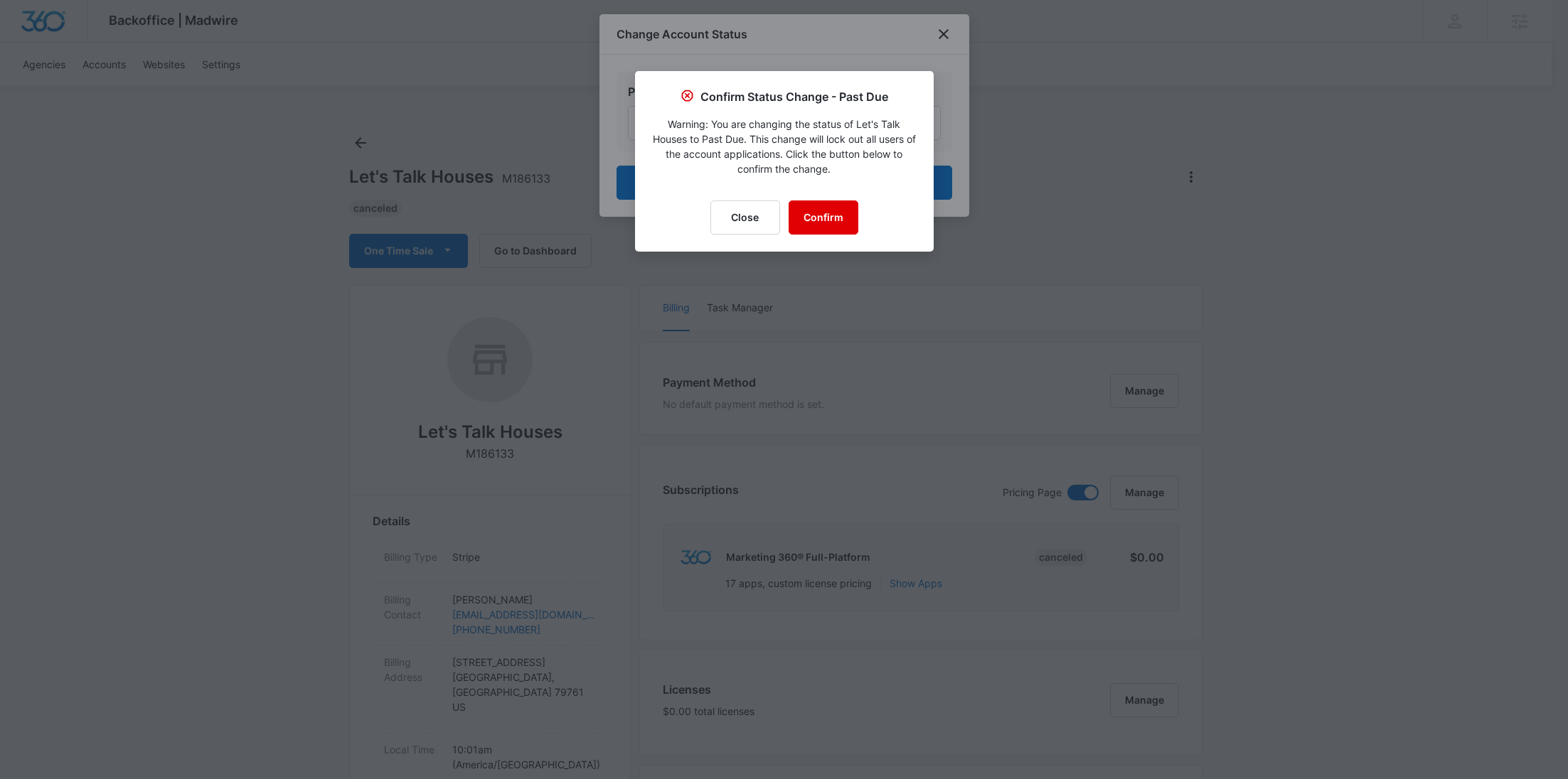
click at [830, 209] on button "Confirm" at bounding box center [823, 217] width 70 height 34
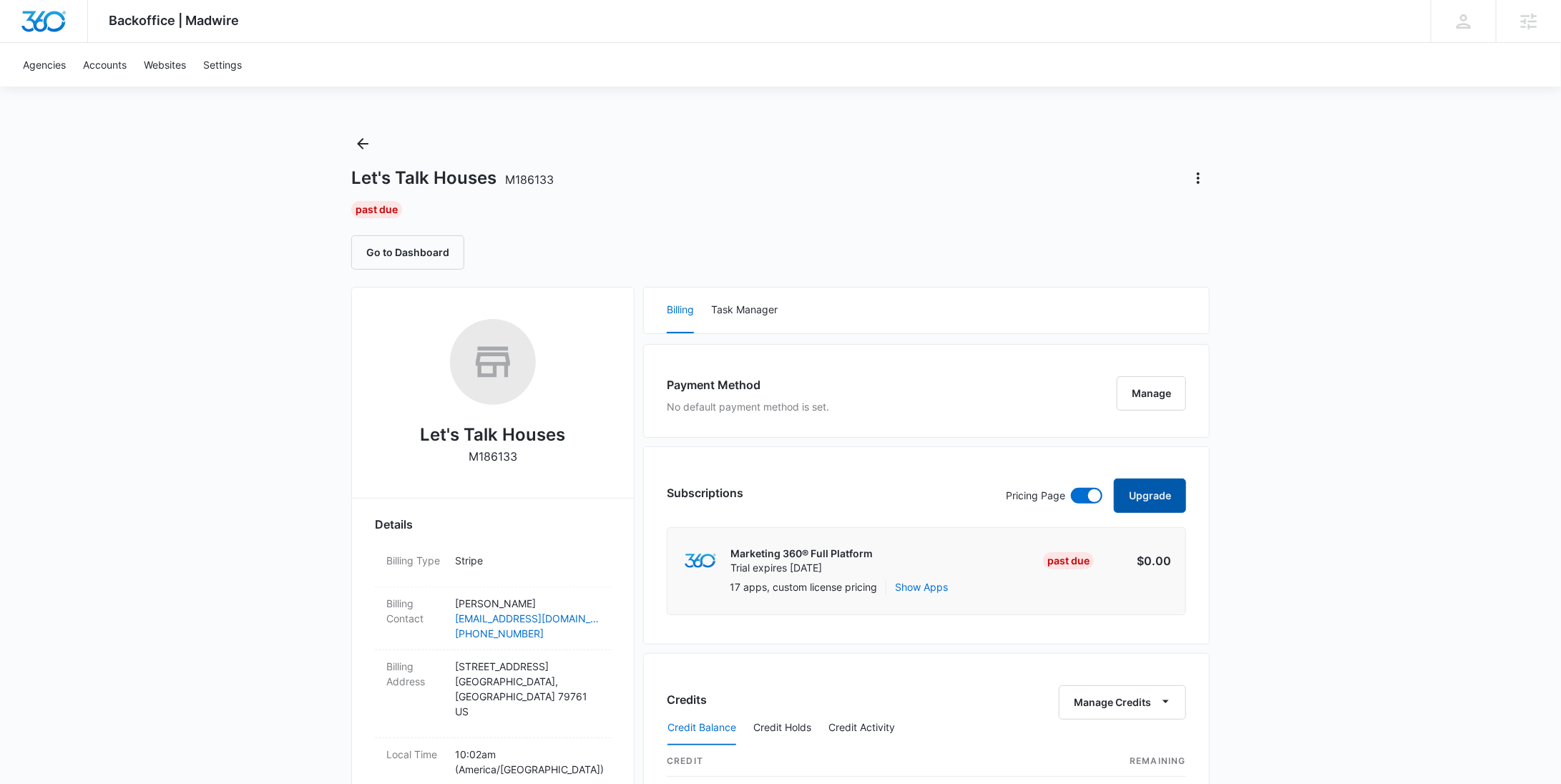
click at [1172, 491] on button "Upgrade" at bounding box center [1150, 495] width 72 height 34
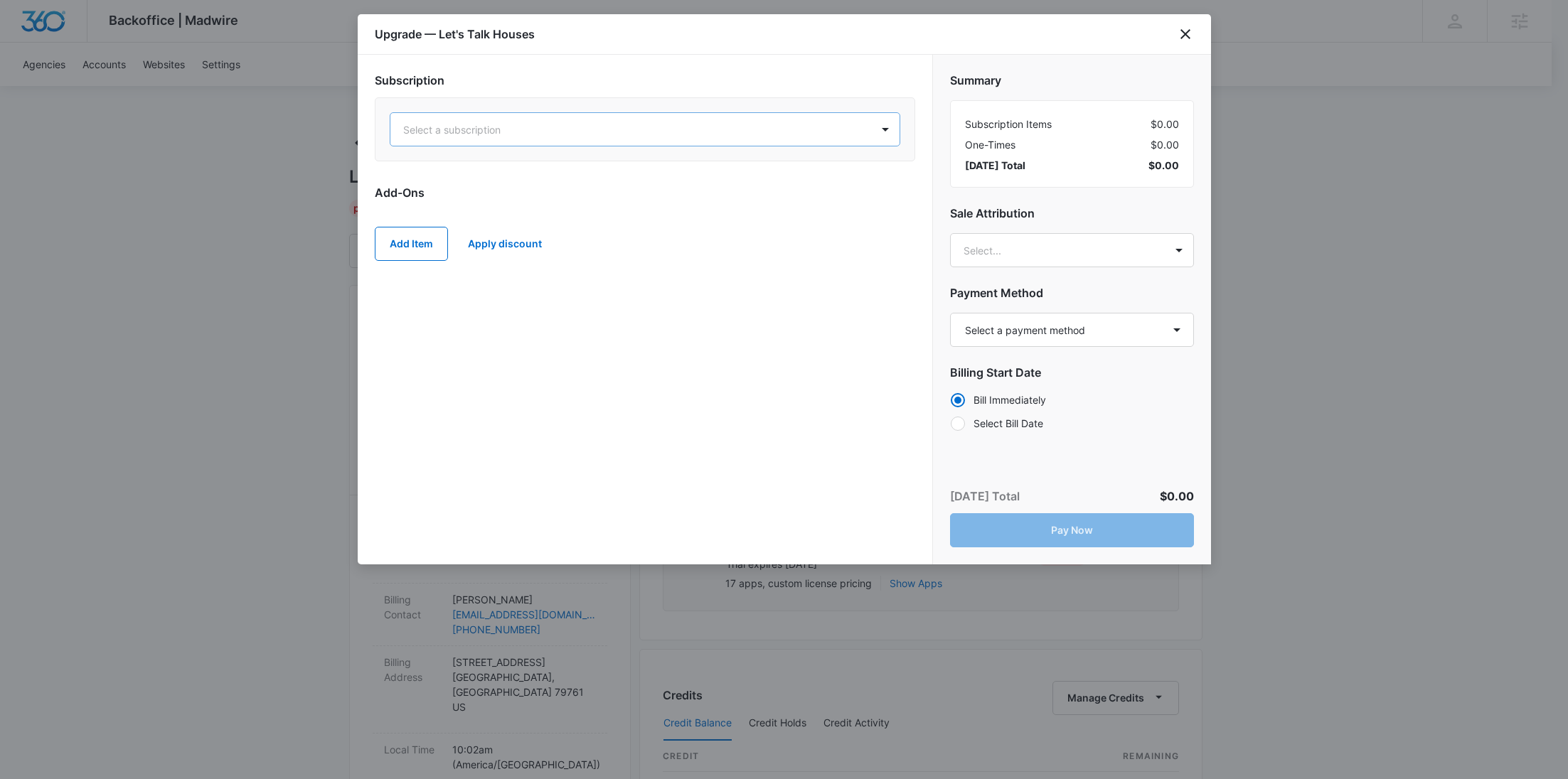
click at [573, 135] on div at bounding box center [628, 130] width 450 height 18
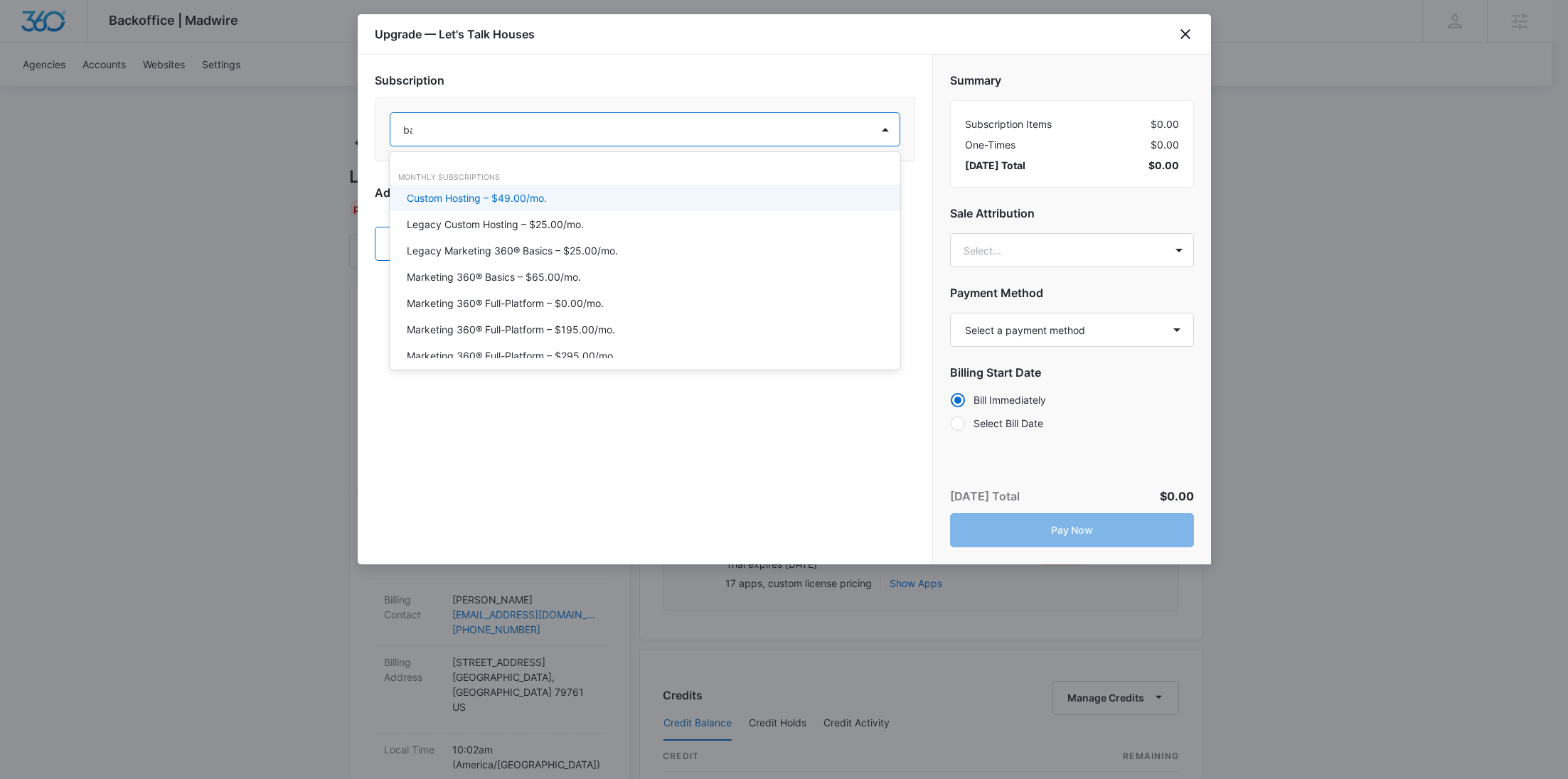
type input "bas"
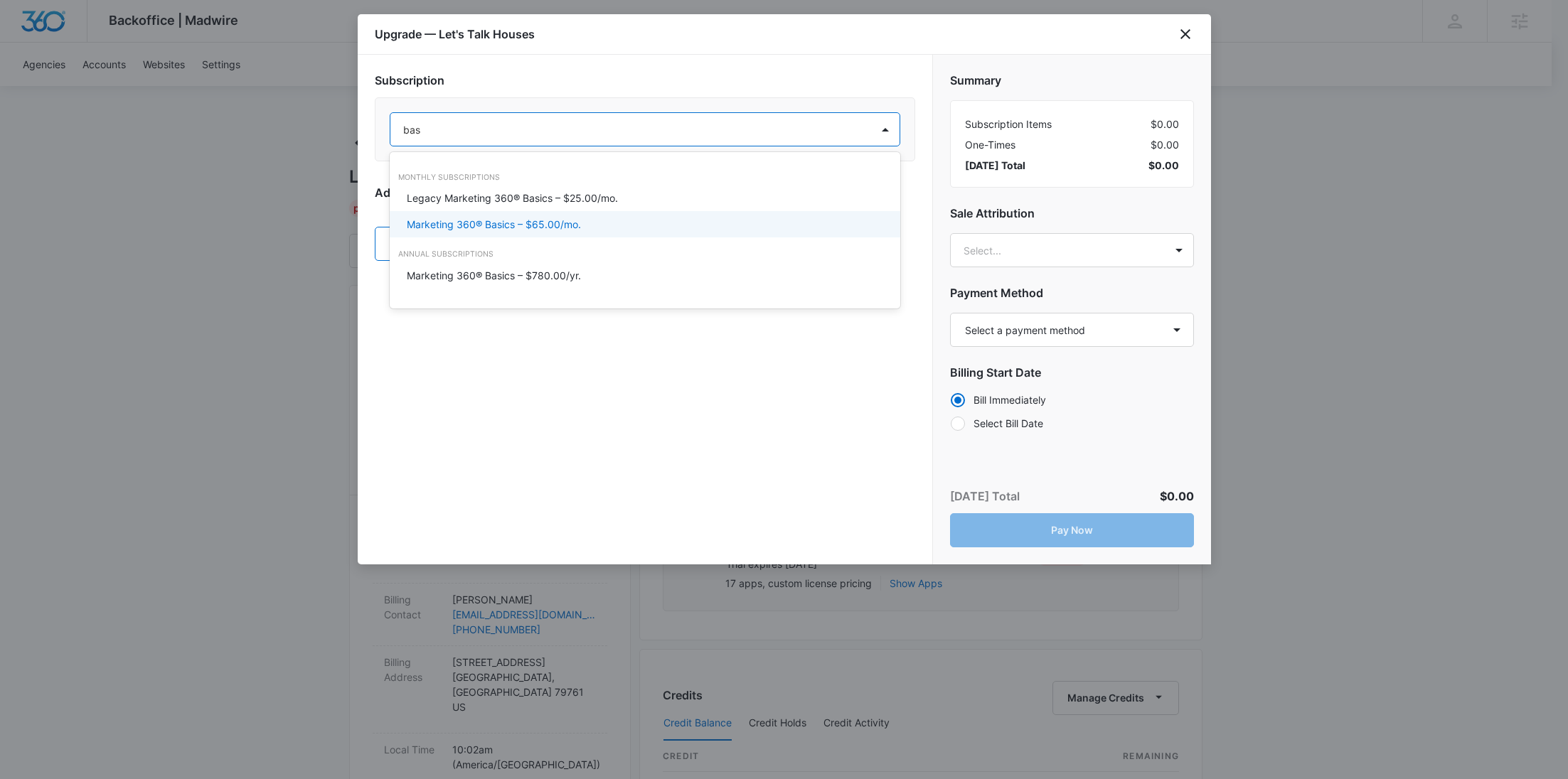
click at [567, 220] on p "Marketing 360® Basics – $65.00/mo." at bounding box center [494, 224] width 174 height 15
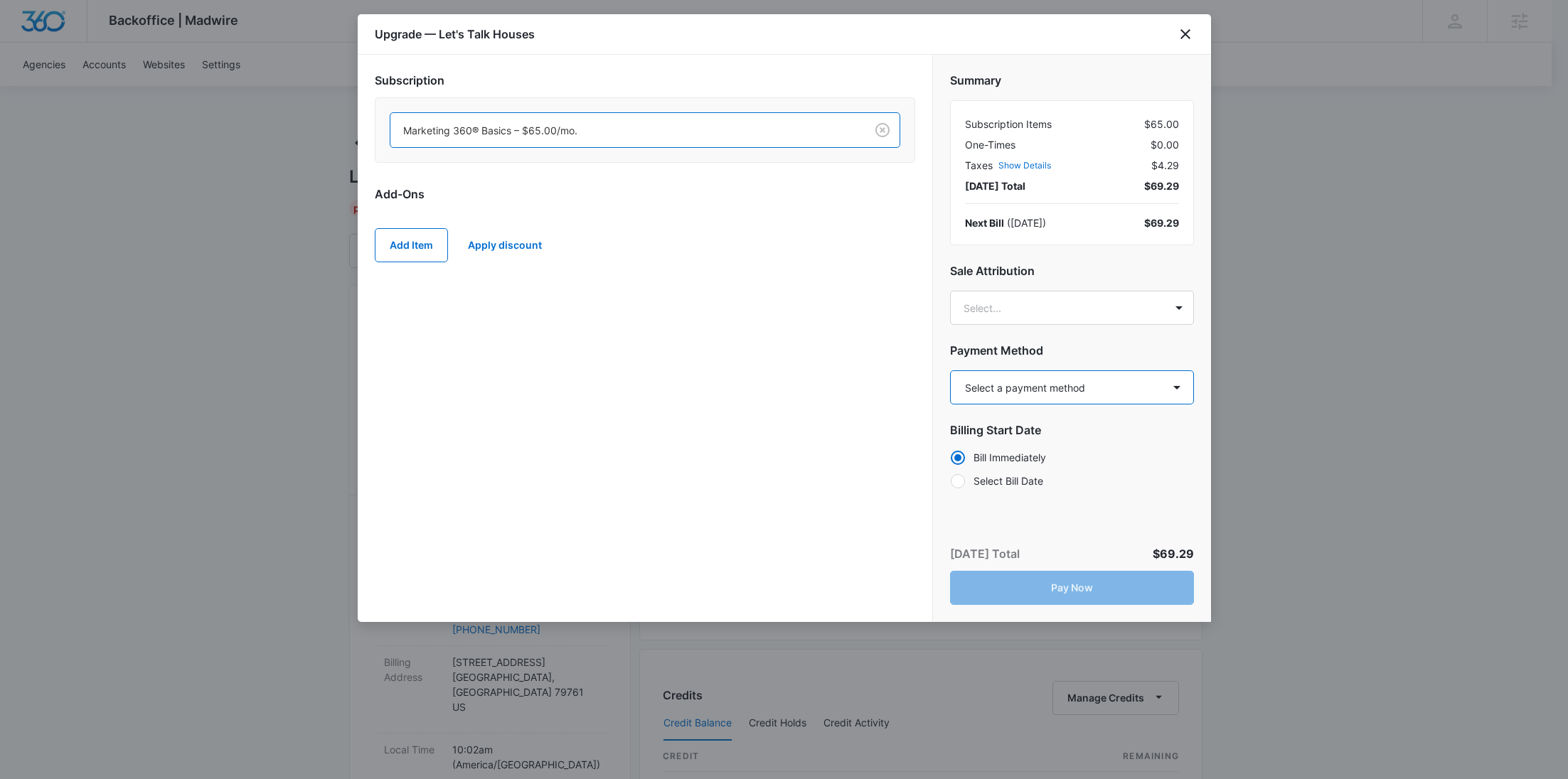
click at [1045, 384] on select "Select a payment method Visa ending in 3290 New payment method Monthly invoice" at bounding box center [1072, 387] width 244 height 34
select select "pm_1QxWhdA4n8RTgNjU16nayGP1"
click at [950, 370] on select "Select a payment method Visa ending in 3290 New payment method Monthly invoice" at bounding box center [1072, 387] width 244 height 34
click at [1108, 585] on button "Pay Now" at bounding box center [1072, 587] width 244 height 34
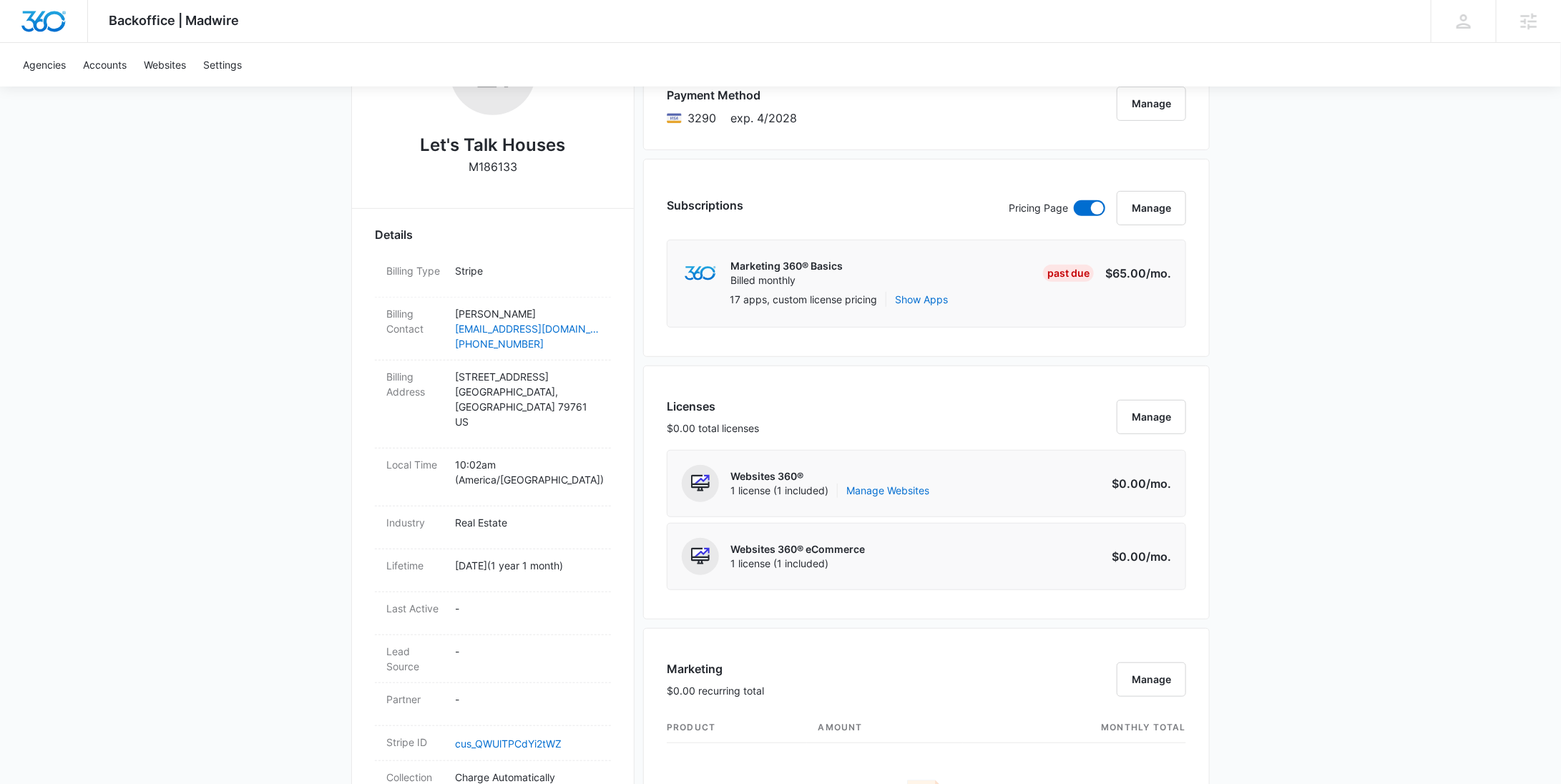
scroll to position [573, 0]
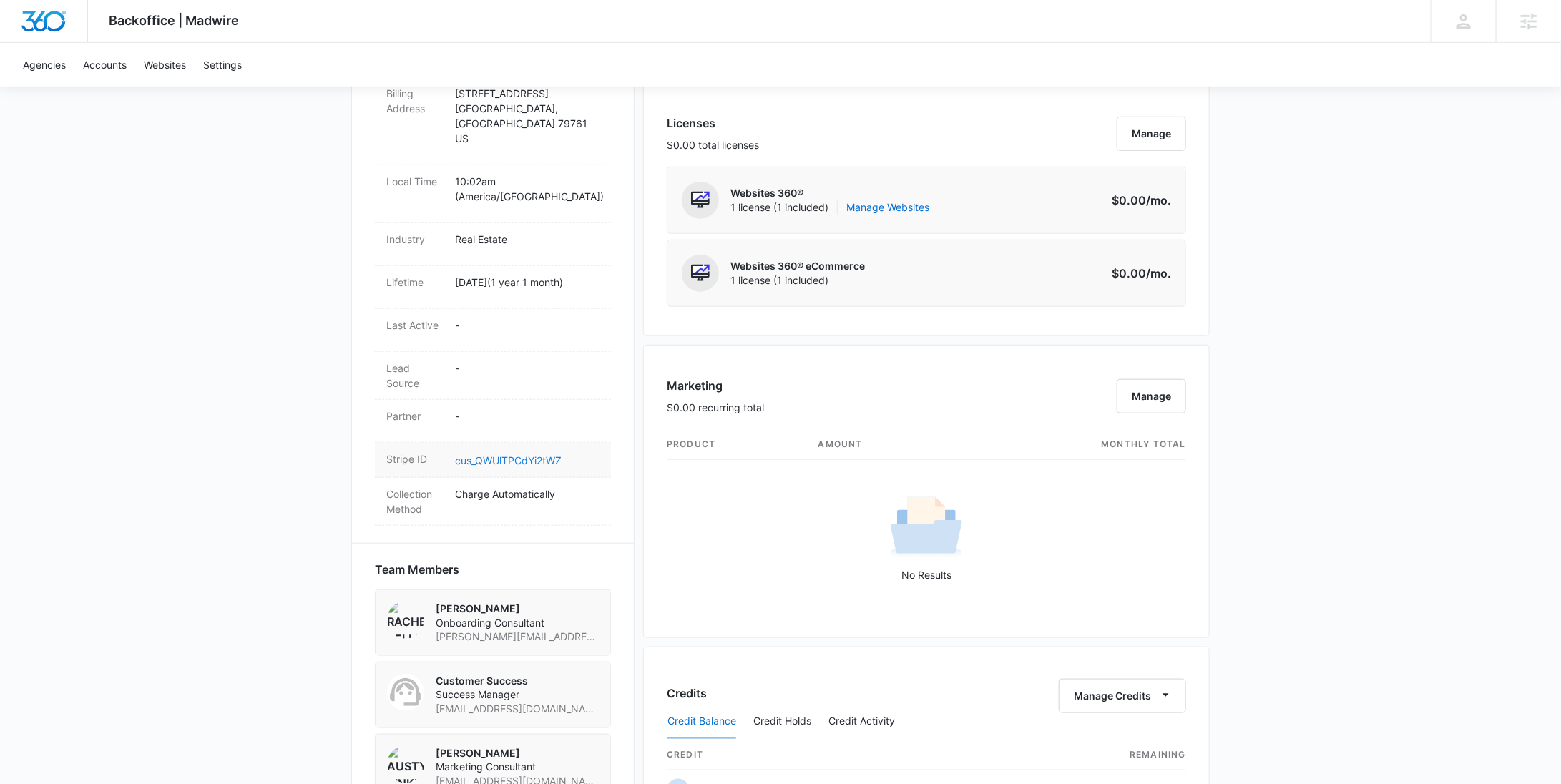
click at [505, 454] on link "cus_QWUlTPCdYi2tWZ" at bounding box center [508, 460] width 106 height 12
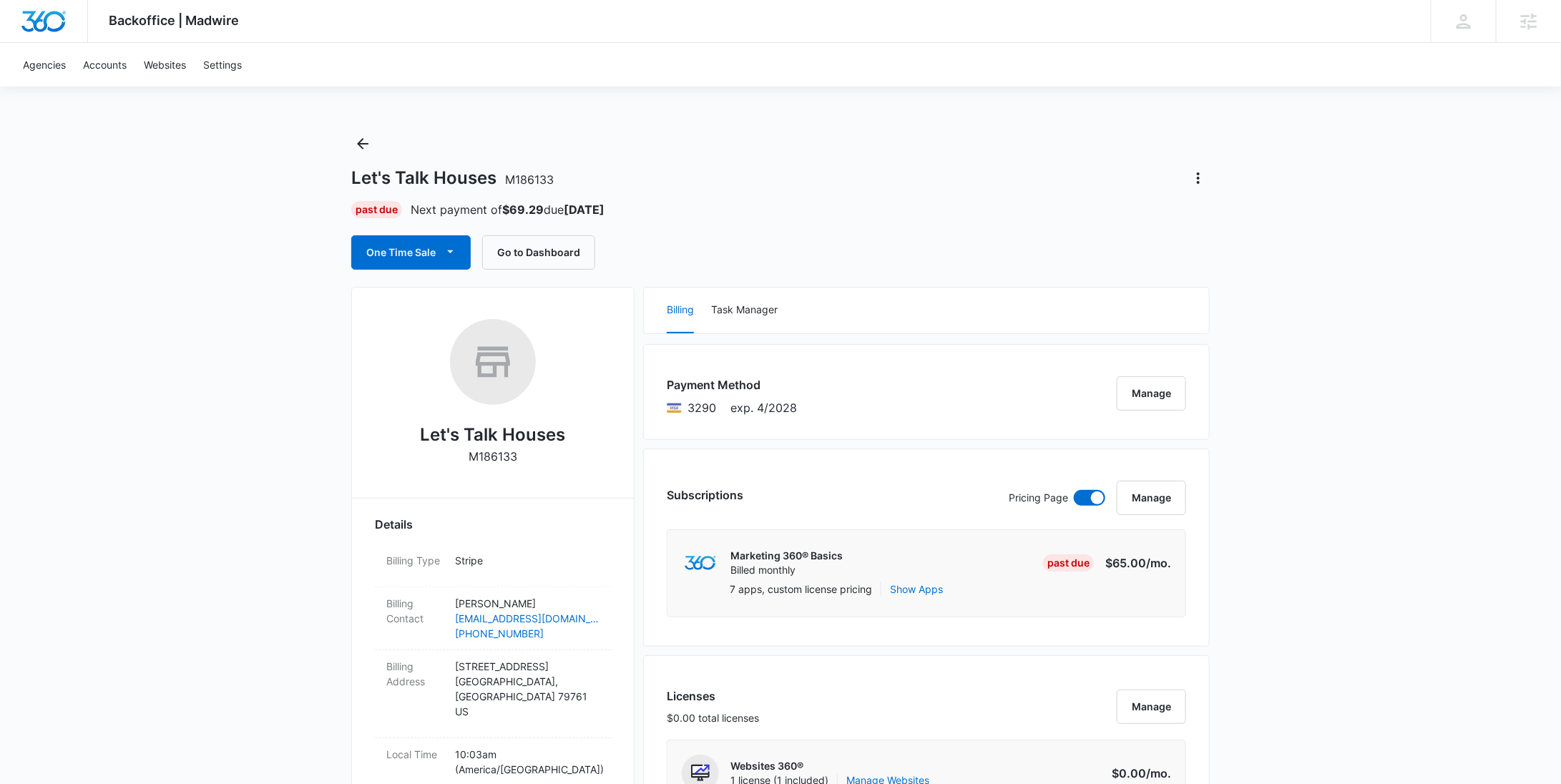
click at [528, 207] on strong "$69.29" at bounding box center [522, 210] width 41 height 15
copy strong "69.29"
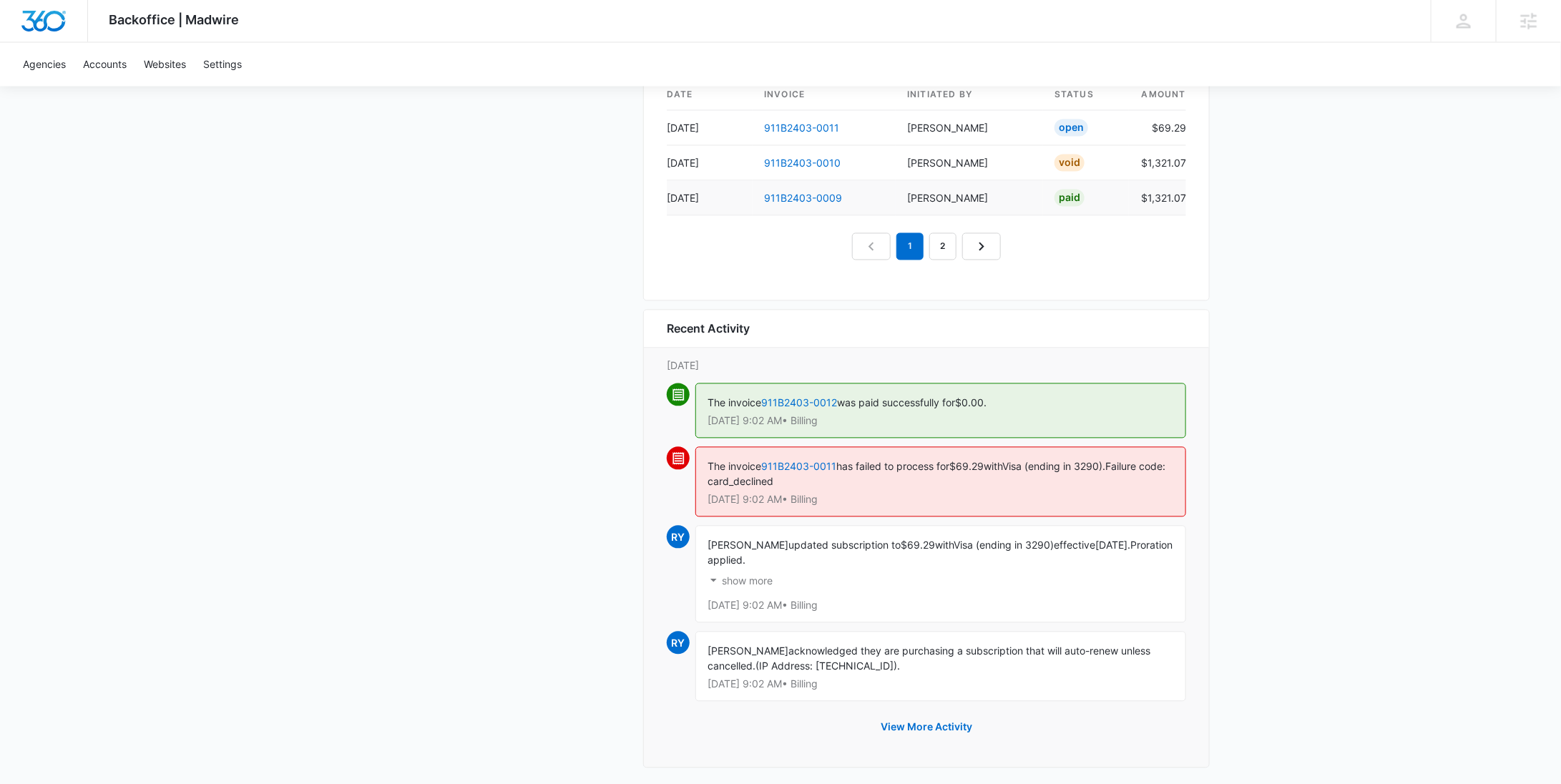
scroll to position [1557, 0]
drag, startPoint x: 843, startPoint y: 127, endPoint x: 762, endPoint y: 126, distance: 81.0
click at [762, 126] on td "911B2403-0011" at bounding box center [824, 129] width 143 height 35
copy link "911B2403-0011"
drag, startPoint x: 1119, startPoint y: 461, endPoint x: 1017, endPoint y: 462, distance: 102.0
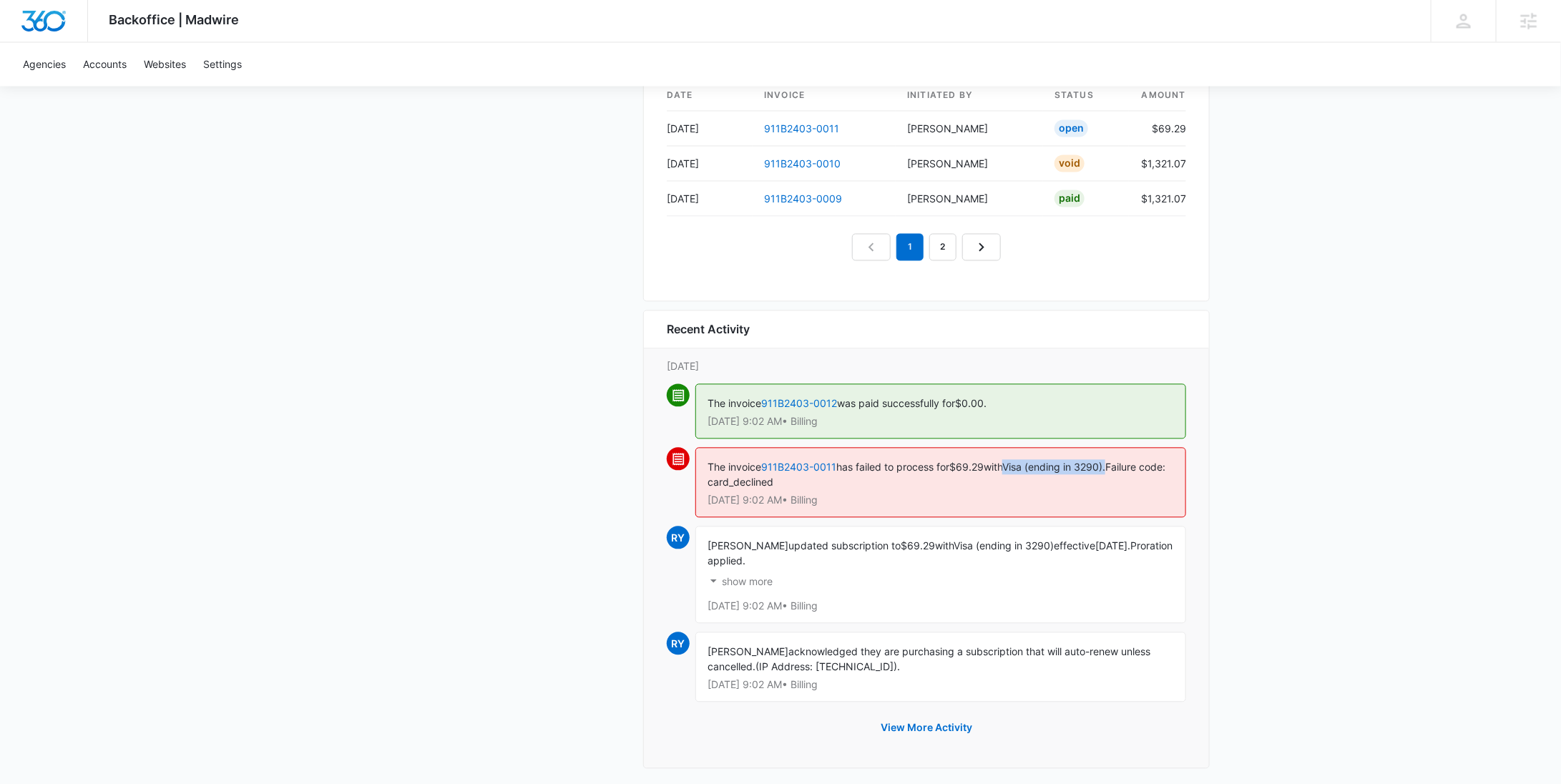
click at [1017, 462] on span "Visa (ending in 3290)." at bounding box center [1053, 467] width 103 height 12
copy span "Visa (ending in 3290)."
